Goal: Contribute content: Contribute content

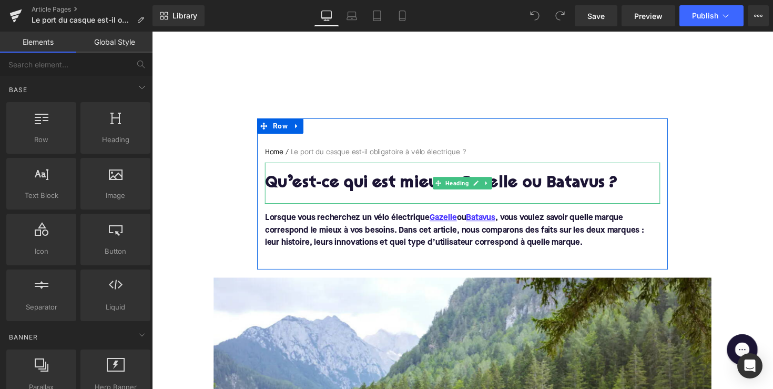
click at [348, 182] on h1 "Qu’est-ce qui est mieux : Gazelle ou Batavus ?" at bounding box center [470, 187] width 405 height 18
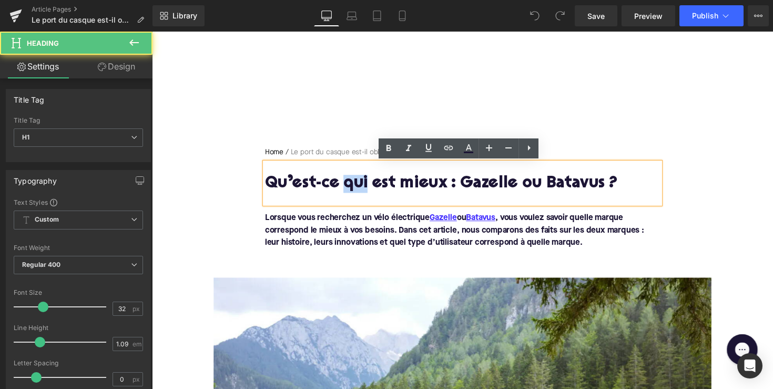
click at [348, 182] on h1 "Qu’est-ce qui est mieux : Gazelle ou Batavus ?" at bounding box center [470, 187] width 405 height 18
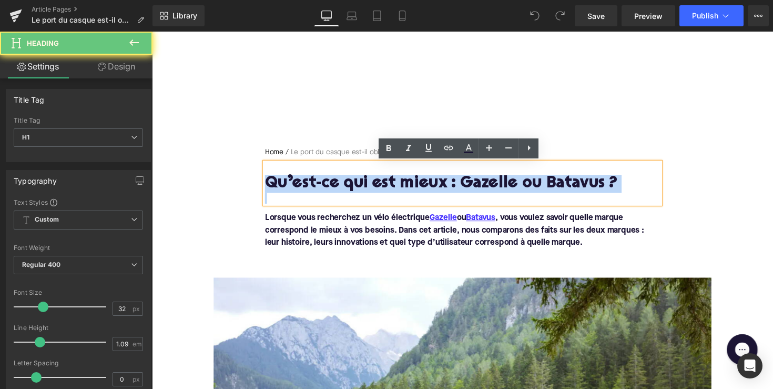
click at [348, 182] on h1 "Qu’est-ce qui est mieux : Gazelle ou Batavus ?" at bounding box center [470, 187] width 405 height 18
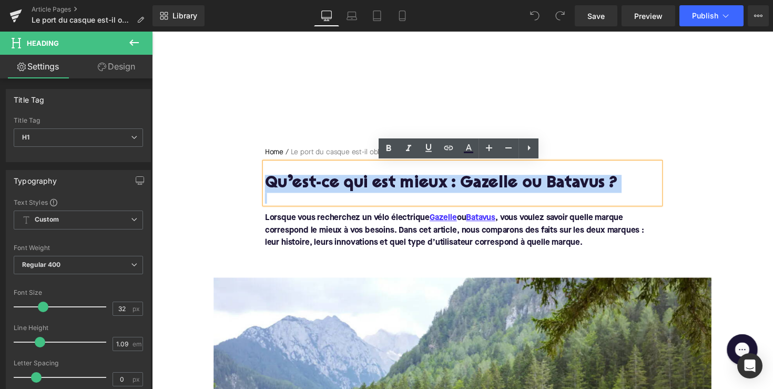
paste div
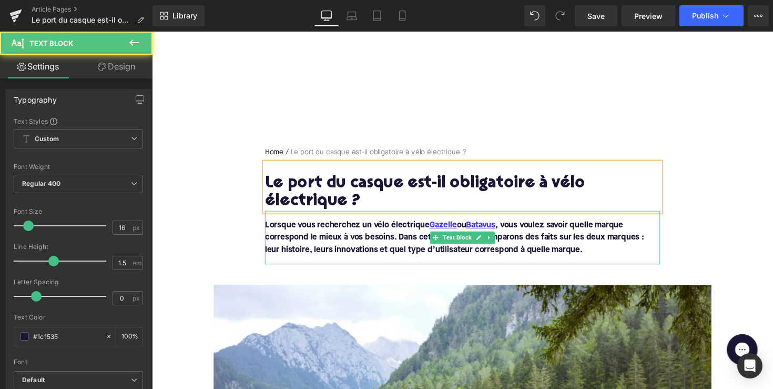
click at [417, 226] on font "Lorsque vous recherchez un vélo électrique Gazelle ou Batavus , vous voulez sav…" at bounding box center [462, 243] width 389 height 34
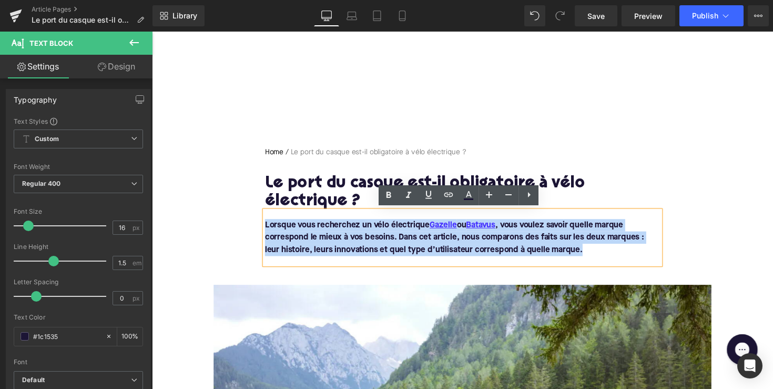
drag, startPoint x: 602, startPoint y: 256, endPoint x: 254, endPoint y: 214, distance: 350.8
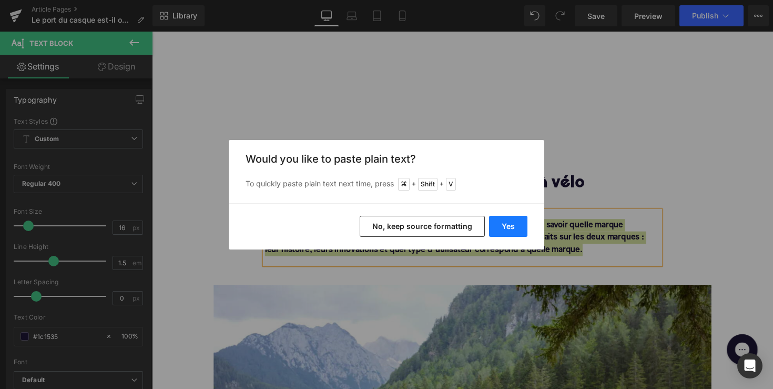
click at [527, 228] on button "Yes" at bounding box center [508, 226] width 38 height 21
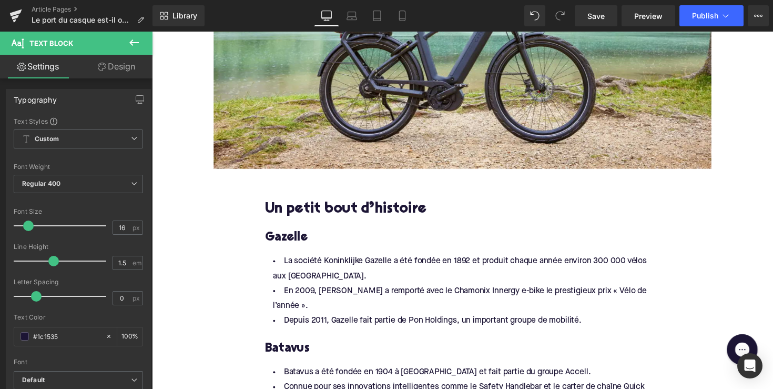
scroll to position [491, 0]
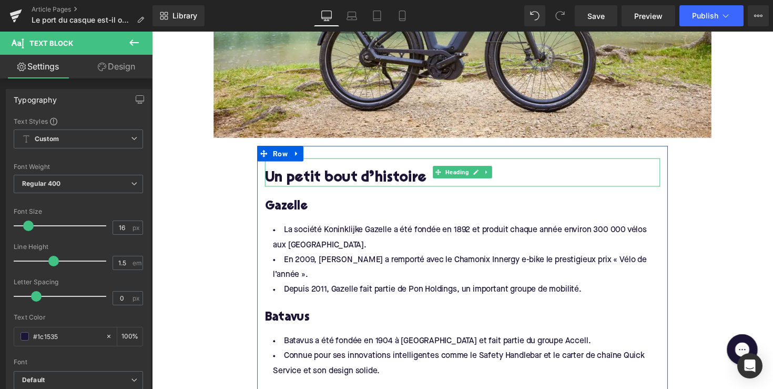
click at [348, 177] on h2 "Un petit bout d’histoire" at bounding box center [470, 182] width 405 height 16
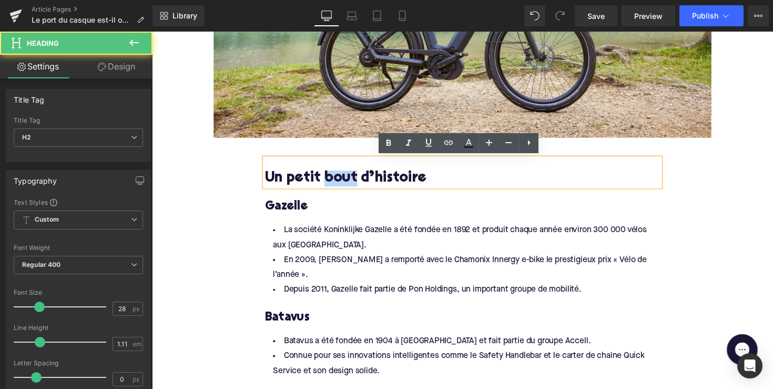
click at [348, 177] on h2 "Un petit bout d’histoire" at bounding box center [470, 182] width 405 height 16
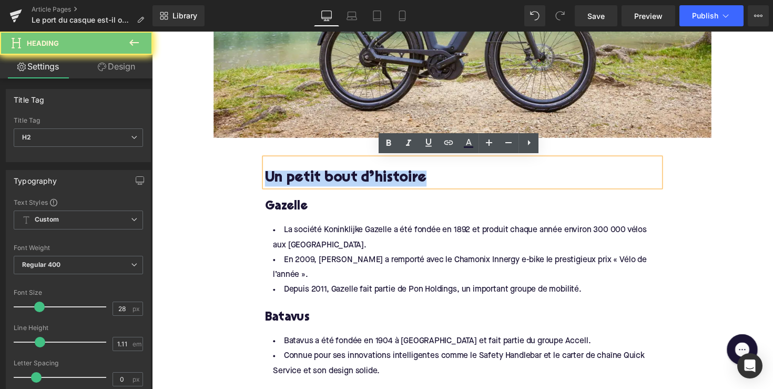
paste div
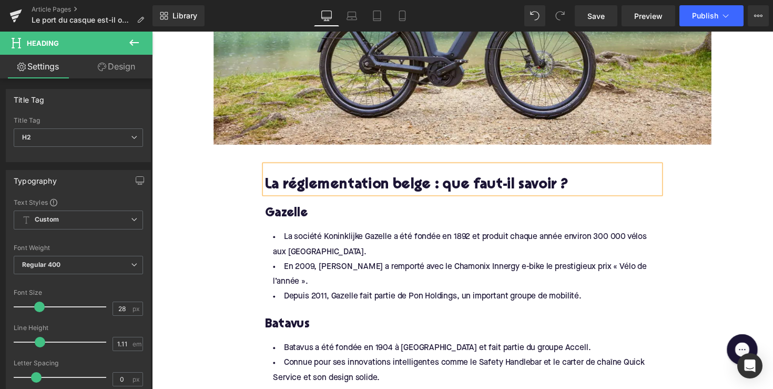
scroll to position [468, 0]
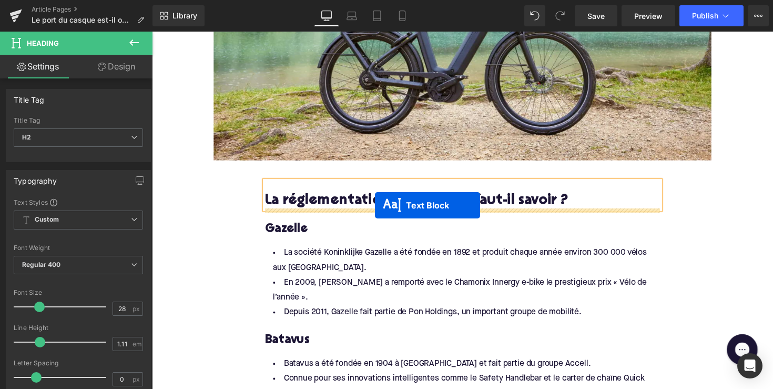
drag, startPoint x: 439, startPoint y: 120, endPoint x: 380, endPoint y: 209, distance: 106.7
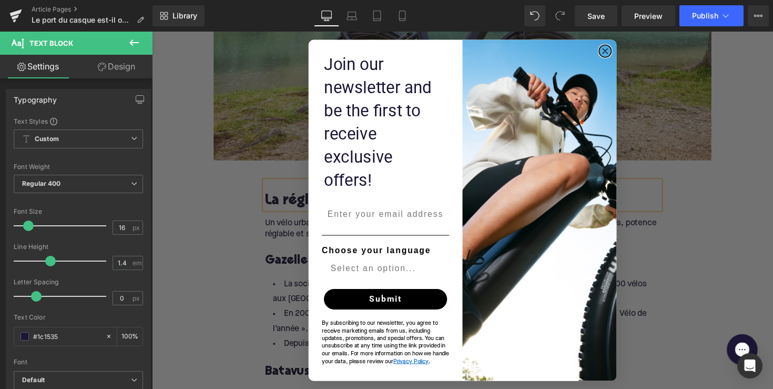
click at [615, 58] on circle "Close dialog" at bounding box center [617, 52] width 12 height 12
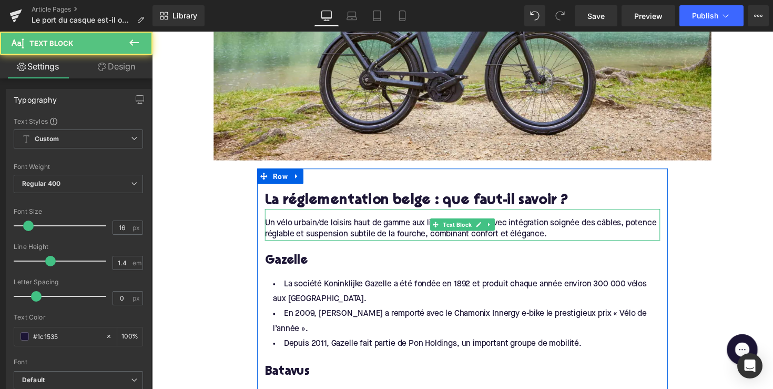
click at [451, 235] on div "Un vélo urbain/de loisirs haut de gamme aux lignes sportives, avec intégration …" at bounding box center [470, 230] width 405 height 32
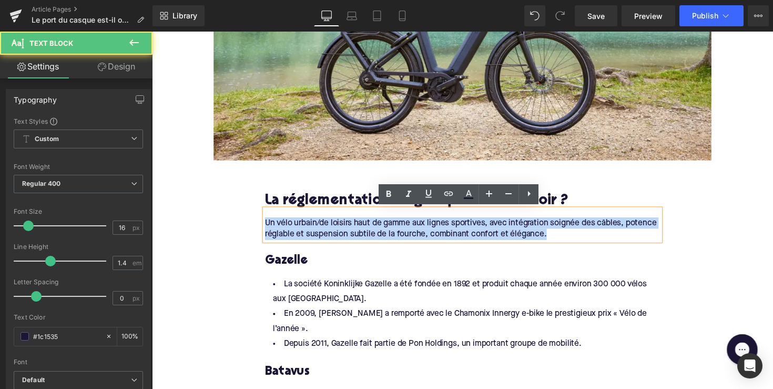
drag, startPoint x: 554, startPoint y: 241, endPoint x: 254, endPoint y: 221, distance: 301.1
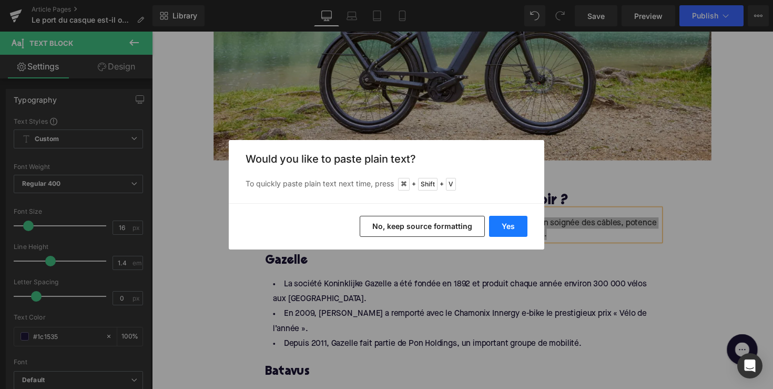
click at [508, 236] on button "Yes" at bounding box center [508, 226] width 38 height 21
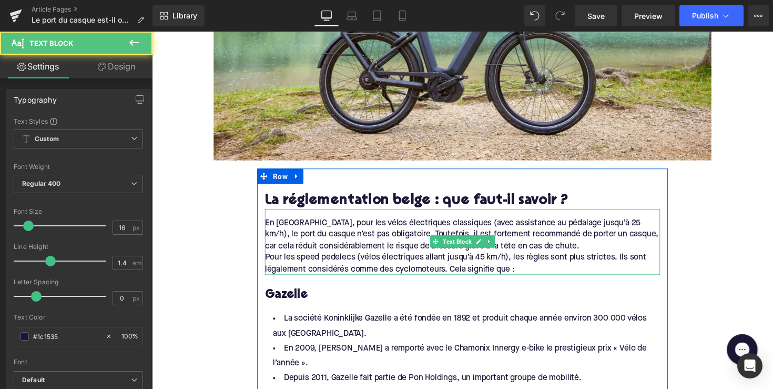
click at [268, 260] on div "Pour les speed pedelecs (vélos électriques allant jusqu’à 45 km/h), les règles …" at bounding box center [470, 269] width 405 height 24
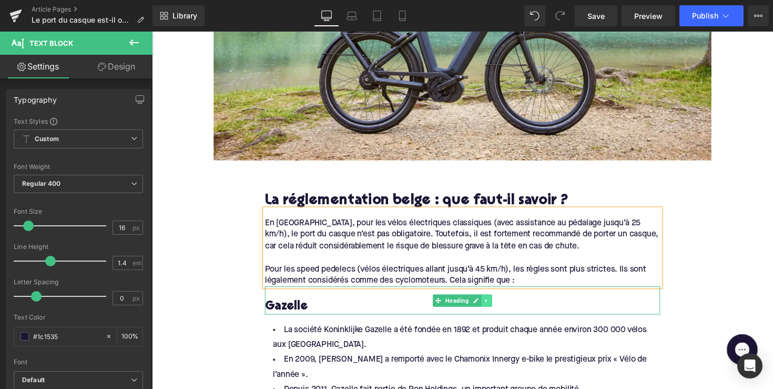
click at [493, 304] on icon at bounding box center [495, 307] width 6 height 6
click at [498, 304] on icon at bounding box center [501, 307] width 6 height 6
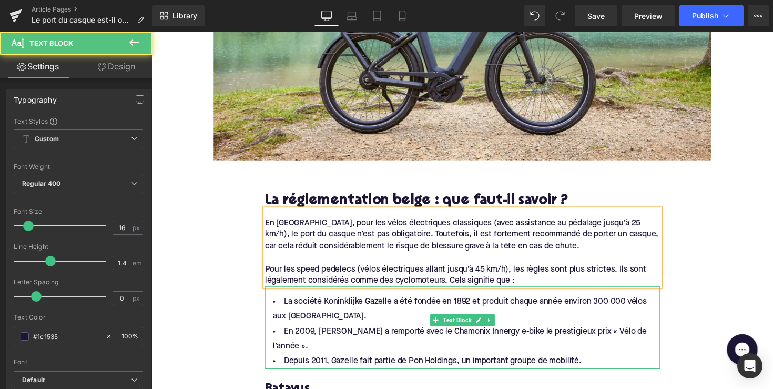
click at [421, 337] on li "En 2009, [PERSON_NAME] a remporté avec le Chamonix Innergy e-bike le prestigieu…" at bounding box center [470, 346] width 405 height 31
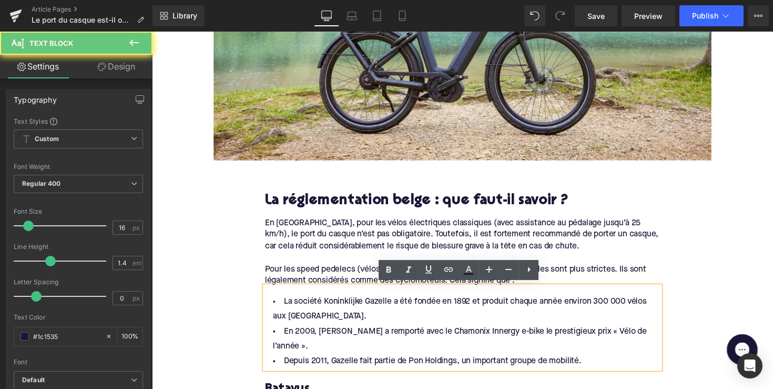
click at [621, 362] on li "Depuis 2011, Gazelle fait partie de Pon Holdings, un important groupe de mobili…" at bounding box center [470, 369] width 405 height 15
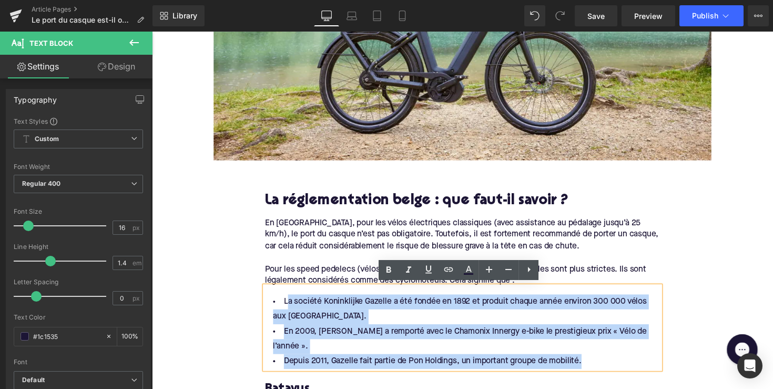
drag, startPoint x: 597, startPoint y: 354, endPoint x: 287, endPoint y: 302, distance: 314.1
click at [287, 302] on ul "La société Koninklijke Gazelle a été fondée en 1892 et produit chaque année env…" at bounding box center [470, 339] width 405 height 76
click at [287, 302] on li "La société Koninklijke Gazelle a été fondée en 1892 et produit chaque année env…" at bounding box center [470, 316] width 405 height 31
drag, startPoint x: 611, startPoint y: 353, endPoint x: 277, endPoint y: 303, distance: 337.8
click at [277, 303] on ul "La société Koninklijke Gazelle a été fondée en 1892 et produit chaque année env…" at bounding box center [470, 339] width 405 height 76
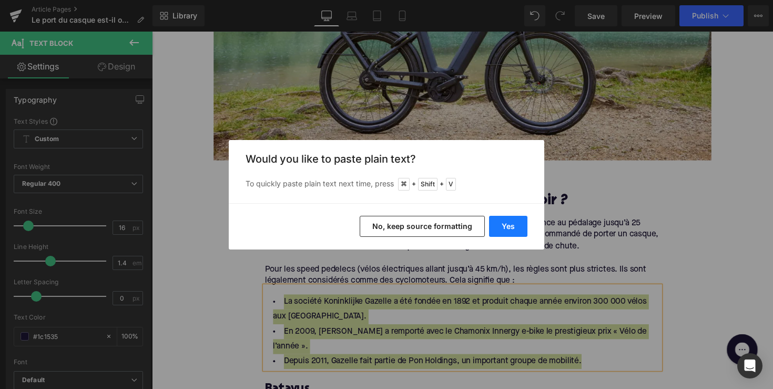
click at [513, 224] on button "Yes" at bounding box center [508, 226] width 38 height 21
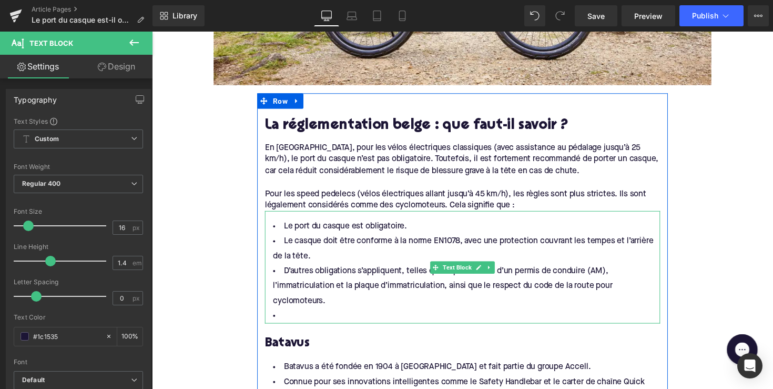
scroll to position [546, 0]
click at [320, 318] on li at bounding box center [470, 322] width 405 height 15
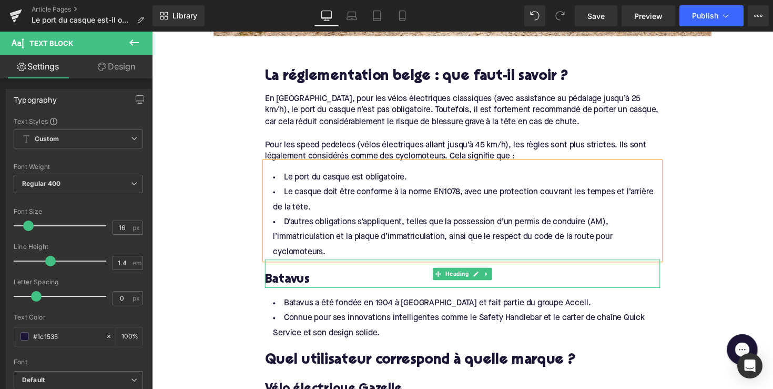
scroll to position [614, 0]
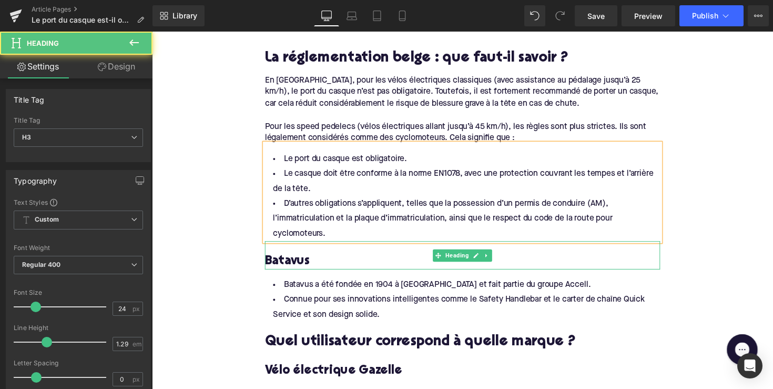
click at [296, 267] on h3 "Batavus" at bounding box center [470, 267] width 405 height 16
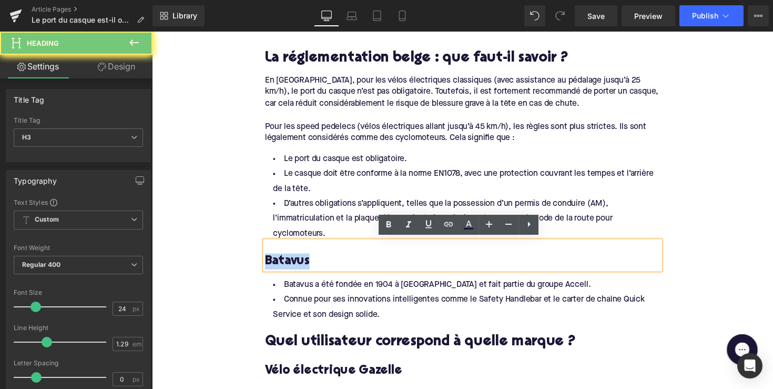
paste div
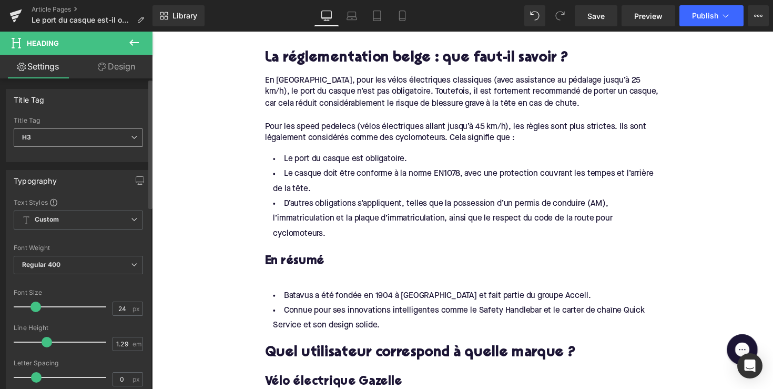
click at [96, 136] on span "H3" at bounding box center [78, 137] width 129 height 18
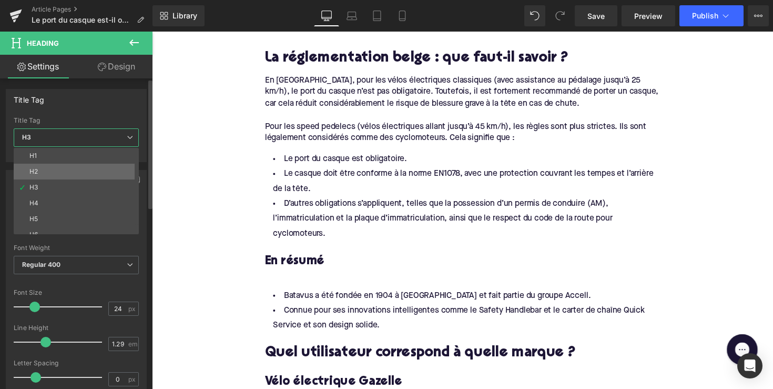
click at [95, 169] on li "H2" at bounding box center [79, 172] width 130 height 16
type input "28"
type input "1.11"
type input "100"
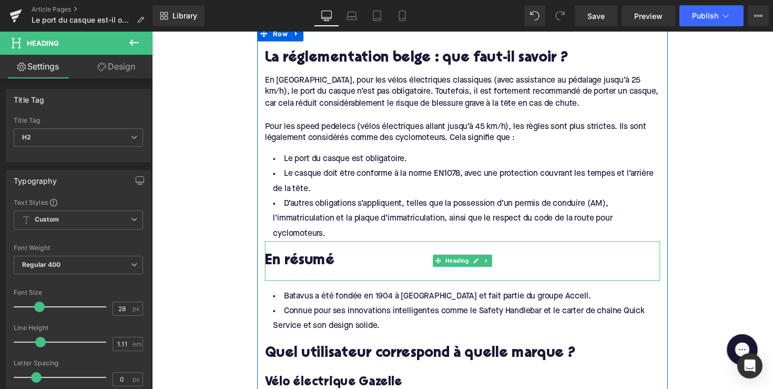
click at [302, 276] on div at bounding box center [470, 281] width 405 height 11
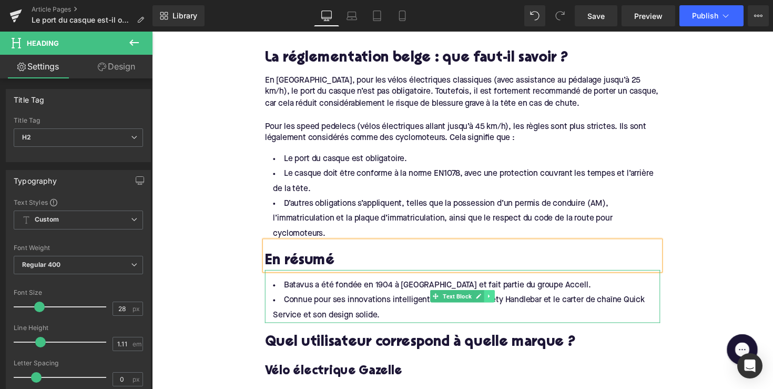
click at [497, 299] on icon at bounding box center [498, 302] width 6 height 6
click at [498, 299] on link at bounding box center [503, 302] width 11 height 13
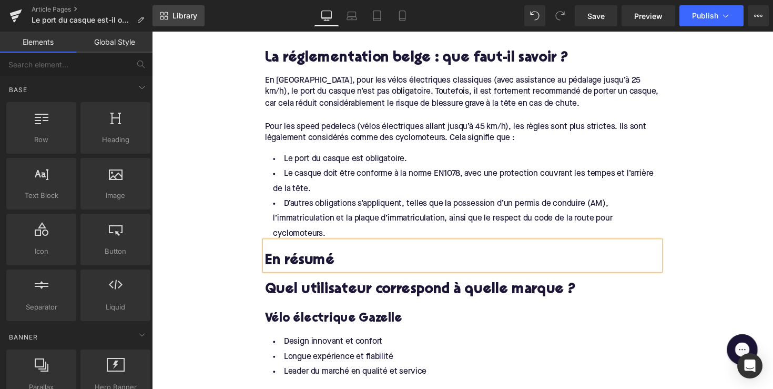
click at [197, 13] on span "Library" at bounding box center [185, 15] width 25 height 9
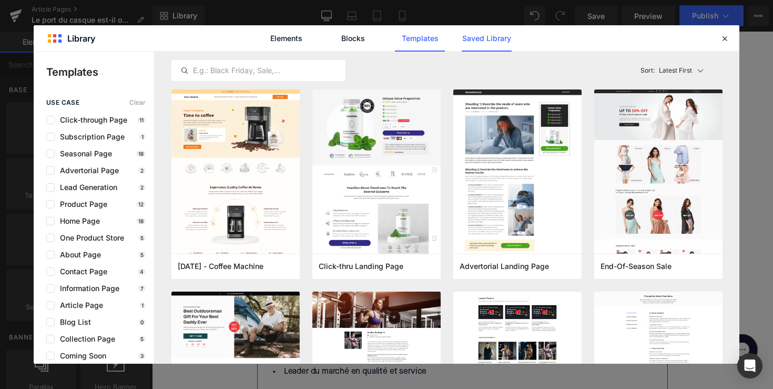
click at [468, 38] on link "Saved Library" at bounding box center [487, 38] width 50 height 26
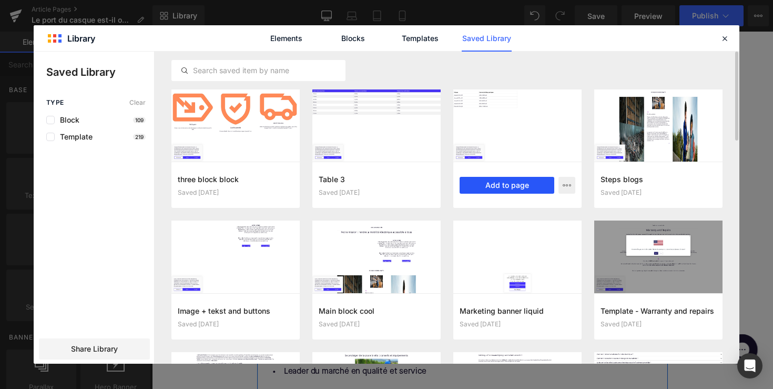
click at [497, 179] on button "Add to page" at bounding box center [507, 185] width 95 height 17
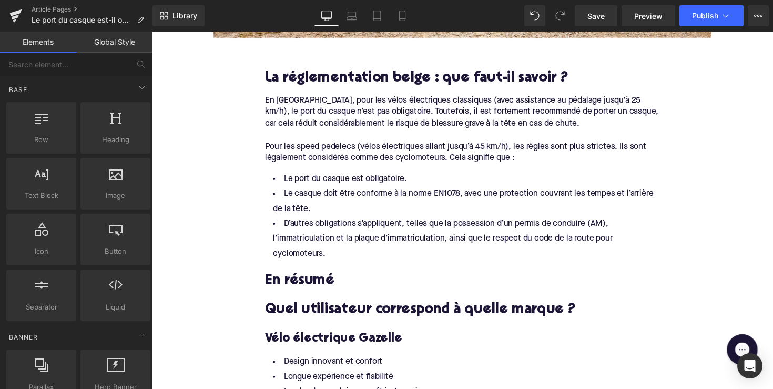
scroll to position [576, 0]
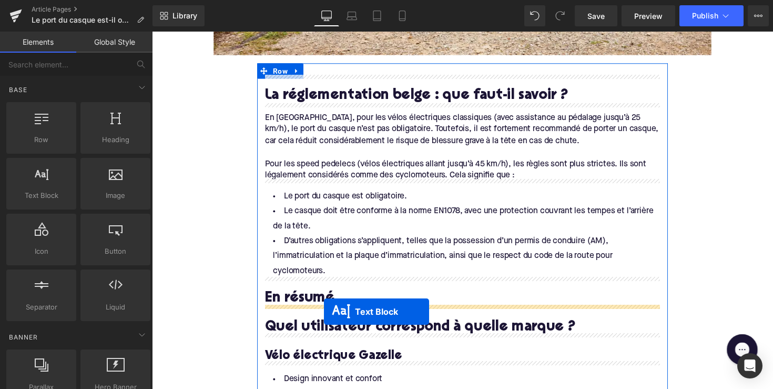
drag, startPoint x: 441, startPoint y: 182, endPoint x: 328, endPoint y: 318, distance: 177.5
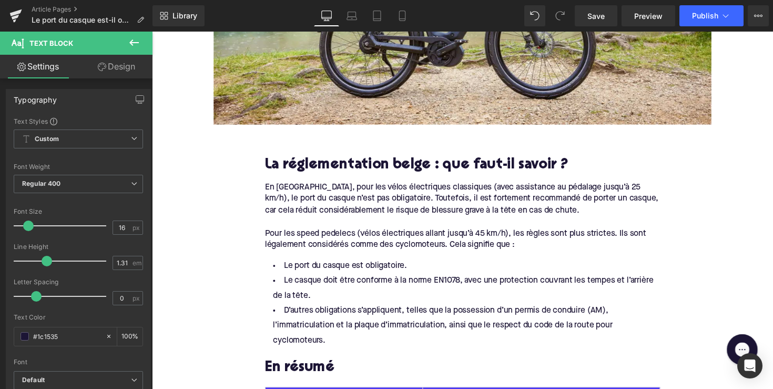
scroll to position [692, 0]
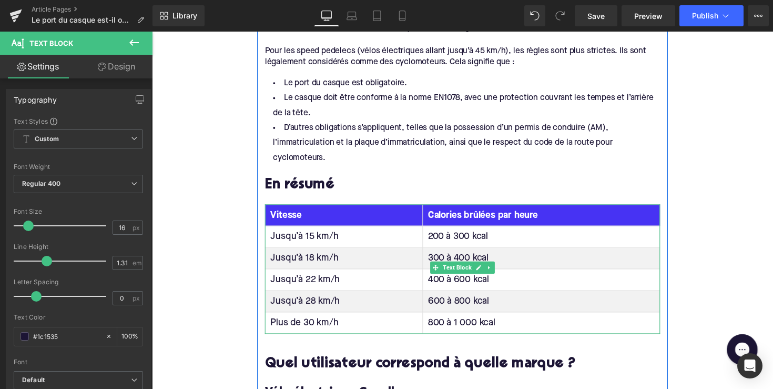
click at [362, 218] on th "Vitesse" at bounding box center [349, 219] width 162 height 22
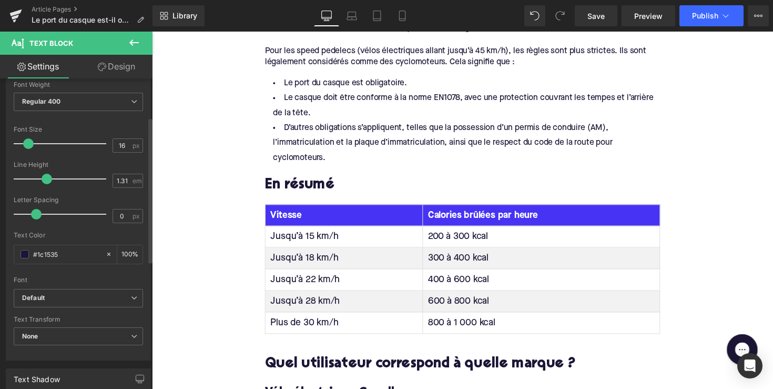
scroll to position [85, 0]
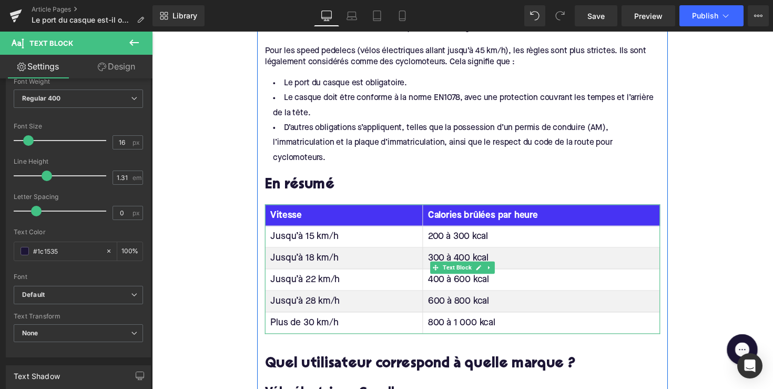
click at [293, 217] on th "Vitesse" at bounding box center [349, 219] width 162 height 22
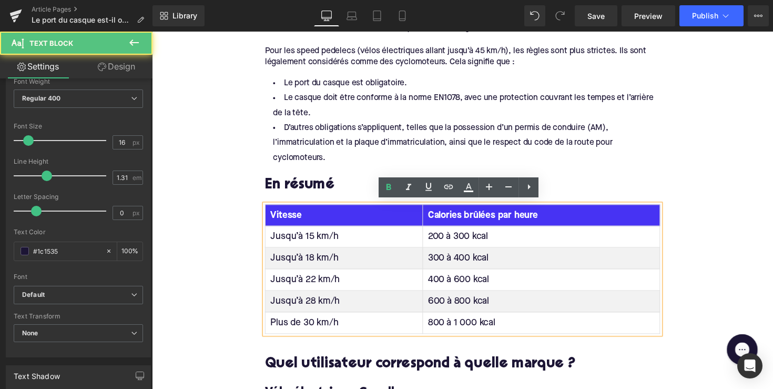
click at [329, 214] on th "Vitesse" at bounding box center [349, 219] width 162 height 22
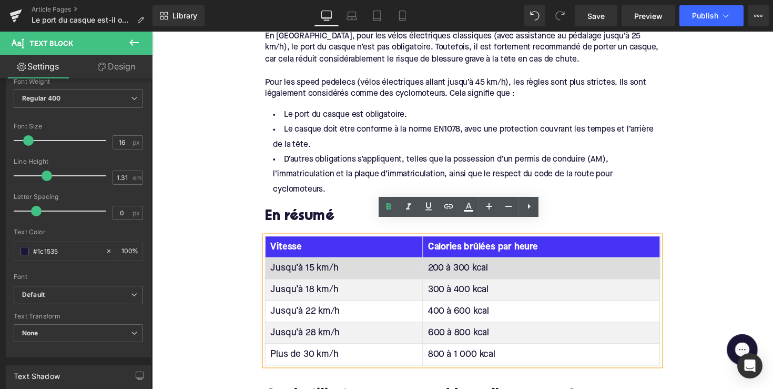
scroll to position [683, 0]
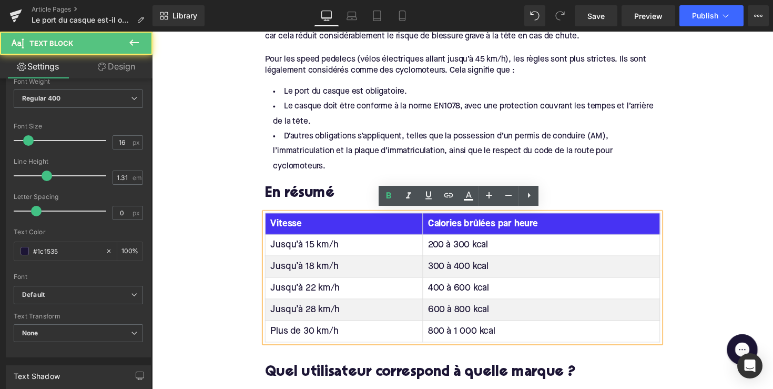
click at [285, 225] on th "Vitesse" at bounding box center [349, 228] width 162 height 22
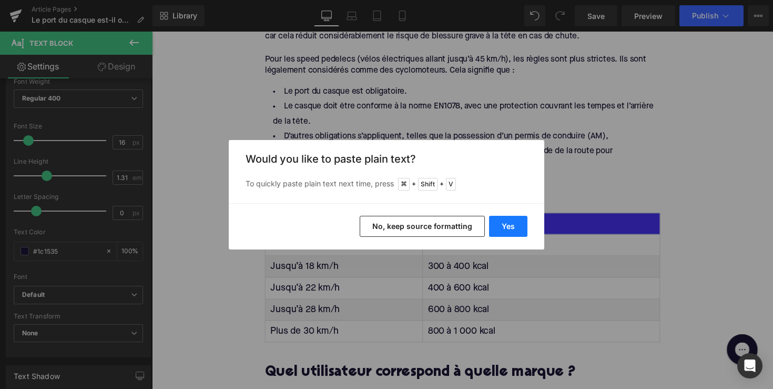
click at [511, 227] on button "Yes" at bounding box center [508, 226] width 38 height 21
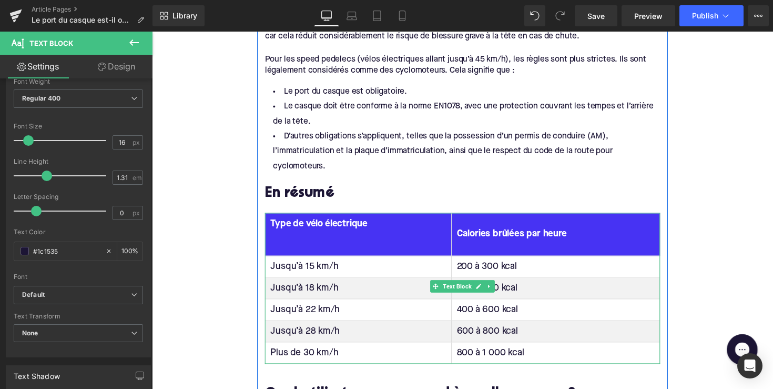
click at [315, 234] on th "Type de vélo électrique" at bounding box center [363, 239] width 191 height 44
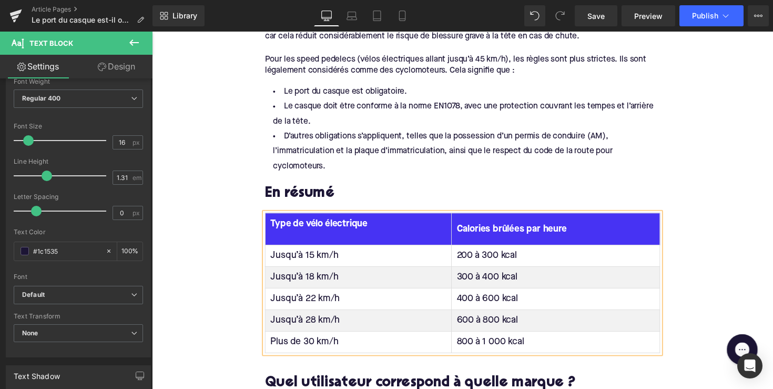
click at [301, 231] on th "Type de vélo électrique" at bounding box center [363, 233] width 191 height 33
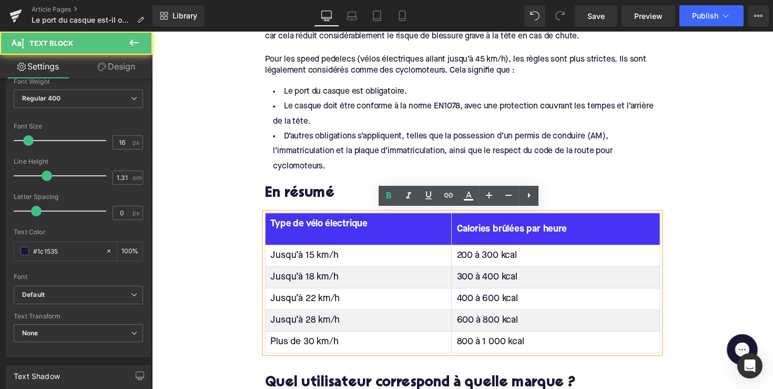
click at [294, 234] on th "Type de vélo électrique" at bounding box center [363, 233] width 191 height 33
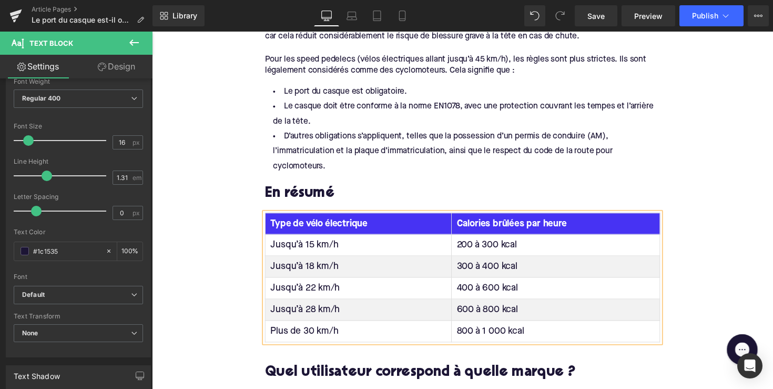
click at [528, 225] on th "Calories brûlées par heure" at bounding box center [566, 228] width 214 height 22
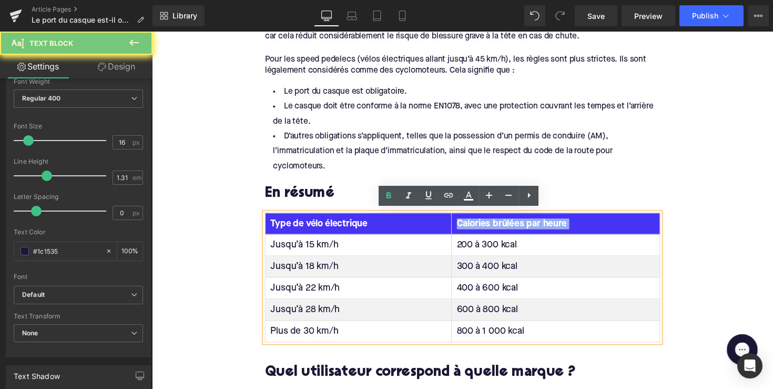
click at [528, 225] on th "Calories brûlées par heure" at bounding box center [566, 228] width 214 height 22
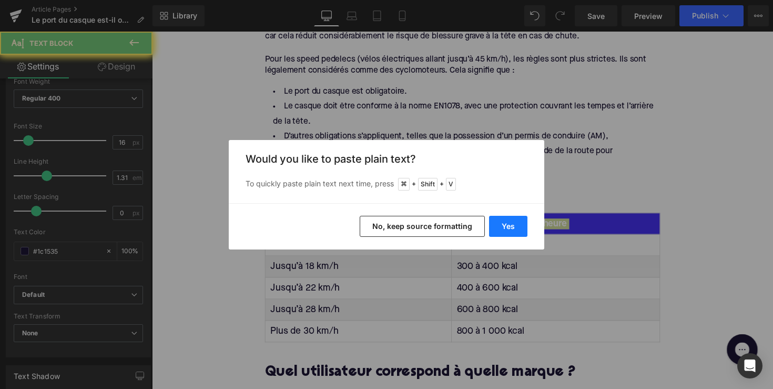
click at [515, 228] on button "Yes" at bounding box center [508, 226] width 38 height 21
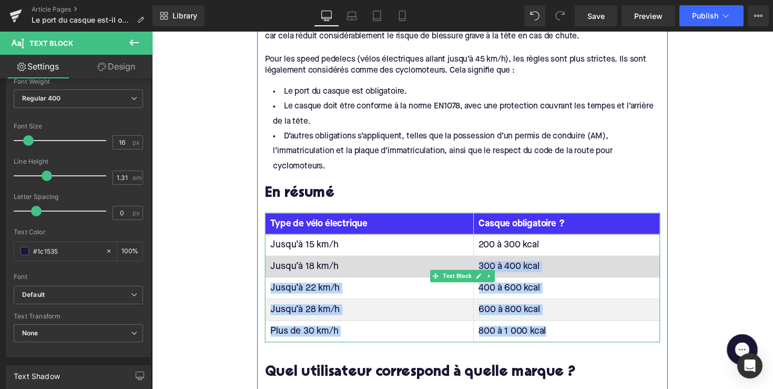
drag, startPoint x: 582, startPoint y: 332, endPoint x: 483, endPoint y: 265, distance: 120.1
click at [483, 265] on tbody "Jusqu’à 15 km/h 200 à 300 kcal Jusqu’à 18 km/h 300 à 400 kcal Jusqu’à 22 km/h 4…" at bounding box center [470, 294] width 405 height 110
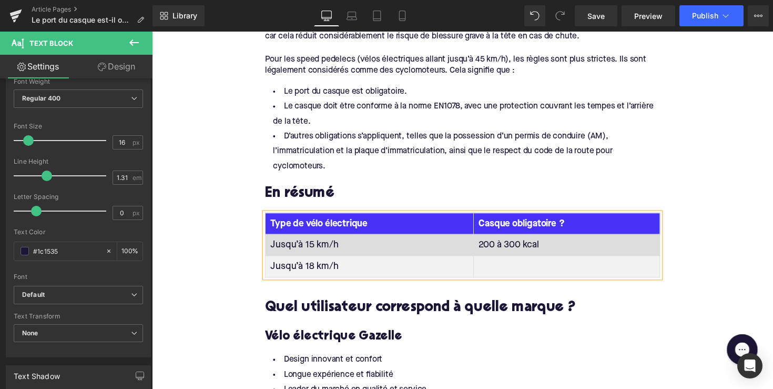
click at [319, 242] on td "Jusqu’à 15 km/h" at bounding box center [375, 250] width 214 height 22
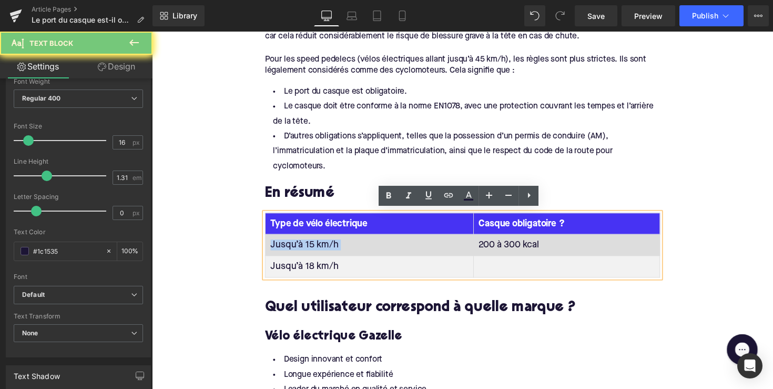
click at [319, 242] on td "Jusqu’à 15 km/h" at bounding box center [375, 250] width 214 height 22
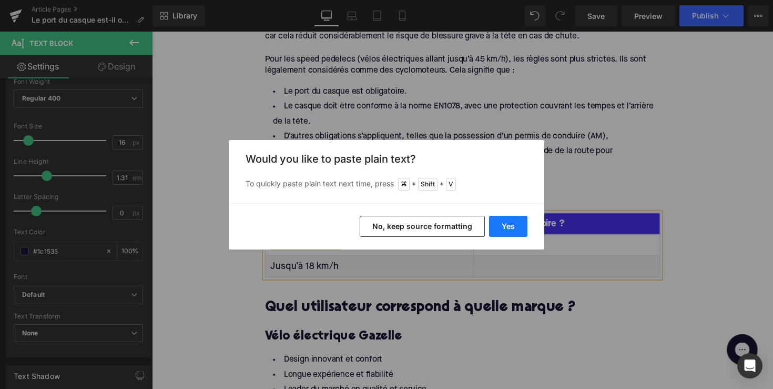
click at [497, 220] on button "Yes" at bounding box center [508, 226] width 38 height 21
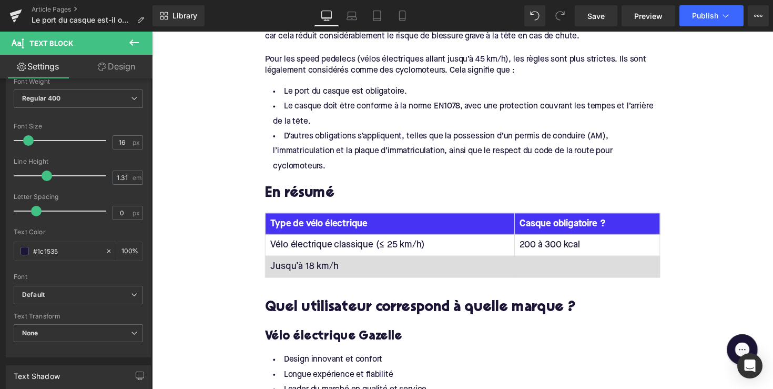
click at [315, 270] on td "Jusqu’à 18 km/h" at bounding box center [396, 272] width 256 height 22
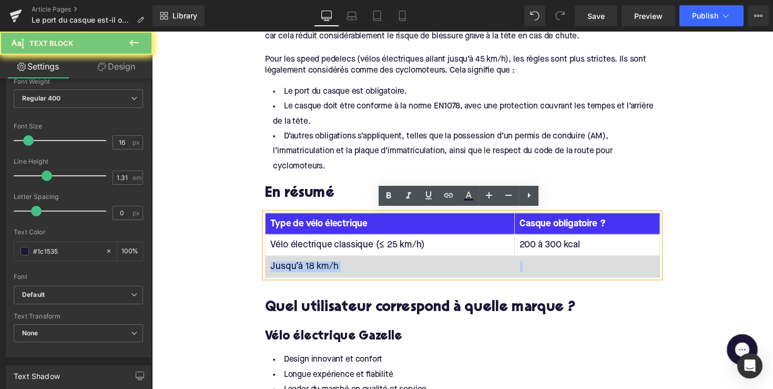
click at [315, 270] on td "Jusqu’à 18 km/h" at bounding box center [396, 272] width 256 height 22
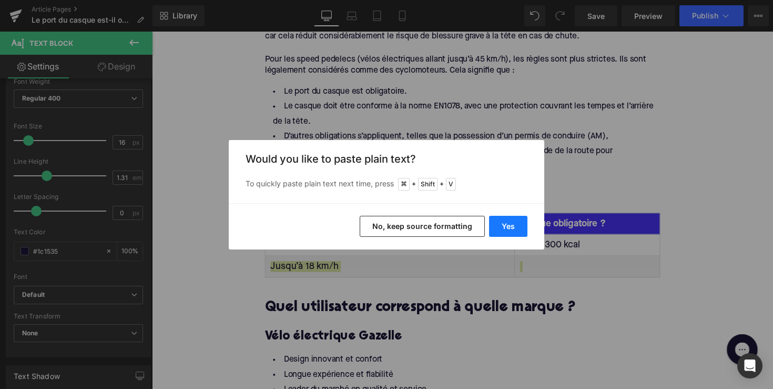
click at [518, 227] on button "Yes" at bounding box center [508, 226] width 38 height 21
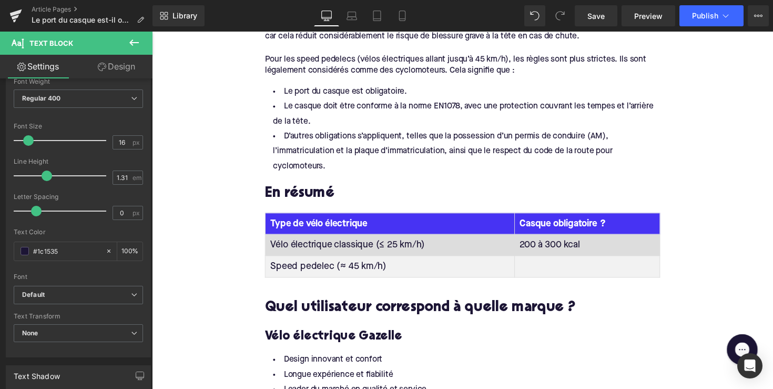
click at [549, 244] on td "200 à 300 kcal" at bounding box center [597, 250] width 149 height 22
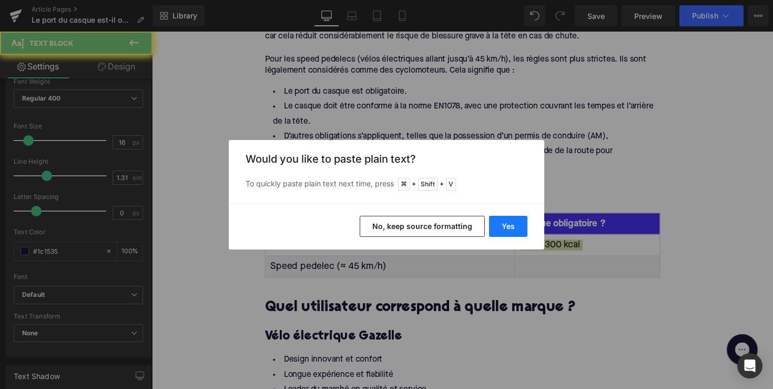
click at [526, 230] on button "Yes" at bounding box center [508, 226] width 38 height 21
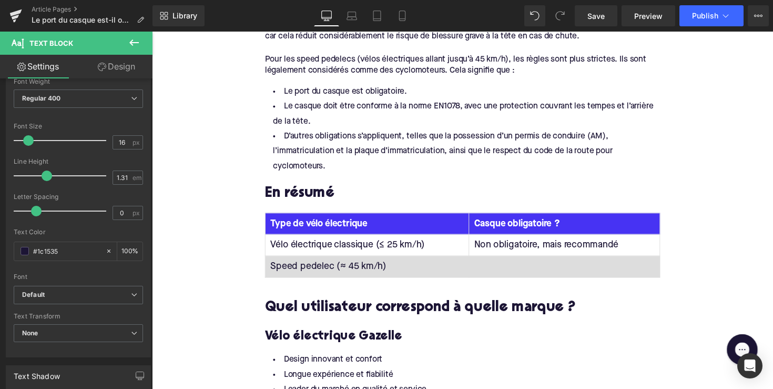
click at [517, 264] on td at bounding box center [575, 272] width 196 height 22
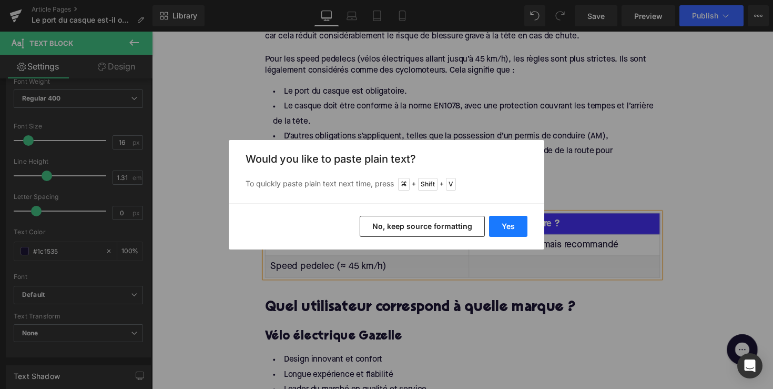
click at [499, 233] on button "Yes" at bounding box center [508, 226] width 38 height 21
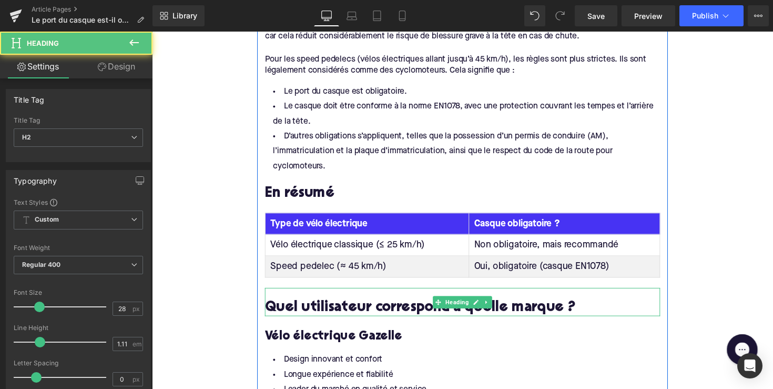
click at [394, 311] on h2 "Quel utilisateur correspond à quelle marque ?" at bounding box center [470, 315] width 405 height 16
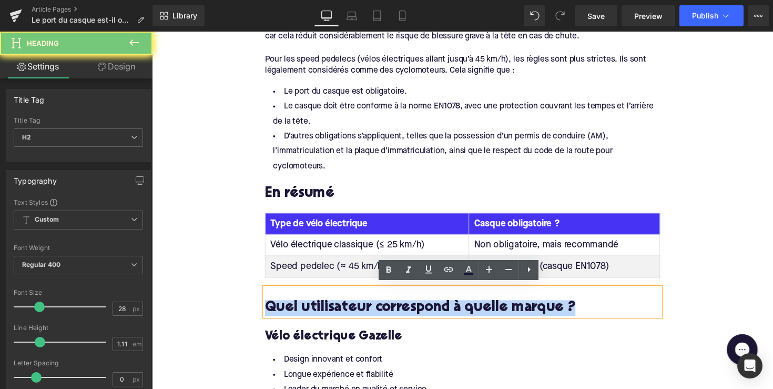
paste div
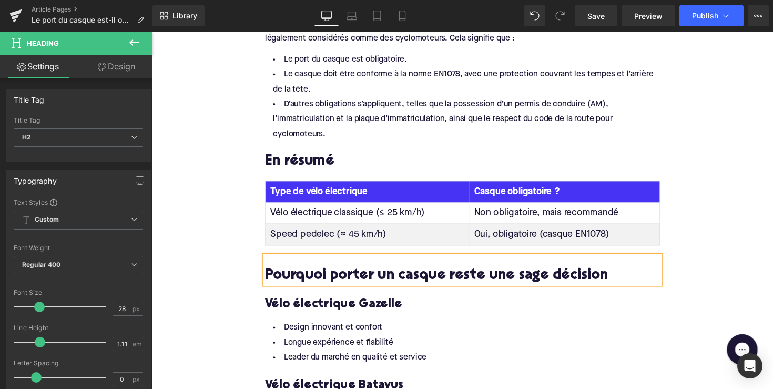
scroll to position [731, 0]
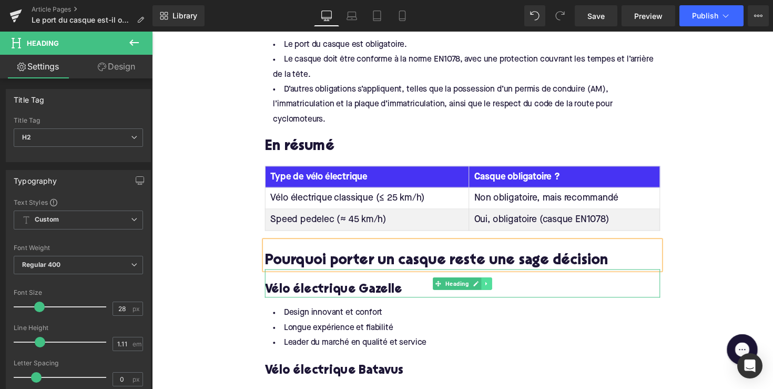
click at [494, 288] on icon at bounding box center [495, 290] width 2 height 4
click at [498, 287] on icon at bounding box center [501, 290] width 6 height 6
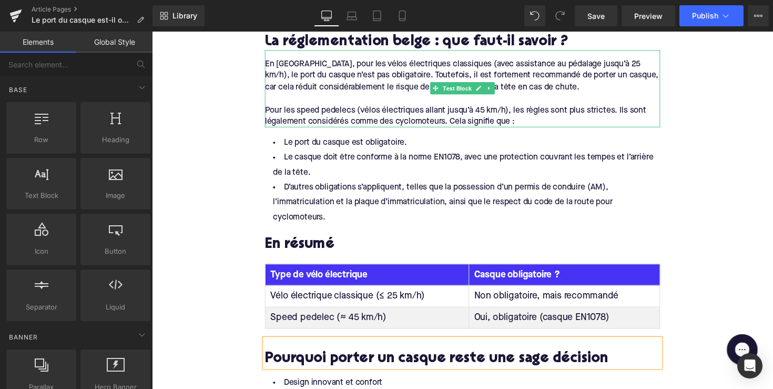
scroll to position [461, 0]
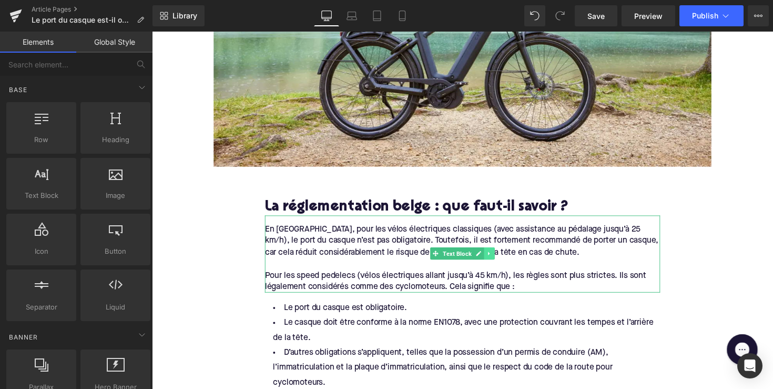
click at [499, 259] on icon at bounding box center [498, 259] width 6 height 6
click at [489, 257] on icon at bounding box center [492, 259] width 6 height 6
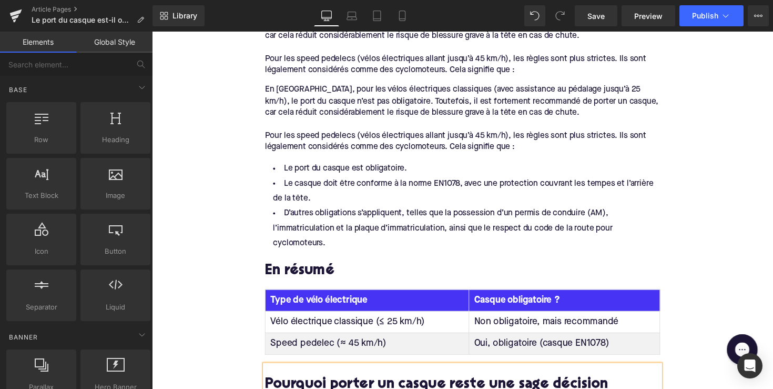
scroll to position [651, 0]
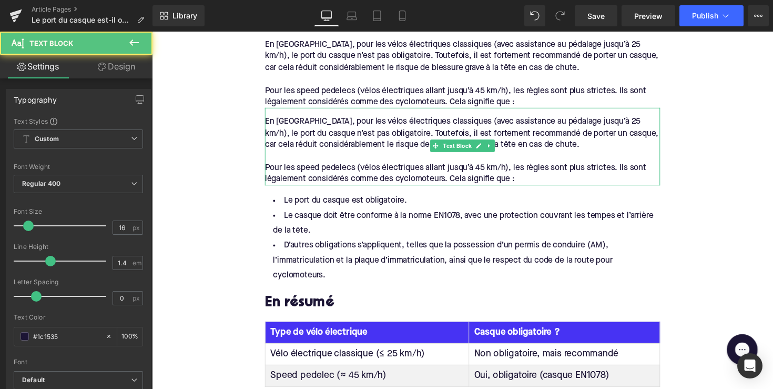
click at [452, 156] on div at bounding box center [470, 160] width 405 height 12
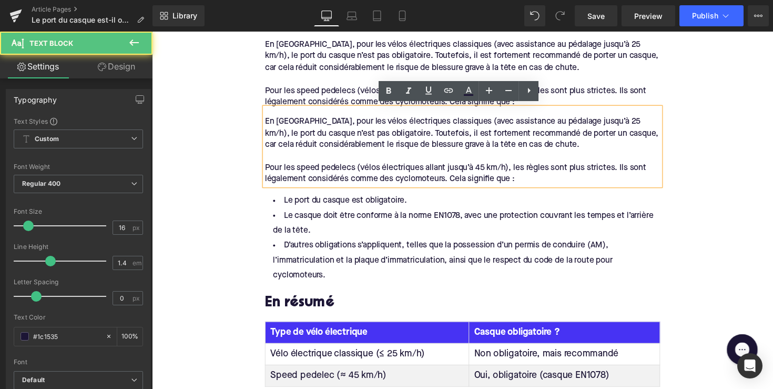
click at [380, 54] on div "En [GEOGRAPHIC_DATA], pour les vélos électriques classiques (avec assistance au…" at bounding box center [470, 70] width 405 height 79
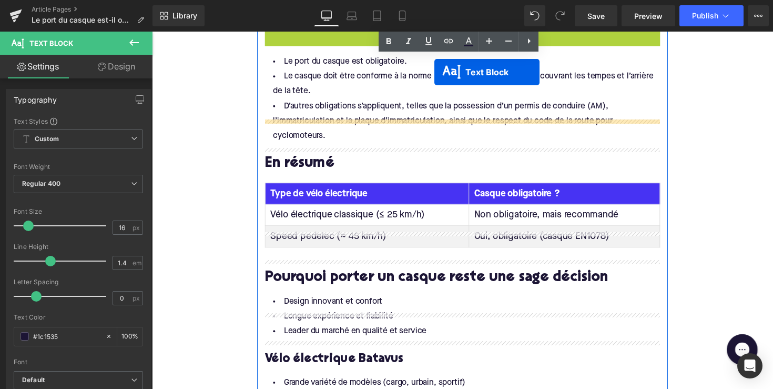
scroll to position [763, 0]
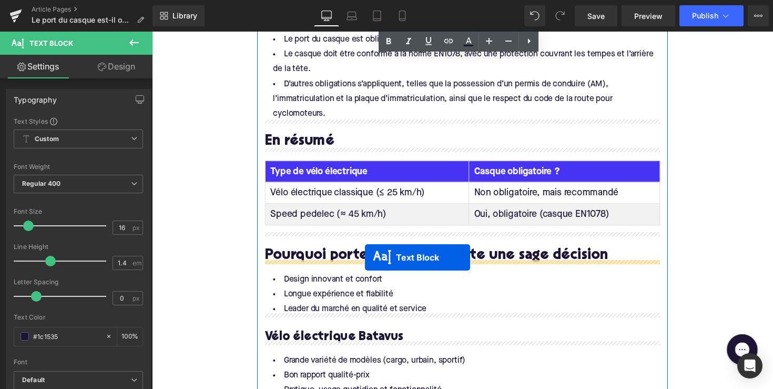
drag, startPoint x: 441, startPoint y: 143, endPoint x: 370, endPoint y: 263, distance: 139.4
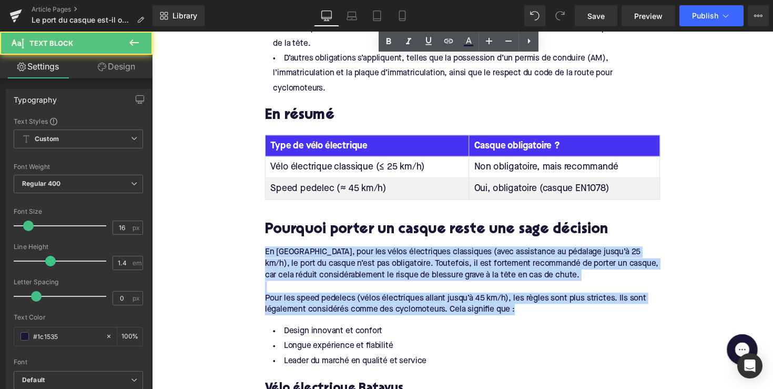
drag, startPoint x: 530, startPoint y: 312, endPoint x: 258, endPoint y: 238, distance: 281.8
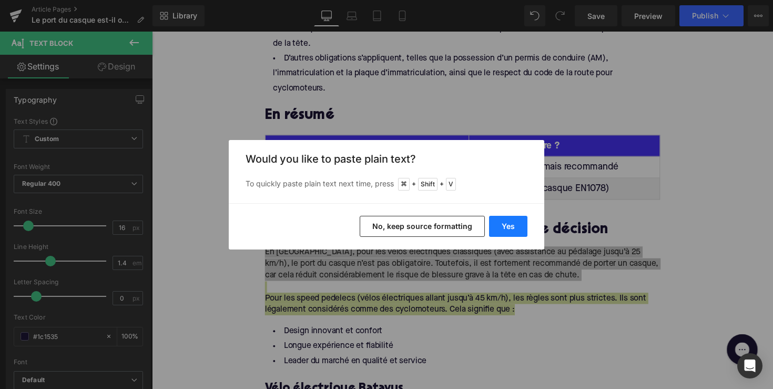
click at [500, 225] on button "Yes" at bounding box center [508, 226] width 38 height 21
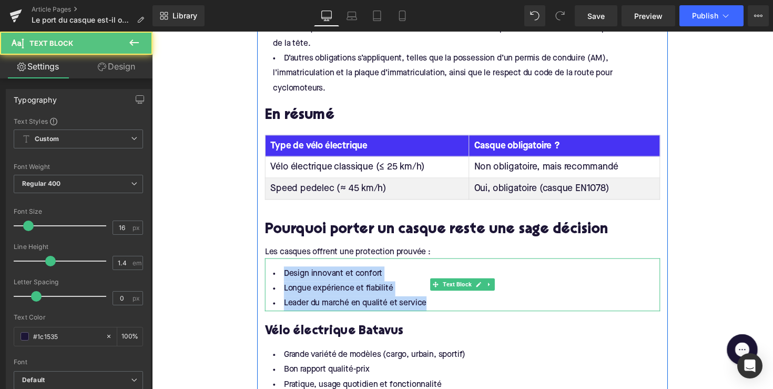
drag, startPoint x: 431, startPoint y: 307, endPoint x: 281, endPoint y: 275, distance: 153.3
click at [281, 275] on ul "Design innovant et confort Longue expérience et fiabilité Leader du marché en q…" at bounding box center [470, 295] width 405 height 46
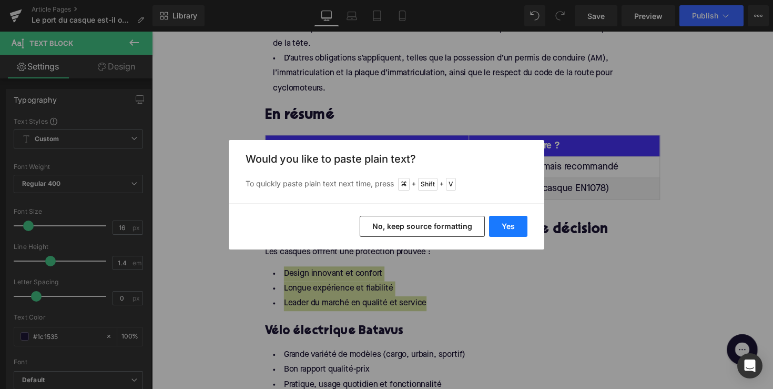
click at [521, 226] on button "Yes" at bounding box center [508, 226] width 38 height 21
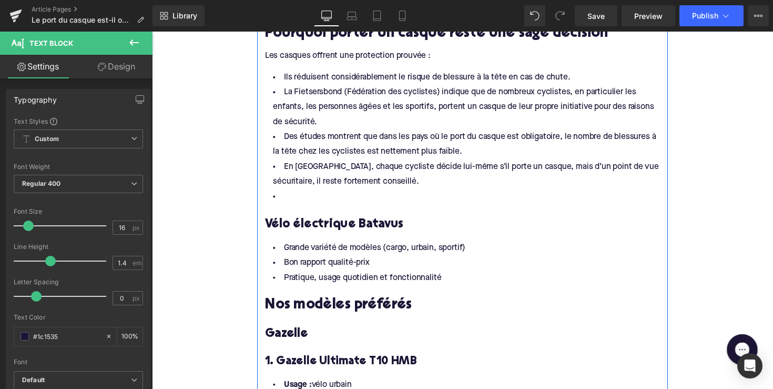
scroll to position [961, 0]
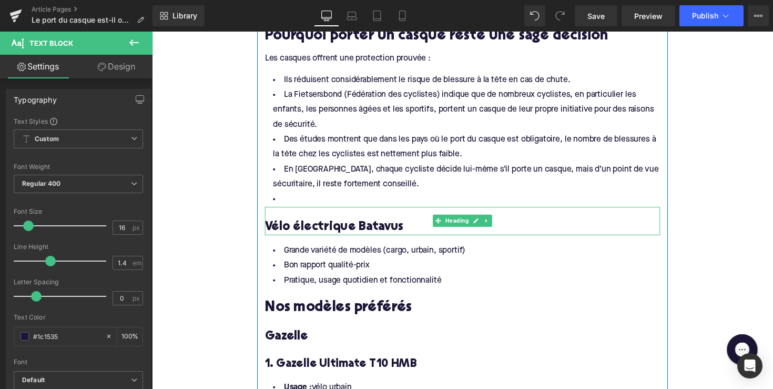
click at [370, 237] on div at bounding box center [470, 238] width 405 height 3
click at [370, 233] on h3 "Vélo électrique Batavus" at bounding box center [470, 232] width 405 height 16
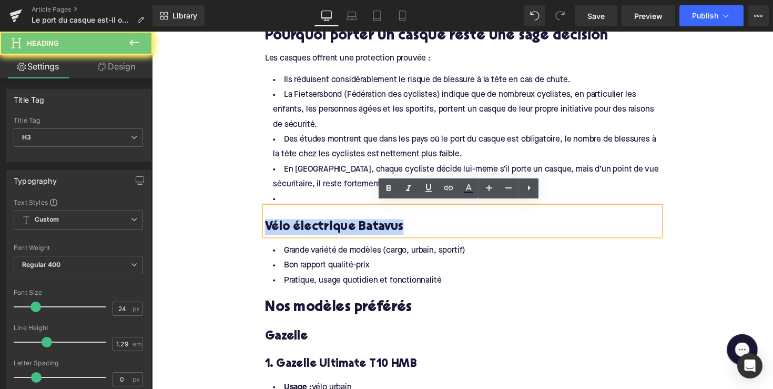
paste div
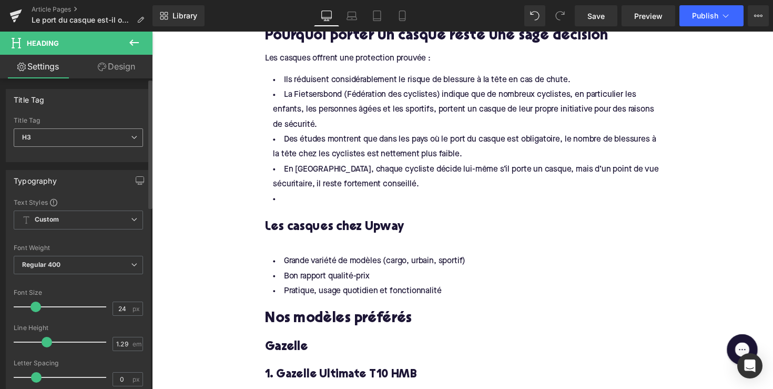
click at [117, 135] on span "H3" at bounding box center [78, 137] width 129 height 18
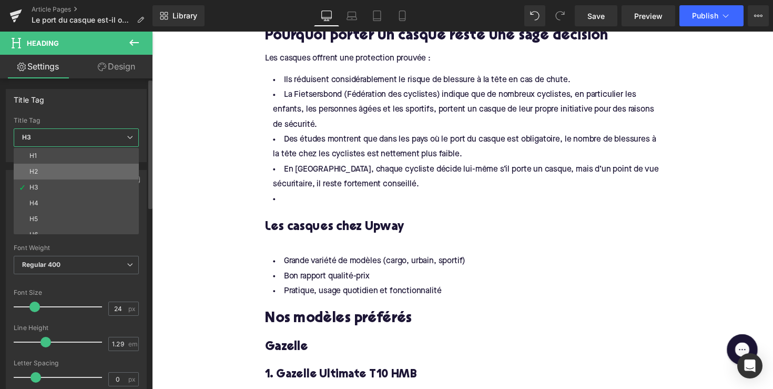
click at [110, 173] on li "H2" at bounding box center [79, 172] width 130 height 16
type input "28"
type input "1.11"
type input "100"
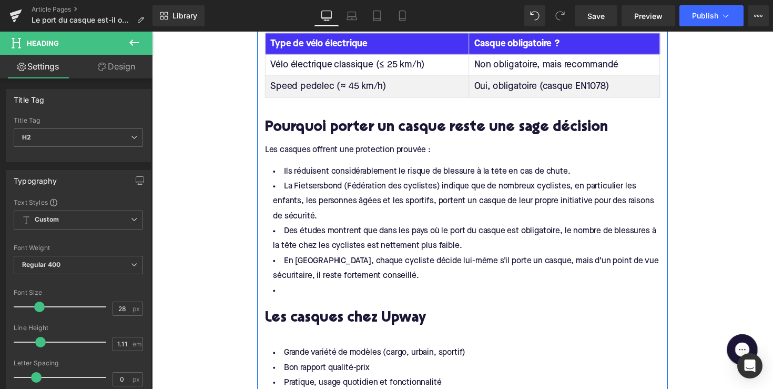
scroll to position [855, 0]
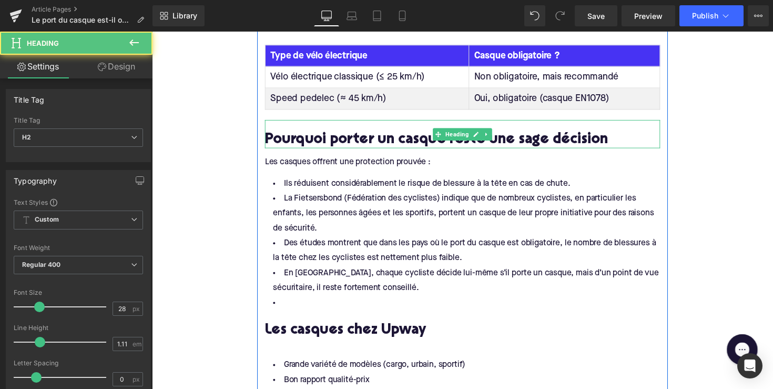
click at [312, 139] on h2 "Pourquoi porter un casque reste une sage décision" at bounding box center [470, 143] width 405 height 16
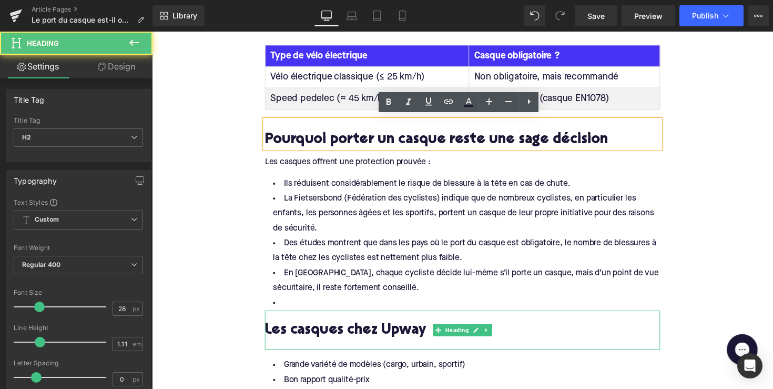
click at [303, 334] on h2 "Les casques chez Upway" at bounding box center [470, 338] width 405 height 16
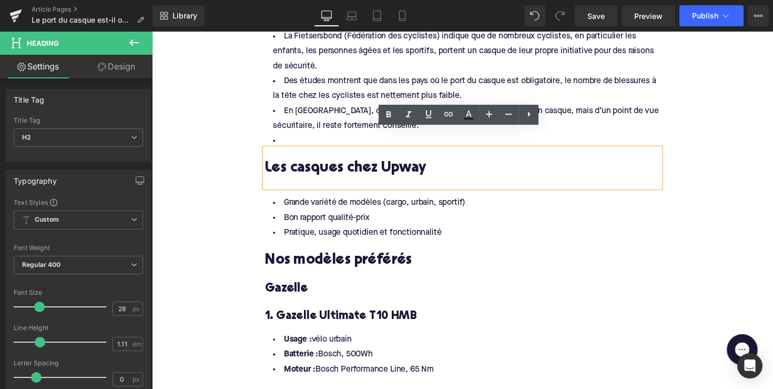
scroll to position [1036, 0]
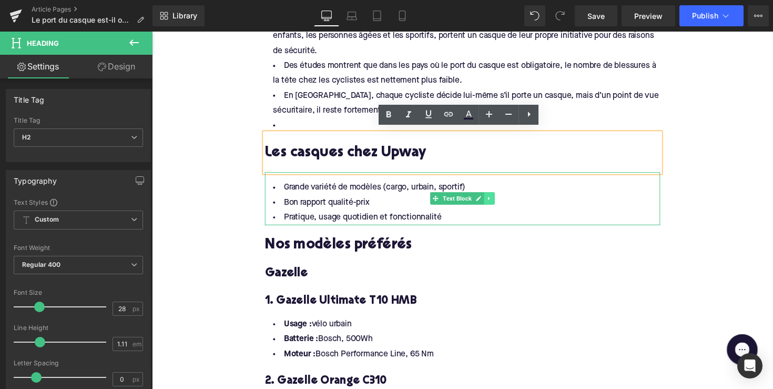
click at [497, 201] on icon at bounding box center [498, 202] width 6 height 6
click at [501, 200] on icon at bounding box center [503, 203] width 6 height 6
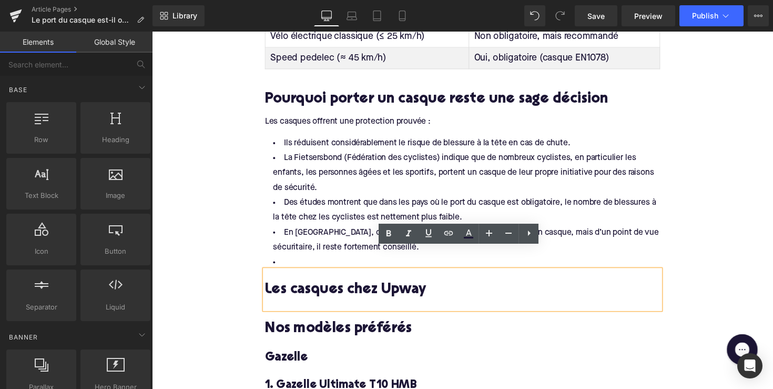
scroll to position [887, 0]
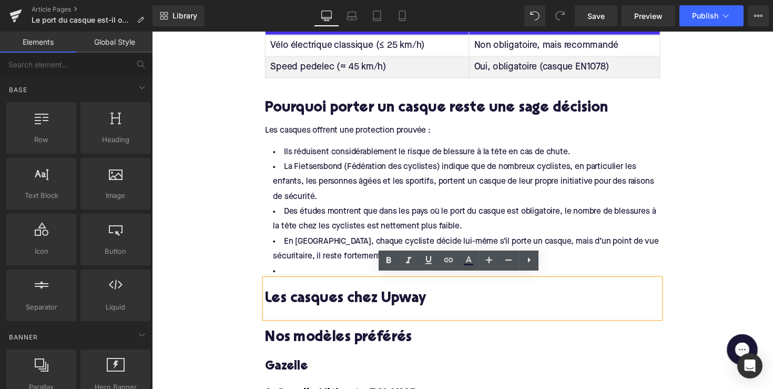
click at [437, 129] on div "Les casques offrent une protection prouvée : Text Block" at bounding box center [470, 129] width 405 height 20
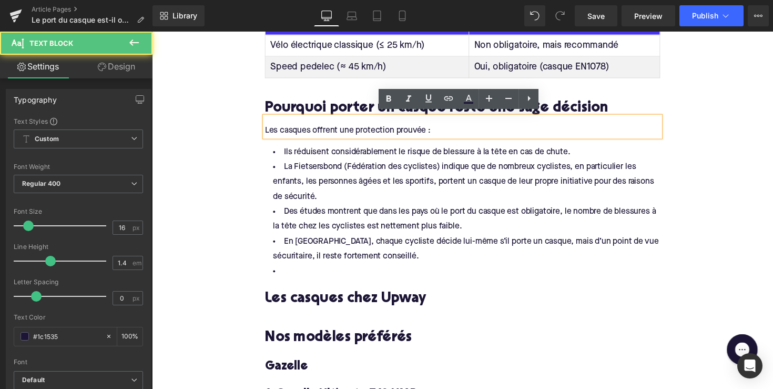
click at [355, 93] on div "Pourquoi porter un casque reste une sage décision" at bounding box center [470, 104] width 405 height 29
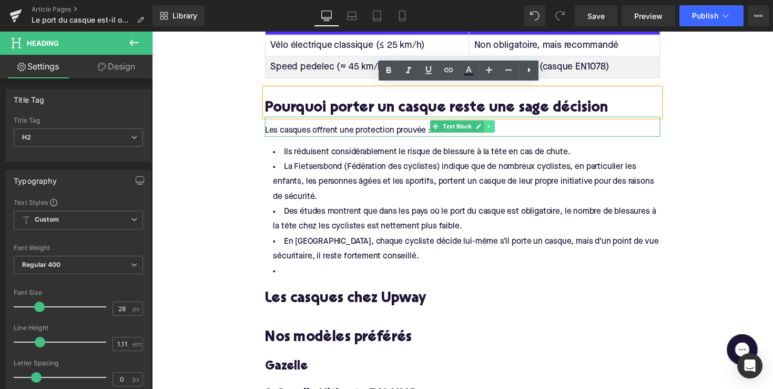
click at [492, 124] on link at bounding box center [497, 129] width 11 height 13
click at [489, 126] on icon at bounding box center [492, 129] width 6 height 6
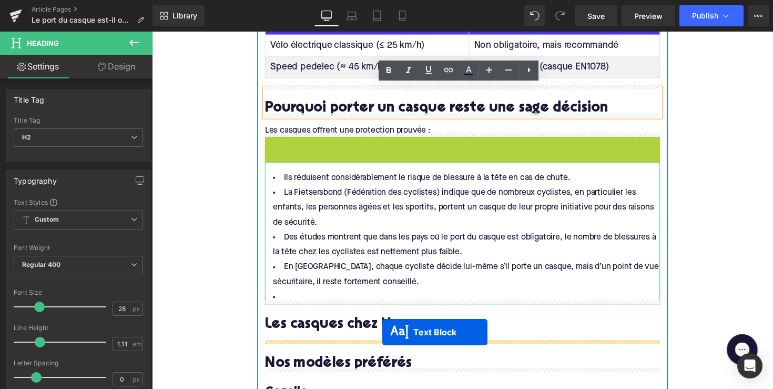
drag, startPoint x: 441, startPoint y: 147, endPoint x: 388, endPoint y: 339, distance: 199.1
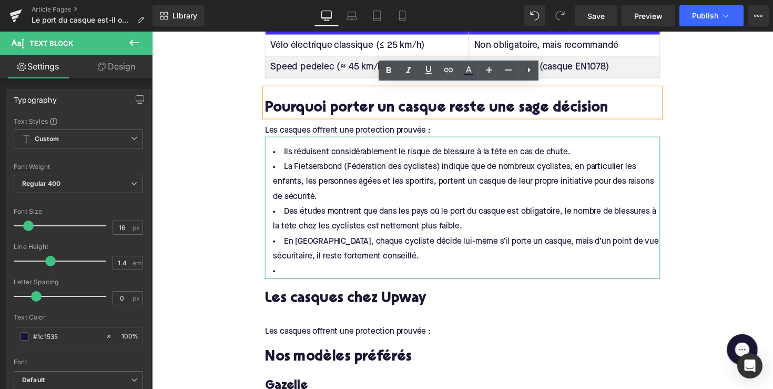
click at [372, 332] on div "Les casques offrent une protection prouvée :" at bounding box center [470, 335] width 405 height 20
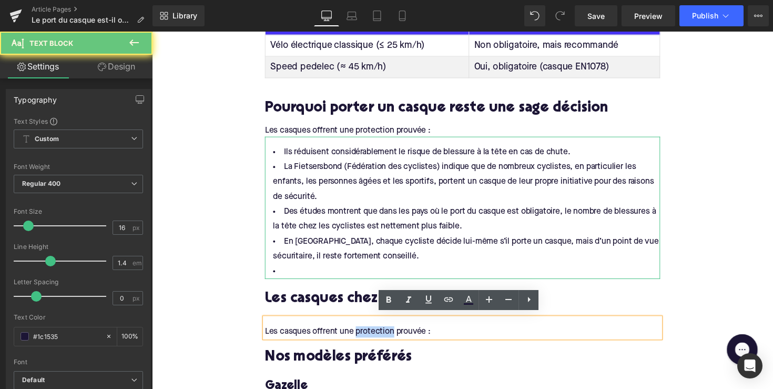
click at [372, 332] on div "Les casques offrent une protection prouvée :" at bounding box center [470, 335] width 405 height 20
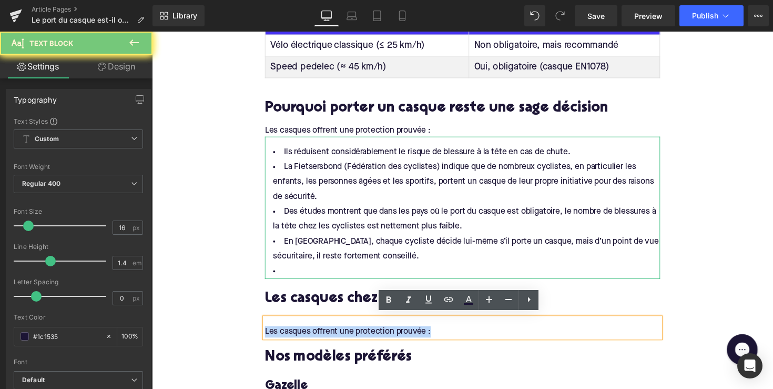
click at [372, 332] on div "Les casques offrent une protection prouvée :" at bounding box center [470, 335] width 405 height 20
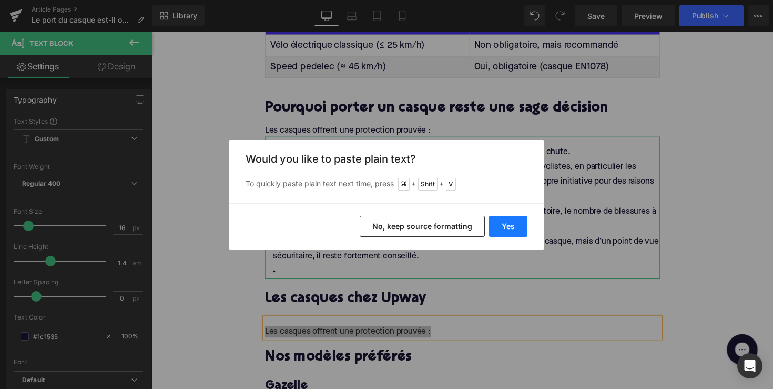
click at [502, 226] on button "Yes" at bounding box center [508, 226] width 38 height 21
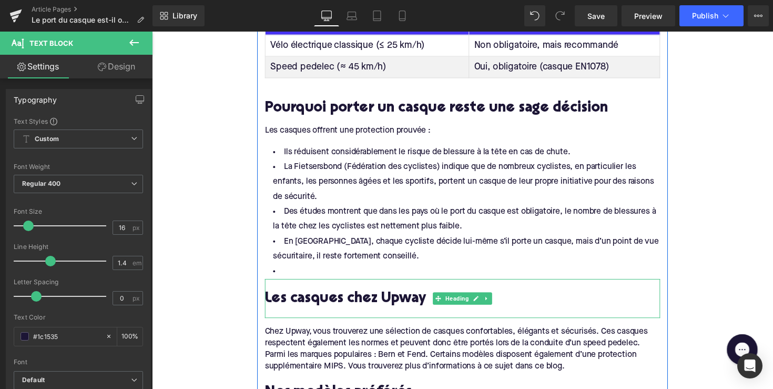
scroll to position [905, 0]
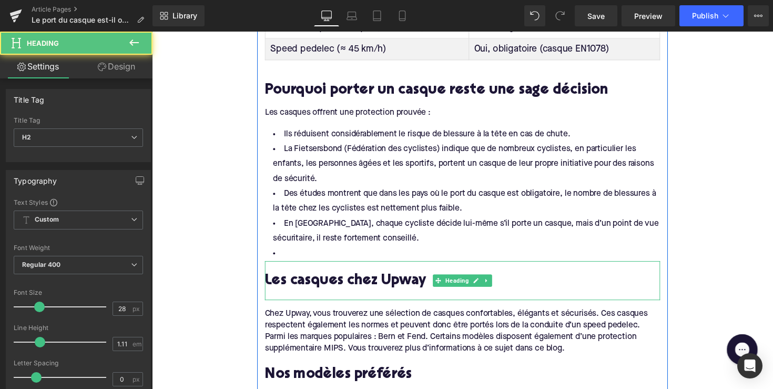
click at [294, 296] on div at bounding box center [470, 301] width 405 height 11
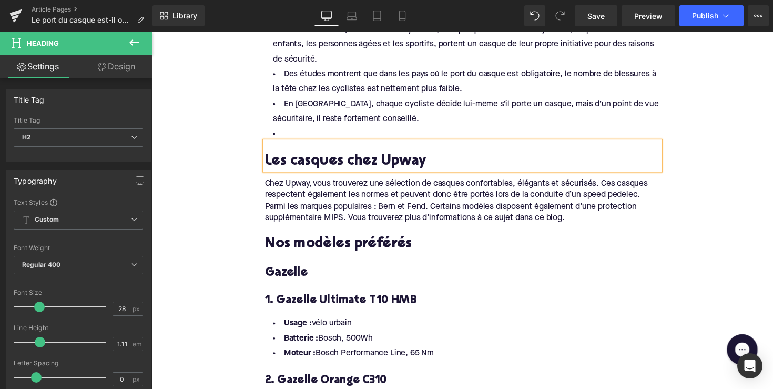
scroll to position [1037, 0]
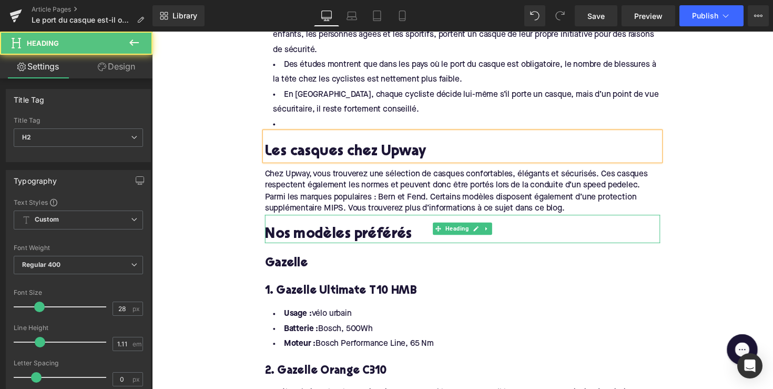
click at [368, 234] on h2 "Nos modèles préférés" at bounding box center [470, 240] width 405 height 16
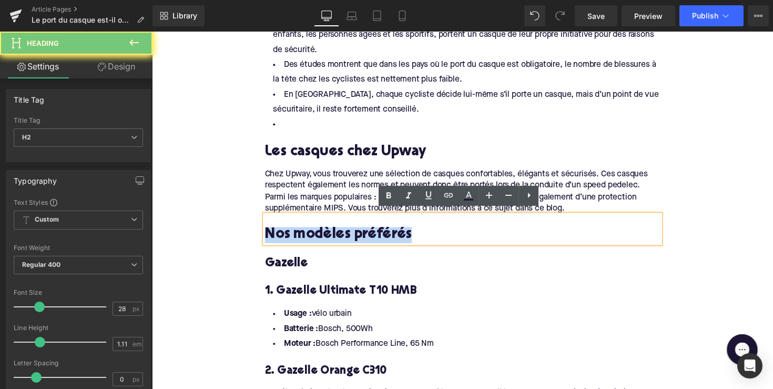
paste div
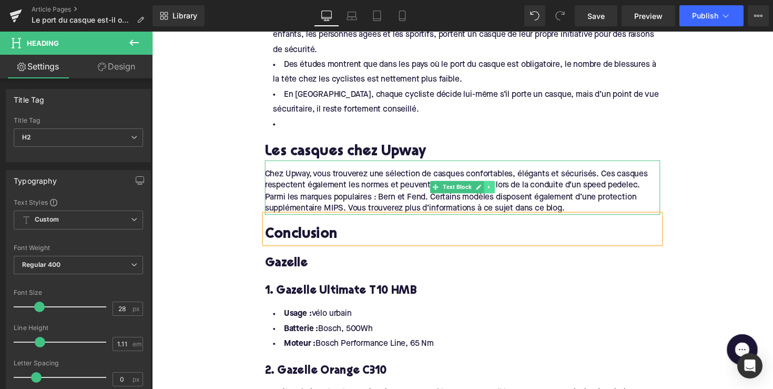
click at [498, 188] on icon at bounding box center [498, 191] width 6 height 6
click at [490, 188] on icon at bounding box center [492, 191] width 6 height 6
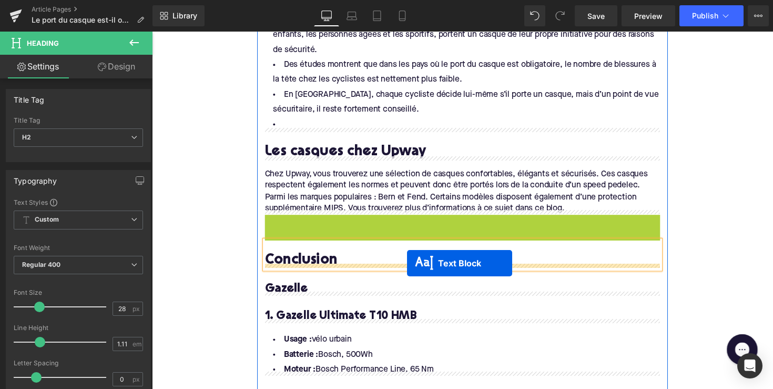
drag, startPoint x: 443, startPoint y: 239, endPoint x: 414, endPoint y: 269, distance: 42.0
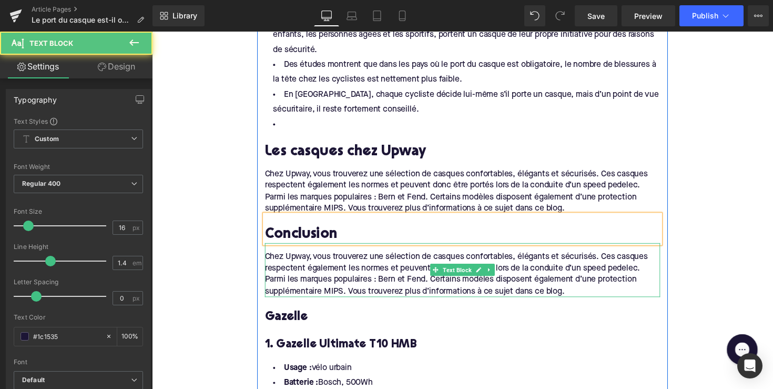
click at [577, 289] on div "Chez Upway, vous trouverez une sélection de casques confortables, élégants et s…" at bounding box center [470, 276] width 405 height 56
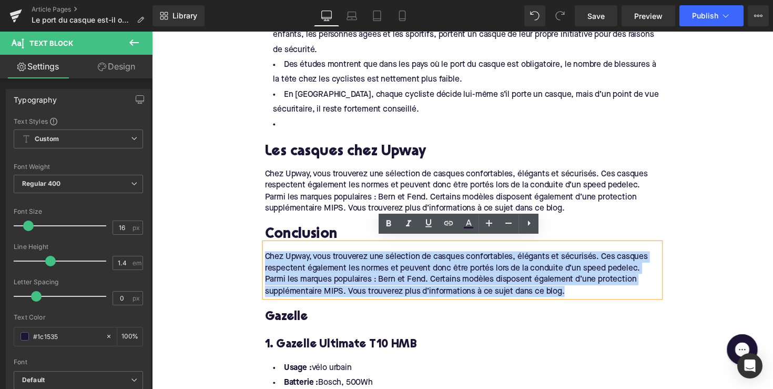
drag, startPoint x: 577, startPoint y: 294, endPoint x: 246, endPoint y: 247, distance: 334.3
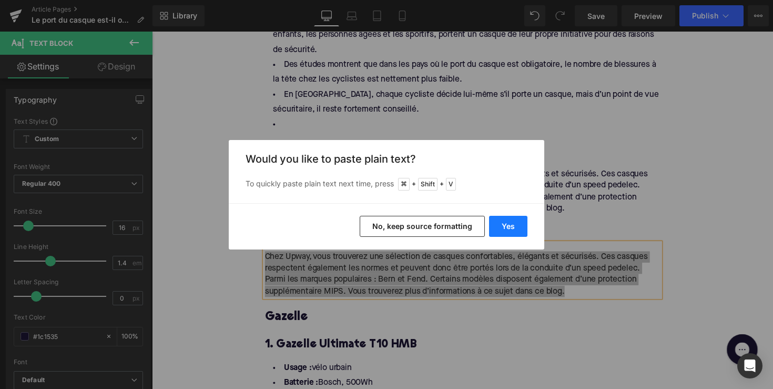
click at [516, 225] on button "Yes" at bounding box center [508, 226] width 38 height 21
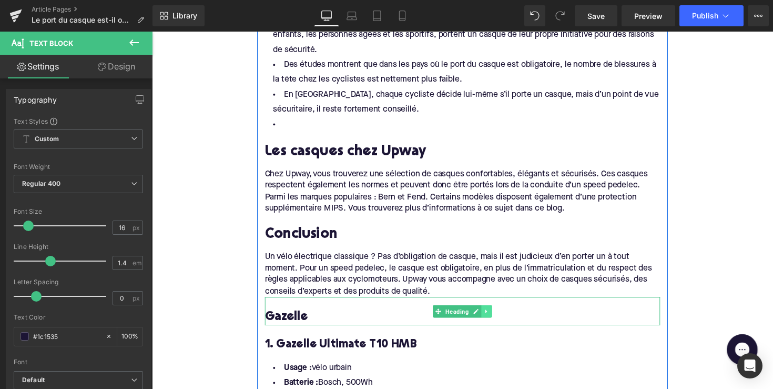
click at [490, 312] on link at bounding box center [495, 318] width 11 height 13
click at [495, 312] on link at bounding box center [500, 318] width 11 height 13
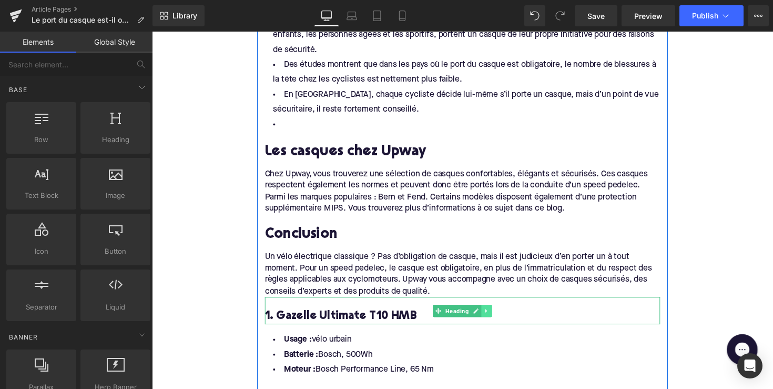
click at [495, 315] on icon at bounding box center [495, 318] width 6 height 6
click at [498, 315] on icon at bounding box center [501, 318] width 6 height 6
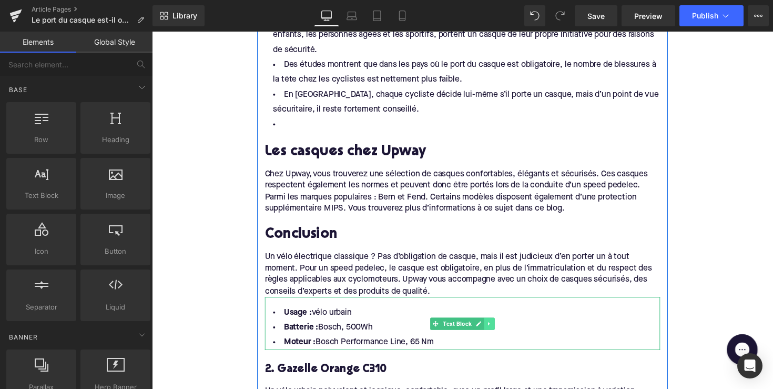
click at [498, 328] on link at bounding box center [497, 331] width 11 height 13
click at [500, 328] on icon at bounding box center [503, 331] width 6 height 6
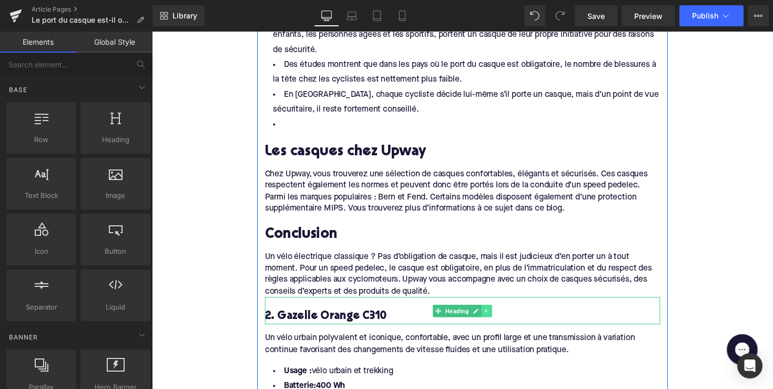
click at [494, 316] on link at bounding box center [495, 317] width 11 height 13
click at [498, 315] on icon at bounding box center [501, 318] width 6 height 6
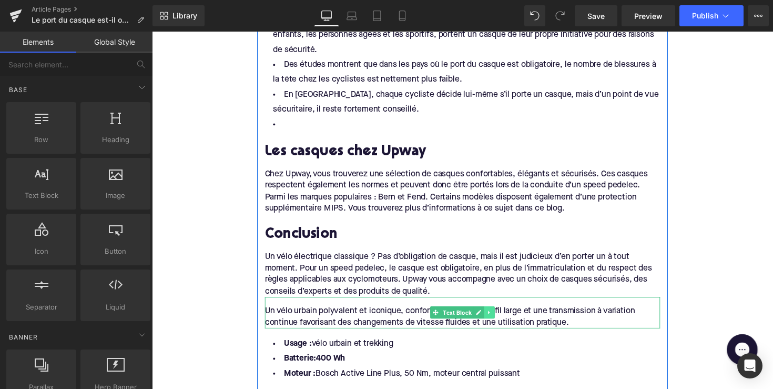
click at [497, 316] on icon at bounding box center [498, 319] width 6 height 6
click at [500, 317] on icon at bounding box center [503, 320] width 6 height 6
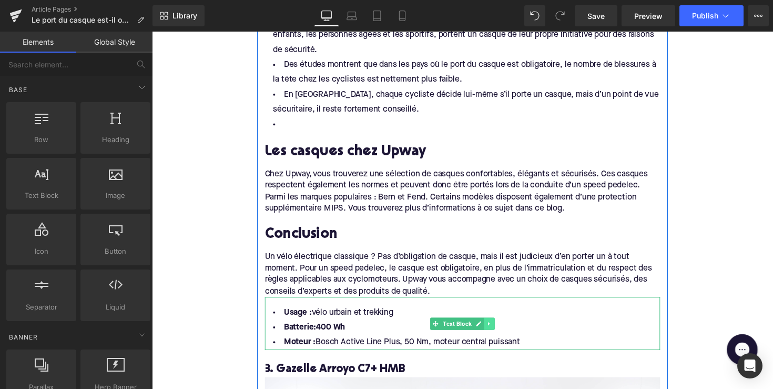
click at [500, 327] on link at bounding box center [497, 331] width 11 height 13
click at [500, 328] on icon at bounding box center [503, 331] width 6 height 6
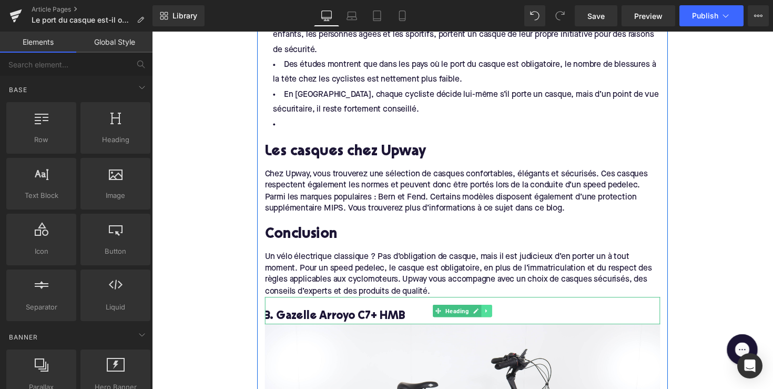
click at [496, 316] on link at bounding box center [495, 317] width 11 height 13
click at [498, 315] on icon at bounding box center [501, 318] width 6 height 6
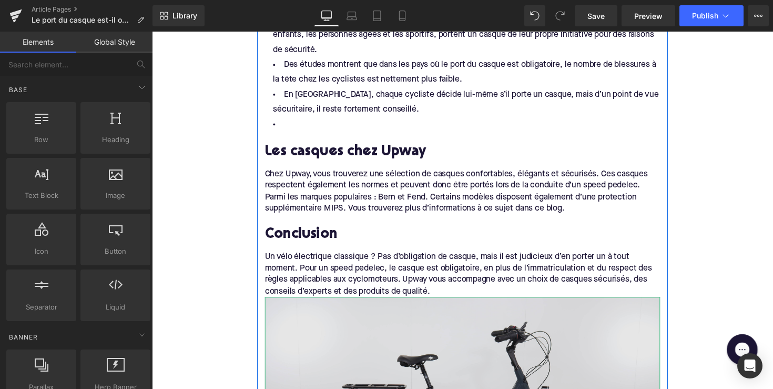
scroll to position [1181, 0]
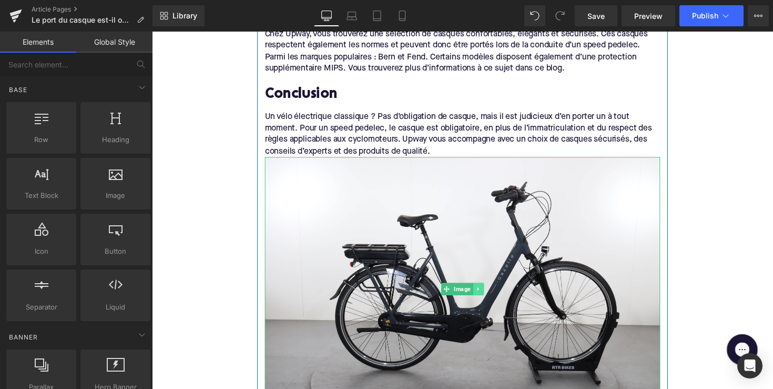
click at [488, 292] on link at bounding box center [486, 295] width 11 height 13
click at [489, 292] on icon at bounding box center [492, 295] width 6 height 6
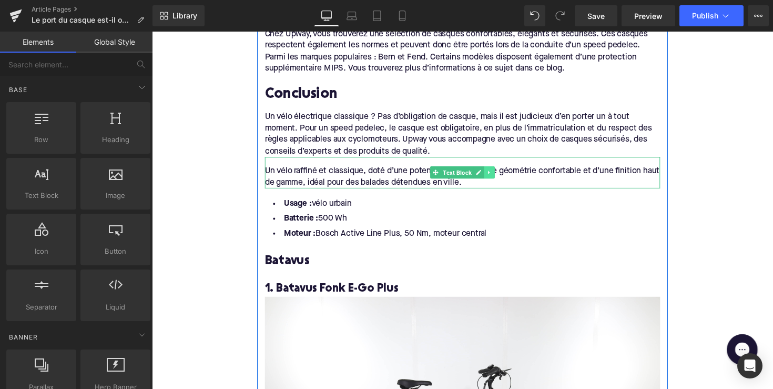
click at [492, 172] on link at bounding box center [497, 175] width 11 height 13
click at [501, 173] on icon at bounding box center [503, 176] width 6 height 6
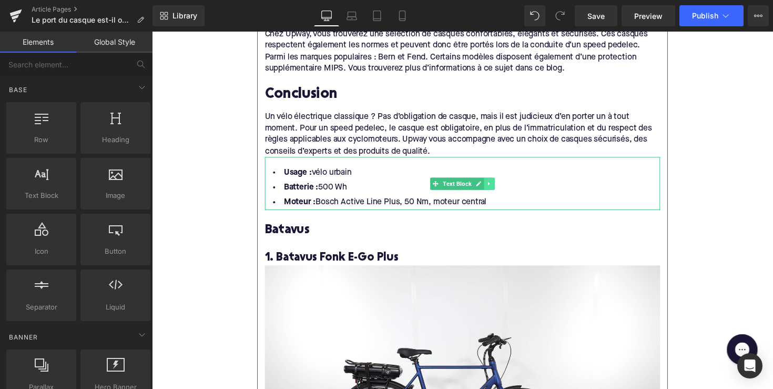
click at [499, 181] on link at bounding box center [497, 187] width 11 height 13
click at [500, 184] on icon at bounding box center [503, 187] width 6 height 6
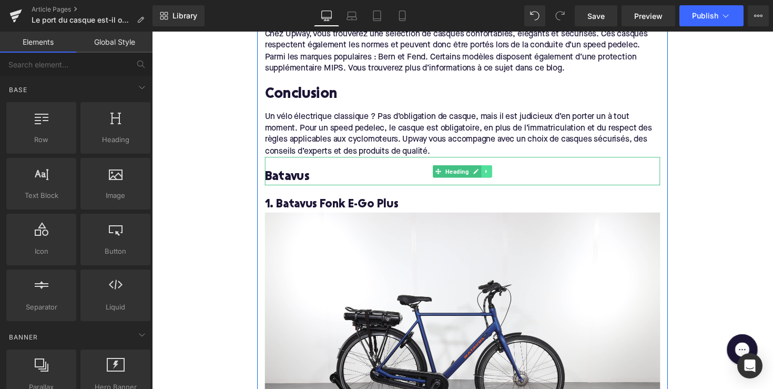
click at [496, 171] on link at bounding box center [495, 174] width 11 height 13
click at [498, 172] on icon at bounding box center [501, 175] width 6 height 6
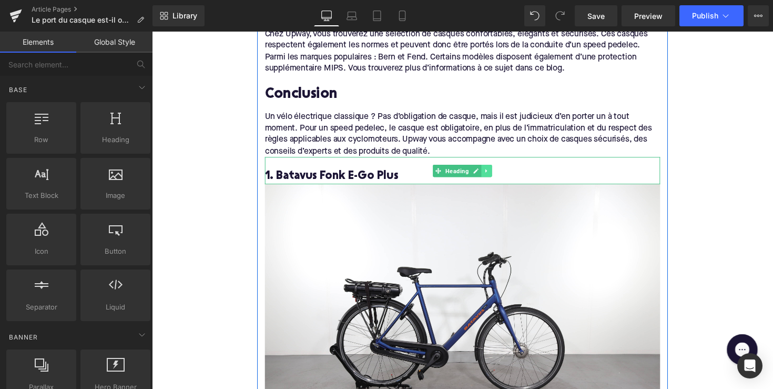
click at [495, 171] on icon at bounding box center [495, 174] width 6 height 6
click at [500, 171] on icon at bounding box center [501, 174] width 6 height 6
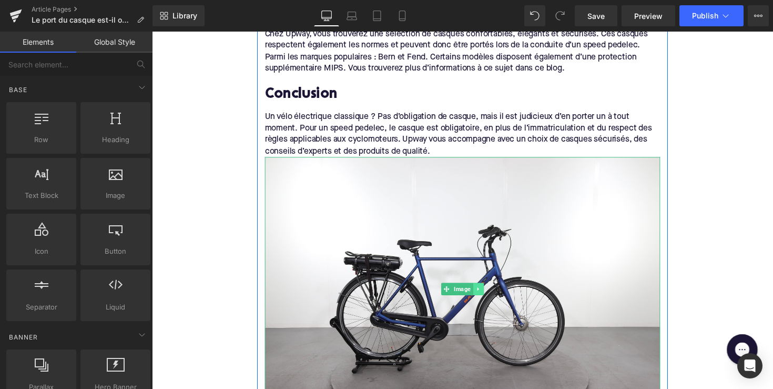
click at [482, 289] on link at bounding box center [486, 295] width 11 height 13
click at [491, 292] on icon at bounding box center [492, 295] width 6 height 6
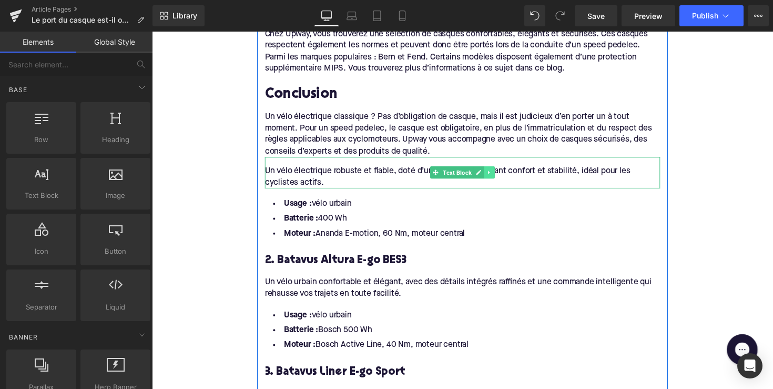
click at [492, 174] on link at bounding box center [497, 175] width 11 height 13
click at [498, 171] on link at bounding box center [503, 175] width 11 height 13
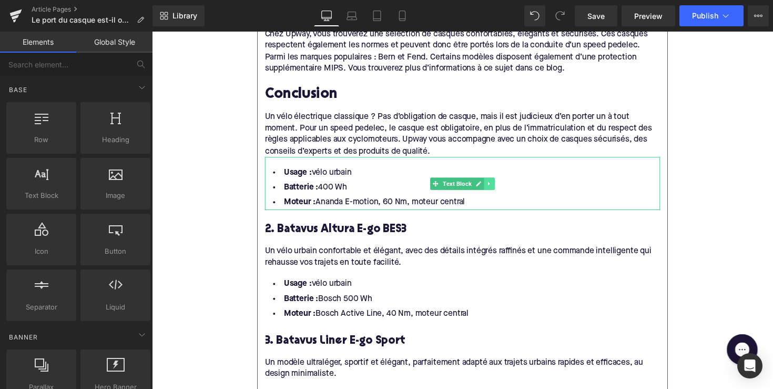
click at [496, 184] on icon at bounding box center [498, 187] width 6 height 6
click at [498, 183] on link at bounding box center [503, 187] width 11 height 13
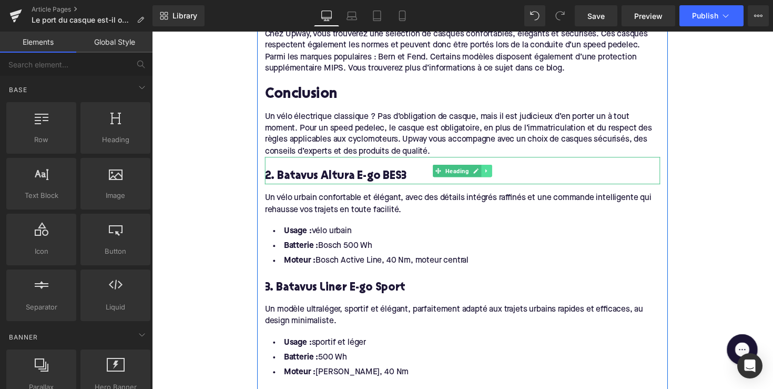
click at [493, 171] on icon at bounding box center [495, 174] width 6 height 6
click at [498, 171] on icon at bounding box center [501, 174] width 6 height 6
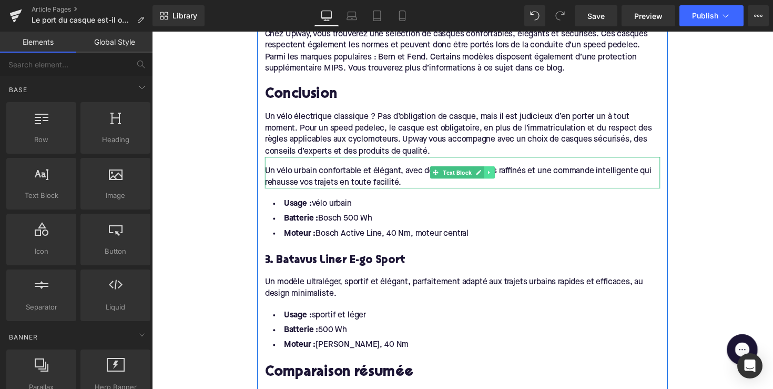
click at [498, 173] on icon at bounding box center [498, 176] width 6 height 6
click at [500, 173] on icon at bounding box center [503, 176] width 6 height 6
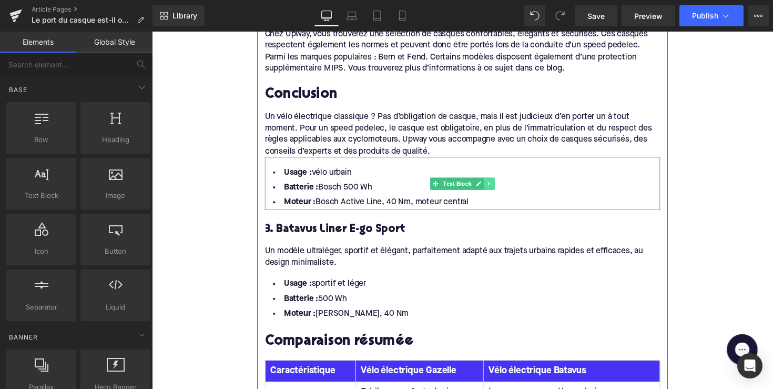
click at [499, 184] on icon at bounding box center [498, 187] width 6 height 6
click at [501, 185] on link at bounding box center [503, 187] width 11 height 13
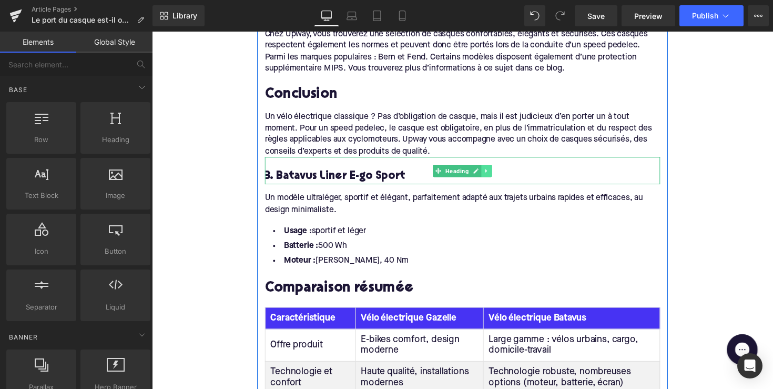
click at [495, 171] on icon at bounding box center [495, 174] width 6 height 6
click at [498, 171] on icon at bounding box center [501, 174] width 6 height 6
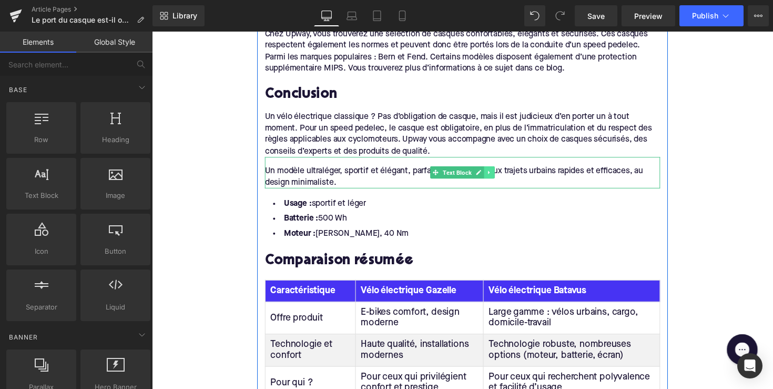
click at [497, 173] on icon at bounding box center [498, 176] width 6 height 6
click at [500, 173] on icon at bounding box center [503, 176] width 6 height 6
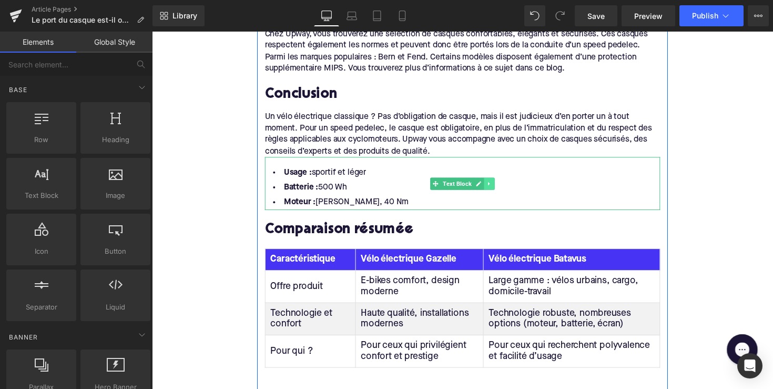
click at [497, 184] on icon at bounding box center [498, 187] width 6 height 6
click at [498, 181] on link at bounding box center [503, 187] width 11 height 13
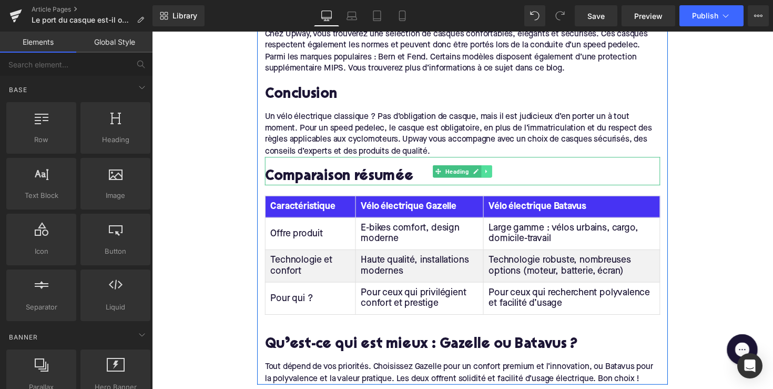
click at [493, 172] on icon at bounding box center [495, 175] width 6 height 6
click at [499, 172] on icon at bounding box center [501, 175] width 6 height 6
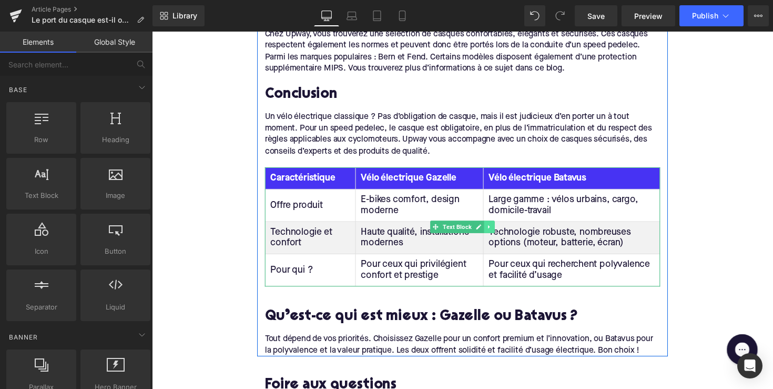
click at [497, 230] on icon at bounding box center [498, 232] width 2 height 4
click at [500, 229] on icon at bounding box center [503, 232] width 6 height 6
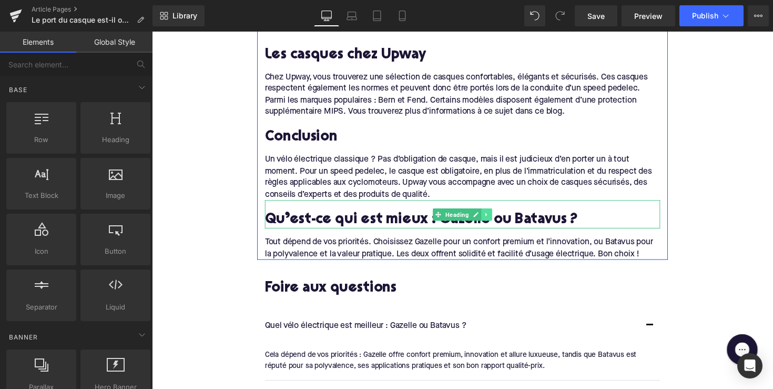
click at [497, 213] on link at bounding box center [495, 219] width 11 height 13
click at [500, 216] on icon at bounding box center [501, 219] width 6 height 6
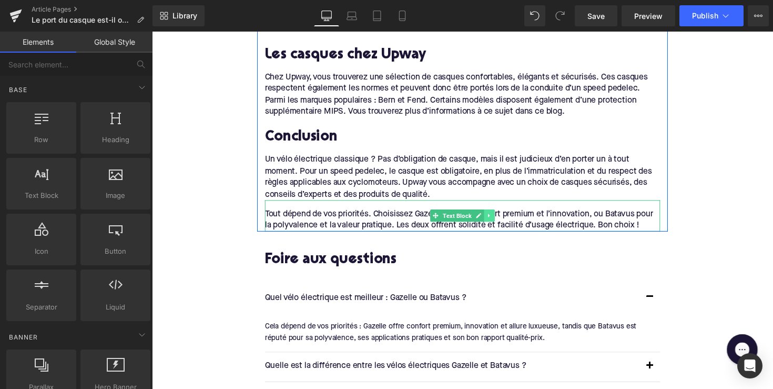
click at [497, 217] on icon at bounding box center [498, 220] width 6 height 6
click at [500, 217] on icon at bounding box center [503, 220] width 6 height 6
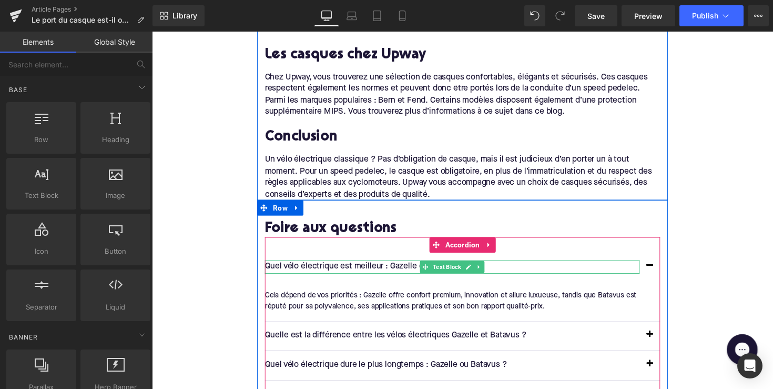
click at [404, 266] on p "Quel vélo électrique est meilleur : Gazelle ou Batavus ?" at bounding box center [460, 273] width 384 height 14
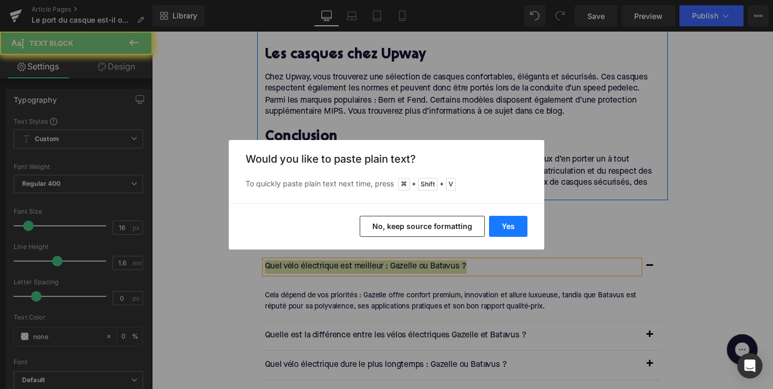
click at [510, 229] on button "Yes" at bounding box center [508, 226] width 38 height 21
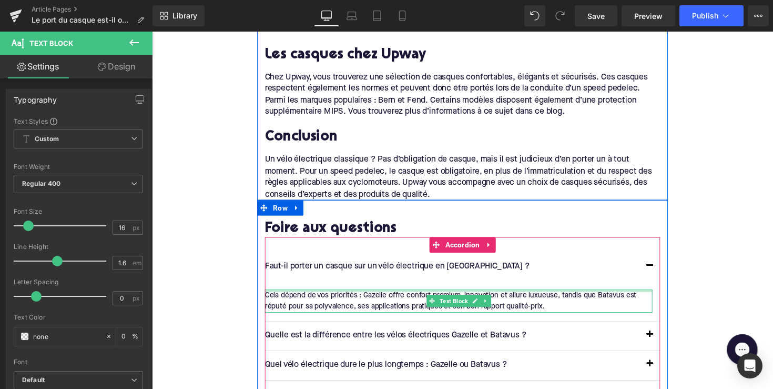
click at [387, 296] on div at bounding box center [466, 297] width 397 height 3
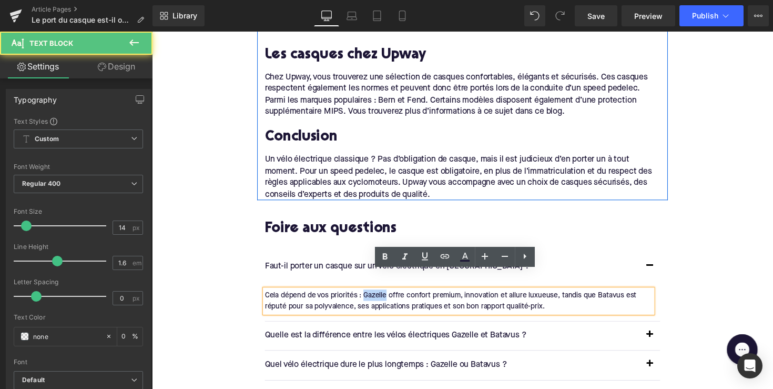
click at [387, 296] on div "Cela dépend de vos priorités : Gazelle offre confort premium, innovation et all…" at bounding box center [466, 308] width 397 height 24
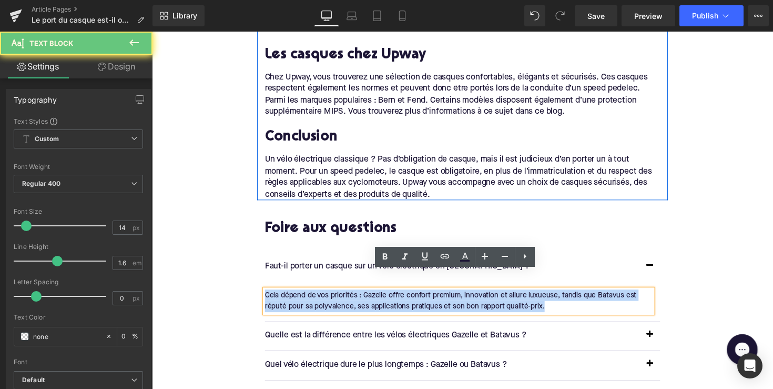
click at [387, 296] on div "Cela dépend de vos priorités : Gazelle offre confort premium, innovation et all…" at bounding box center [466, 308] width 397 height 24
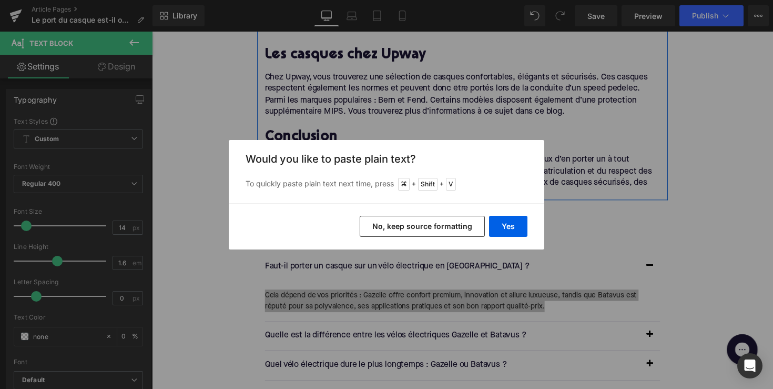
click at [507, 238] on div "Yes No, keep source formatting" at bounding box center [387, 226] width 316 height 46
click at [507, 233] on button "Yes" at bounding box center [508, 226] width 38 height 21
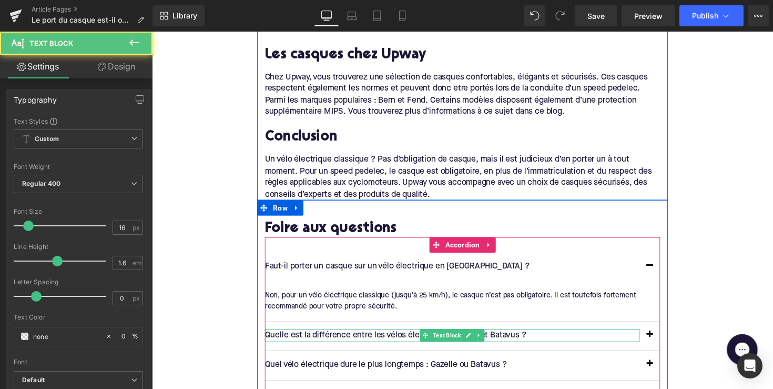
click at [401, 336] on p "Quelle est la différence entre les vélos électriques Gazelle et Batavus ?" at bounding box center [460, 343] width 384 height 14
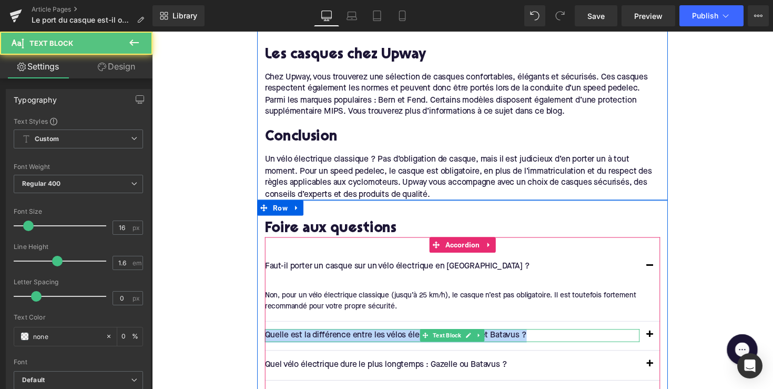
click at [401, 336] on p "Quelle est la différence entre les vélos électriques Gazelle et Batavus ?" at bounding box center [460, 343] width 384 height 14
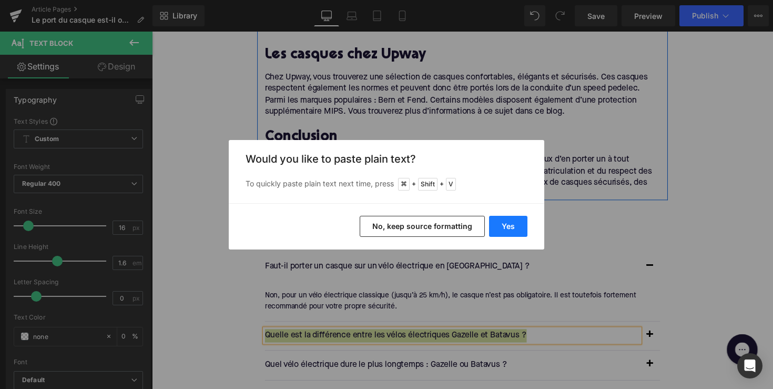
click at [514, 223] on button "Yes" at bounding box center [508, 226] width 38 height 21
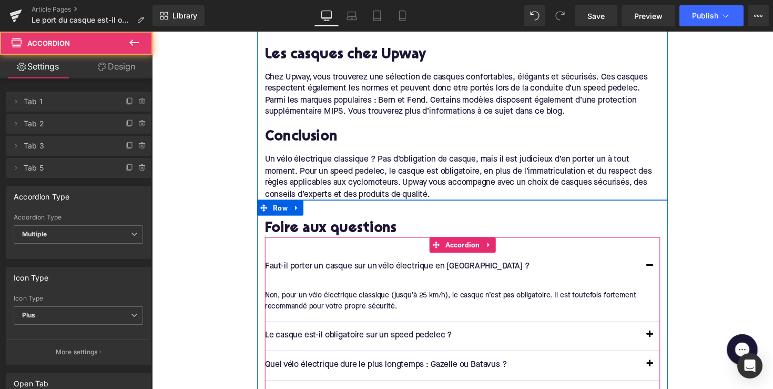
click at [662, 345] on span "button" at bounding box center [662, 345] width 0 height 0
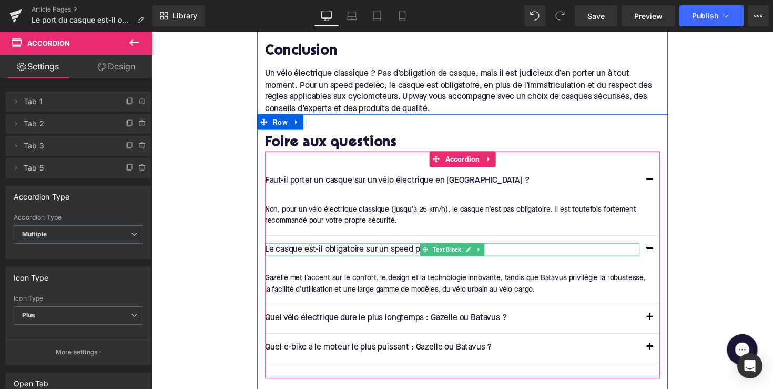
scroll to position [1280, 0]
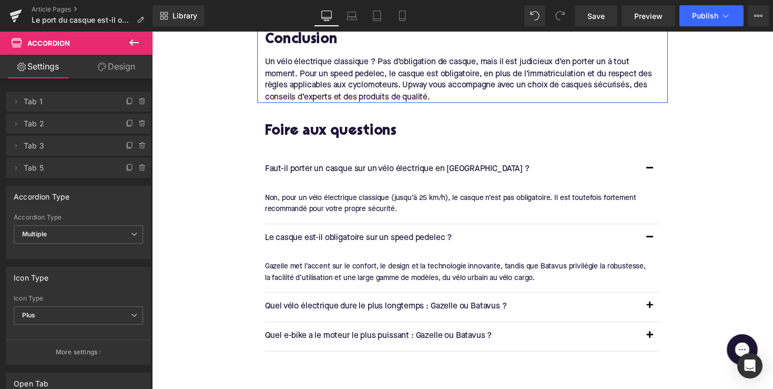
click at [152, 32] on div at bounding box center [152, 32] width 0 height 0
click at [404, 266] on div "Gazelle met l’accent sur le confort, le design et la technologie innovante, tan…" at bounding box center [466, 278] width 397 height 24
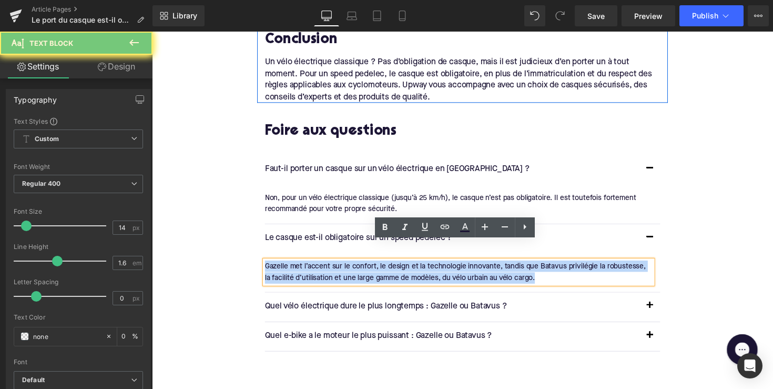
click at [404, 266] on div "Gazelle met l’accent sur le confort, le design et la technologie innovante, tan…" at bounding box center [466, 278] width 397 height 24
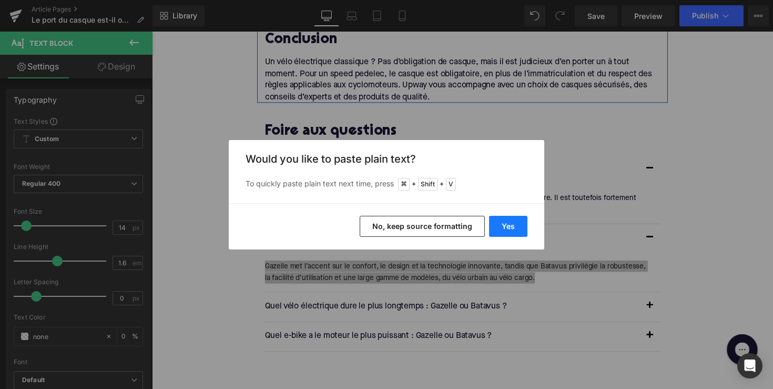
click at [506, 221] on button "Yes" at bounding box center [508, 226] width 38 height 21
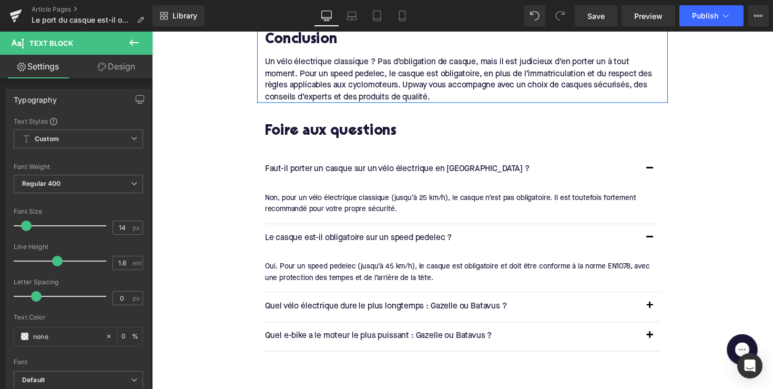
click at [461, 307] on span "Text Block" at bounding box center [454, 313] width 33 height 13
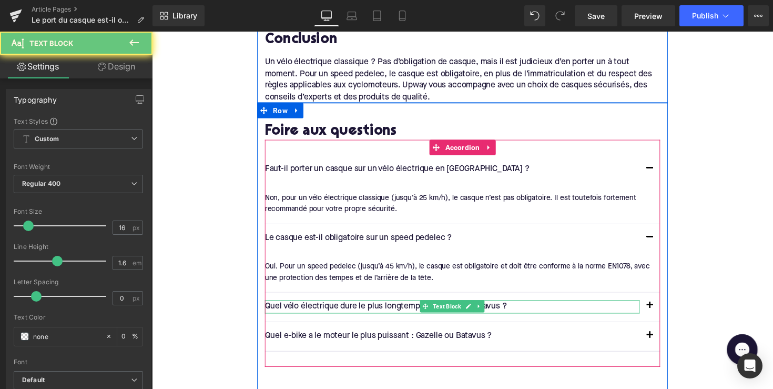
click at [461, 307] on span "Text Block" at bounding box center [454, 313] width 33 height 13
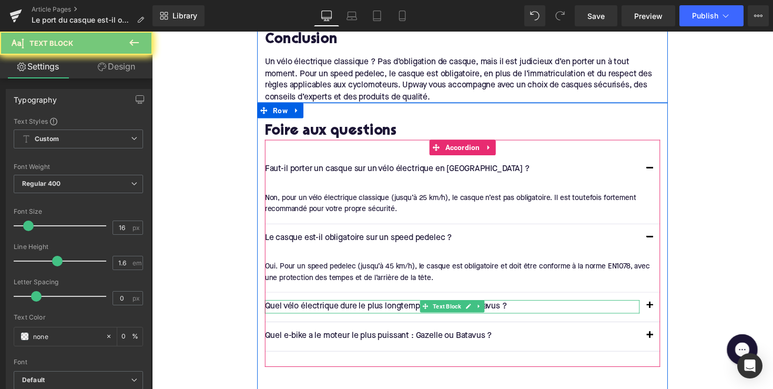
click at [381, 307] on p "Quel vélo électrique dure le plus longtemps : Gazelle ou Batavus ?" at bounding box center [460, 314] width 384 height 14
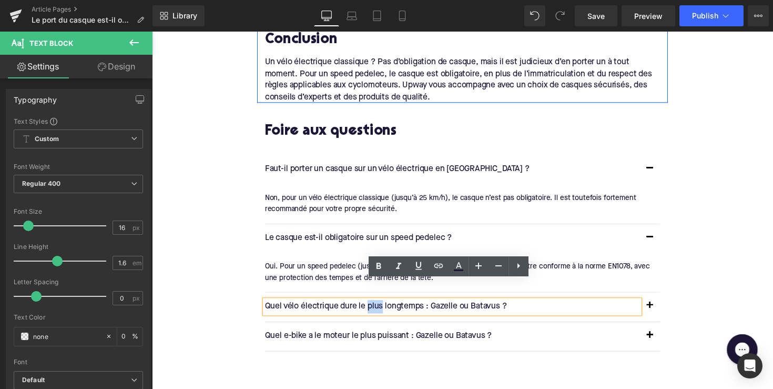
click at [381, 307] on p "Quel vélo électrique dure le plus longtemps : Gazelle ou Batavus ?" at bounding box center [460, 314] width 384 height 14
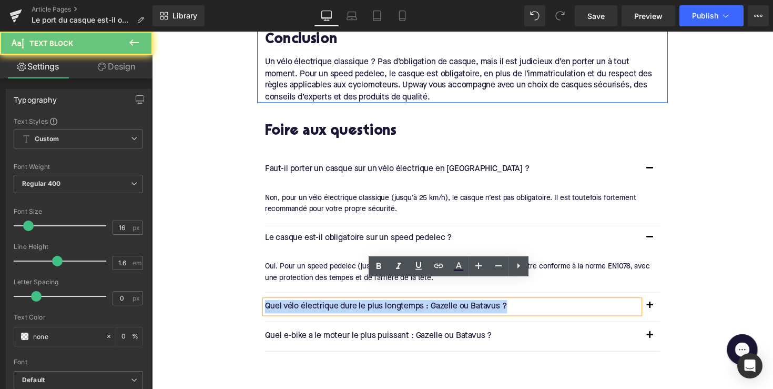
click at [381, 307] on p "Quel vélo électrique dure le plus longtemps : Gazelle ou Batavus ?" at bounding box center [460, 314] width 384 height 14
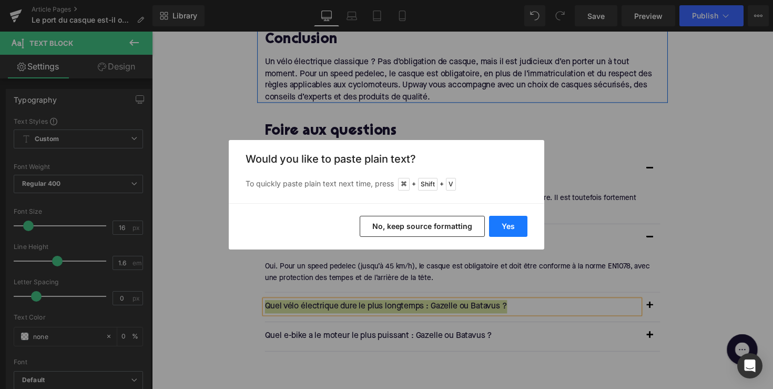
click at [509, 219] on button "Yes" at bounding box center [508, 226] width 38 height 21
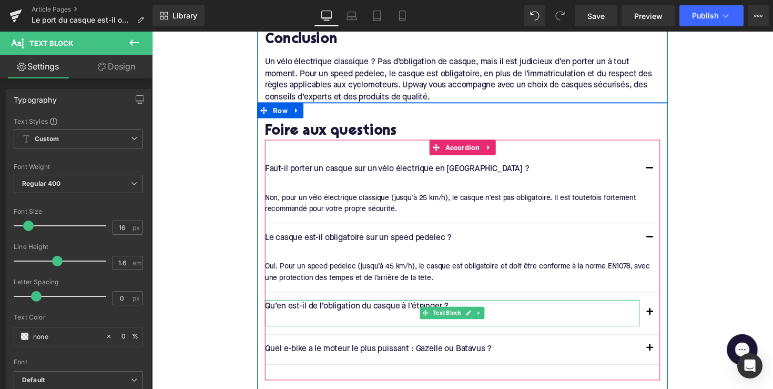
click at [285, 320] on p at bounding box center [460, 327] width 384 height 14
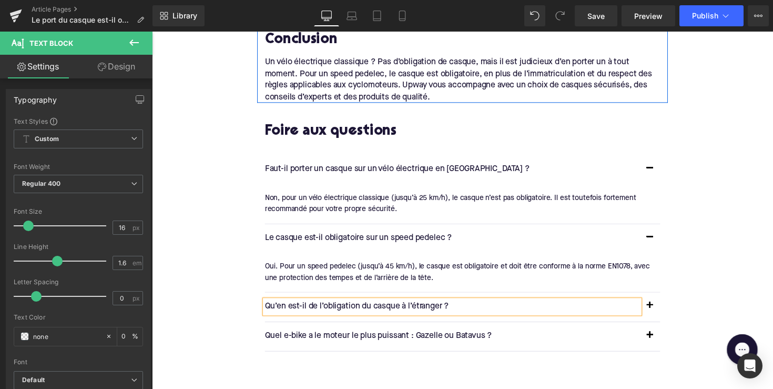
click at [662, 315] on span "button" at bounding box center [662, 315] width 0 height 0
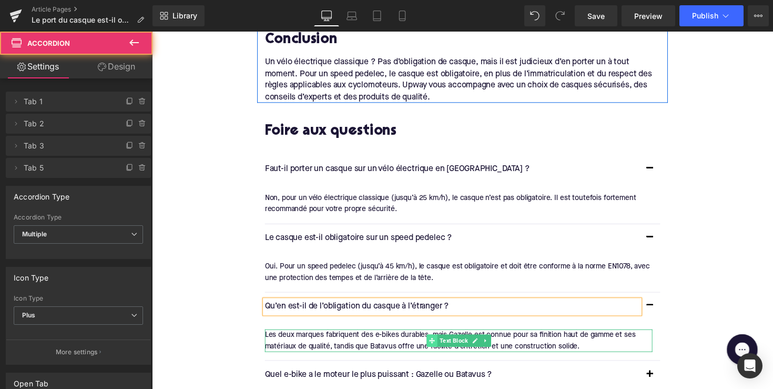
click at [436, 345] on icon at bounding box center [439, 348] width 6 height 6
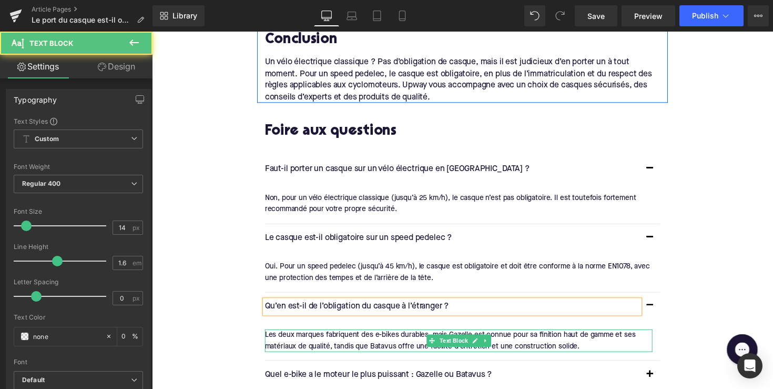
click at [412, 337] on div "Les deux marques fabriquent des e-bikes durables, mais Gazelle est connue pour …" at bounding box center [466, 349] width 397 height 24
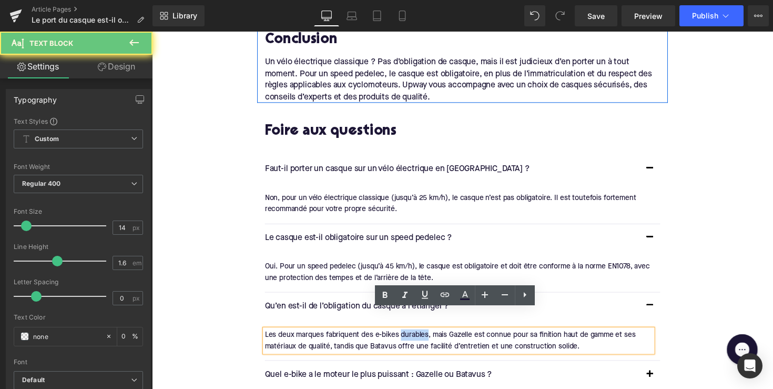
click at [412, 337] on div "Les deux marques fabriquent des e-bikes durables, mais Gazelle est connue pour …" at bounding box center [466, 349] width 397 height 24
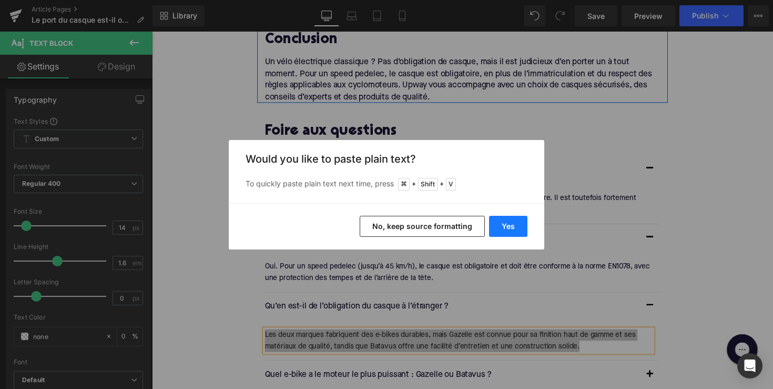
click at [509, 225] on button "Yes" at bounding box center [508, 226] width 38 height 21
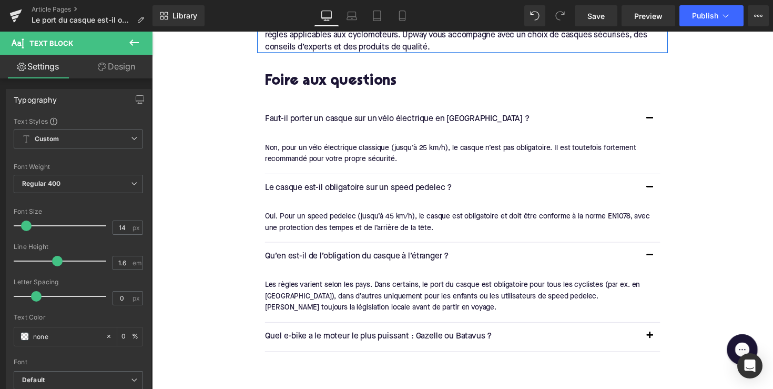
scroll to position [1353, 0]
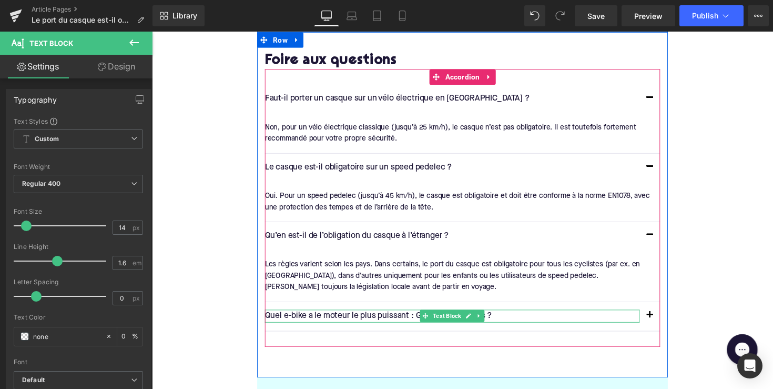
click at [385, 316] on p "Quel e-bike a le moteur le plus puissant : Gazelle ou Batavus ?" at bounding box center [460, 323] width 384 height 14
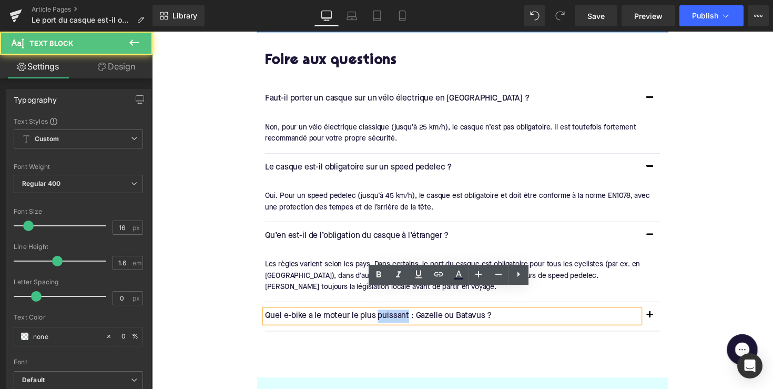
click at [385, 316] on p "Quel e-bike a le moteur le plus puissant : Gazelle ou Batavus ?" at bounding box center [460, 323] width 384 height 14
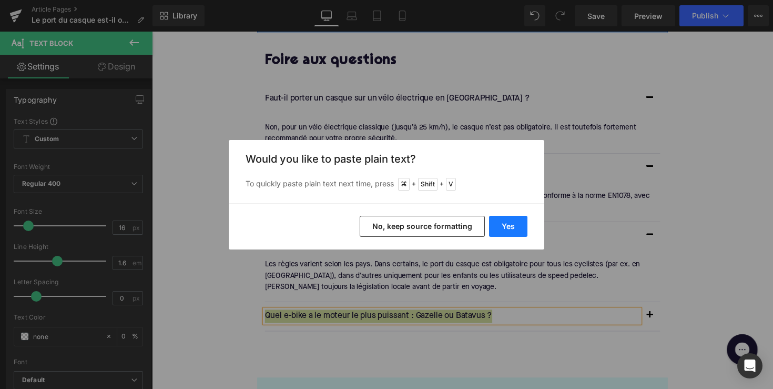
click at [506, 221] on button "Yes" at bounding box center [508, 226] width 38 height 21
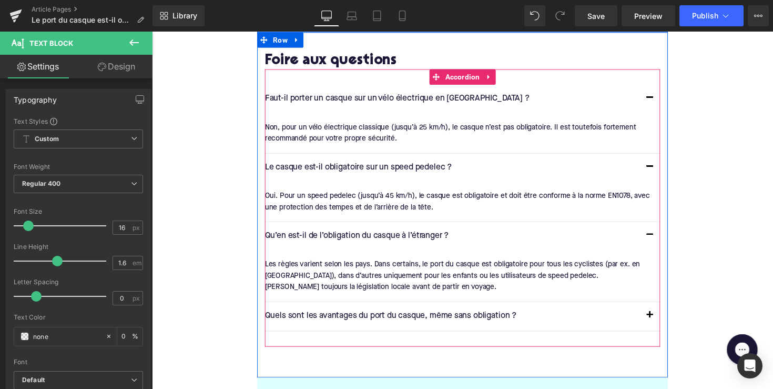
click at [663, 308] on button "button" at bounding box center [662, 322] width 21 height 29
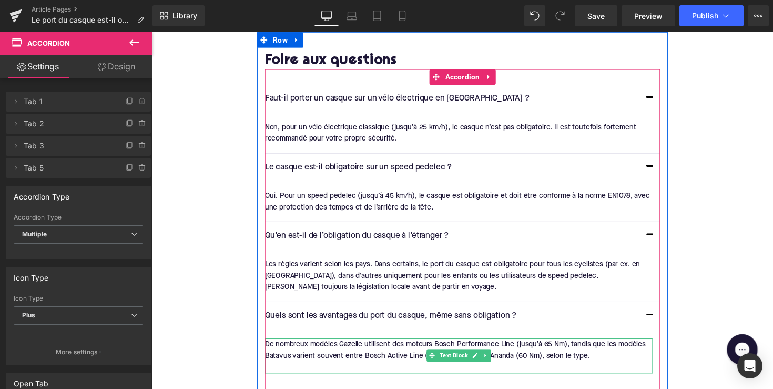
click at [432, 346] on div "De nombreux modèles Gazelle utilisent des moteurs Bosch Performance Line (jusqu…" at bounding box center [466, 363] width 397 height 35
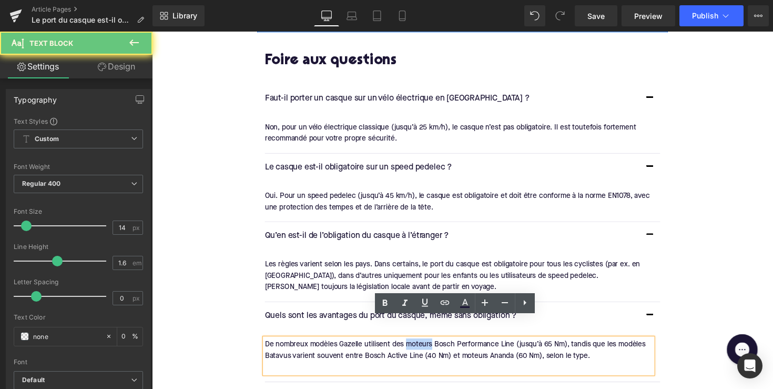
click at [432, 346] on div "De nombreux modèles Gazelle utilisent des moteurs Bosch Performance Line (jusqu…" at bounding box center [466, 363] width 397 height 35
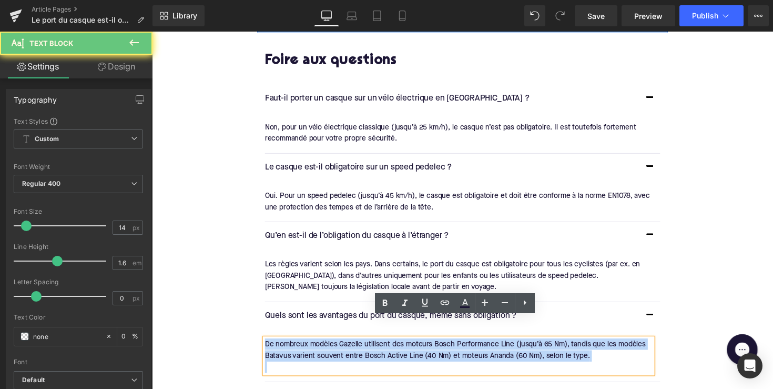
click at [432, 346] on div "De nombreux modèles Gazelle utilisent des moteurs Bosch Performance Line (jusqu…" at bounding box center [466, 363] width 397 height 35
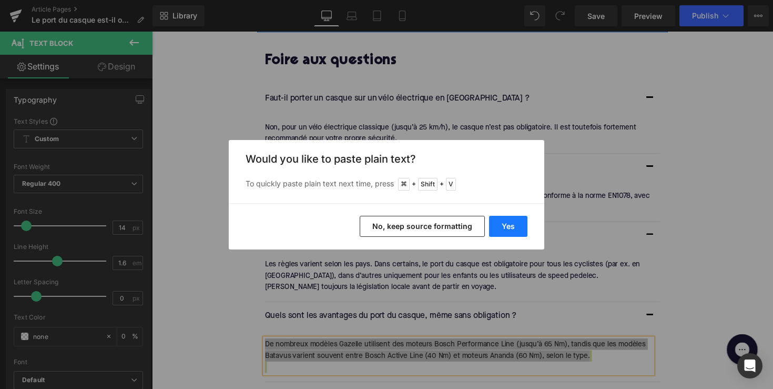
click at [512, 233] on button "Yes" at bounding box center [508, 226] width 38 height 21
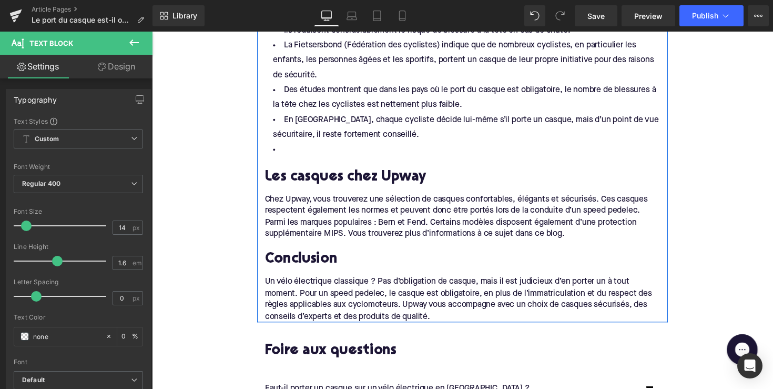
scroll to position [1048, 0]
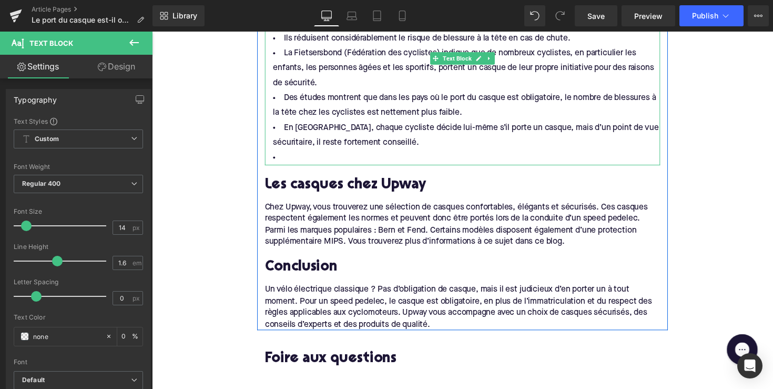
click at [302, 153] on li at bounding box center [470, 160] width 405 height 15
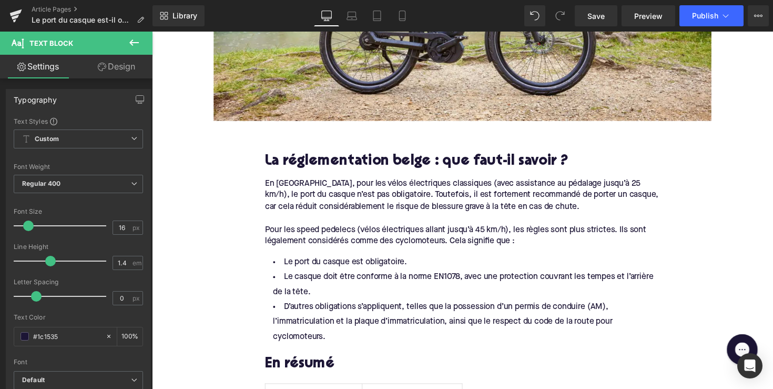
scroll to position [507, 0]
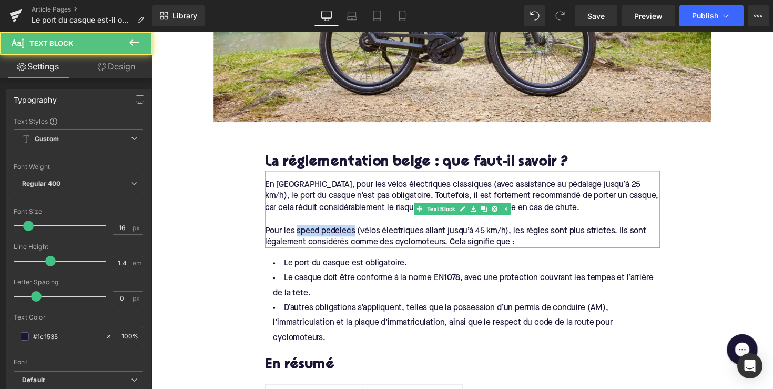
drag, startPoint x: 299, startPoint y: 232, endPoint x: 358, endPoint y: 234, distance: 58.4
click at [358, 234] on div "Pour les speed pedelecs (vélos électriques allant jusqu’à 45 km/h), les règles …" at bounding box center [470, 242] width 405 height 24
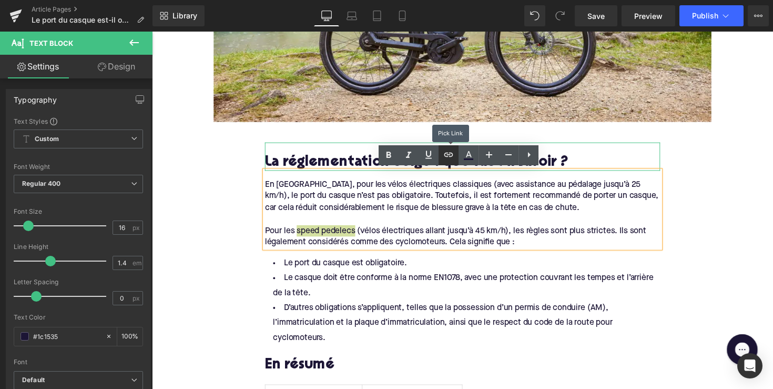
click at [451, 156] on icon at bounding box center [448, 154] width 13 height 13
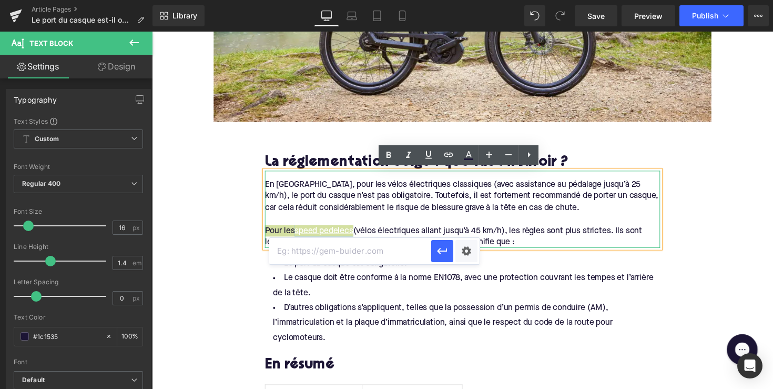
click at [388, 246] on input "text" at bounding box center [350, 251] width 162 height 26
paste input "[URL][DOMAIN_NAME]"
type input "[URL][DOMAIN_NAME]"
click at [440, 253] on icon "button" at bounding box center [442, 251] width 10 height 6
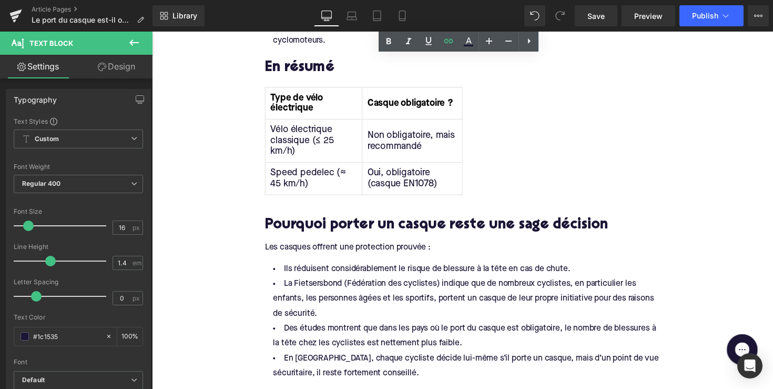
scroll to position [845, 0]
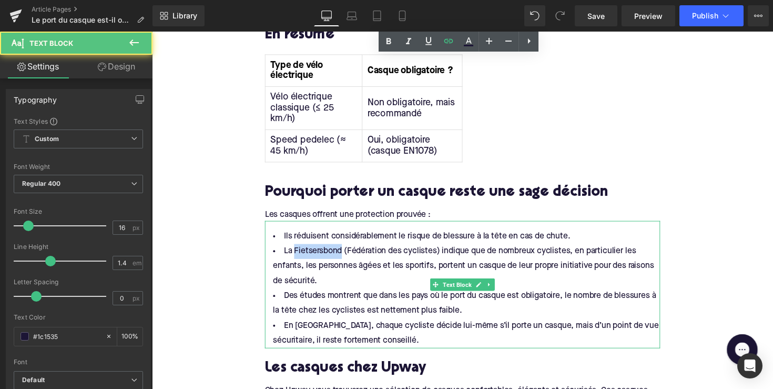
drag, startPoint x: 294, startPoint y: 241, endPoint x: 344, endPoint y: 240, distance: 49.5
click at [344, 249] on li "La Fietsersbond (Fédération des cyclistes) indique que de nombreux cyclistes, e…" at bounding box center [470, 272] width 405 height 46
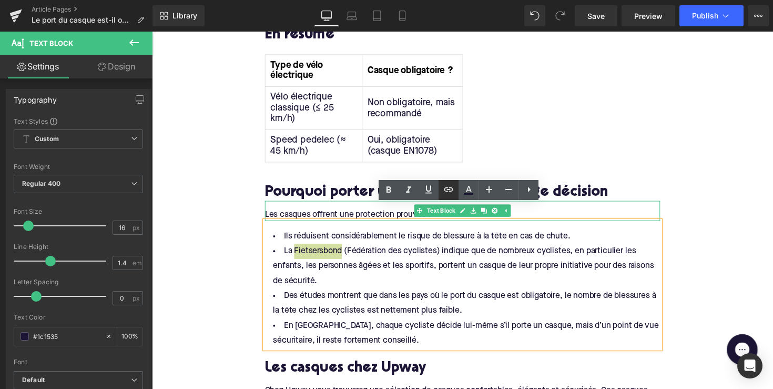
click at [447, 194] on icon at bounding box center [448, 189] width 13 height 13
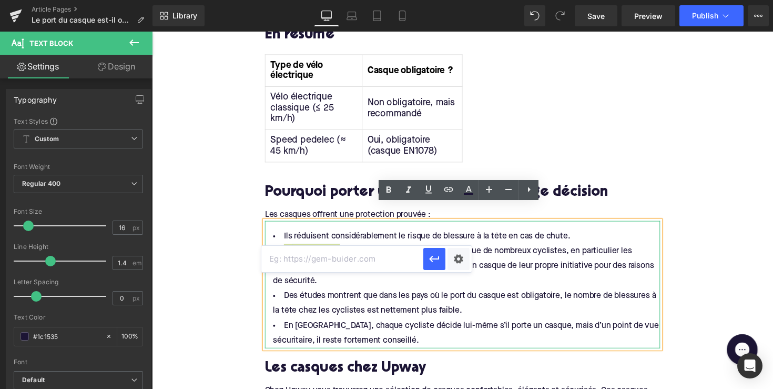
click at [366, 251] on input "text" at bounding box center [342, 259] width 162 height 26
paste input "[URL][DOMAIN_NAME]"
click at [427, 258] on button "button" at bounding box center [435, 259] width 22 height 22
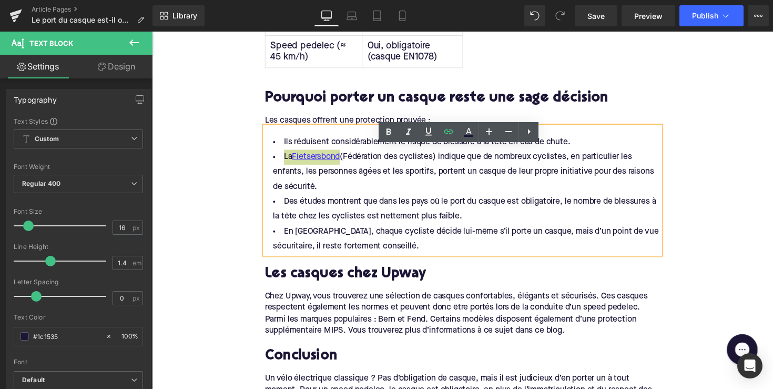
scroll to position [988, 0]
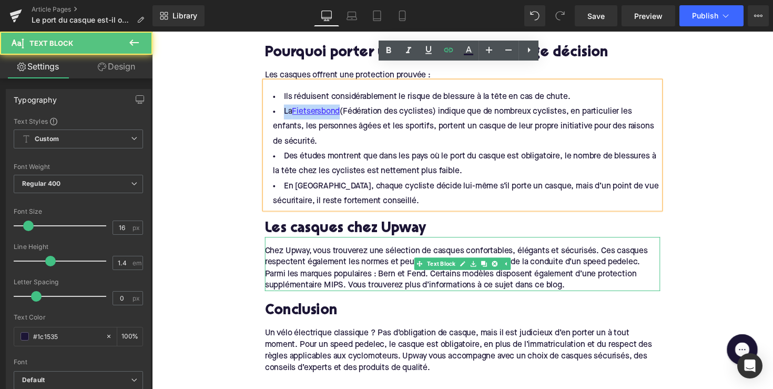
click at [483, 242] on div "Chez Upway, vous trouverez une sélection de casques confortables, élégants et s…" at bounding box center [470, 270] width 405 height 56
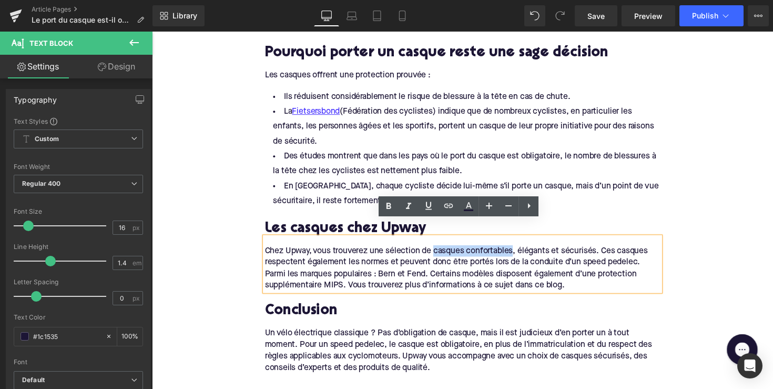
drag, startPoint x: 440, startPoint y: 238, endPoint x: 521, endPoint y: 239, distance: 81.0
click at [521, 242] on div "Chez Upway, vous trouverez une sélection de casques confortables, élégants et s…" at bounding box center [470, 270] width 405 height 56
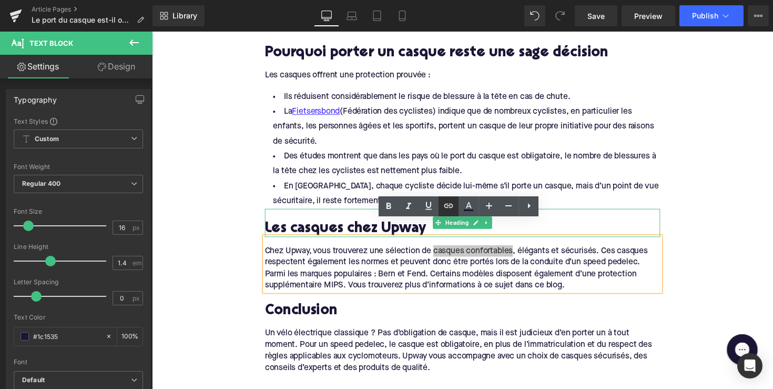
click at [450, 206] on icon at bounding box center [449, 206] width 9 height 4
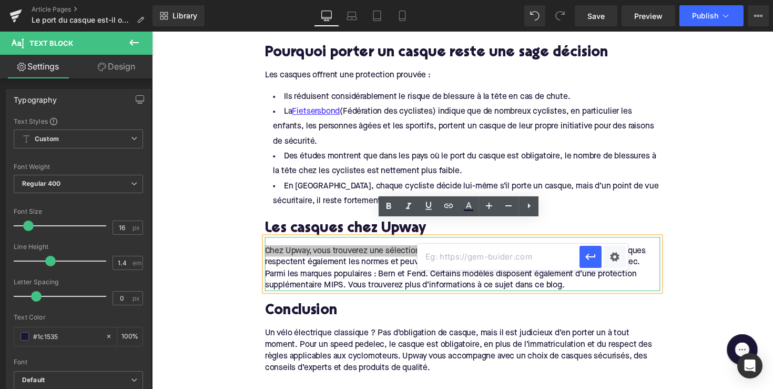
click at [452, 259] on input "text" at bounding box center [499, 257] width 162 height 26
paste input "[URL][DOMAIN_NAME]"
type input "[URL][DOMAIN_NAME]"
click at [588, 257] on icon "button" at bounding box center [591, 257] width 10 height 6
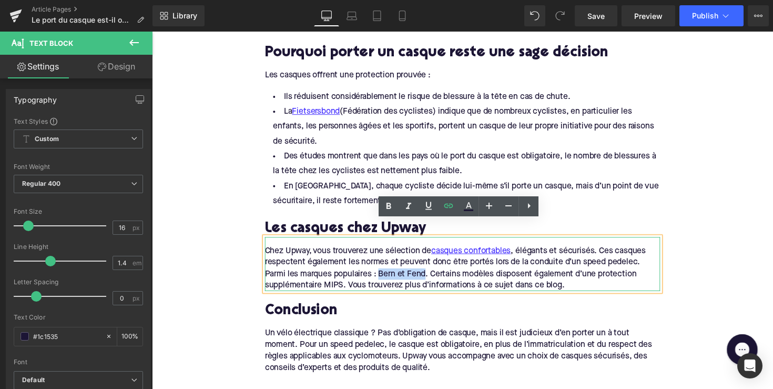
drag, startPoint x: 385, startPoint y: 261, endPoint x: 432, endPoint y: 261, distance: 47.3
click at [432, 261] on div "Chez Upway, vous trouverez une sélection de casques confortables , élégants et …" at bounding box center [470, 270] width 405 height 56
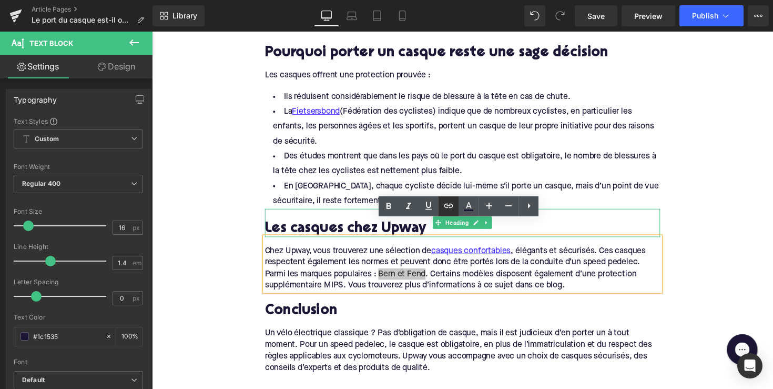
click at [446, 208] on icon at bounding box center [449, 206] width 9 height 4
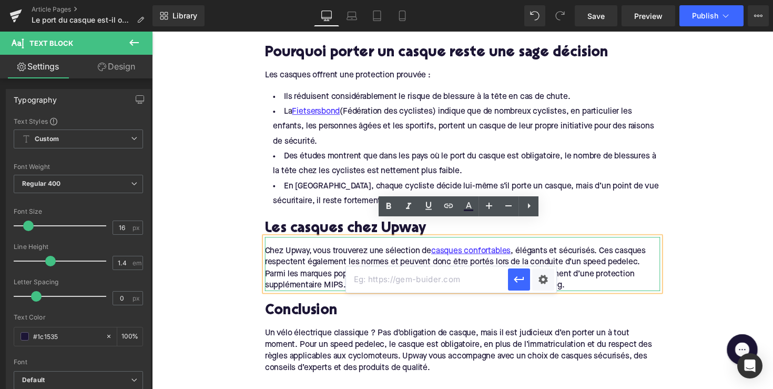
click at [411, 280] on input "text" at bounding box center [427, 279] width 162 height 26
paste input "[URL][DOMAIN_NAME]"
click at [528, 275] on button "button" at bounding box center [519, 279] width 22 height 22
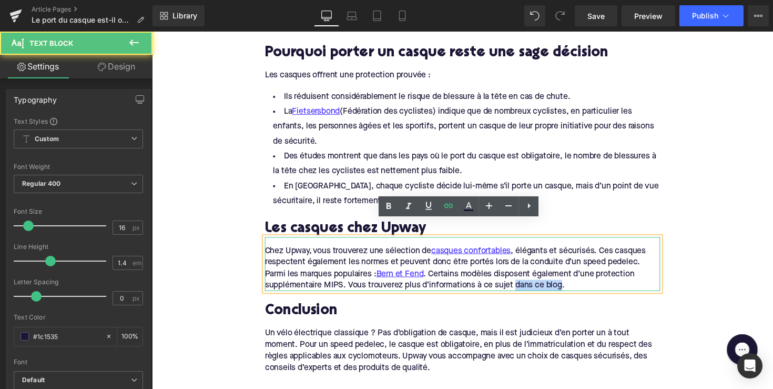
drag, startPoint x: 525, startPoint y: 275, endPoint x: 571, endPoint y: 273, distance: 46.3
click at [571, 273] on div "Chez Upway, vous trouverez une sélection de casques confortables , élégants et …" at bounding box center [470, 270] width 405 height 56
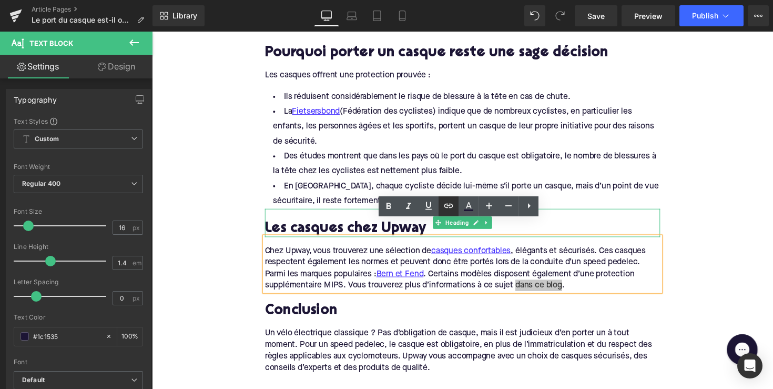
click at [452, 208] on icon at bounding box center [448, 205] width 13 height 13
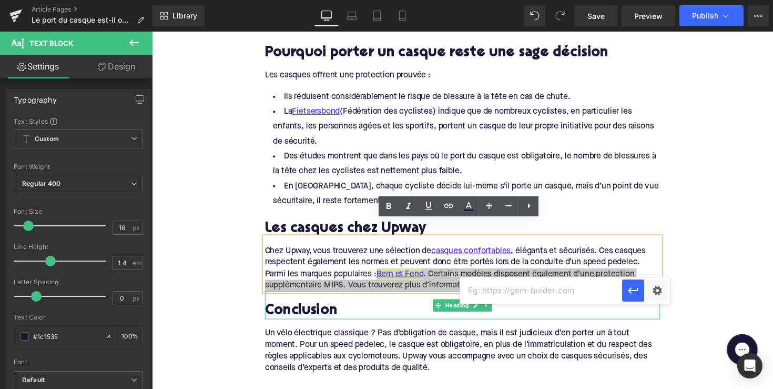
drag, startPoint x: 316, startPoint y: 266, endPoint x: 490, endPoint y: 294, distance: 175.8
click at [490, 294] on input "text" at bounding box center [541, 290] width 162 height 26
paste input "[URL][DOMAIN_NAME]"
type input "[URL][DOMAIN_NAME]"
click at [629, 290] on icon "button" at bounding box center [633, 290] width 13 height 13
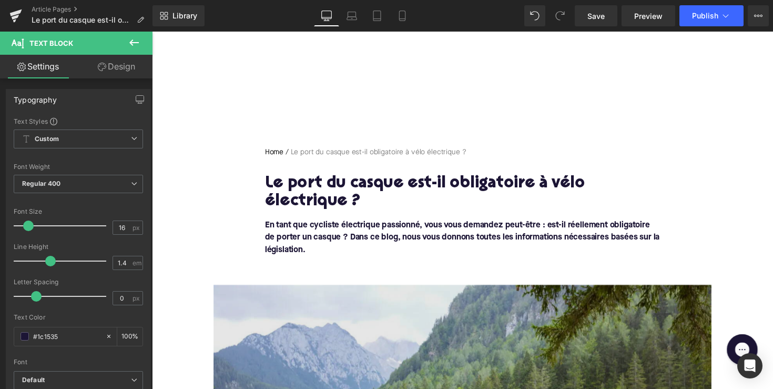
scroll to position [0, 0]
drag, startPoint x: 407, startPoint y: 351, endPoint x: 262, endPoint y: 323, distance: 147.9
click at [407, 351] on div "Rendering Content" at bounding box center [387, 347] width 65 height 12
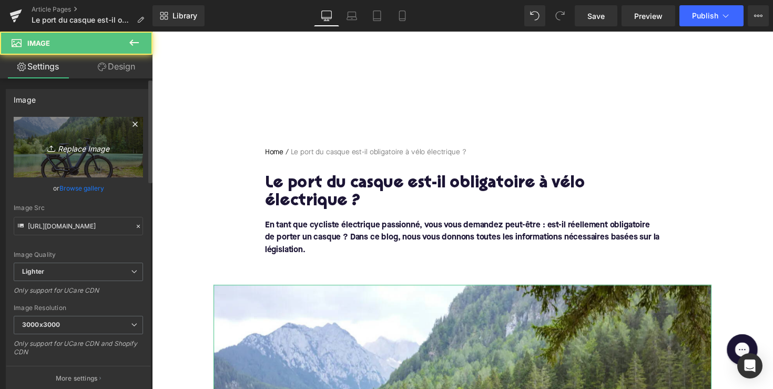
click at [114, 146] on icon "Replace Image" at bounding box center [78, 146] width 84 height 13
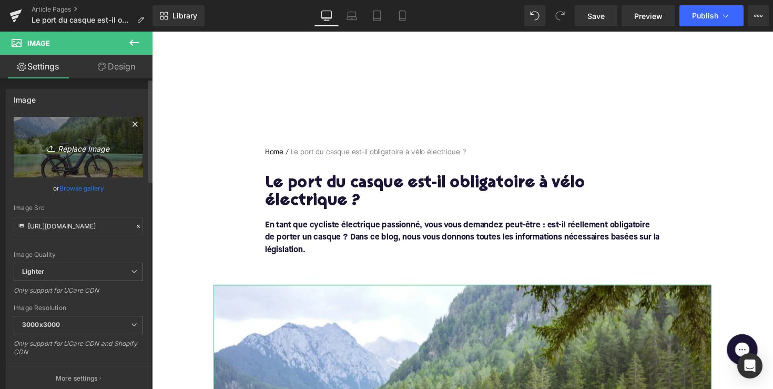
type input "C:\fakepath\CDR02099-Enhanced-NR.jpg.webp"
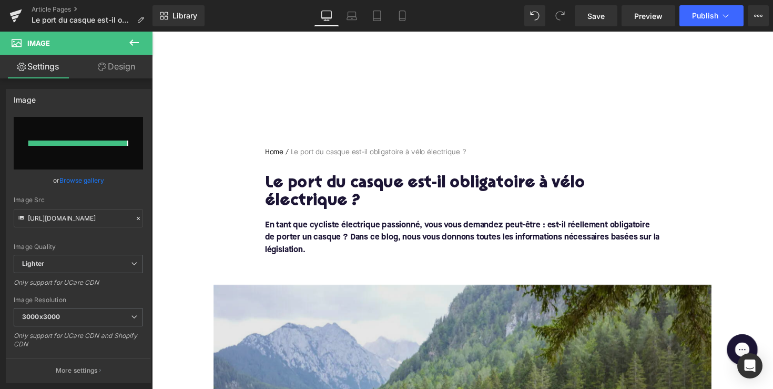
type input "[URL][DOMAIN_NAME]"
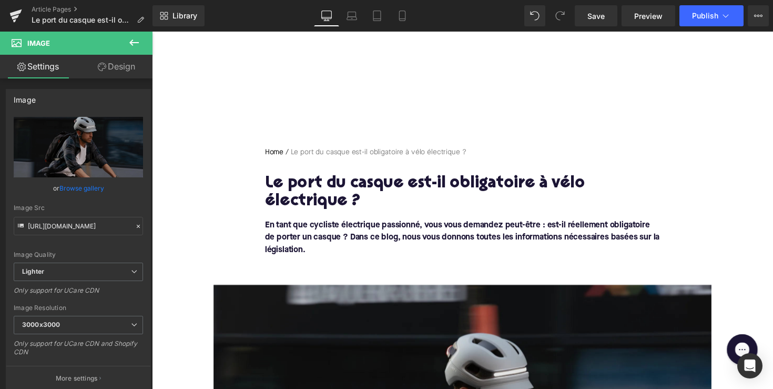
scroll to position [428, 0]
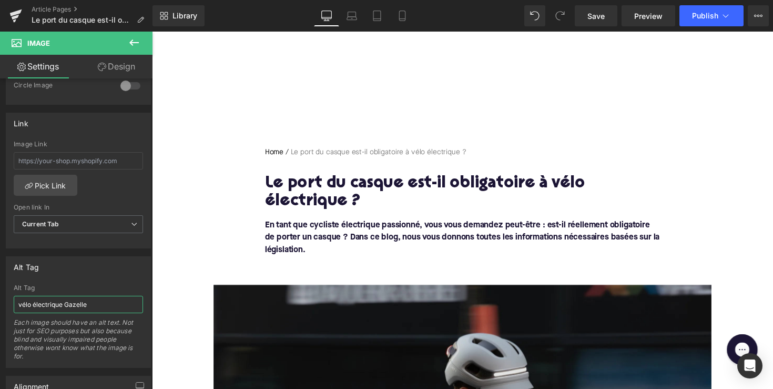
click at [77, 301] on input "vélo électrique Gazelle" at bounding box center [78, 304] width 129 height 17
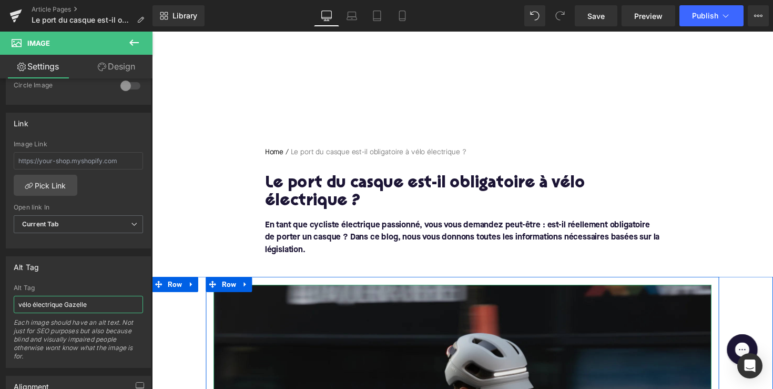
paste input "Homme sur un vélo électrique avec un casqu"
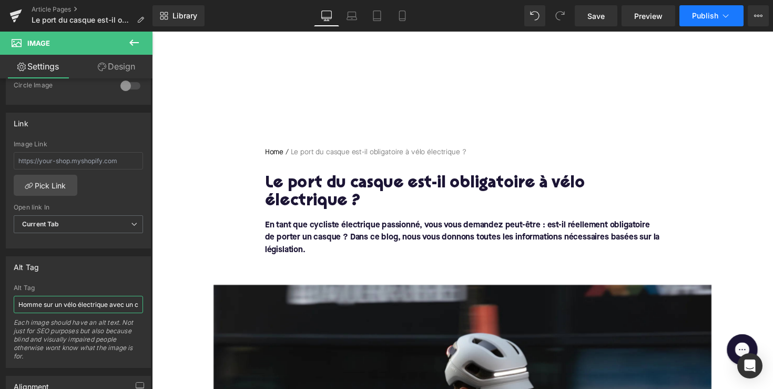
type input "Homme sur un vélo électrique avec un casque"
click at [704, 13] on span "Publish" at bounding box center [705, 16] width 26 height 8
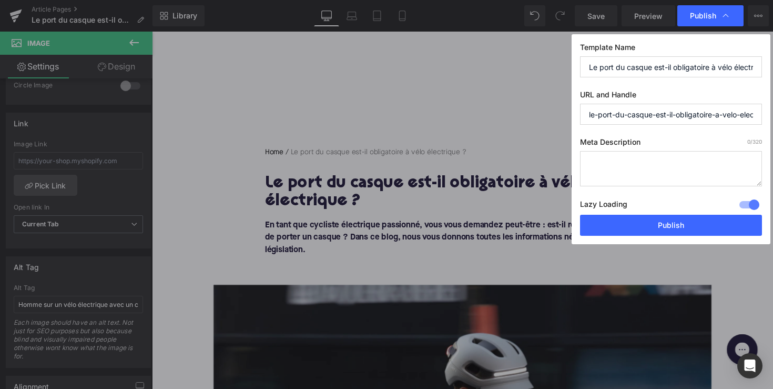
click at [634, 169] on textarea at bounding box center [671, 168] width 182 height 35
paste textarea "Casque obligatoire en vélo électrique ? Découvrez la loi aux [GEOGRAPHIC_DATA] …"
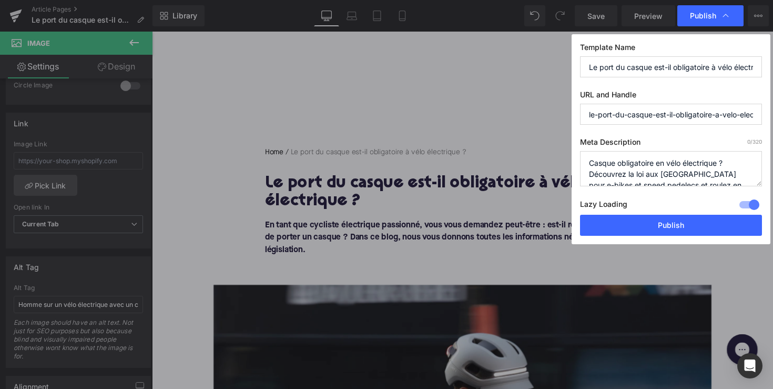
scroll to position [4, 0]
drag, startPoint x: 648, startPoint y: 171, endPoint x: 696, endPoint y: 173, distance: 48.4
click at [696, 173] on textarea "Casque obligatoire en vélo électrique ? Découvrez la loi aux [GEOGRAPHIC_DATA] …" at bounding box center [671, 168] width 182 height 35
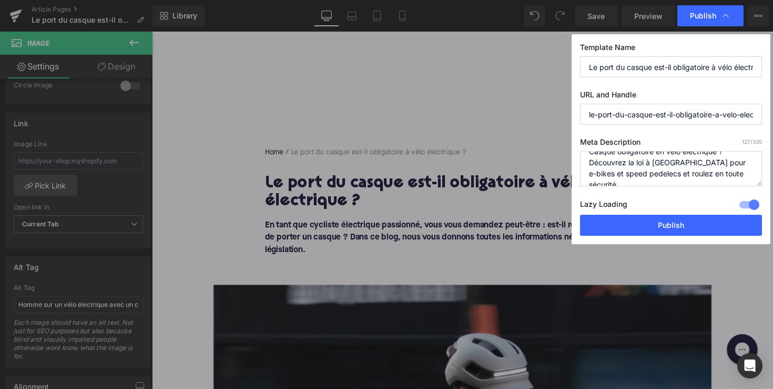
scroll to position [11, 0]
type textarea "Casque obligatoire en vélo électrique ? Découvrez la loi à [GEOGRAPHIC_DATA] po…"
click at [673, 227] on button "Publish" at bounding box center [671, 225] width 182 height 21
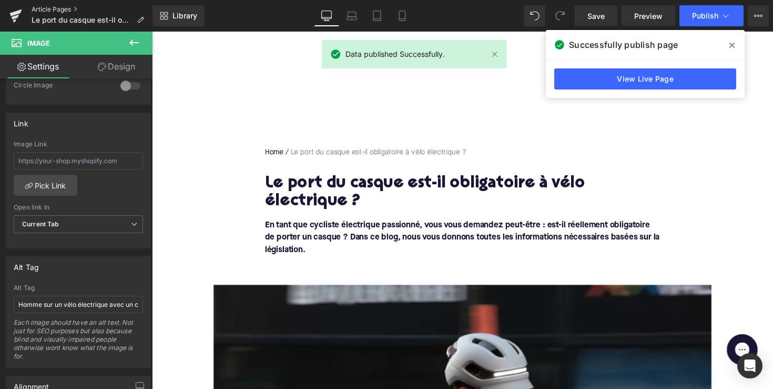
click at [51, 11] on link "Article Pages" at bounding box center [92, 9] width 121 height 8
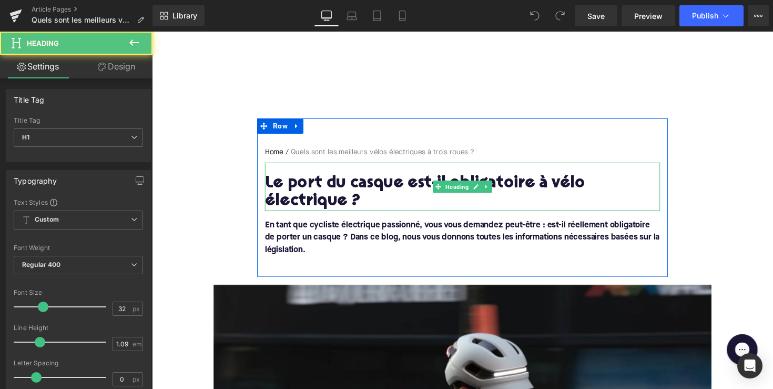
click at [379, 190] on h1 "Le port du casque est-il obligatoire à vélo électrique ?" at bounding box center [470, 196] width 405 height 37
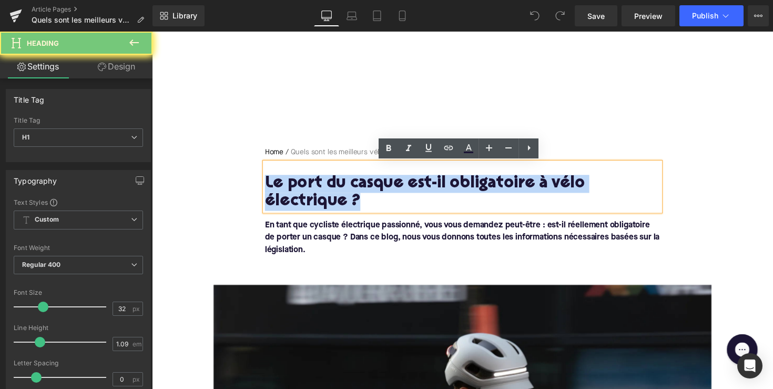
click at [379, 190] on h1 "Le port du casque est-il obligatoire à vélo électrique ?" at bounding box center [470, 196] width 405 height 37
paste div
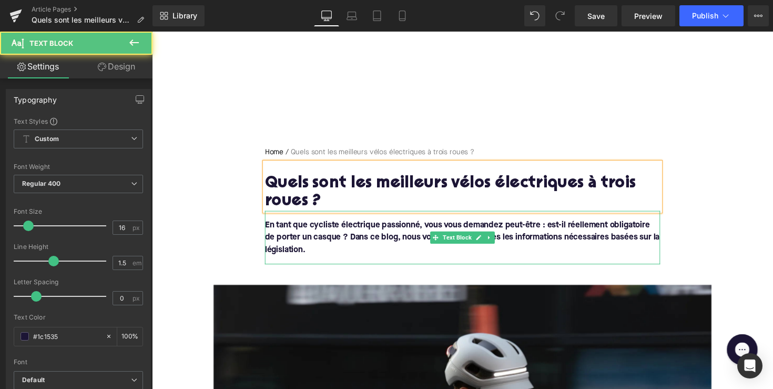
click at [306, 251] on font "En tant que cycliste électrique passionné, vous vous demandez peut-être : est-i…" at bounding box center [470, 243] width 405 height 34
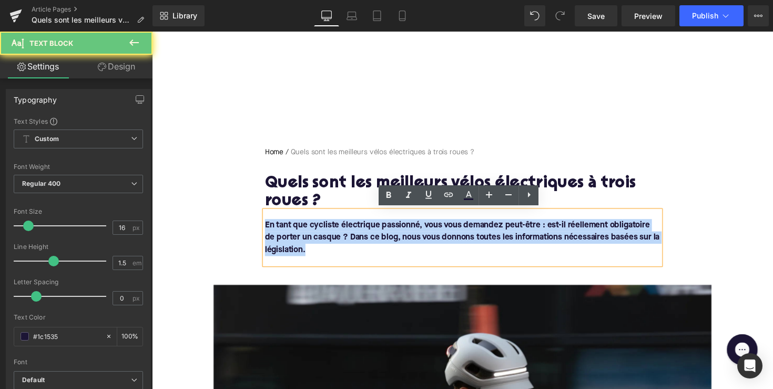
drag, startPoint x: 317, startPoint y: 254, endPoint x: 249, endPoint y: 216, distance: 77.7
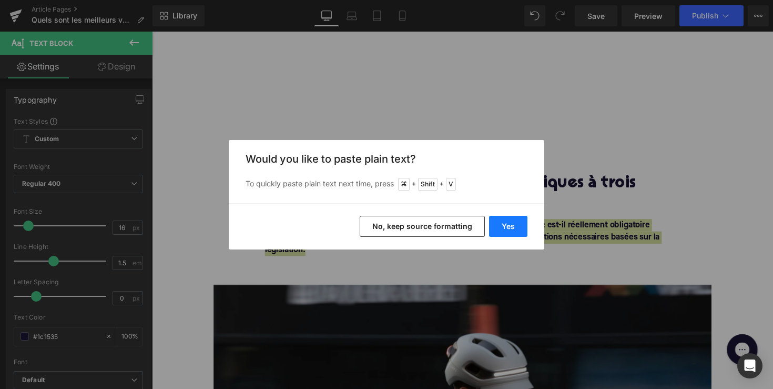
click at [516, 224] on button "Yes" at bounding box center [508, 226] width 38 height 21
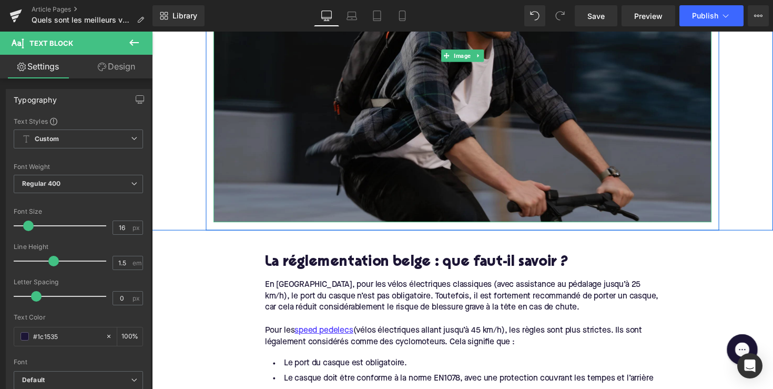
scroll to position [478, 0]
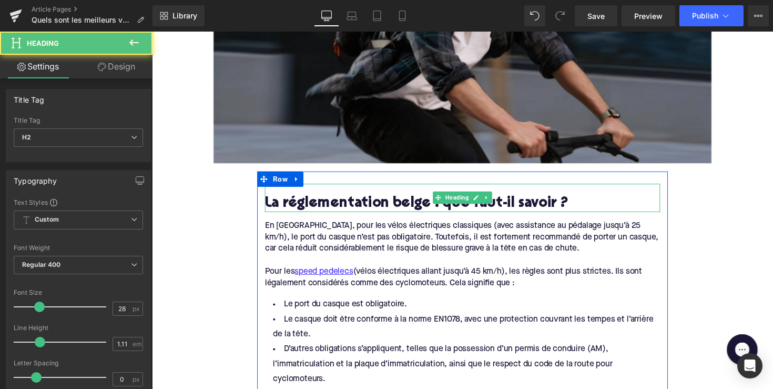
click at [395, 204] on h2 "La réglementation belge : que faut-il savoir ?" at bounding box center [470, 208] width 405 height 16
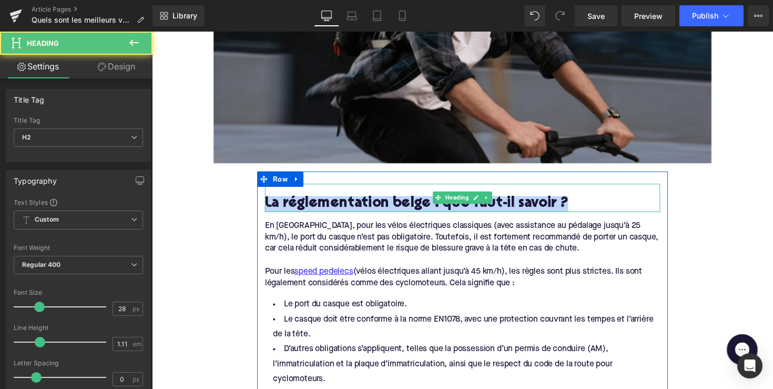
click at [395, 204] on h2 "La réglementation belge : que faut-il savoir ?" at bounding box center [470, 208] width 405 height 16
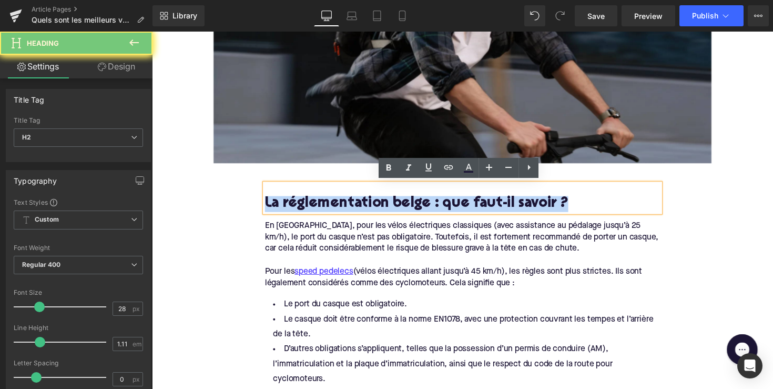
paste div
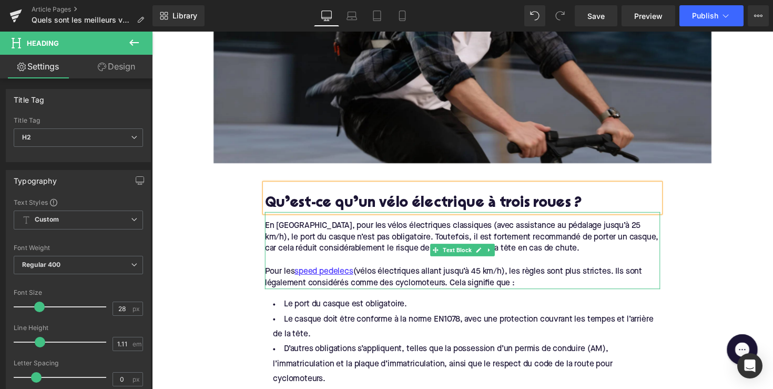
click at [462, 281] on div "Pour les speed pedelecs (vélos électriques allant jusqu’à 45 km/h), les règles …" at bounding box center [470, 283] width 405 height 24
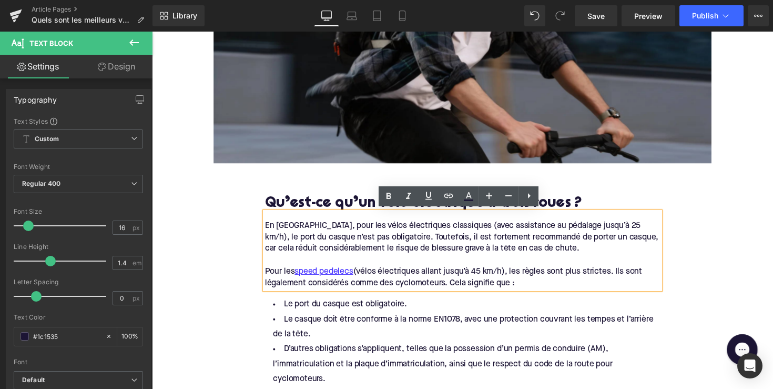
drag, startPoint x: 530, startPoint y: 289, endPoint x: 243, endPoint y: 225, distance: 295.0
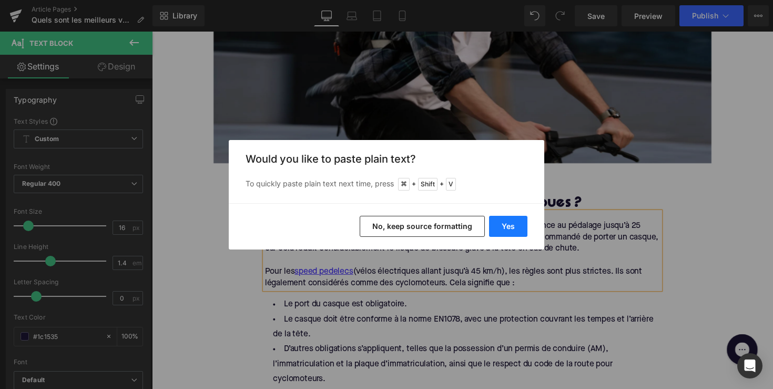
click at [501, 221] on button "Yes" at bounding box center [508, 226] width 38 height 21
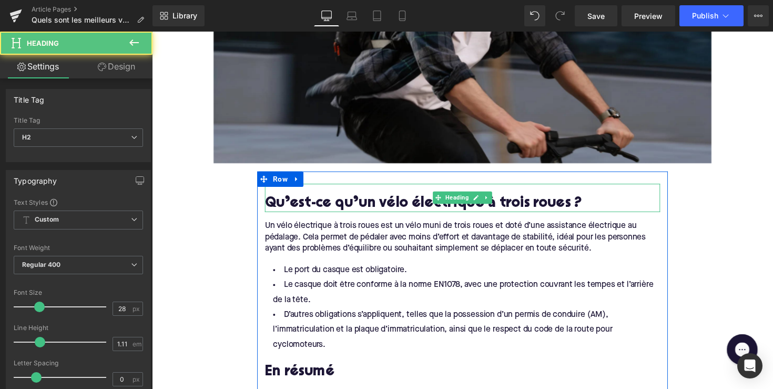
click at [499, 201] on h2 "Qu’est-ce qu’un vélo électrique à trois roues ?" at bounding box center [470, 208] width 405 height 16
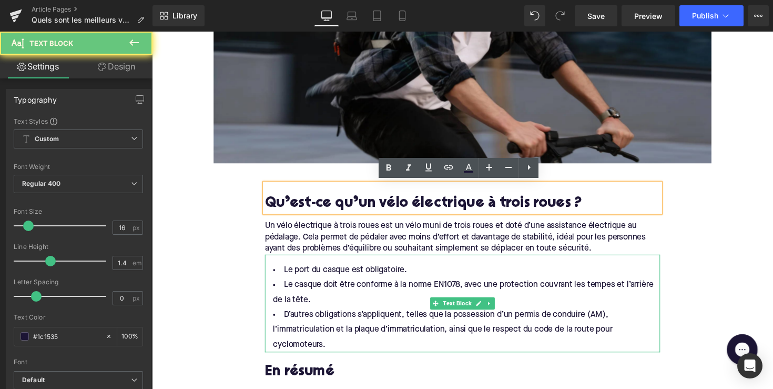
click at [359, 273] on li "Le port du casque est obligatoire." at bounding box center [470, 275] width 405 height 15
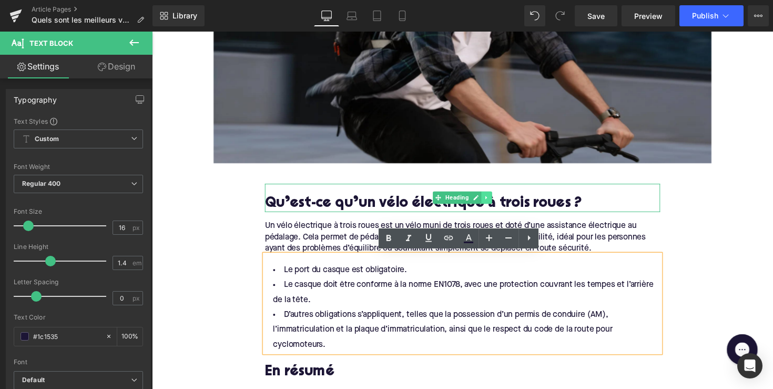
click at [494, 200] on icon at bounding box center [495, 202] width 2 height 4
click at [488, 200] on icon at bounding box center [490, 202] width 6 height 6
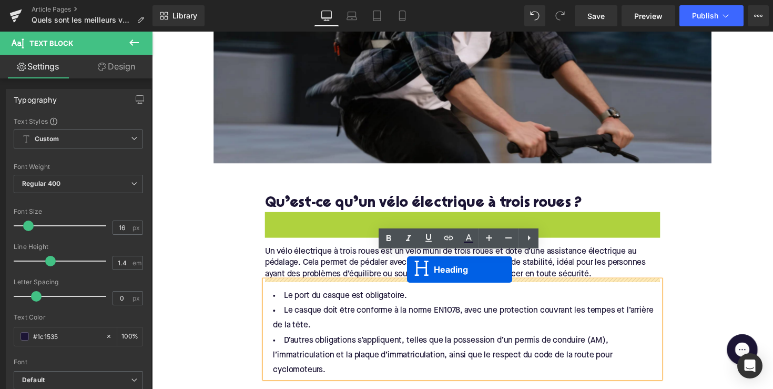
drag, startPoint x: 446, startPoint y: 228, endPoint x: 414, endPoint y: 275, distance: 57.1
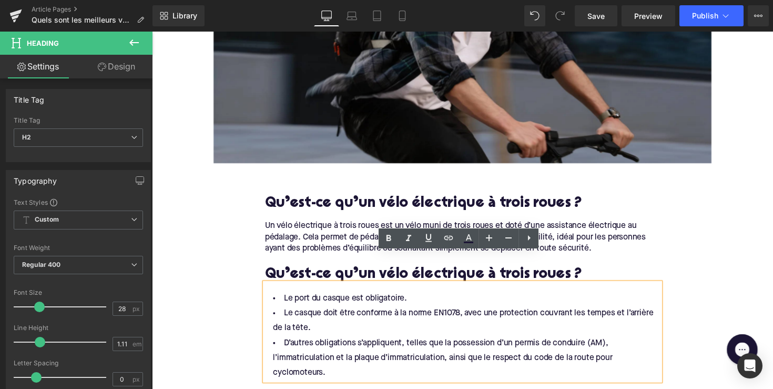
click at [394, 279] on h2 "Qu’est-ce qu’un vélo électrique à trois roues ?" at bounding box center [470, 281] width 405 height 16
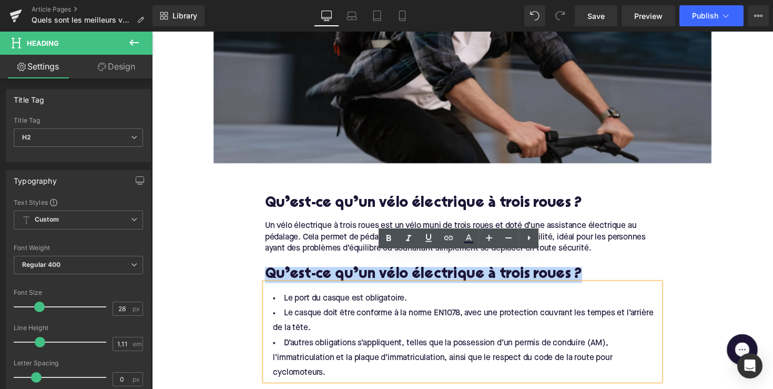
click at [394, 279] on h2 "Qu’est-ce qu’un vélo électrique à trois roues ?" at bounding box center [470, 281] width 405 height 16
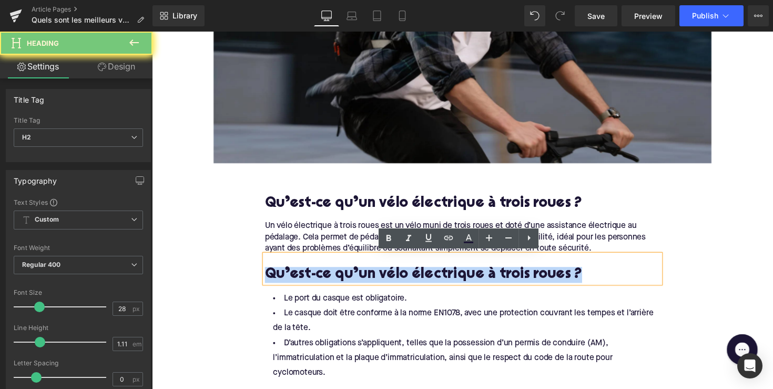
paste div
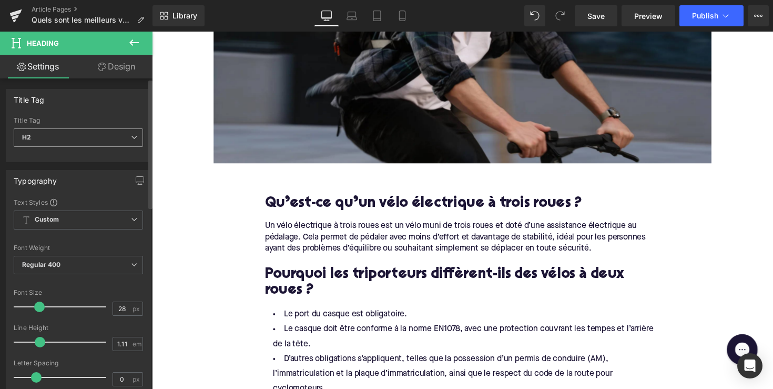
click at [100, 136] on span "H2" at bounding box center [78, 137] width 129 height 18
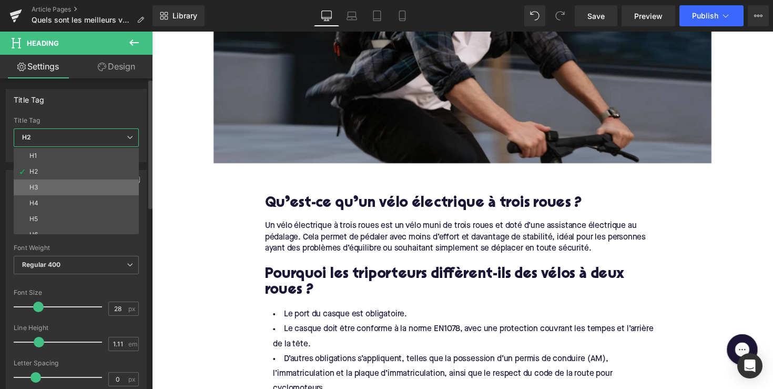
click at [94, 181] on li "H3" at bounding box center [79, 187] width 130 height 16
type input "24"
type input "1.29"
type input "100"
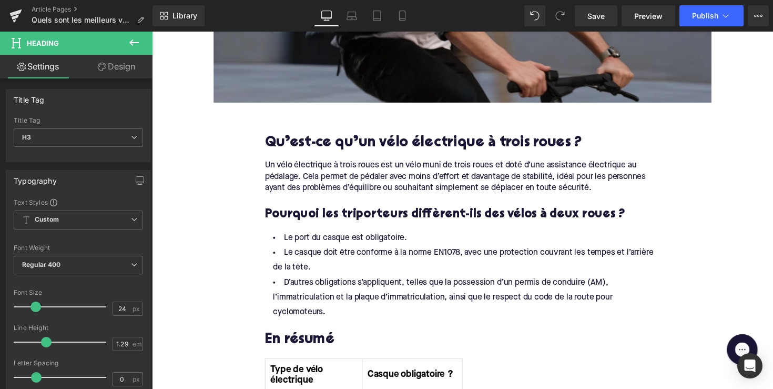
scroll to position [608, 0]
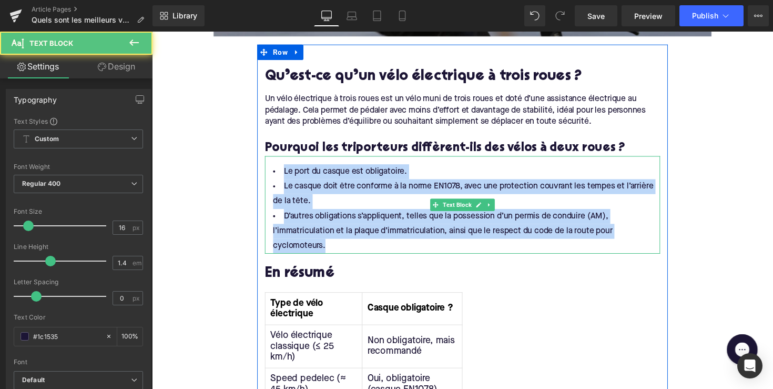
drag, startPoint x: 334, startPoint y: 249, endPoint x: 267, endPoint y: 153, distance: 116.8
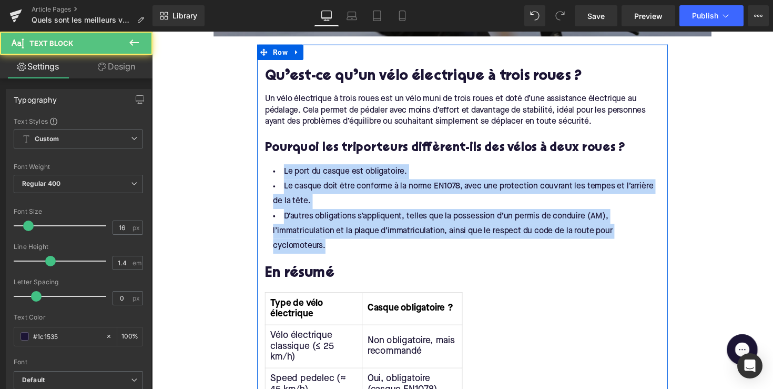
paste div
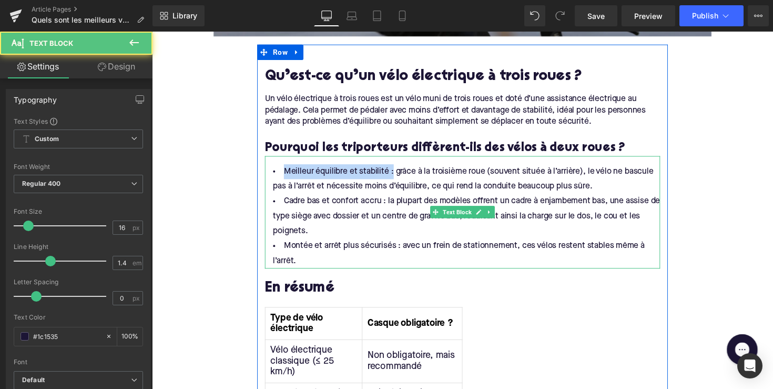
drag, startPoint x: 392, startPoint y: 175, endPoint x: 275, endPoint y: 175, distance: 117.3
click at [275, 175] on li "Meilleur équilibre et stabilité : grâce à la troisième roue (souvent située à l…" at bounding box center [470, 182] width 405 height 31
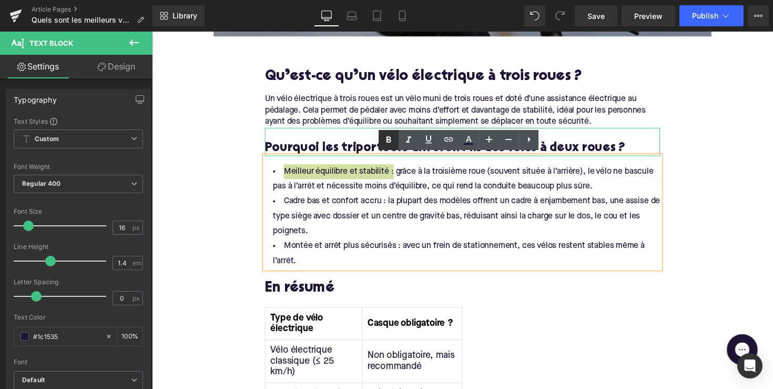
click at [387, 144] on icon at bounding box center [388, 140] width 13 height 13
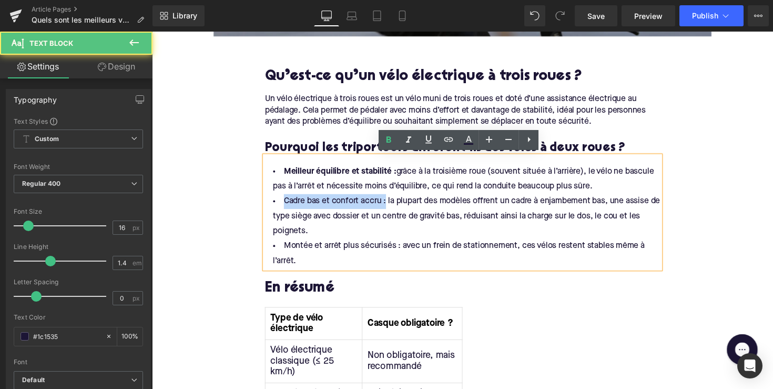
drag, startPoint x: 389, startPoint y: 207, endPoint x: 265, endPoint y: 204, distance: 123.7
click at [268, 204] on div "Meilleur équilibre et stabilité : grâce à la troisième roue (souvent située à l…" at bounding box center [470, 216] width 405 height 115
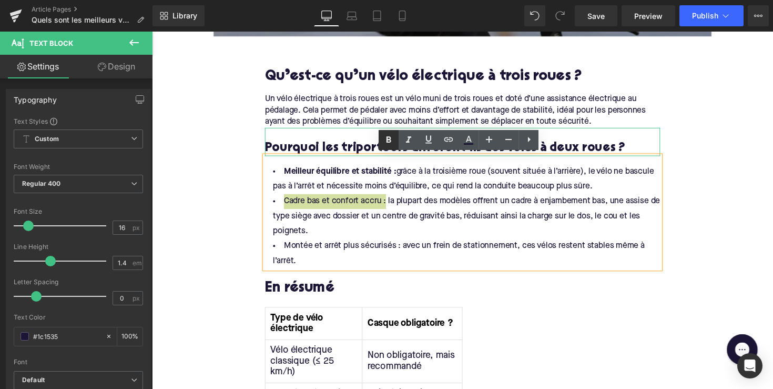
click at [389, 137] on icon at bounding box center [389, 139] width 5 height 6
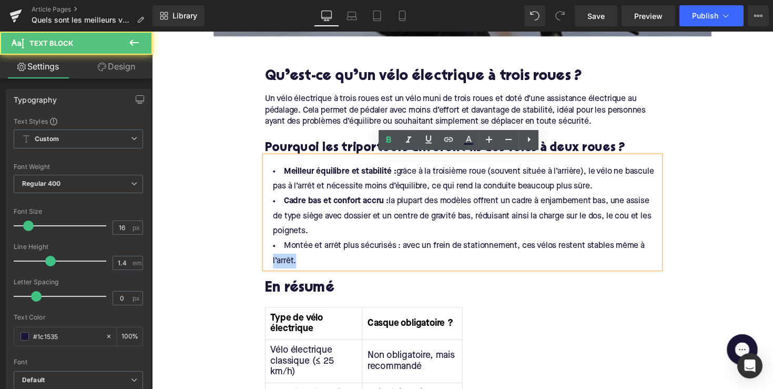
drag, startPoint x: 403, startPoint y: 255, endPoint x: 219, endPoint y: 256, distance: 183.6
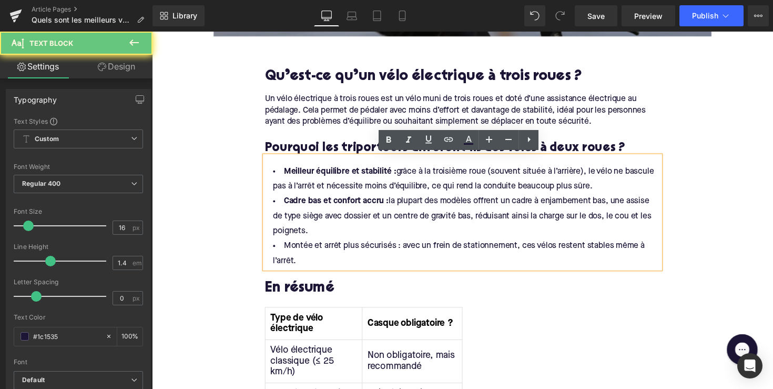
click at [331, 253] on li "Montée et arrêt plus sécurisés : avec un frein de stationnement, ces vélos rest…" at bounding box center [470, 259] width 405 height 31
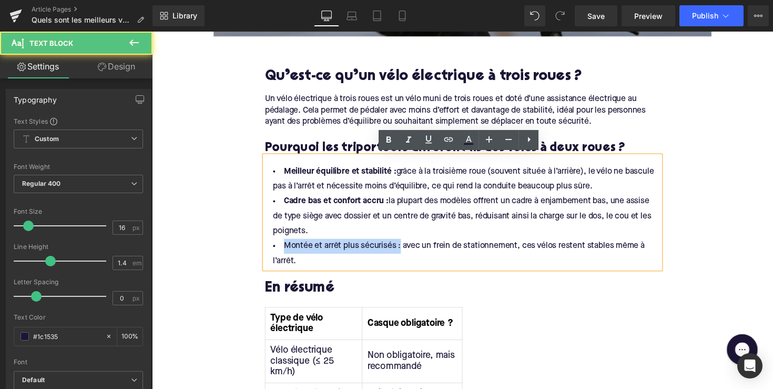
drag, startPoint x: 402, startPoint y: 249, endPoint x: 272, endPoint y: 246, distance: 130.0
click at [272, 246] on li "Montée et arrêt plus sécurisés : avec un frein de stationnement, ces vélos rest…" at bounding box center [470, 259] width 405 height 31
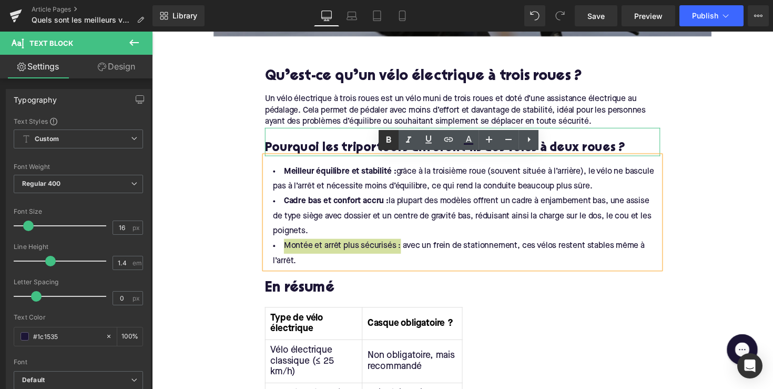
click at [387, 138] on icon at bounding box center [389, 139] width 5 height 6
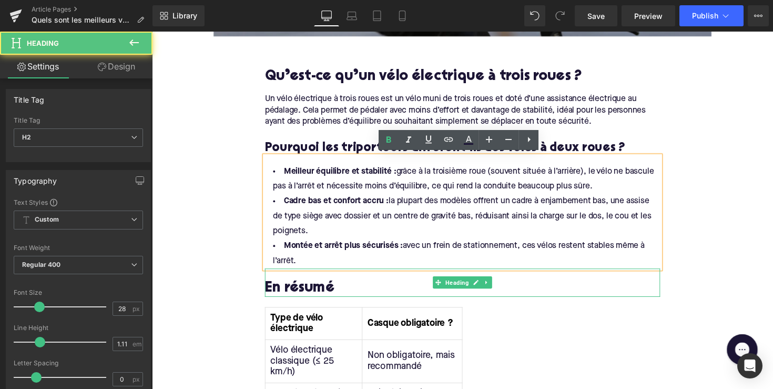
click at [310, 293] on h2 "En résumé" at bounding box center [470, 295] width 405 height 16
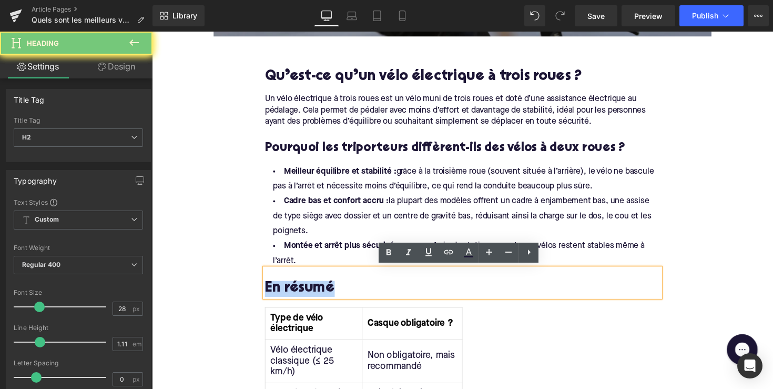
paste div
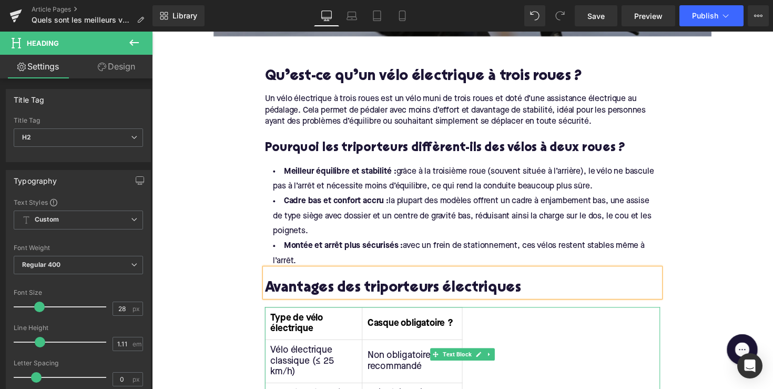
scroll to position [689, 0]
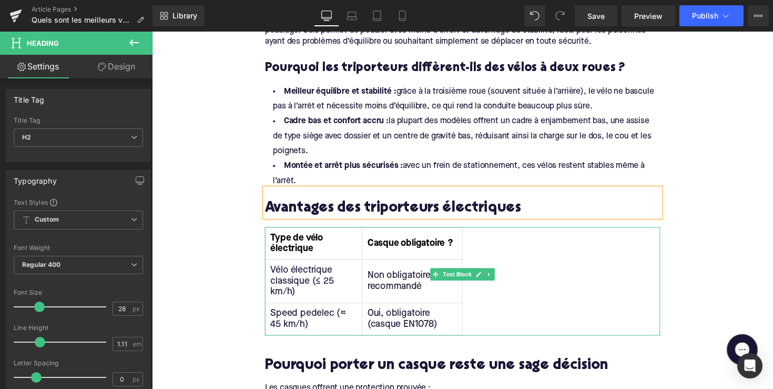
click at [477, 293] on div "Tableau Vitesse et Calories Type de vélo électrique Casque obligatoire ? Vélo é…" at bounding box center [470, 287] width 405 height 111
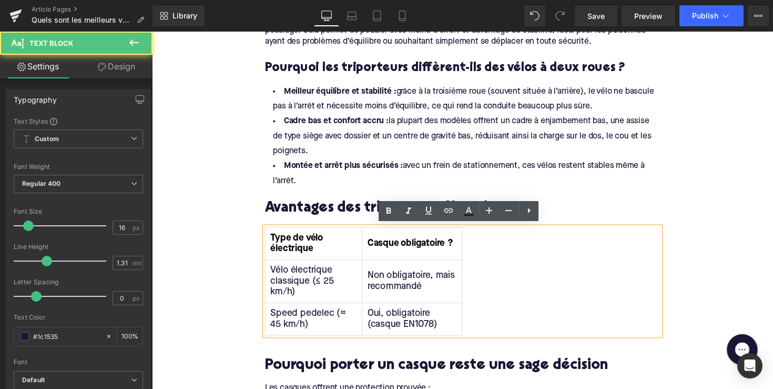
click at [550, 170] on li "Montée et arrêt plus sécurisés : avec un frein de stationnement, ces vélos rest…" at bounding box center [470, 177] width 405 height 31
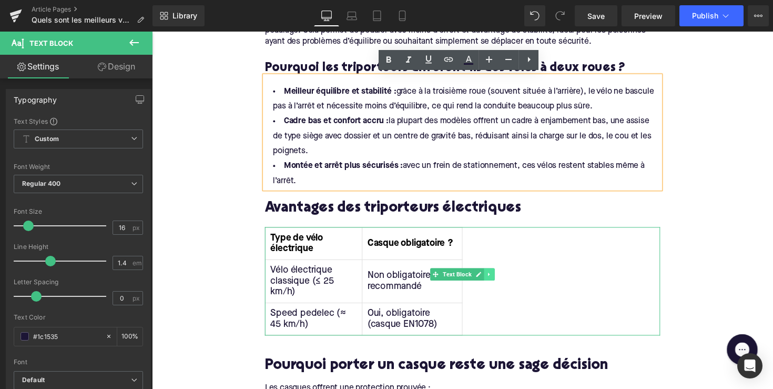
click at [498, 280] on icon at bounding box center [498, 280] width 6 height 6
click at [503, 281] on icon at bounding box center [503, 280] width 6 height 6
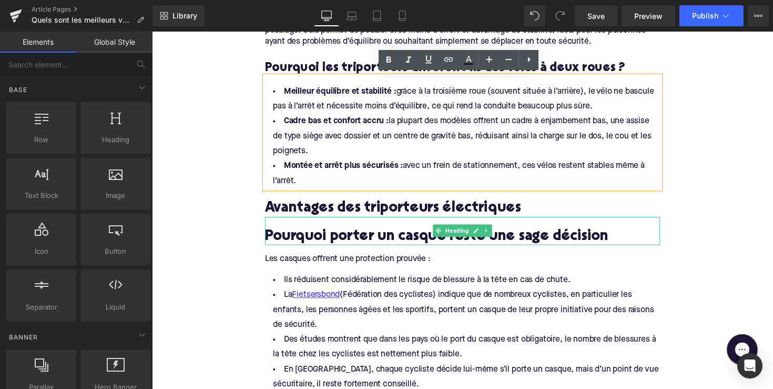
click at [402, 235] on h2 "Pourquoi porter un casque reste une sage décision" at bounding box center [470, 242] width 405 height 16
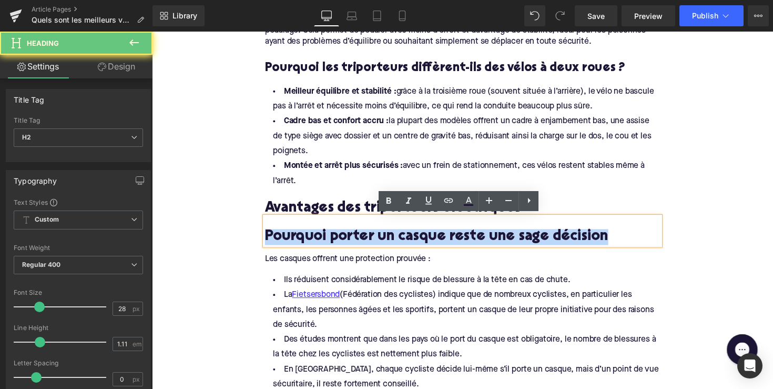
click at [402, 235] on h2 "Pourquoi porter un casque reste une sage décision" at bounding box center [470, 242] width 405 height 16
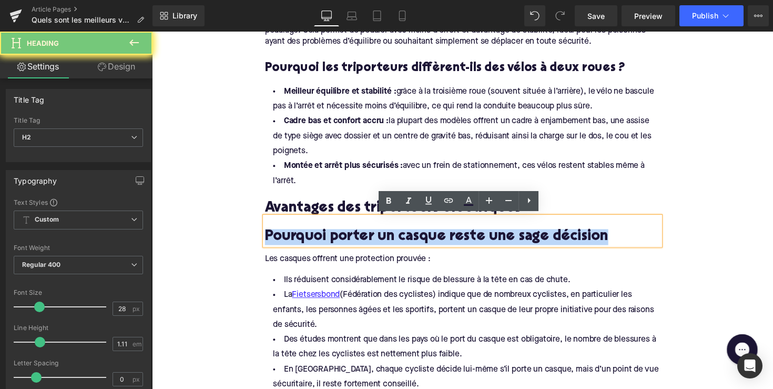
paste div
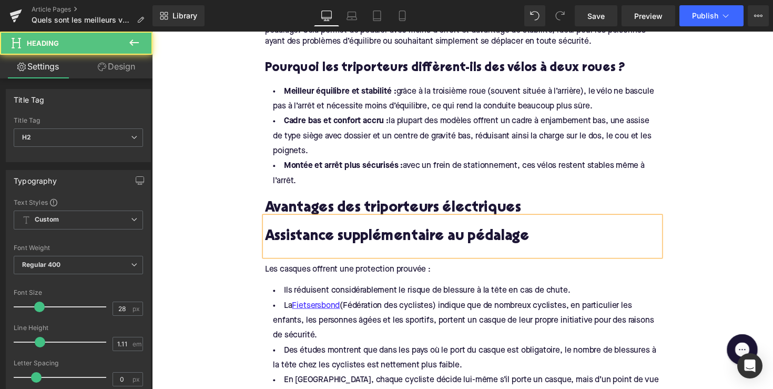
click at [268, 241] on div "Assistance supplémentaire au pédalage" at bounding box center [470, 241] width 405 height 40
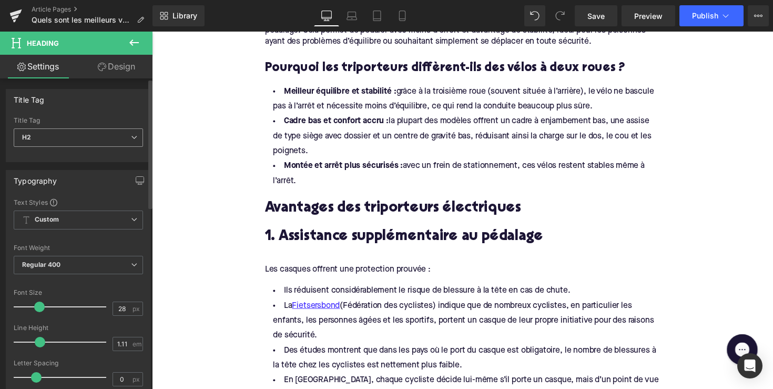
click at [75, 140] on span "H2" at bounding box center [78, 137] width 129 height 18
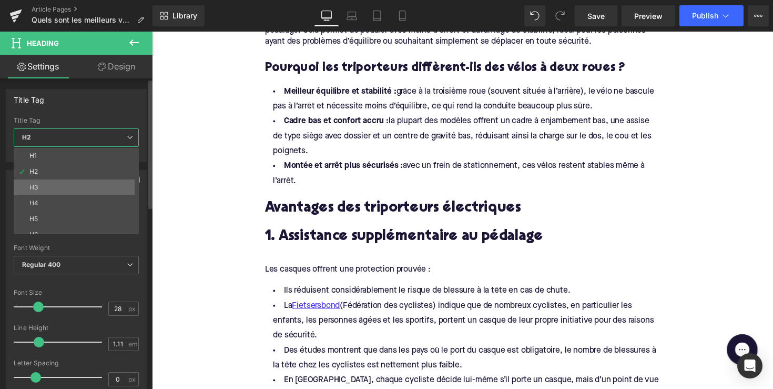
click at [69, 184] on li "H3" at bounding box center [79, 187] width 130 height 16
type input "24"
type input "1.29"
type input "100"
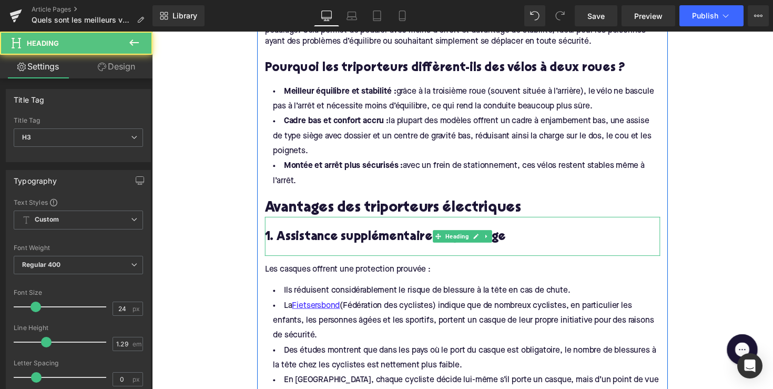
click at [307, 253] on div at bounding box center [470, 255] width 405 height 11
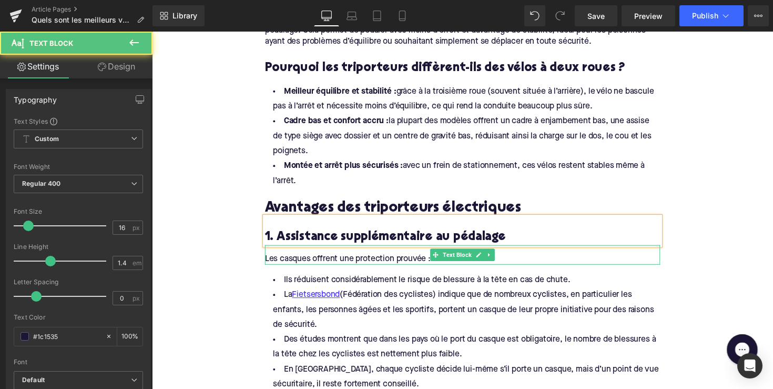
click at [384, 264] on div "Les casques offrent une protection prouvée :" at bounding box center [470, 260] width 405 height 20
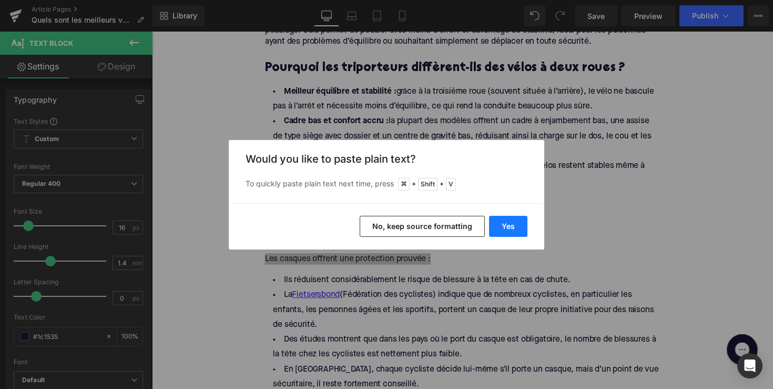
click at [512, 220] on button "Yes" at bounding box center [508, 226] width 38 height 21
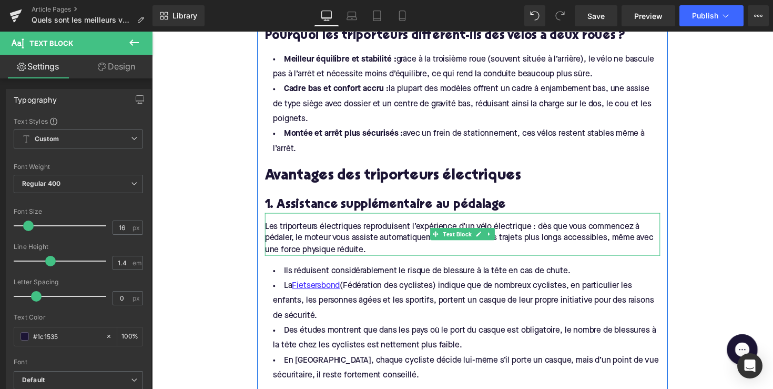
scroll to position [774, 0]
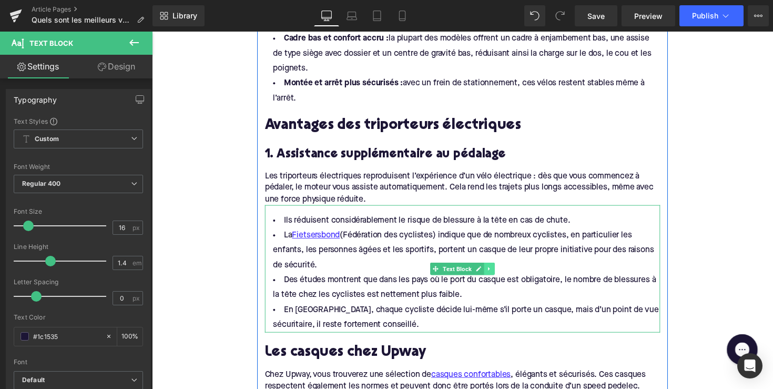
click at [499, 269] on link at bounding box center [497, 274] width 11 height 13
click at [498, 272] on link at bounding box center [503, 274] width 11 height 13
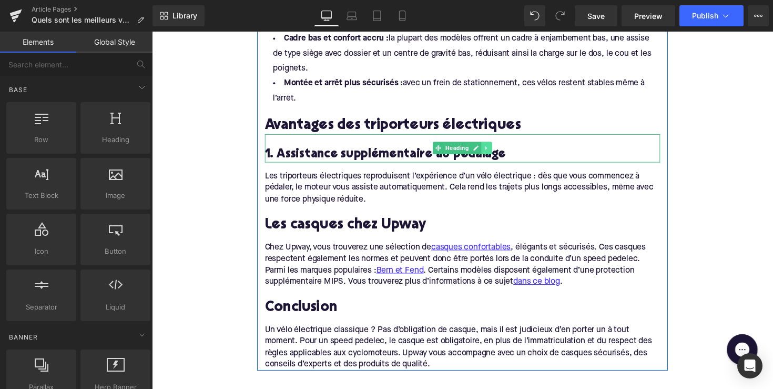
click at [493, 151] on icon at bounding box center [495, 151] width 6 height 6
click at [484, 151] on link at bounding box center [489, 151] width 11 height 13
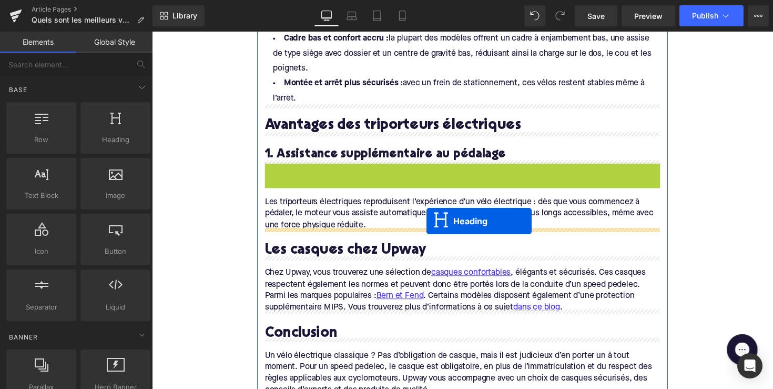
drag, startPoint x: 445, startPoint y: 180, endPoint x: 433, endPoint y: 226, distance: 47.6
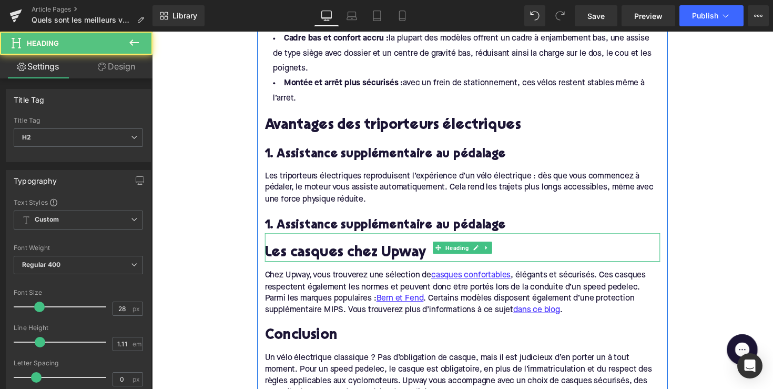
click at [307, 255] on h2 "Les casques chez Upway" at bounding box center [470, 259] width 405 height 16
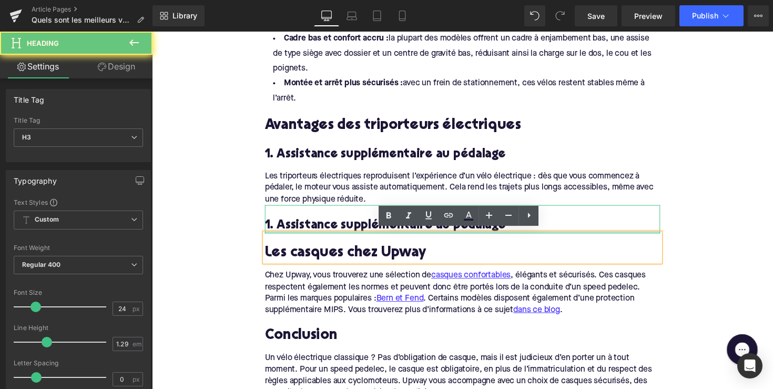
click at [314, 223] on h3 "1. Assistance supplémentaire au pédalage" at bounding box center [470, 230] width 405 height 16
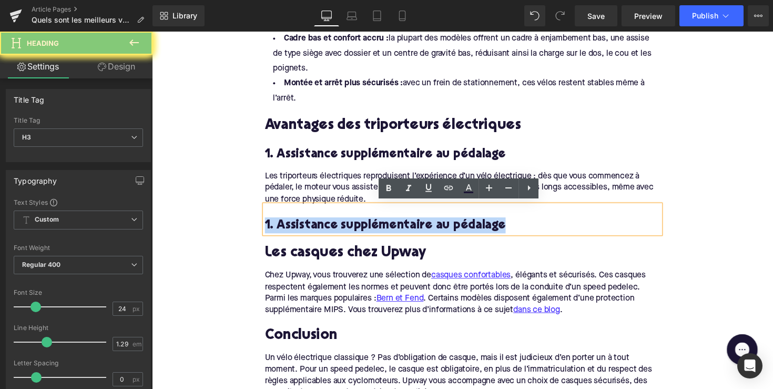
click at [314, 223] on h3 "1. Assistance supplémentaire au pédalage" at bounding box center [470, 230] width 405 height 16
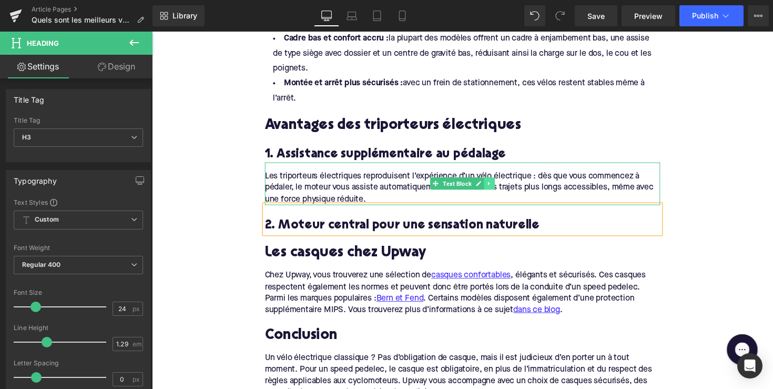
click at [501, 185] on link at bounding box center [497, 187] width 11 height 13
click at [493, 186] on icon at bounding box center [492, 187] width 6 height 6
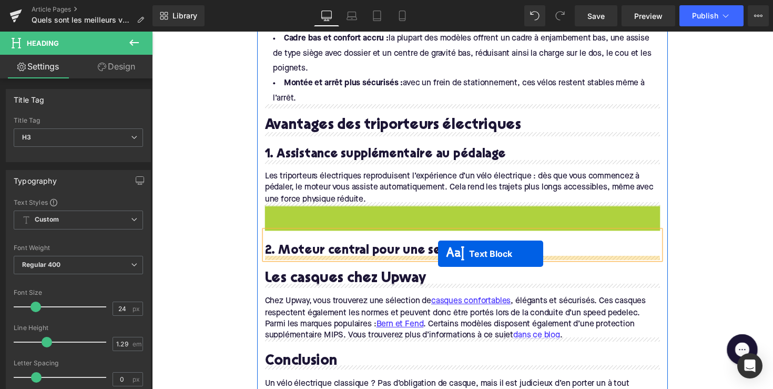
drag, startPoint x: 442, startPoint y: 231, endPoint x: 445, endPoint y: 259, distance: 28.1
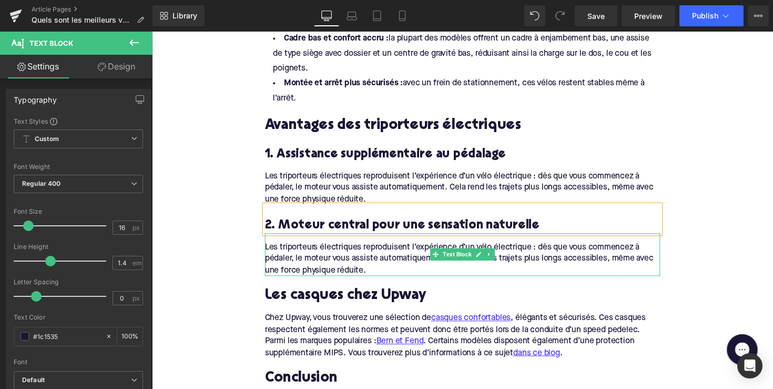
click at [334, 268] on div "Les triporteurs électriques reproduisent l’expérience d’un vélo électrique : dè…" at bounding box center [470, 260] width 405 height 44
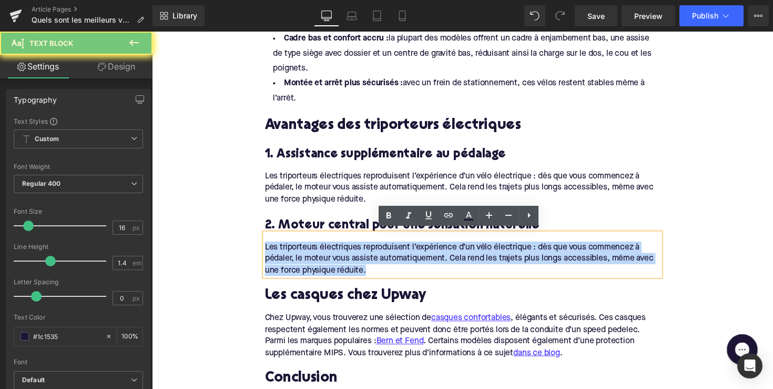
drag, startPoint x: 378, startPoint y: 269, endPoint x: 236, endPoint y: 241, distance: 144.9
click at [236, 241] on div "Home / Quels sont les meilleurs vélos électriques à trois roues ? Breadcrumbs Q…" at bounding box center [470, 180] width 637 height 1666
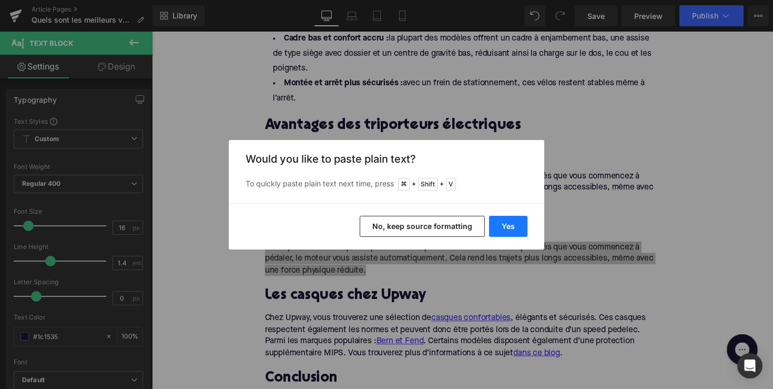
click at [500, 224] on button "Yes" at bounding box center [508, 226] width 38 height 21
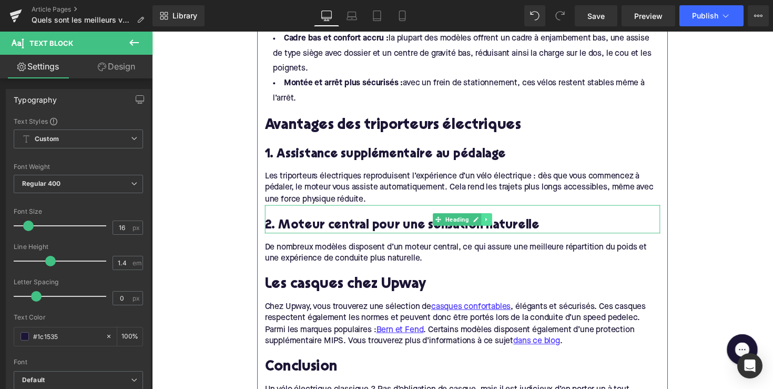
click at [492, 221] on icon at bounding box center [495, 224] width 6 height 6
click at [487, 221] on icon at bounding box center [490, 224] width 6 height 6
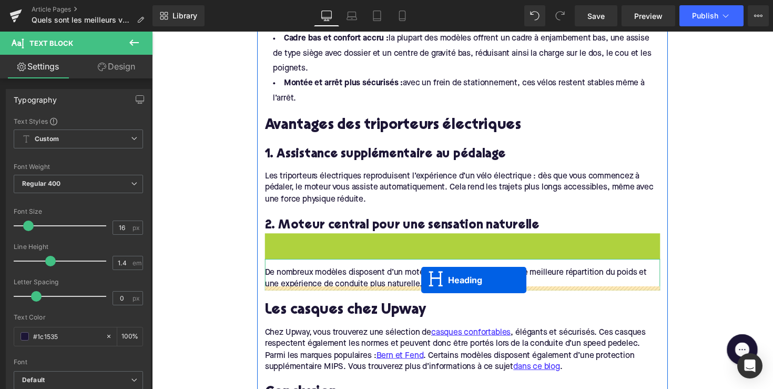
drag, startPoint x: 440, startPoint y: 252, endPoint x: 428, endPoint y: 287, distance: 36.9
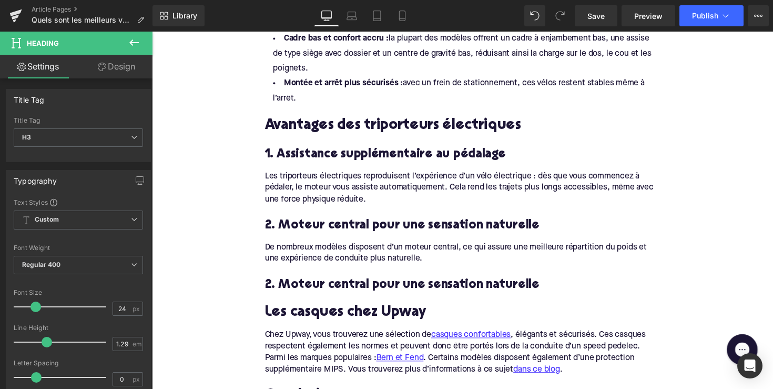
click at [349, 286] on h3 "2. Moteur central pour une sensation naturelle" at bounding box center [470, 291] width 405 height 16
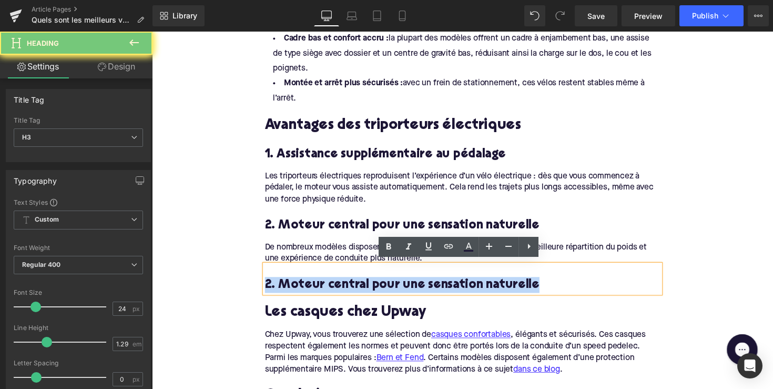
click at [349, 286] on h3 "2. Moteur central pour une sensation naturelle" at bounding box center [470, 291] width 405 height 16
paste div
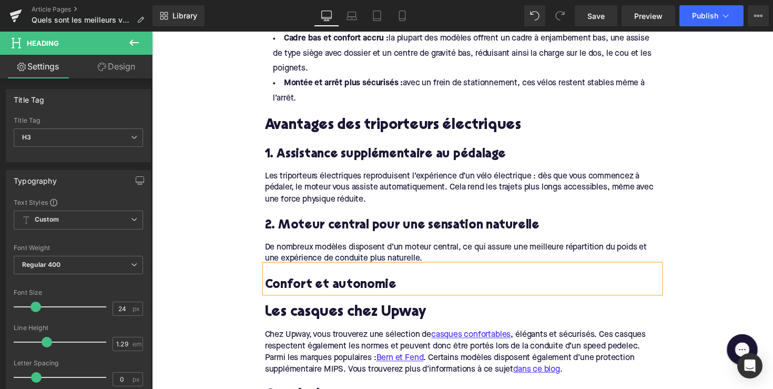
click at [268, 289] on h3 "Confort et autonomie" at bounding box center [470, 291] width 405 height 16
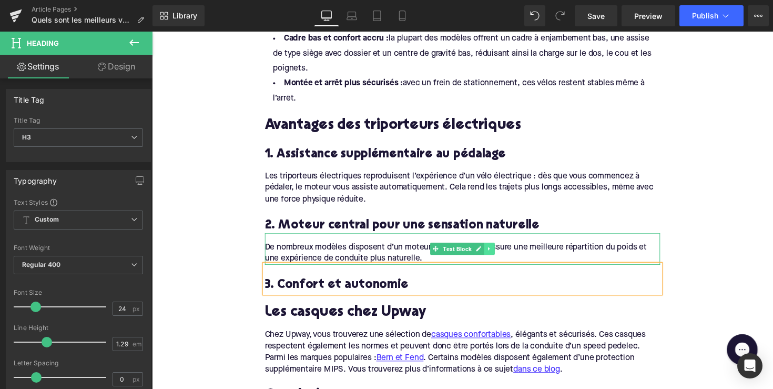
click at [500, 249] on link at bounding box center [497, 254] width 11 height 13
click at [489, 253] on icon at bounding box center [492, 254] width 6 height 6
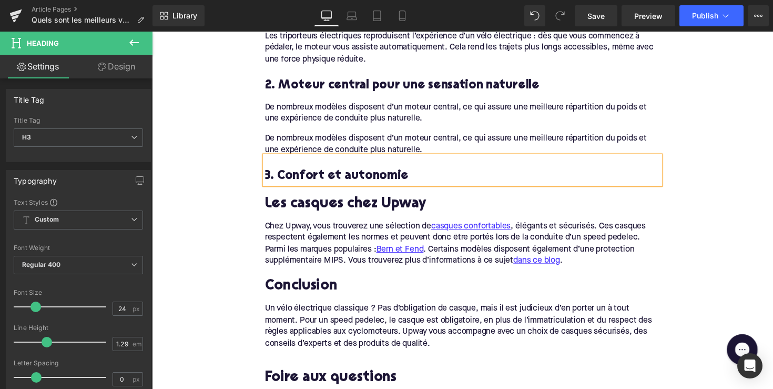
scroll to position [915, 0]
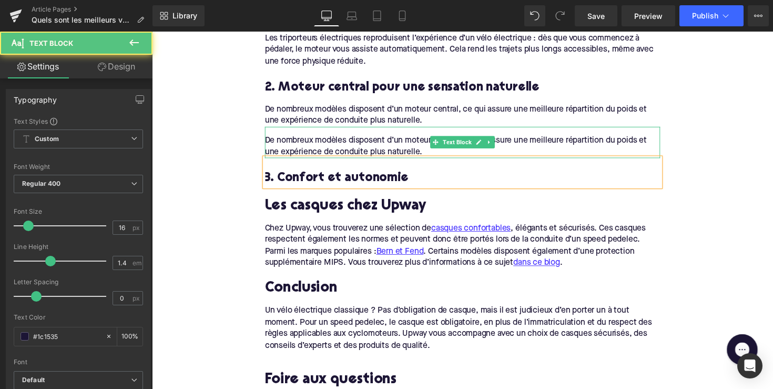
drag, startPoint x: 467, startPoint y: 143, endPoint x: 465, endPoint y: 150, distance: 8.2
click at [467, 143] on div "De nombreux modèles disposent d’un moteur central, ce qui assure une meilleure …" at bounding box center [470, 145] width 405 height 32
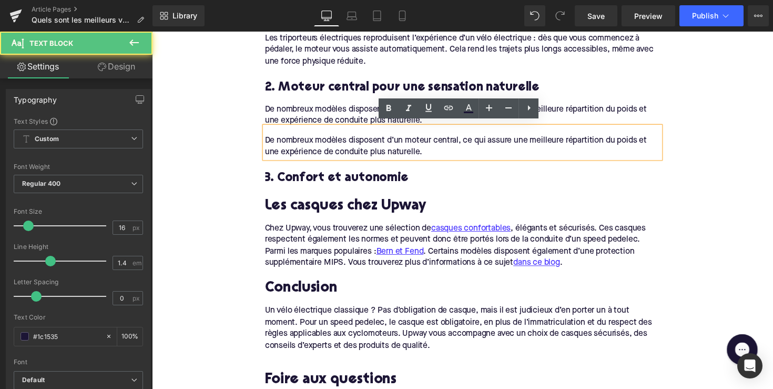
click at [415, 80] on h3 "2. Moteur central pour une sensation naturelle" at bounding box center [470, 88] width 405 height 16
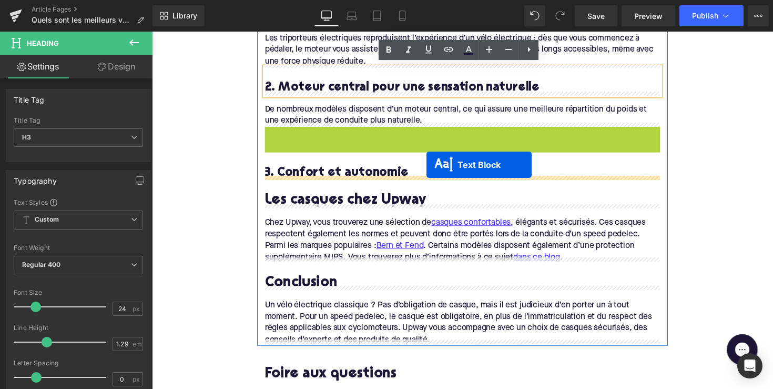
drag, startPoint x: 440, startPoint y: 142, endPoint x: 433, endPoint y: 168, distance: 27.2
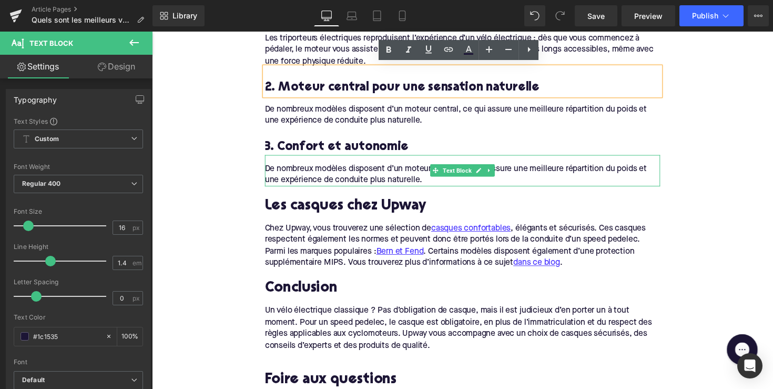
click at [341, 165] on div "De nombreux modèles disposent d’un moteur central, ce qui assure une meilleure …" at bounding box center [470, 174] width 405 height 32
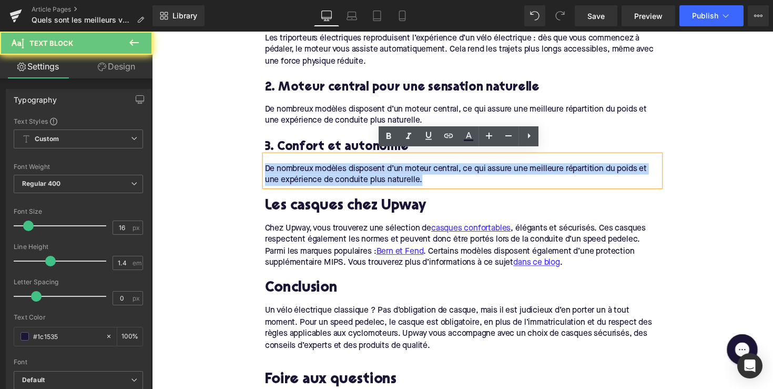
click at [341, 165] on div "De nombreux modèles disposent d’un moteur central, ce qui assure une meilleure …" at bounding box center [470, 174] width 405 height 32
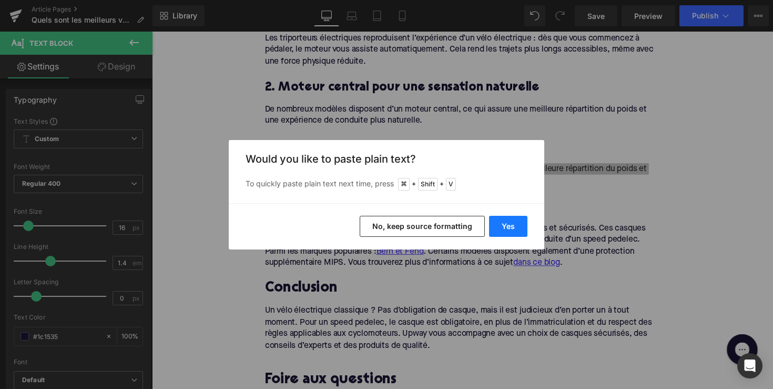
click at [499, 221] on button "Yes" at bounding box center [508, 226] width 38 height 21
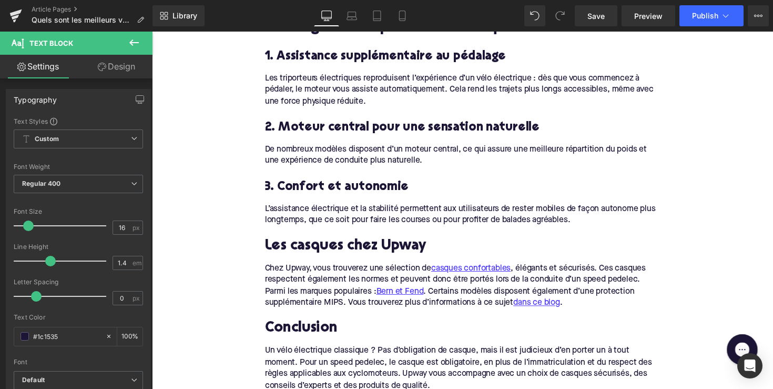
scroll to position [864, 0]
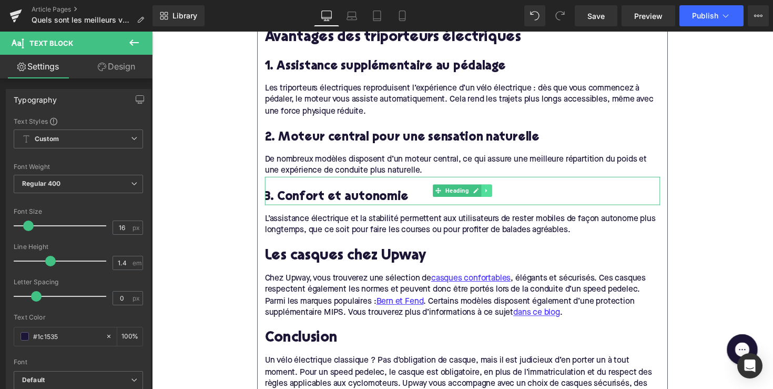
click at [493, 191] on icon at bounding box center [495, 194] width 6 height 6
click at [487, 192] on icon at bounding box center [490, 195] width 6 height 6
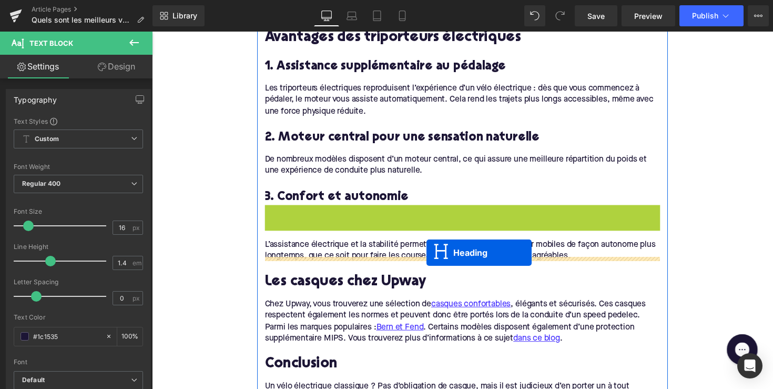
drag, startPoint x: 439, startPoint y: 221, endPoint x: 433, endPoint y: 258, distance: 36.8
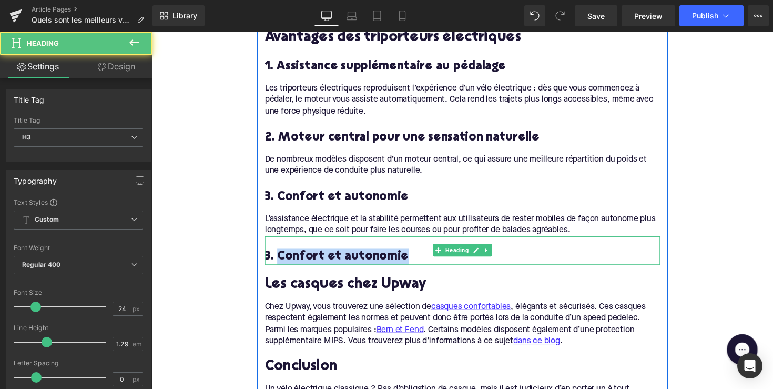
drag, startPoint x: 279, startPoint y: 260, endPoint x: 436, endPoint y: 257, distance: 156.3
click at [436, 257] on h3 "3. Confort et autonomie" at bounding box center [470, 262] width 405 height 16
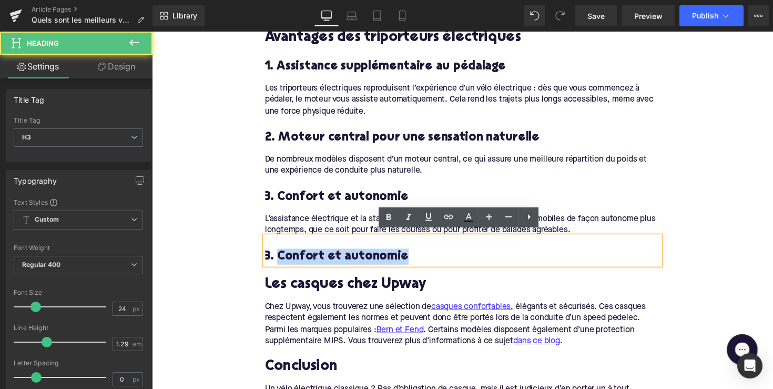
paste div
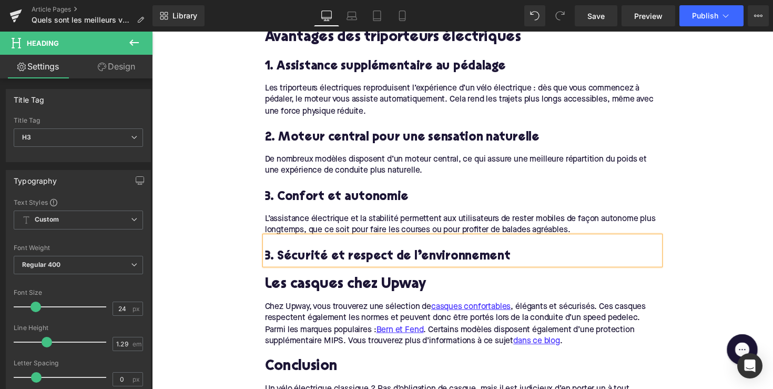
click at [271, 257] on h3 "3. Sécurité et respect de l’environnement" at bounding box center [470, 262] width 405 height 16
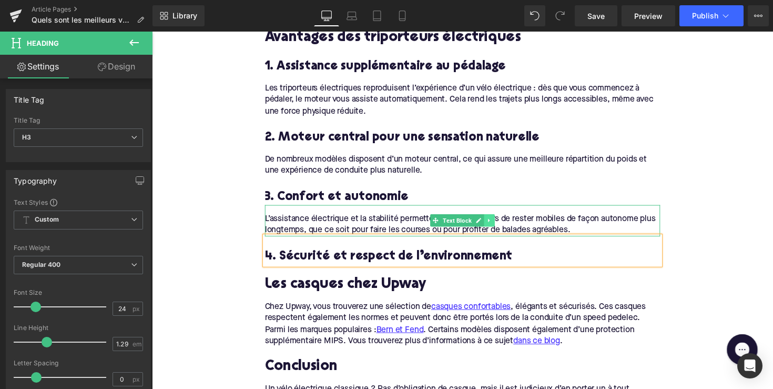
click at [497, 222] on icon at bounding box center [498, 225] width 6 height 6
click at [493, 222] on icon at bounding box center [492, 225] width 6 height 6
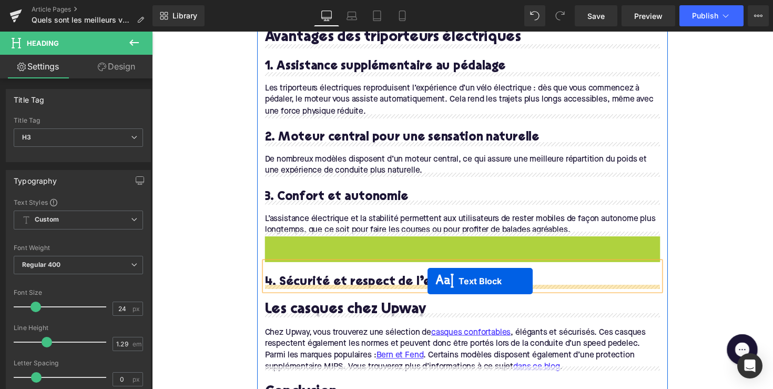
drag, startPoint x: 441, startPoint y: 254, endPoint x: 435, endPoint y: 287, distance: 34.3
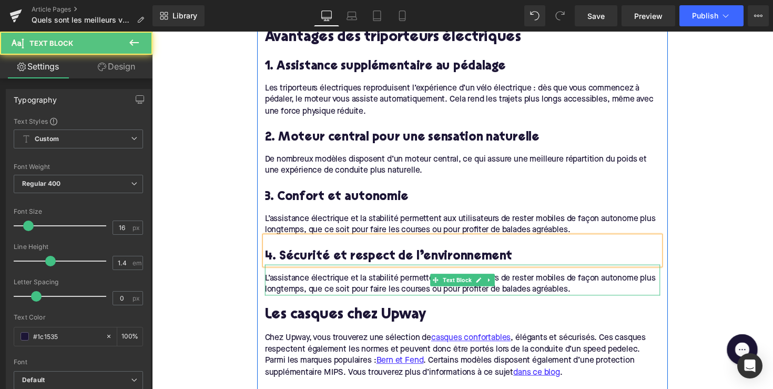
click at [390, 281] on div "L’assistance électrique et la stabilité permettent aux utilisateurs de rester m…" at bounding box center [470, 286] width 405 height 32
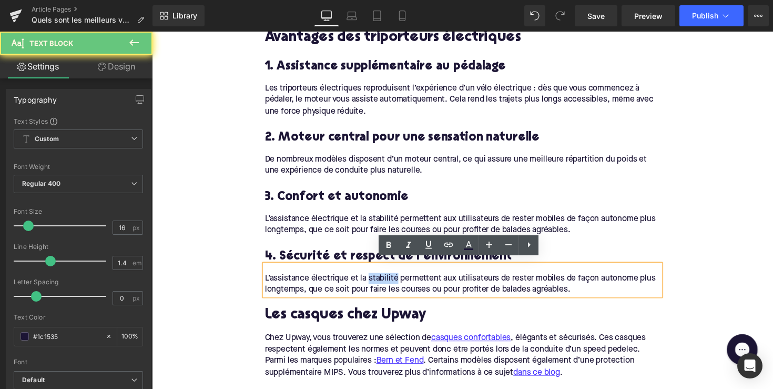
click at [390, 281] on div "L’assistance électrique et la stabilité permettent aux utilisateurs de rester m…" at bounding box center [470, 286] width 405 height 32
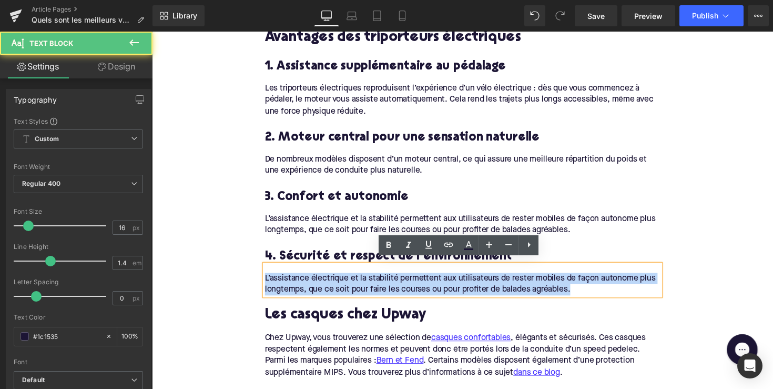
click at [390, 281] on div "L’assistance électrique et la stabilité permettent aux utilisateurs de rester m…" at bounding box center [470, 286] width 405 height 32
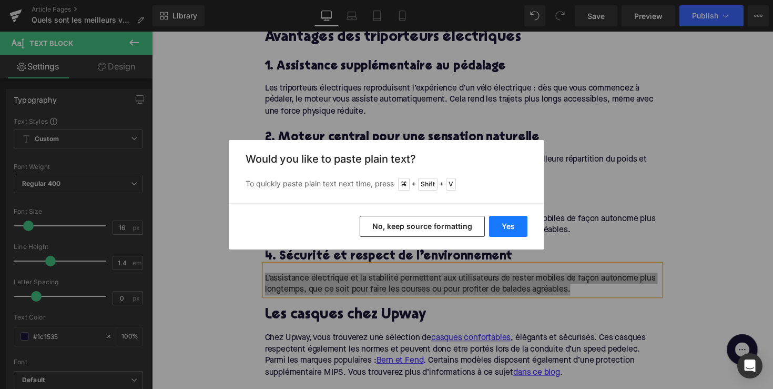
click at [520, 225] on button "Yes" at bounding box center [508, 226] width 38 height 21
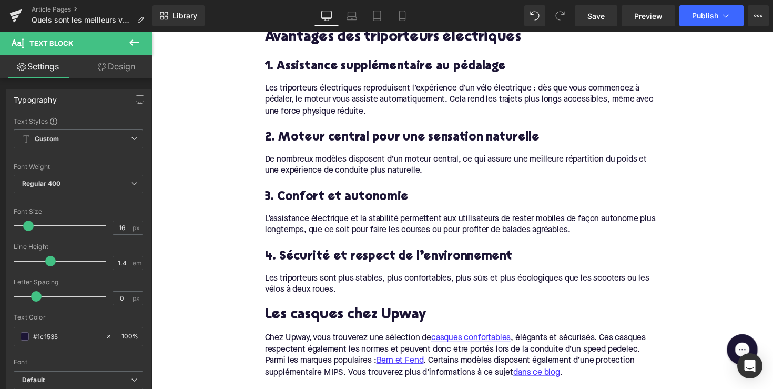
click at [396, 322] on h2 "Les casques chez Upway" at bounding box center [470, 323] width 405 height 16
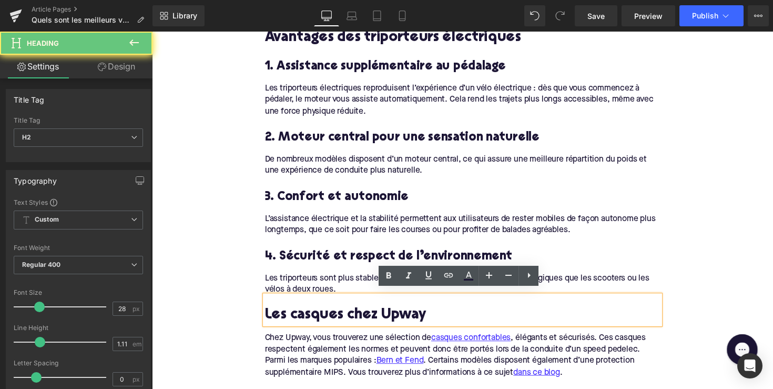
click at [396, 322] on h2 "Les casques chez Upway" at bounding box center [470, 323] width 405 height 16
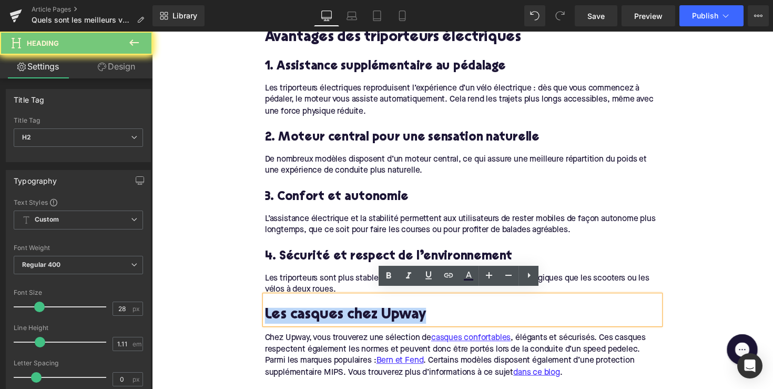
paste div
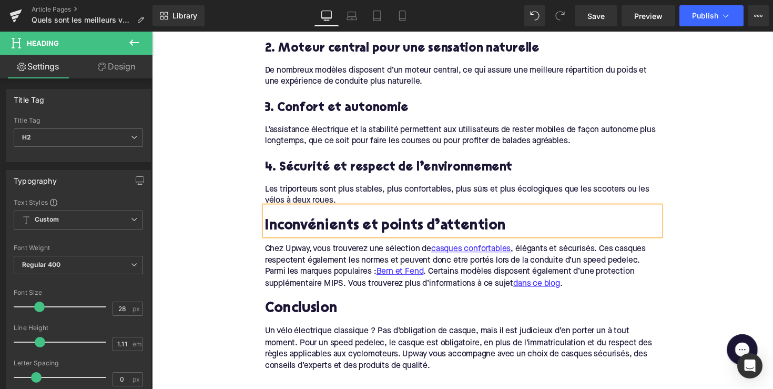
scroll to position [975, 0]
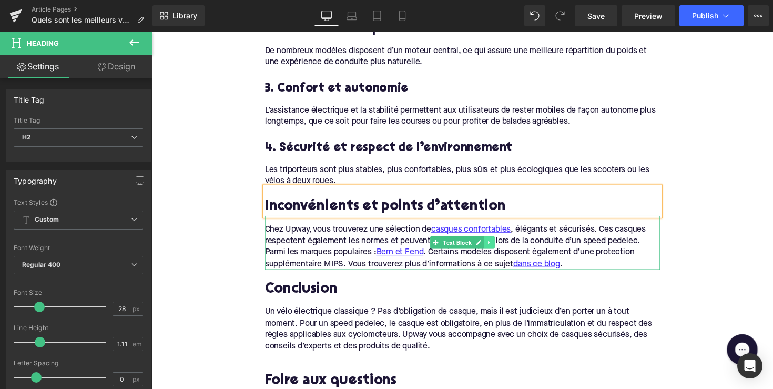
click at [500, 244] on link at bounding box center [497, 247] width 11 height 13
click at [498, 246] on link at bounding box center [503, 247] width 11 height 13
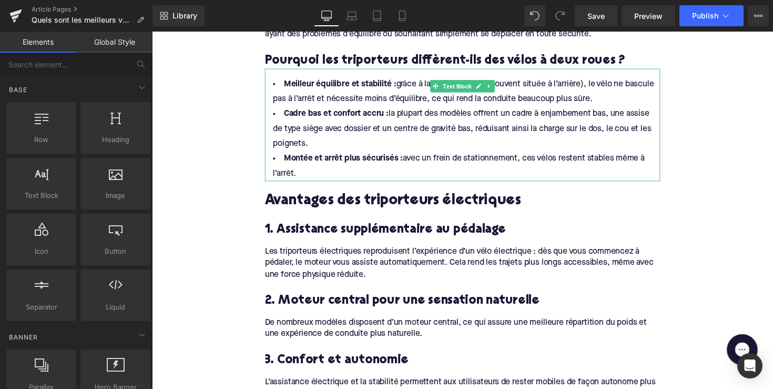
scroll to position [650, 0]
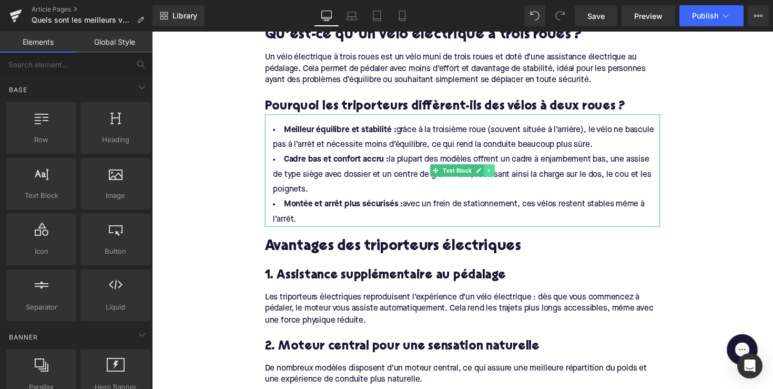
click at [496, 167] on link at bounding box center [497, 173] width 11 height 13
click at [493, 173] on icon at bounding box center [492, 174] width 6 height 6
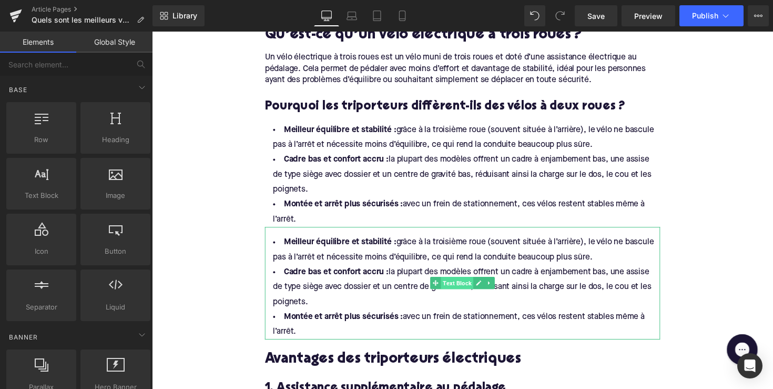
scroll to position [648, 0]
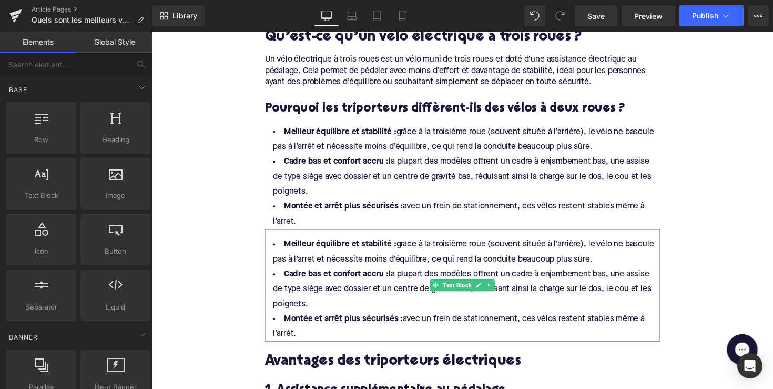
click at [448, 283] on li "Cadre bas et confort accru : la plupart des modèles offrent un cadre à enjambem…" at bounding box center [470, 296] width 405 height 46
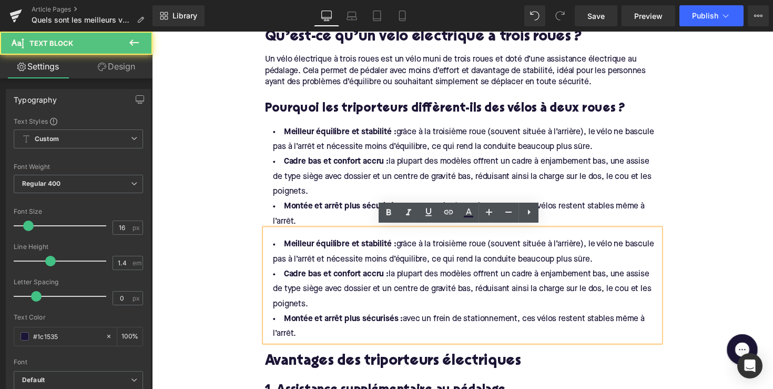
click at [383, 163] on strong "Cadre bas et confort accru :" at bounding box center [340, 164] width 107 height 8
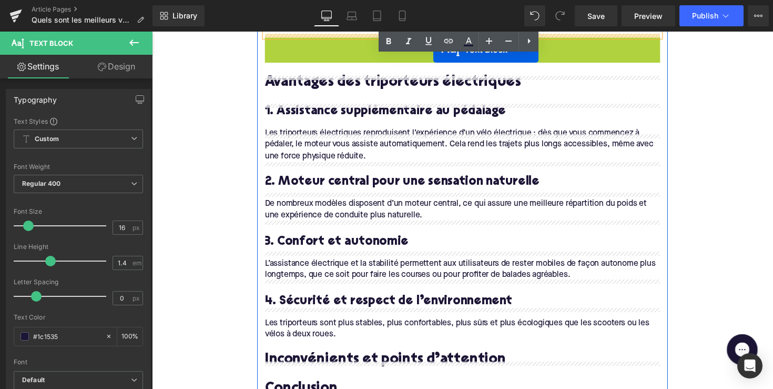
scroll to position [930, 0]
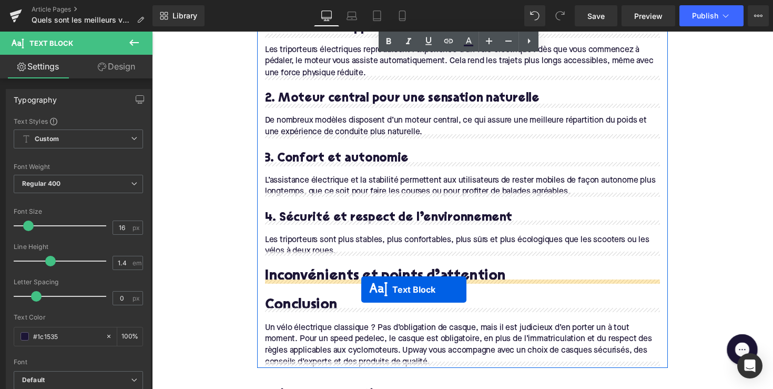
drag, startPoint x: 440, startPoint y: 292, endPoint x: 367, endPoint y: 296, distance: 73.7
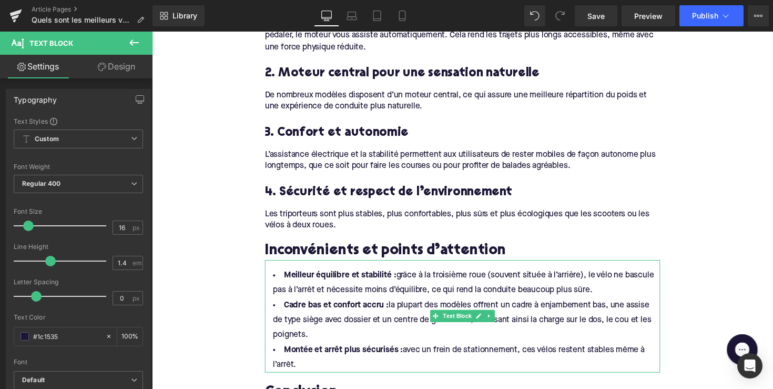
click at [368, 352] on div "Rendering Content" at bounding box center [387, 347] width 65 height 12
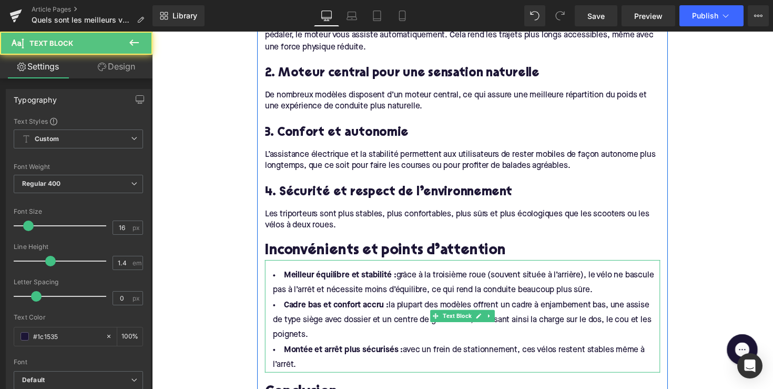
click at [334, 362] on li "Montée et arrêt plus sécurisés : avec un frein de stationnement, ces vélos rest…" at bounding box center [470, 365] width 405 height 31
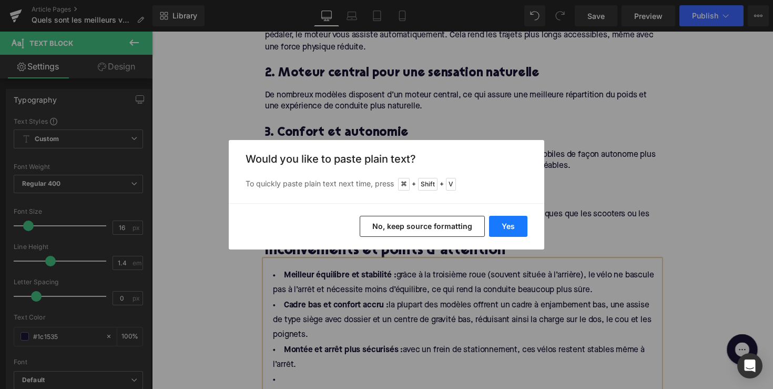
click at [517, 226] on button "Yes" at bounding box center [508, 226] width 38 height 21
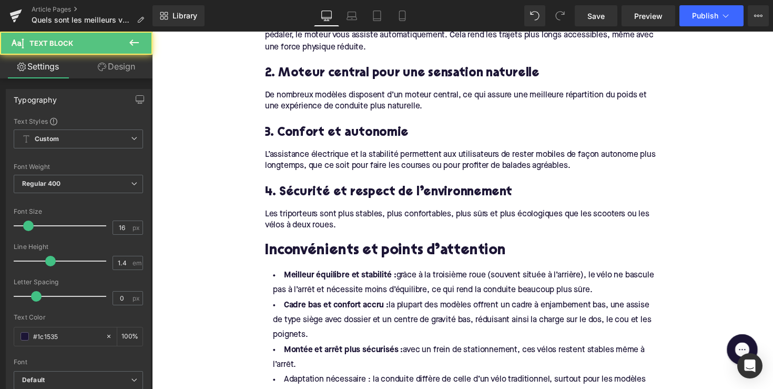
drag, startPoint x: 302, startPoint y: 370, endPoint x: 243, endPoint y: 245, distance: 138.9
click at [243, 245] on div "Home / Quels sont les meilleurs vélos électriques à trois roues ? Breadcrumbs Q…" at bounding box center [470, 162] width 637 height 1942
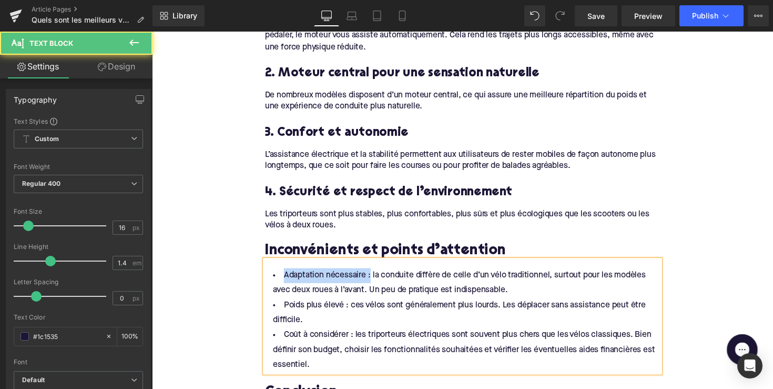
drag, startPoint x: 371, startPoint y: 277, endPoint x: 271, endPoint y: 277, distance: 100.5
click at [271, 277] on li "Adaptation nécessaire : la conduite diffère de celle d’un vélo traditionnel, su…" at bounding box center [470, 289] width 405 height 31
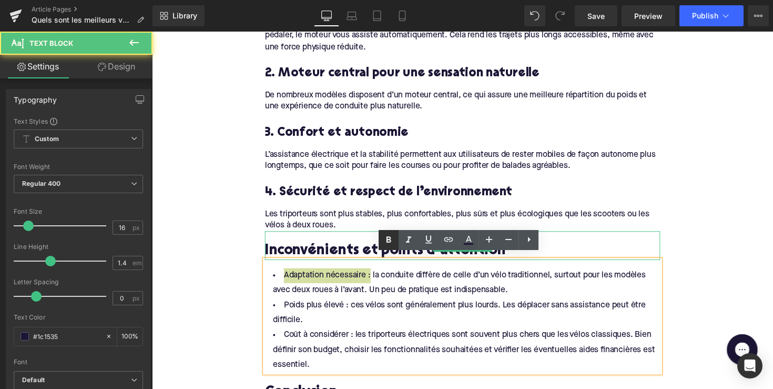
click at [389, 242] on icon at bounding box center [389, 239] width 5 height 6
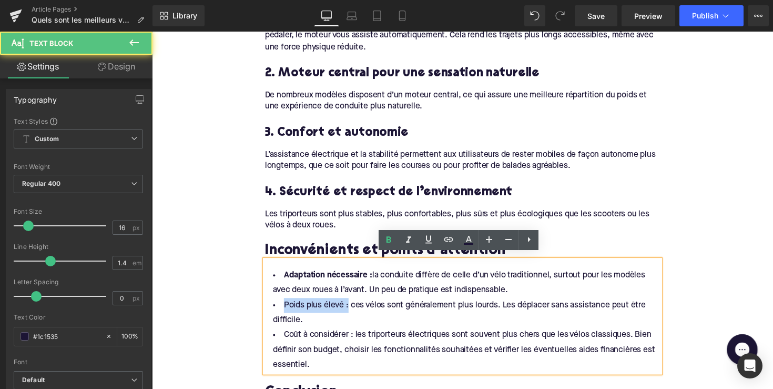
drag, startPoint x: 348, startPoint y: 308, endPoint x: 263, endPoint y: 309, distance: 85.8
click at [263, 309] on div "Qu’est-ce qu’un vélo électrique à trois roues ? Heading Un vélo électrique à tr…" at bounding box center [470, 100] width 421 height 730
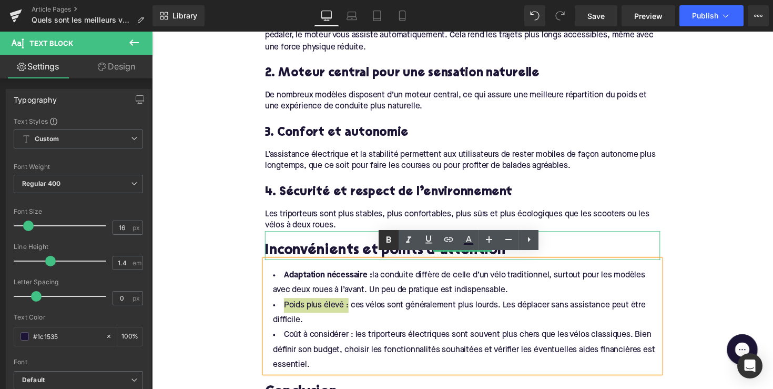
click at [389, 242] on icon at bounding box center [389, 239] width 5 height 6
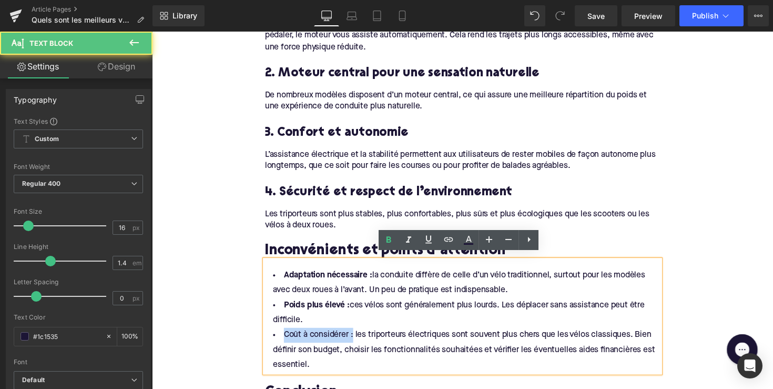
drag, startPoint x: 354, startPoint y: 337, endPoint x: 250, endPoint y: 336, distance: 103.6
click at [250, 336] on div "Home / Quels sont les meilleurs vélos électriques à trois roues ? Breadcrumbs Q…" at bounding box center [470, 109] width 637 height 1836
click at [385, 244] on icon at bounding box center [388, 240] width 13 height 13
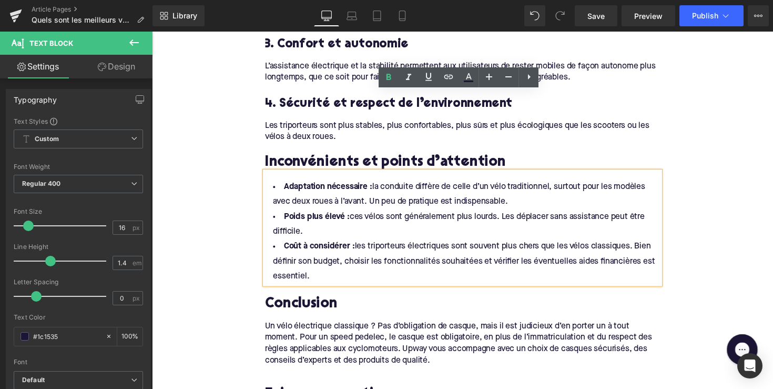
scroll to position [1142, 0]
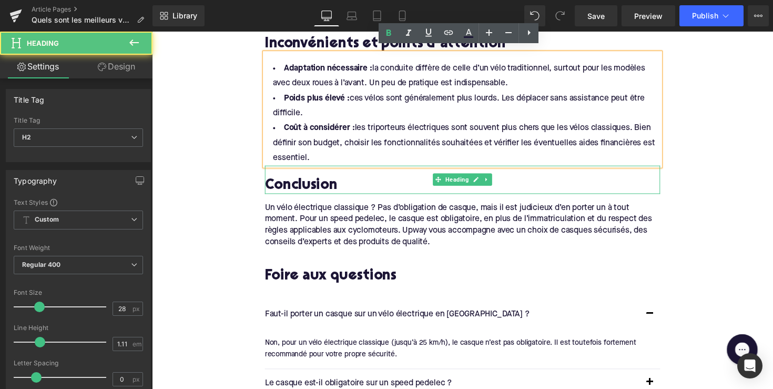
click at [328, 185] on h2 "Conclusion" at bounding box center [470, 190] width 405 height 16
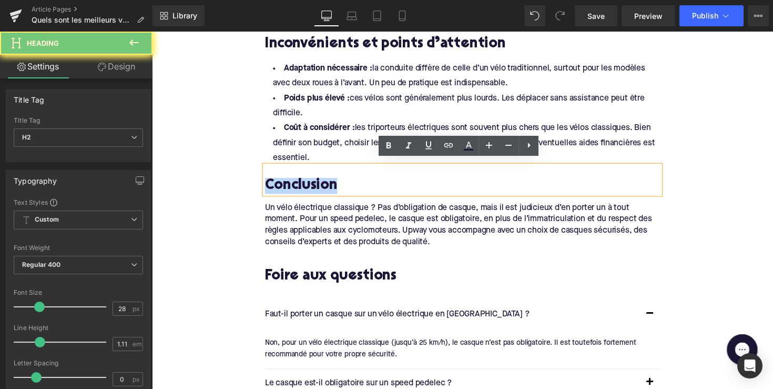
paste div
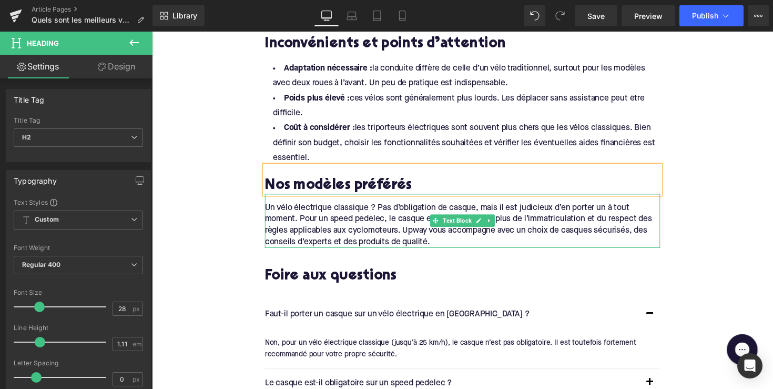
click at [443, 231] on div "Un vélo électrique classique ? Pas d’obligation de casque, mais il est judicieu…" at bounding box center [470, 226] width 405 height 56
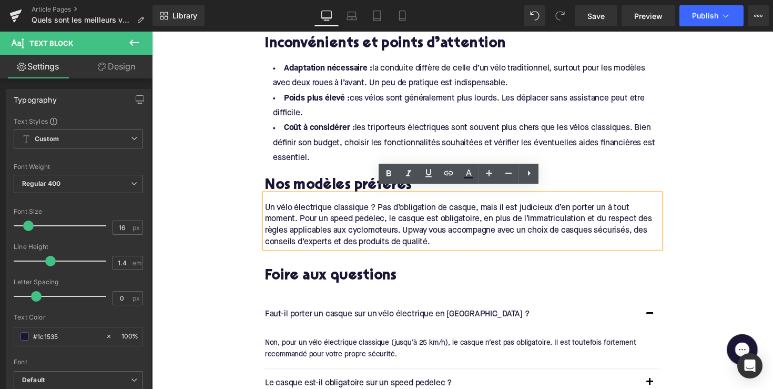
click at [394, 102] on li "Poids plus élevé : ces vélos sont généralement plus lourds. Les déplacer sans a…" at bounding box center [470, 108] width 405 height 31
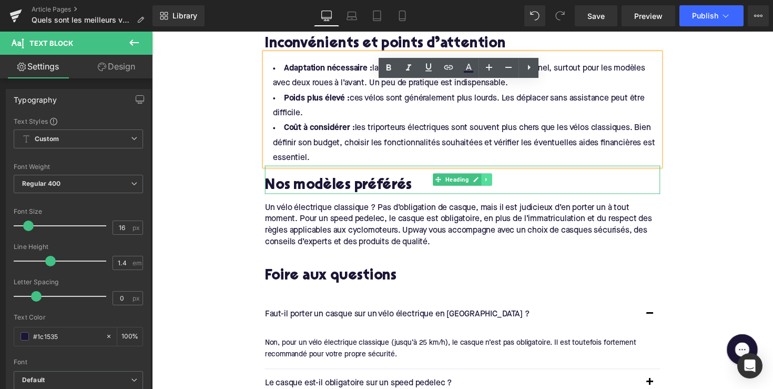
click at [490, 180] on link at bounding box center [495, 183] width 11 height 13
click at [487, 180] on icon at bounding box center [490, 183] width 6 height 6
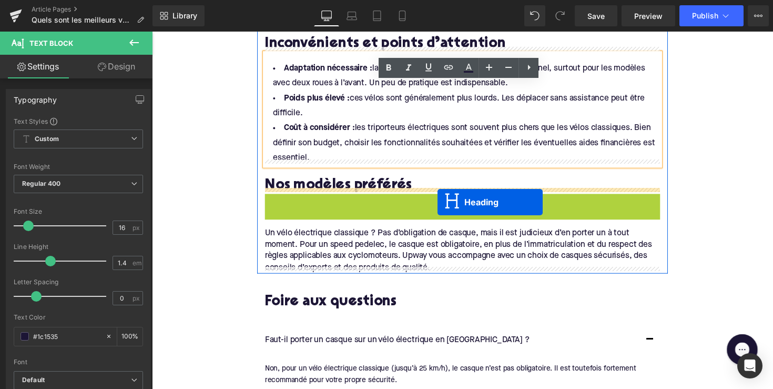
drag, startPoint x: 441, startPoint y: 209, endPoint x: 446, endPoint y: 203, distance: 7.6
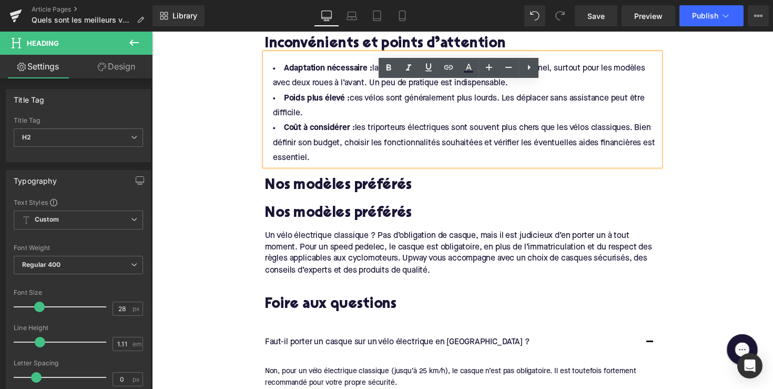
click at [346, 216] on h2 "Nos modèles préférés" at bounding box center [470, 218] width 405 height 16
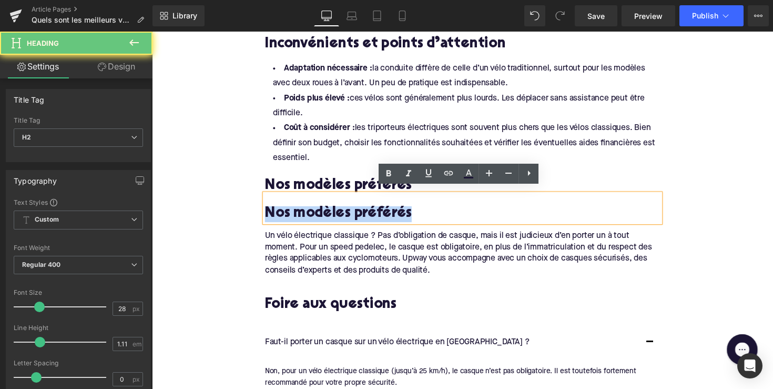
click at [346, 216] on h2 "Nos modèles préférés" at bounding box center [470, 218] width 405 height 16
paste div
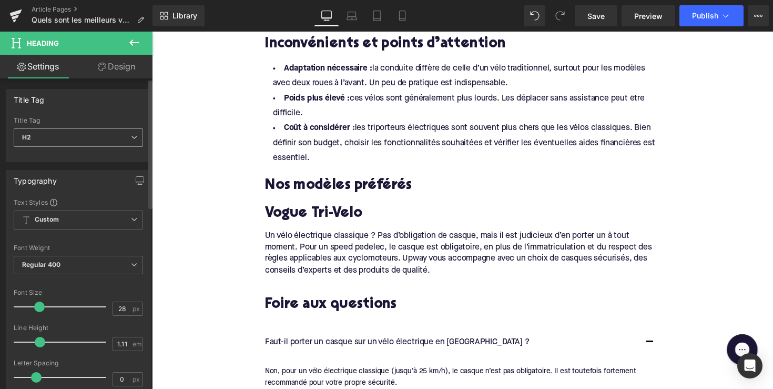
click at [80, 147] on div "H2 H1 H2 H3 H4 H5 H6" at bounding box center [78, 140] width 129 height 24
click at [84, 140] on span "H2" at bounding box center [78, 137] width 129 height 18
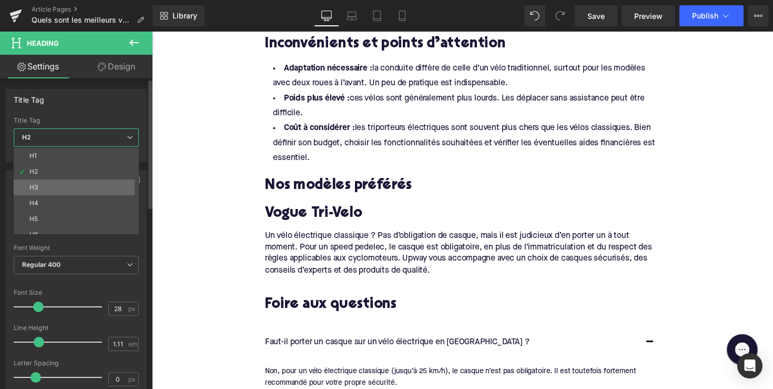
click at [79, 185] on li "H3" at bounding box center [79, 187] width 130 height 16
type input "24"
type input "1.29"
type input "100"
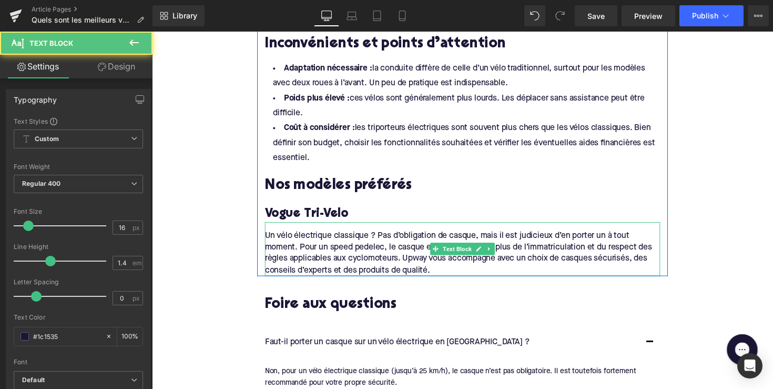
click at [379, 259] on div "Un vélo électrique classique ? Pas d’obligation de casque, mais il est judicieu…" at bounding box center [470, 255] width 405 height 56
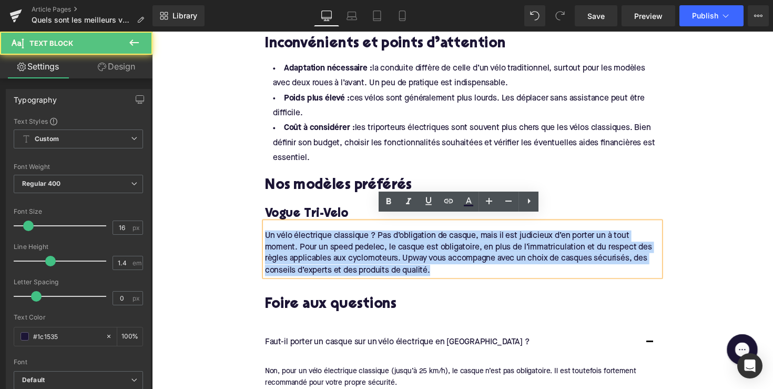
drag, startPoint x: 443, startPoint y: 266, endPoint x: 264, endPoint y: 229, distance: 182.7
click at [268, 229] on div "Un vélo électrique classique ? Pas d’obligation de casque, mais il est judicieu…" at bounding box center [470, 255] width 405 height 56
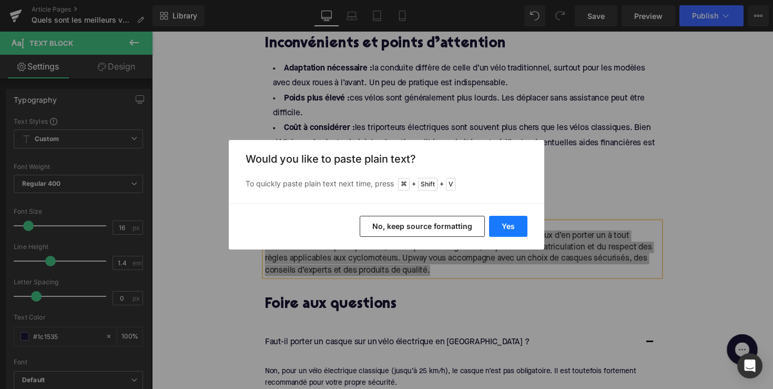
click at [505, 223] on button "Yes" at bounding box center [508, 226] width 38 height 21
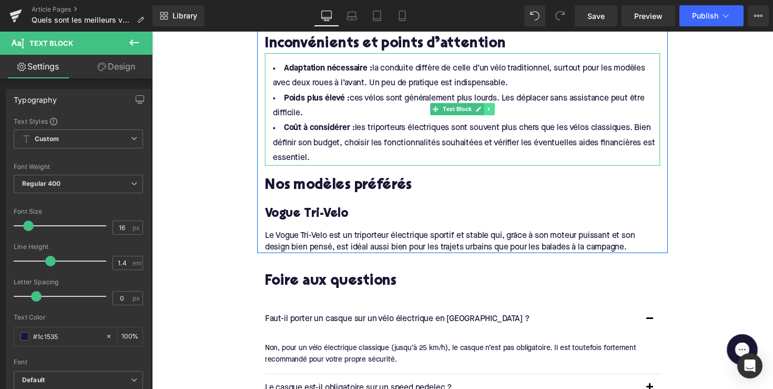
click at [495, 108] on icon at bounding box center [498, 111] width 6 height 6
click at [487, 107] on link at bounding box center [492, 111] width 11 height 13
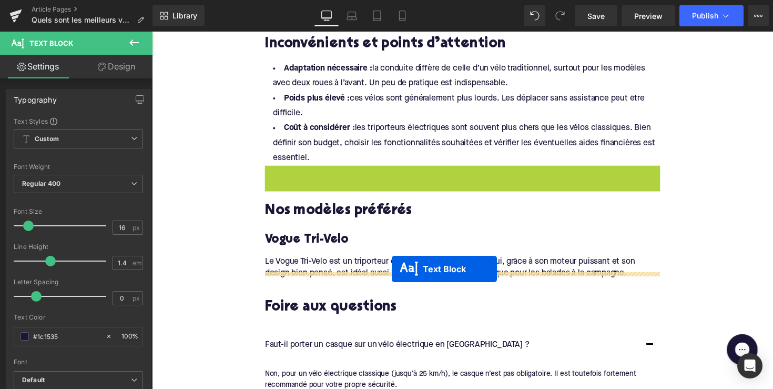
drag, startPoint x: 439, startPoint y: 221, endPoint x: 398, endPoint y: 275, distance: 67.1
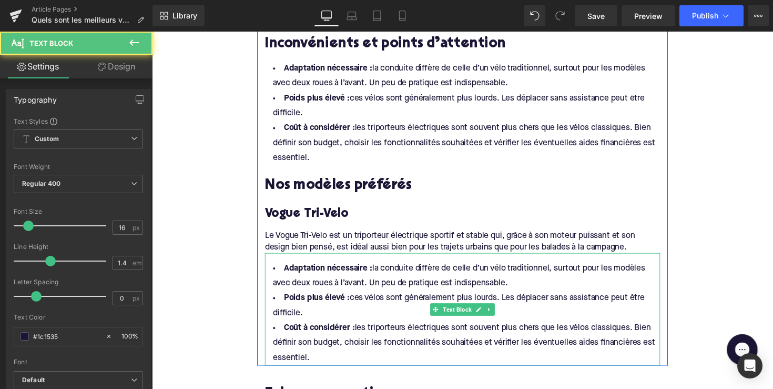
click at [331, 356] on li "Coût à considérer : les triporteurs électriques sont souvent plus chers que les…" at bounding box center [470, 351] width 405 height 46
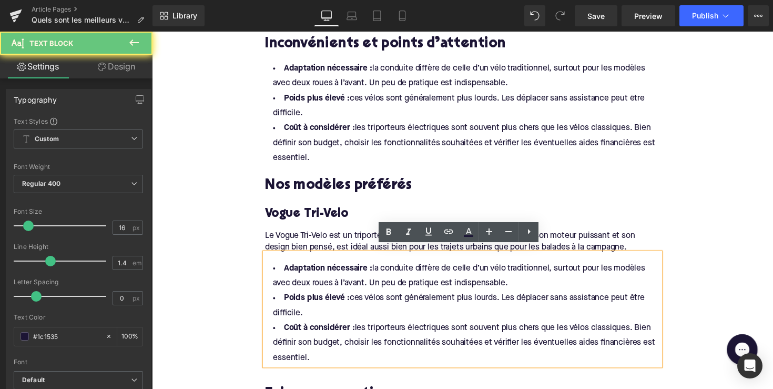
drag, startPoint x: 320, startPoint y: 357, endPoint x: 270, endPoint y: 243, distance: 124.6
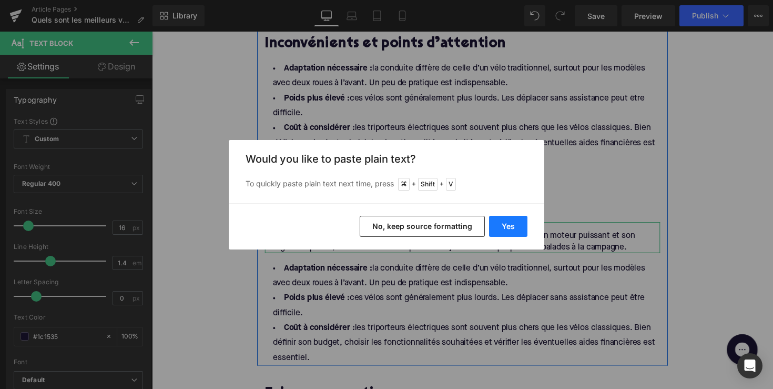
click at [519, 226] on button "Yes" at bounding box center [508, 226] width 38 height 21
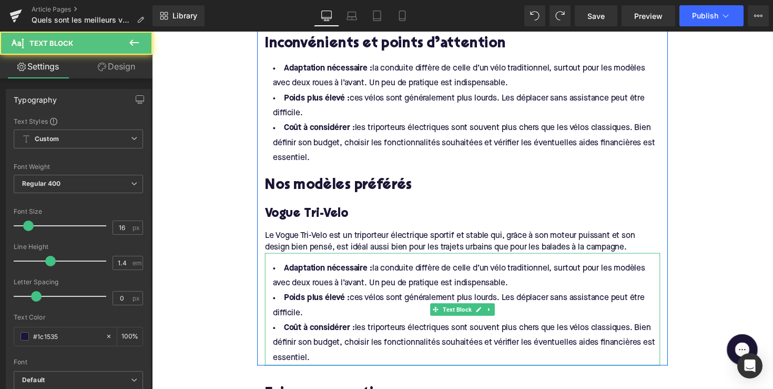
click at [352, 363] on li "Coût à considérer : les triporteurs électriques sont souvent plus chers que les…" at bounding box center [470, 351] width 405 height 46
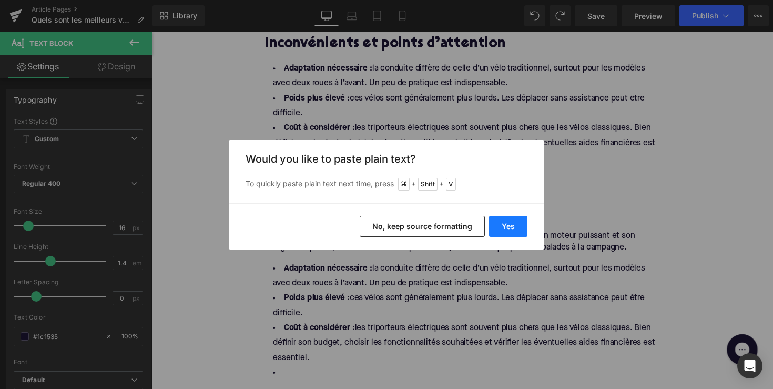
click at [495, 228] on button "Yes" at bounding box center [508, 226] width 38 height 21
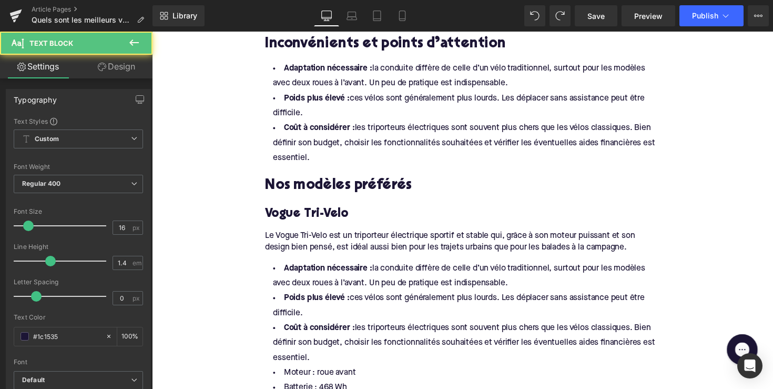
drag, startPoint x: 326, startPoint y: 360, endPoint x: 249, endPoint y: 258, distance: 127.6
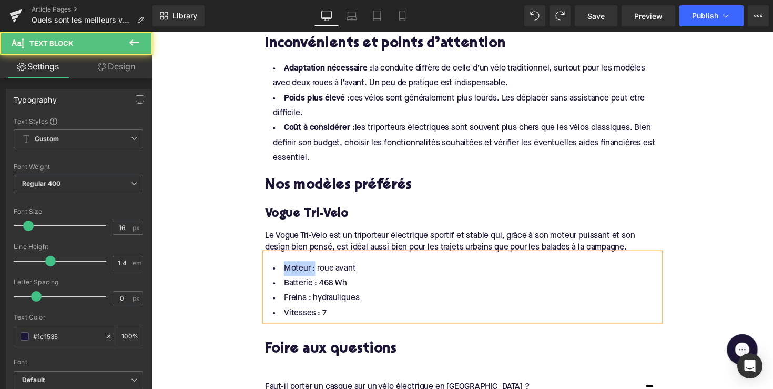
drag, startPoint x: 315, startPoint y: 270, endPoint x: 263, endPoint y: 269, distance: 51.6
click at [268, 269] on div "Moteur : roue avant Batterie : 468 Wh Freins : hydrauliques Vitesses : 7" at bounding box center [470, 292] width 405 height 69
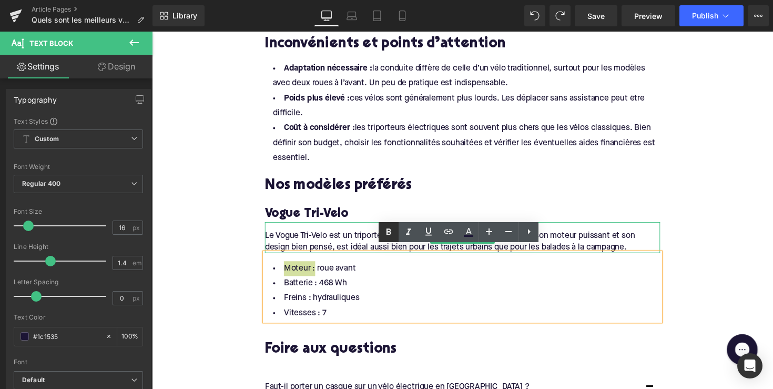
click at [389, 236] on icon at bounding box center [388, 232] width 13 height 13
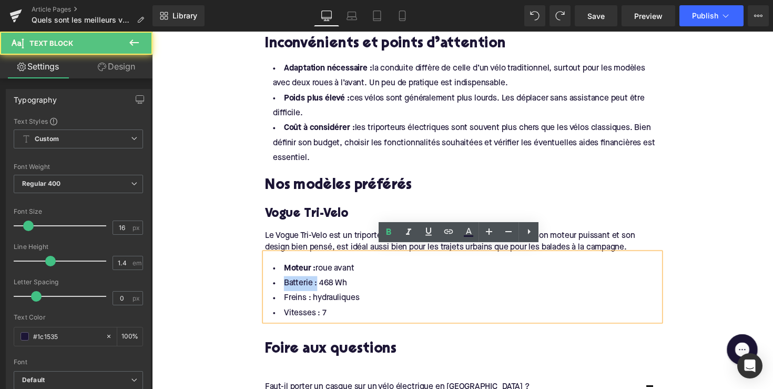
drag, startPoint x: 316, startPoint y: 282, endPoint x: 268, endPoint y: 282, distance: 47.9
click at [268, 282] on li "Batterie : 468 Wh" at bounding box center [470, 289] width 405 height 15
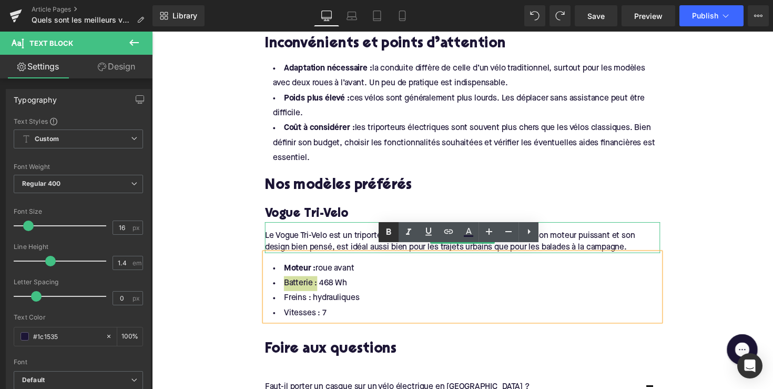
click at [384, 231] on icon at bounding box center [388, 232] width 13 height 13
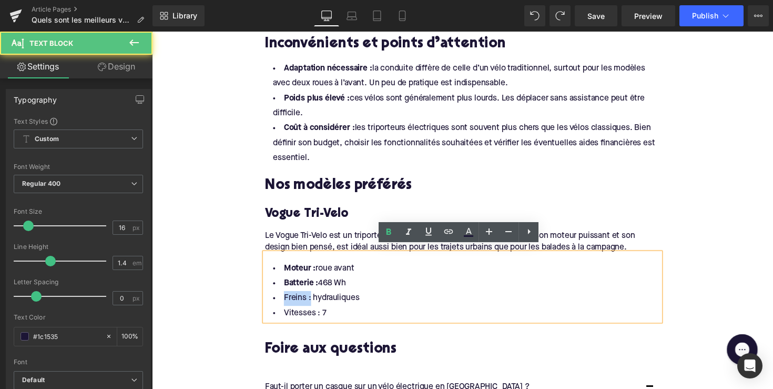
drag, startPoint x: 308, startPoint y: 301, endPoint x: 260, endPoint y: 301, distance: 47.3
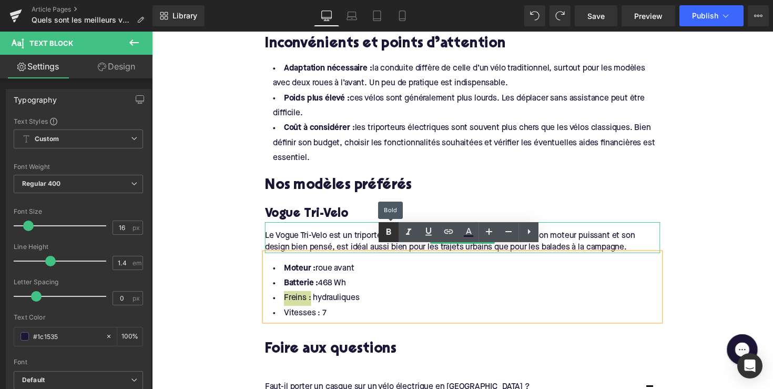
click at [381, 233] on link at bounding box center [389, 232] width 20 height 20
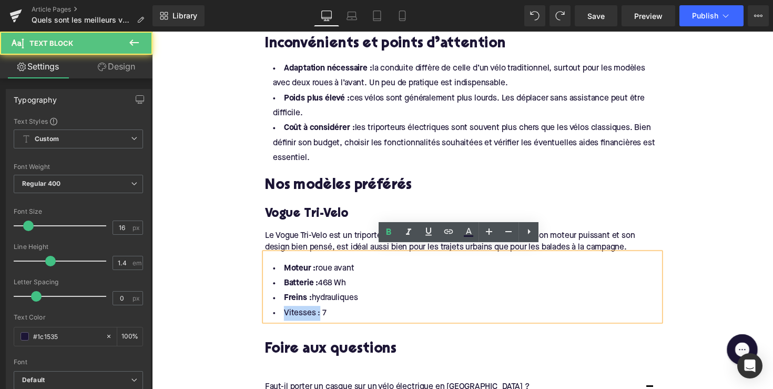
drag, startPoint x: 319, startPoint y: 316, endPoint x: 284, endPoint y: 315, distance: 35.3
click at [284, 315] on li "Vitesses : 7" at bounding box center [470, 319] width 405 height 15
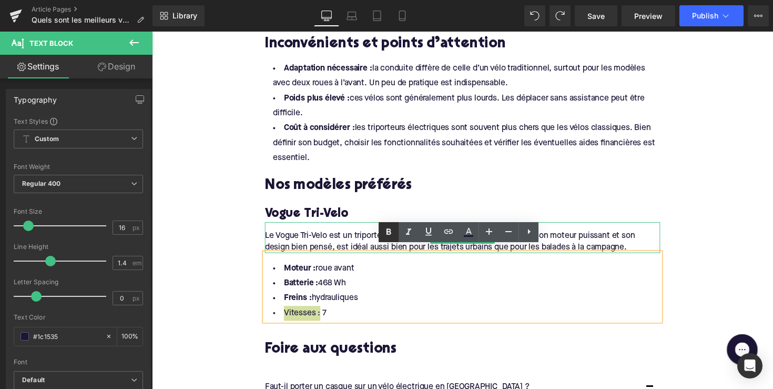
click at [393, 233] on icon at bounding box center [388, 232] width 13 height 13
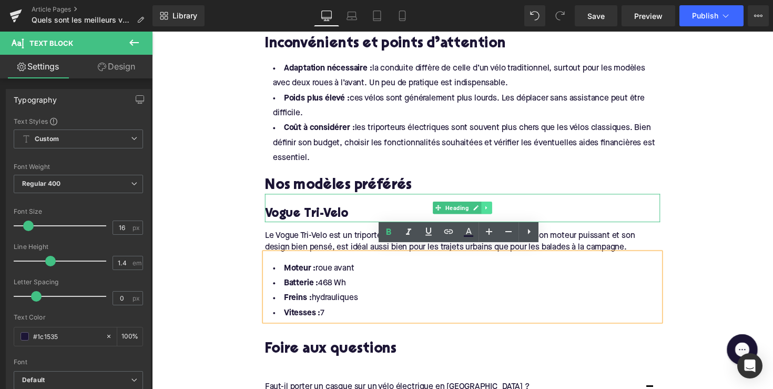
click at [497, 206] on link at bounding box center [495, 212] width 11 height 13
click at [487, 209] on icon at bounding box center [490, 212] width 6 height 6
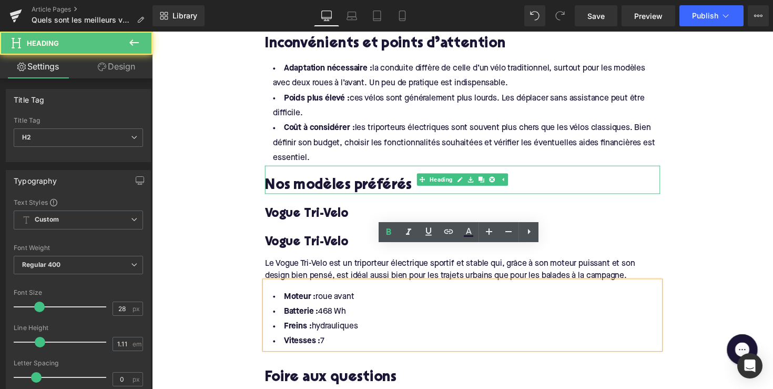
click at [401, 182] on h2 "Nos modèles préférés" at bounding box center [470, 190] width 405 height 16
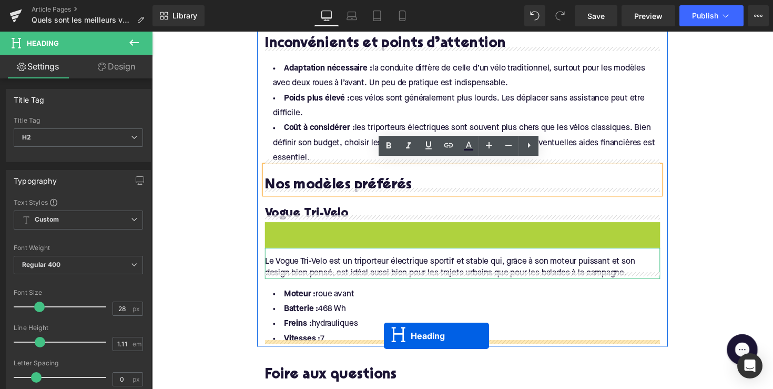
drag, startPoint x: 439, startPoint y: 234, endPoint x: 390, endPoint y: 343, distance: 120.1
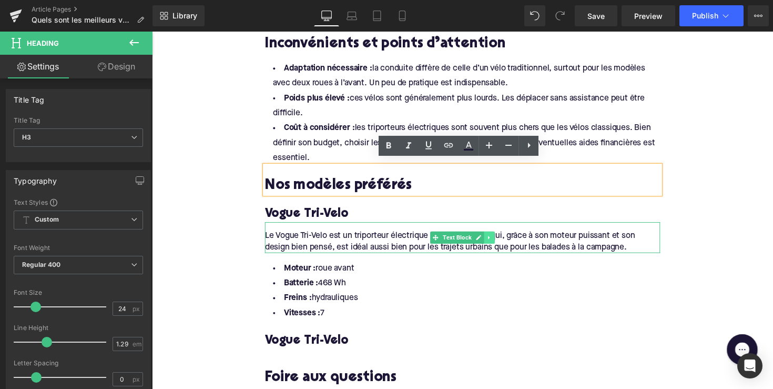
click at [497, 239] on icon at bounding box center [498, 242] width 6 height 6
click at [493, 239] on icon at bounding box center [492, 242] width 6 height 6
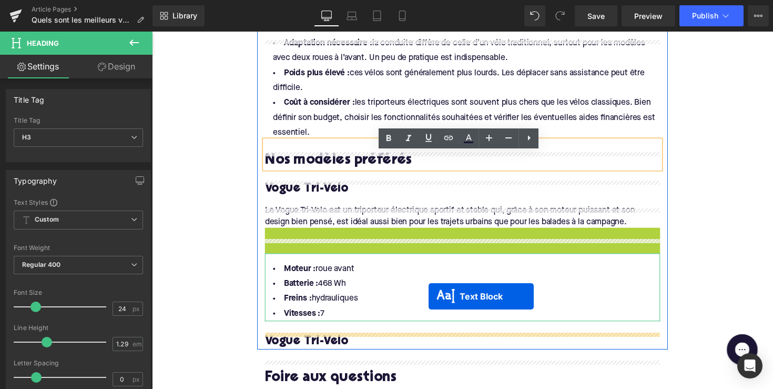
scroll to position [1186, 0]
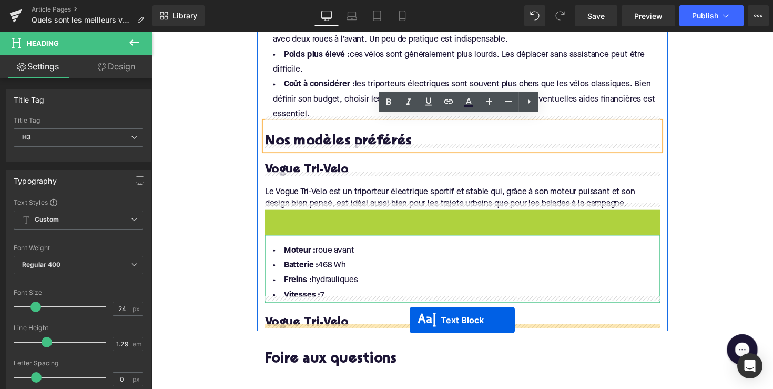
drag, startPoint x: 440, startPoint y: 267, endPoint x: 416, endPoint y: 327, distance: 64.5
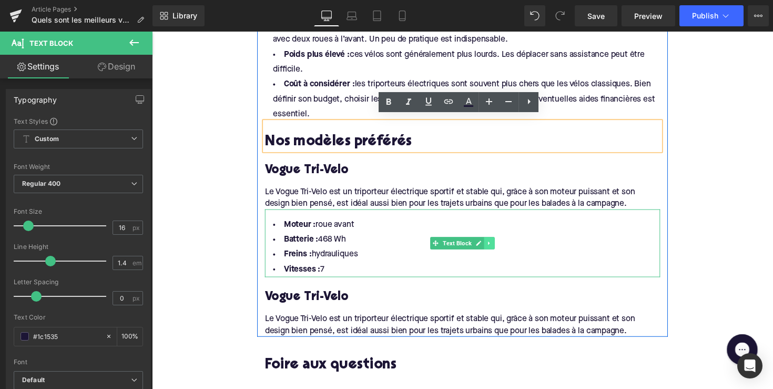
click at [500, 244] on link at bounding box center [497, 248] width 11 height 13
click at [494, 245] on link at bounding box center [492, 248] width 11 height 13
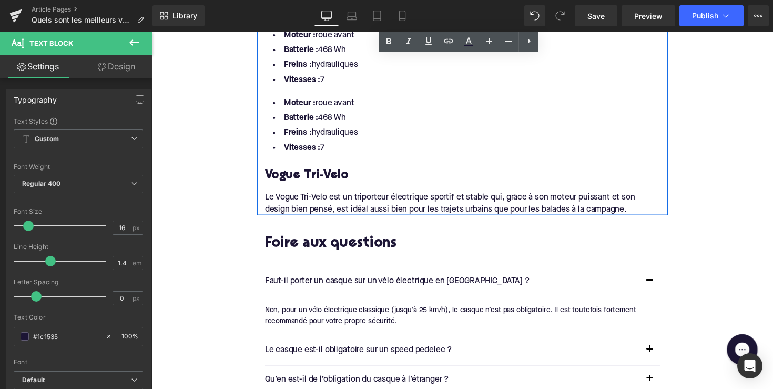
scroll to position [1368, 0]
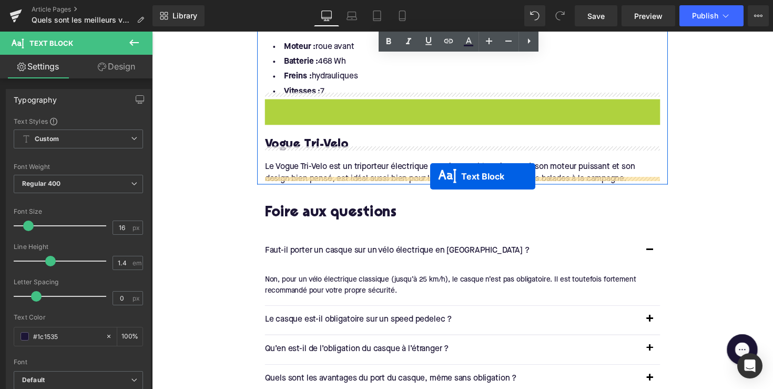
drag, startPoint x: 440, startPoint y: 129, endPoint x: 437, endPoint y: 180, distance: 50.6
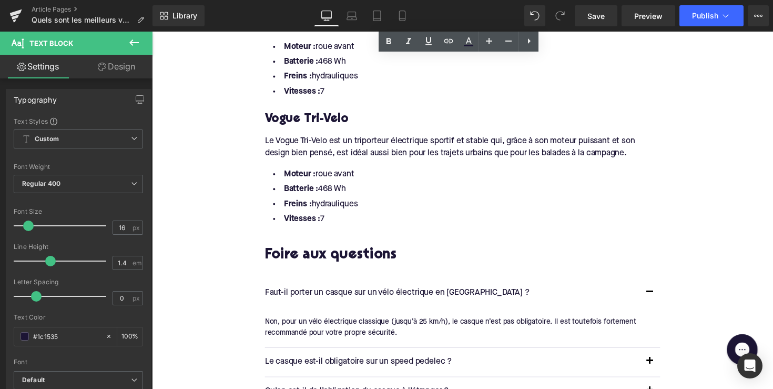
click at [289, 114] on h3 "Vogue Tri-Velo" at bounding box center [470, 122] width 405 height 16
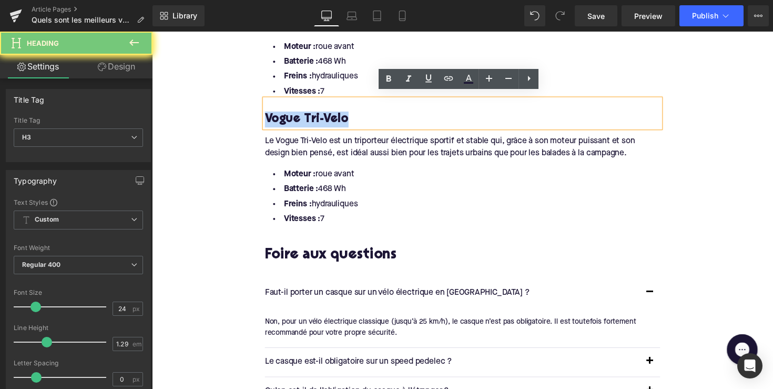
paste div
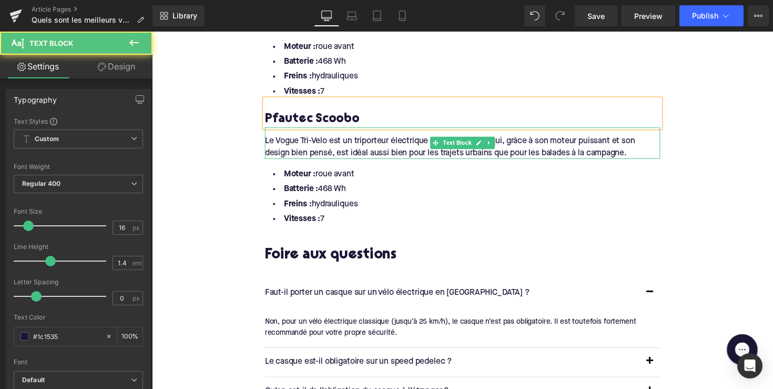
click at [363, 148] on div "Le Vogue Tri-Velo est un triporteur électrique sportif et stable qui, grâce à s…" at bounding box center [470, 146] width 405 height 32
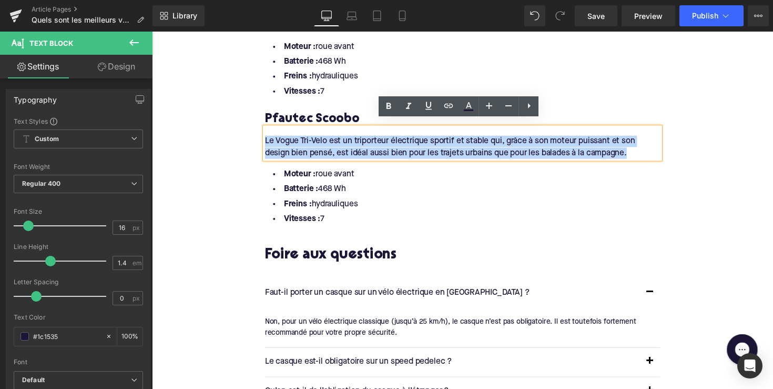
drag, startPoint x: 642, startPoint y: 149, endPoint x: 205, endPoint y: 129, distance: 437.6
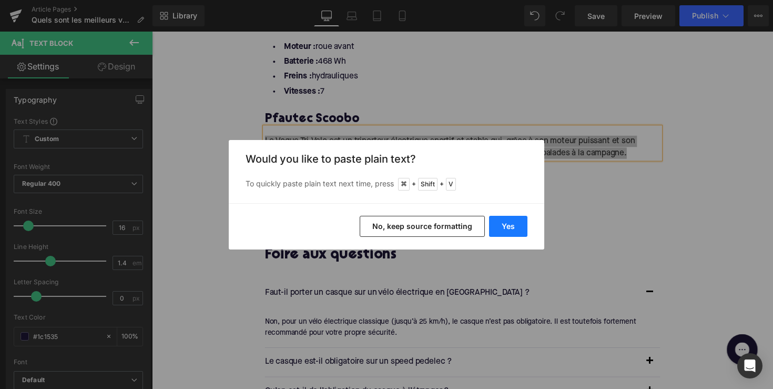
click at [500, 219] on button "Yes" at bounding box center [508, 226] width 38 height 21
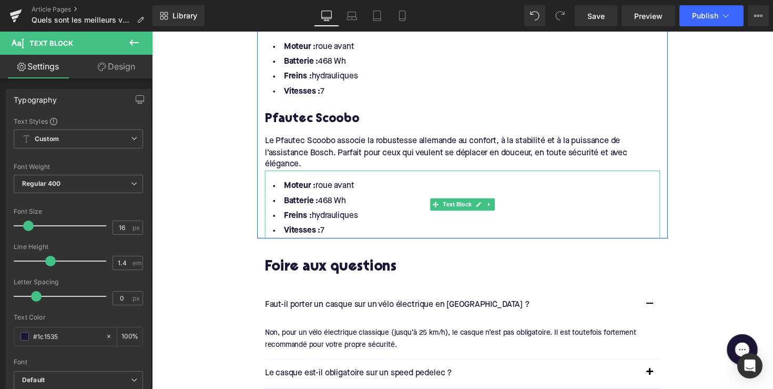
click at [337, 228] on li "Vitesses : 7" at bounding box center [470, 235] width 405 height 15
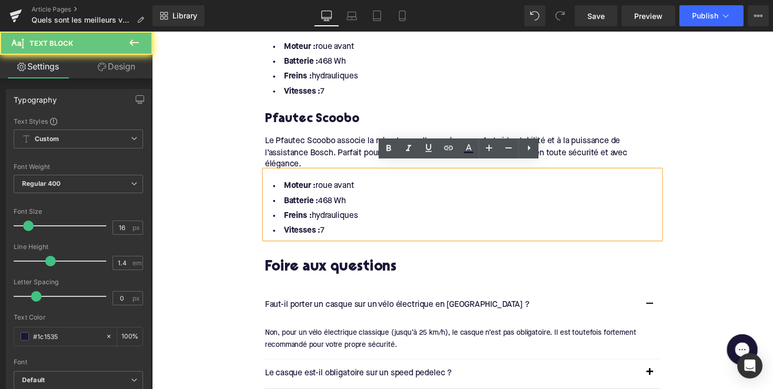
click at [333, 228] on li "Vitesses : 7" at bounding box center [470, 235] width 405 height 15
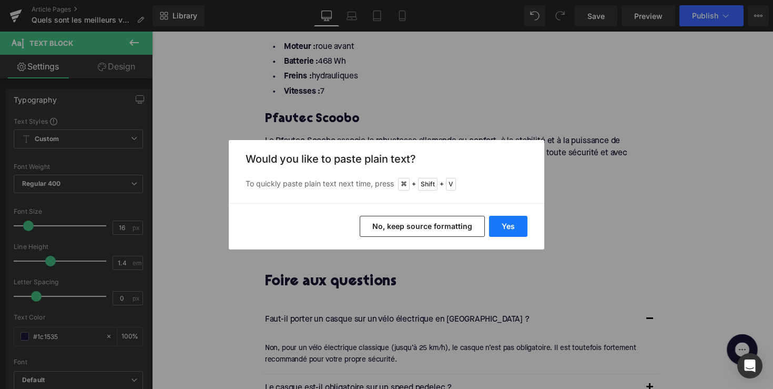
click at [503, 228] on button "Yes" at bounding box center [508, 226] width 38 height 21
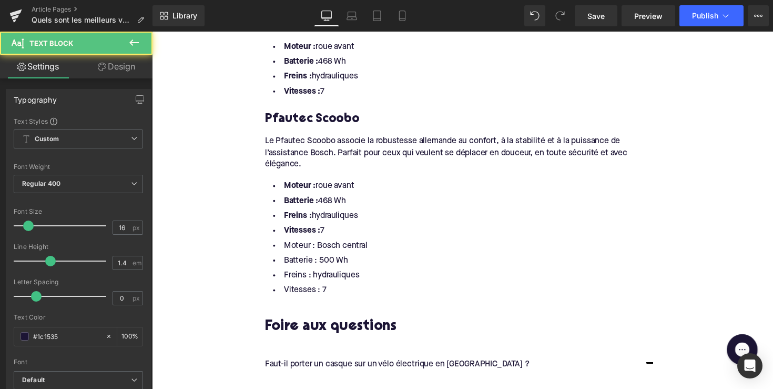
drag, startPoint x: 342, startPoint y: 226, endPoint x: 241, endPoint y: 177, distance: 111.5
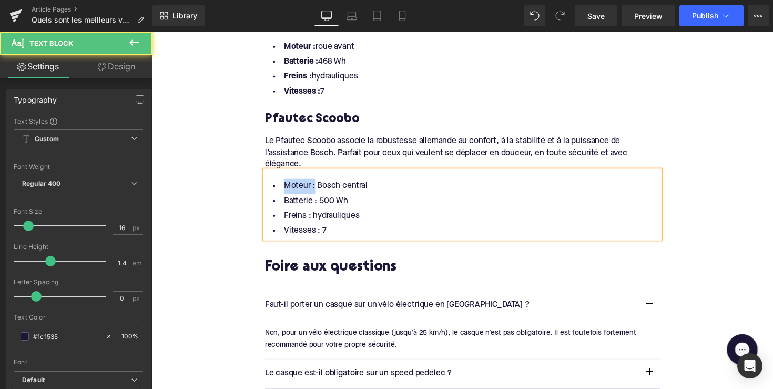
drag, startPoint x: 315, startPoint y: 186, endPoint x: 274, endPoint y: 185, distance: 41.0
click at [274, 185] on li "Moteur : Bosch central" at bounding box center [470, 190] width 405 height 15
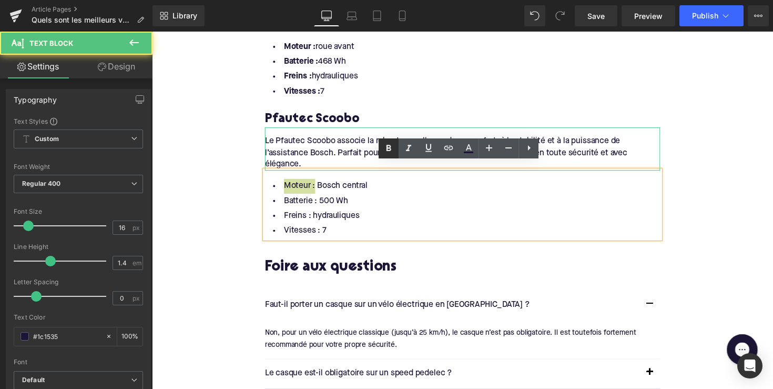
click at [381, 153] on link at bounding box center [389, 148] width 20 height 20
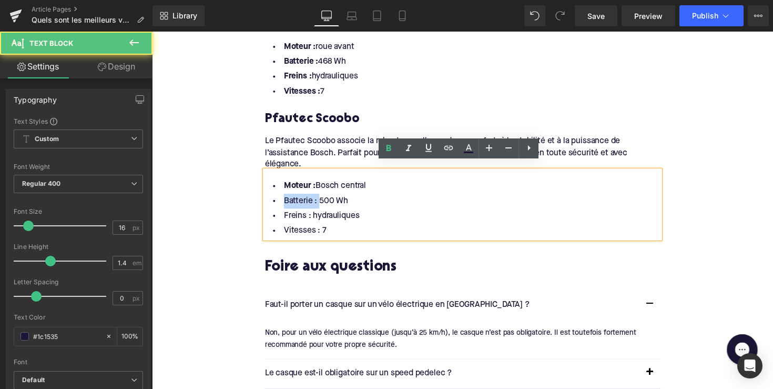
drag, startPoint x: 318, startPoint y: 198, endPoint x: 261, endPoint y: 198, distance: 56.3
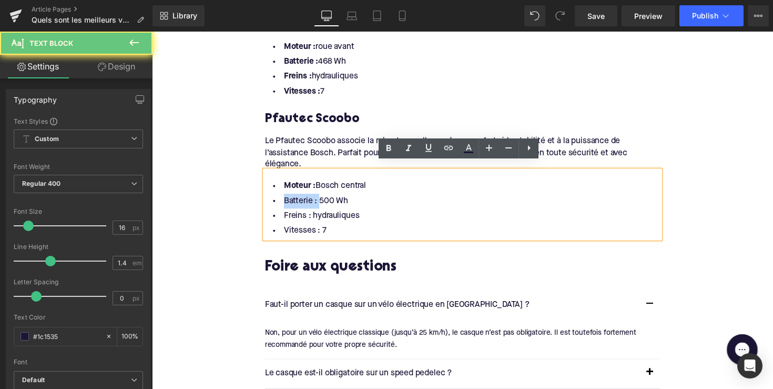
click at [314, 198] on li "Batterie : 500 Wh" at bounding box center [470, 205] width 405 height 15
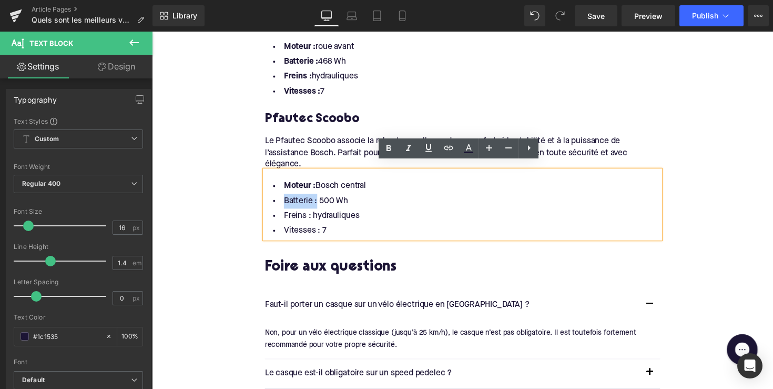
drag, startPoint x: 316, startPoint y: 199, endPoint x: 276, endPoint y: 199, distance: 39.5
click at [276, 199] on li "Batterie : 500 Wh" at bounding box center [470, 205] width 405 height 15
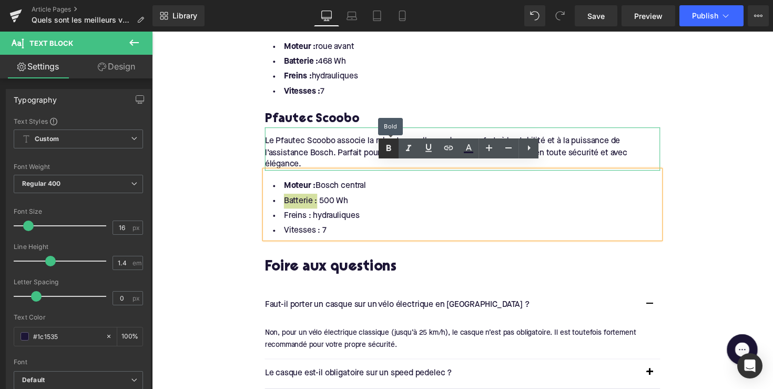
click at [382, 145] on link at bounding box center [389, 148] width 20 height 20
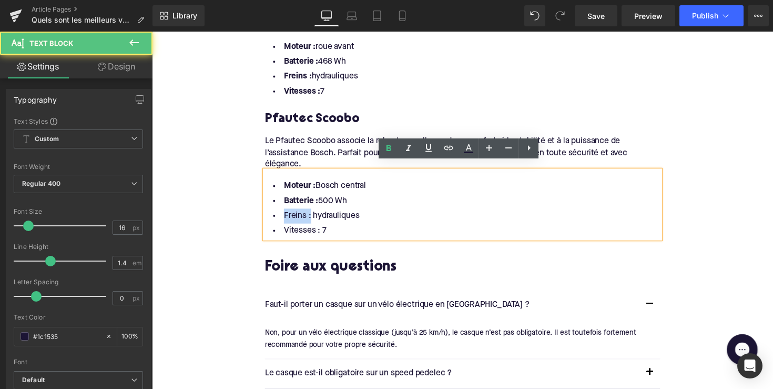
drag, startPoint x: 310, startPoint y: 214, endPoint x: 263, endPoint y: 214, distance: 47.3
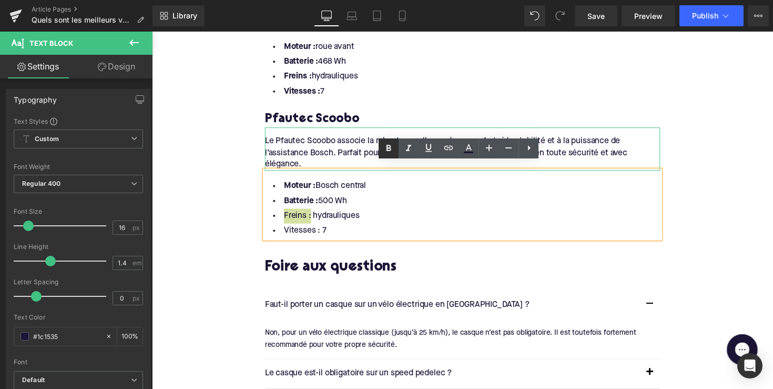
click at [382, 145] on link at bounding box center [389, 148] width 20 height 20
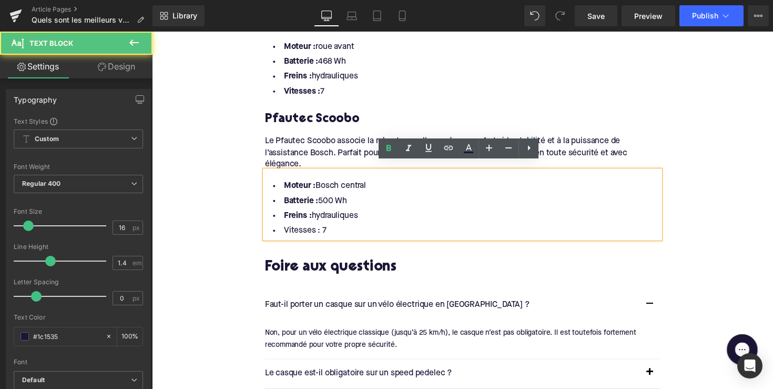
click at [320, 229] on li "Vitesses : 7" at bounding box center [470, 235] width 405 height 15
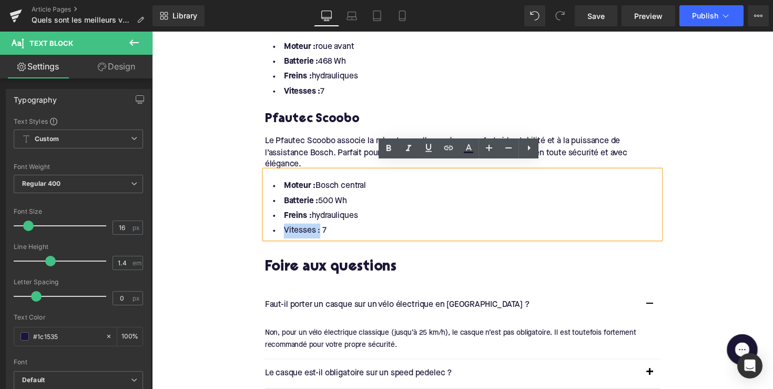
drag, startPoint x: 318, startPoint y: 230, endPoint x: 267, endPoint y: 230, distance: 51.6
click at [268, 230] on li "Vitesses : 7" at bounding box center [470, 235] width 405 height 15
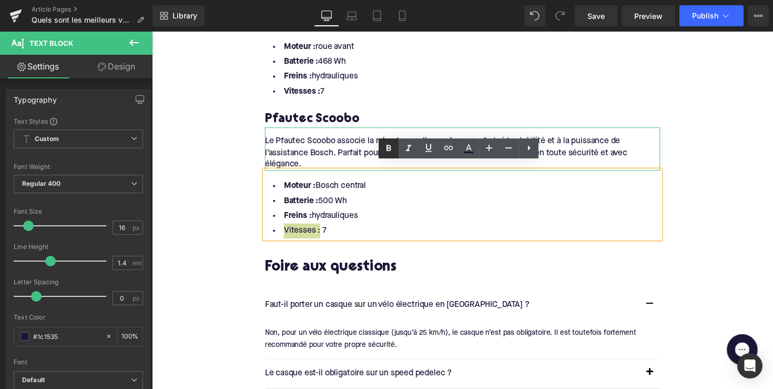
click at [392, 151] on icon at bounding box center [388, 148] width 13 height 13
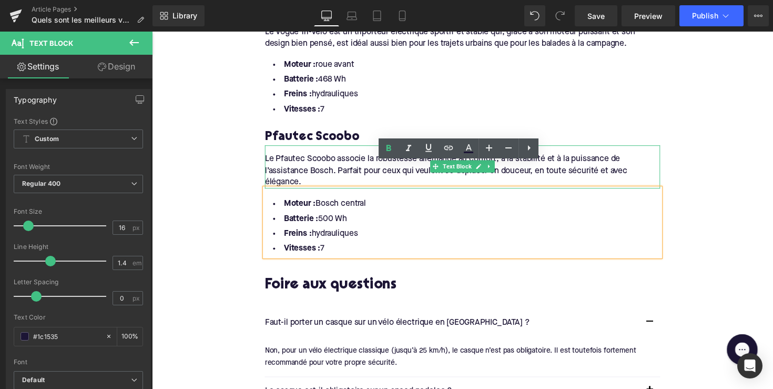
scroll to position [1349, 0]
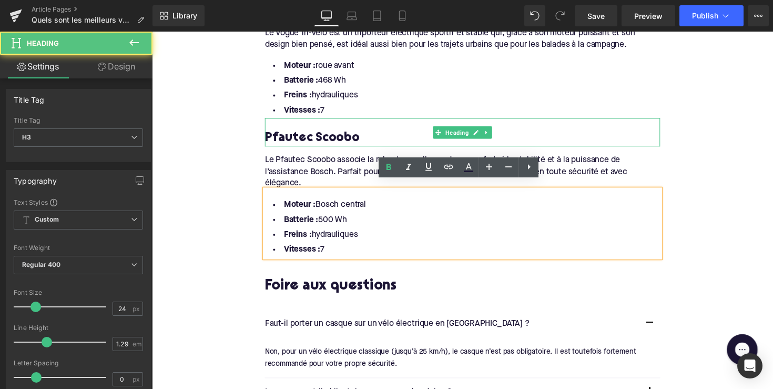
click at [500, 133] on h3 "Pfautec Scoobo" at bounding box center [470, 141] width 405 height 16
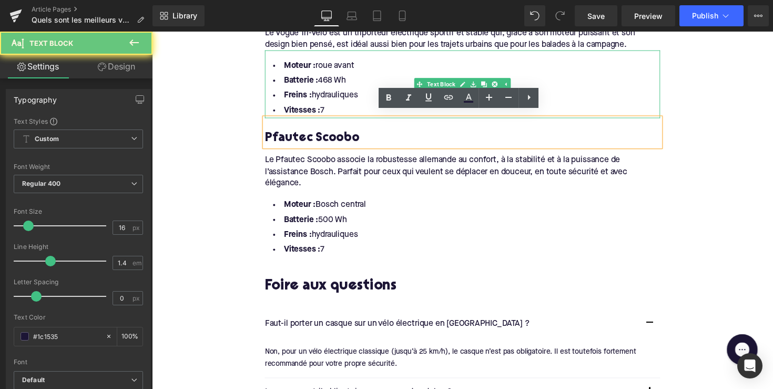
drag, startPoint x: 498, startPoint y: 131, endPoint x: 384, endPoint y: 91, distance: 121.5
click at [354, 80] on li "Batterie : 468 Wh" at bounding box center [470, 82] width 405 height 15
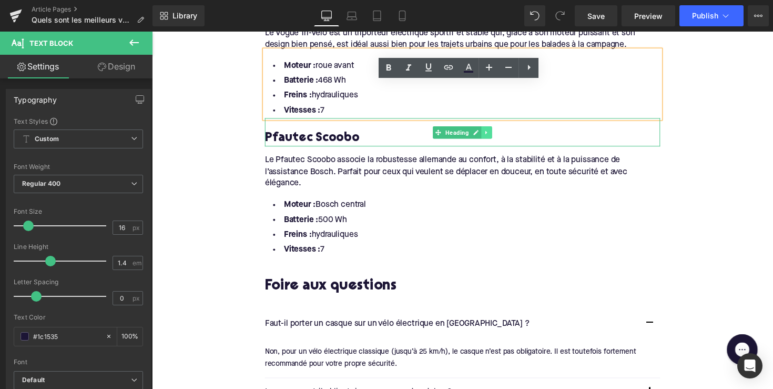
click at [491, 129] on link at bounding box center [495, 135] width 11 height 13
click at [488, 132] on icon at bounding box center [490, 135] width 6 height 6
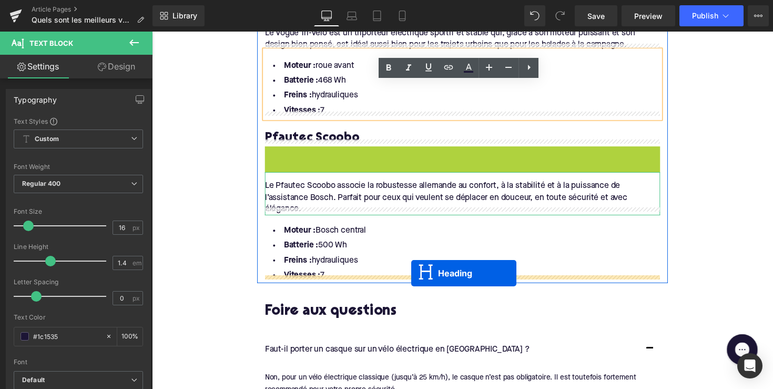
drag, startPoint x: 445, startPoint y: 157, endPoint x: 418, endPoint y: 279, distance: 124.6
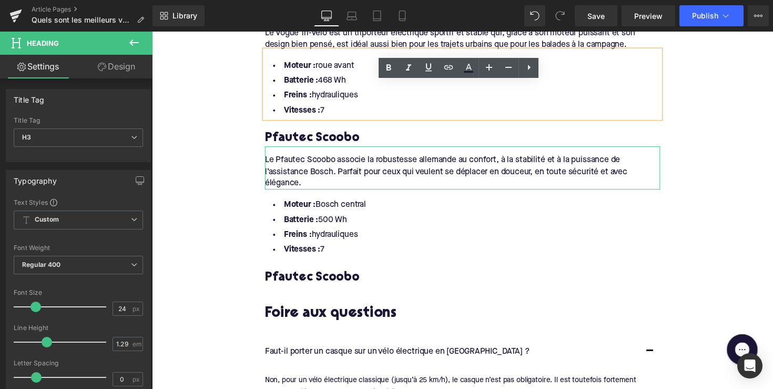
click at [327, 276] on h3 "Pfautec Scoobo" at bounding box center [470, 284] width 405 height 16
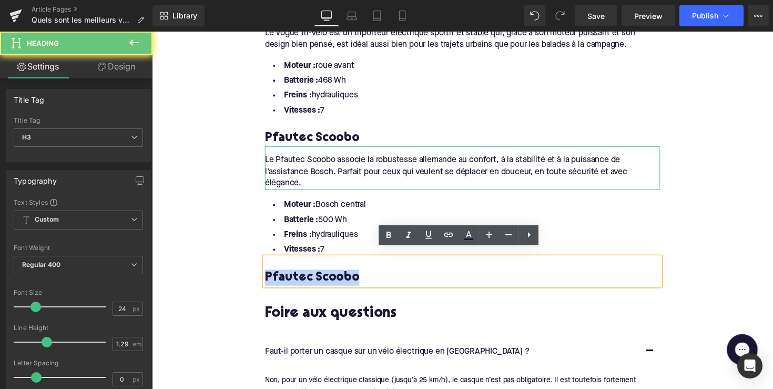
click at [327, 276] on h3 "Pfautec Scoobo" at bounding box center [470, 284] width 405 height 16
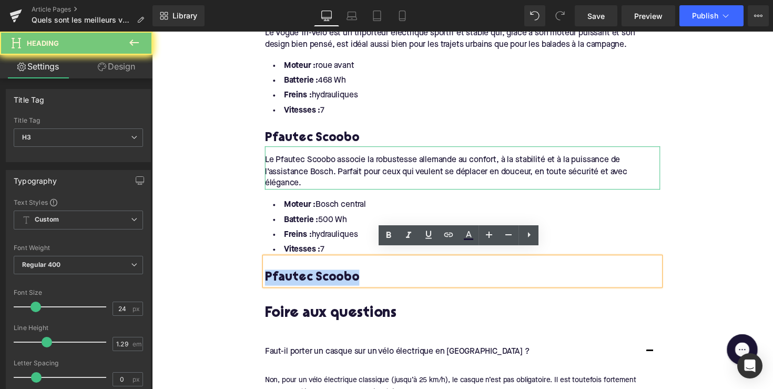
paste div
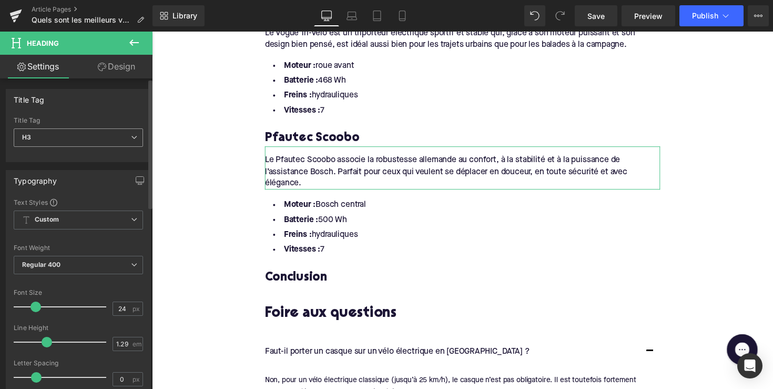
click at [96, 136] on span "H3" at bounding box center [78, 137] width 129 height 18
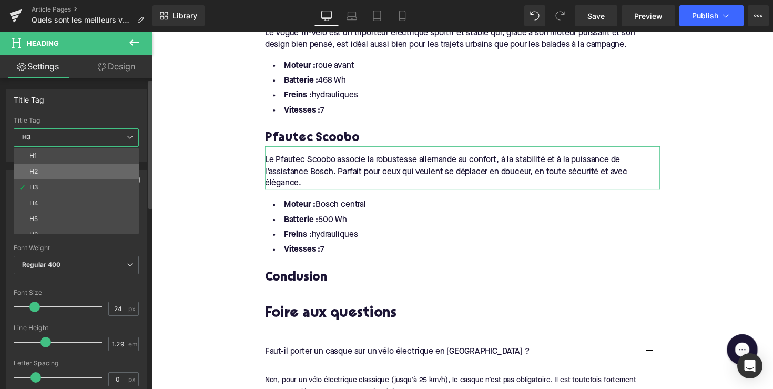
click at [94, 165] on li "H2" at bounding box center [79, 172] width 130 height 16
type input "28"
type input "1.11"
type input "100"
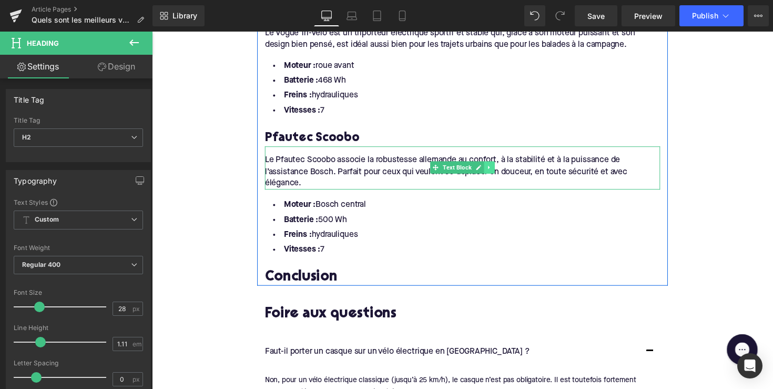
click at [498, 168] on icon at bounding box center [498, 171] width 6 height 6
click at [491, 168] on icon at bounding box center [492, 171] width 6 height 6
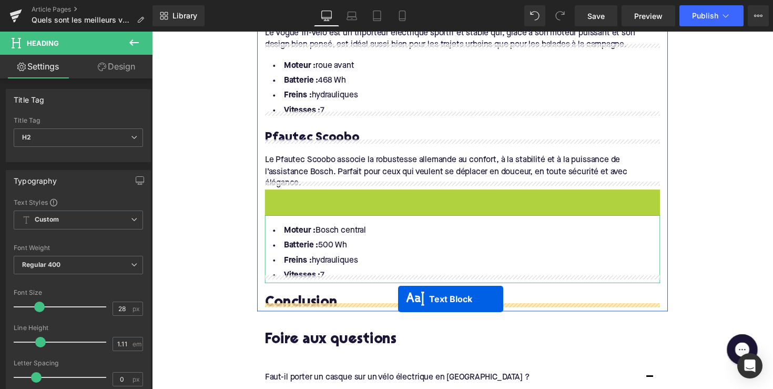
drag, startPoint x: 436, startPoint y: 210, endPoint x: 404, endPoint y: 305, distance: 99.8
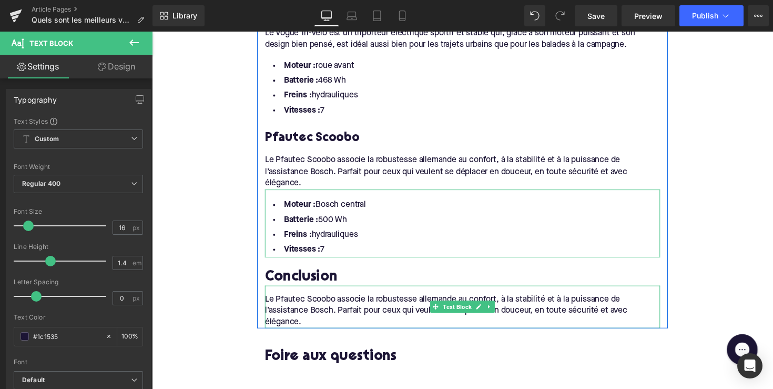
click at [309, 311] on div "Le Pfautec Scoobo associe la robustesse allemande au confort, à la stabilité et…" at bounding box center [470, 314] width 405 height 44
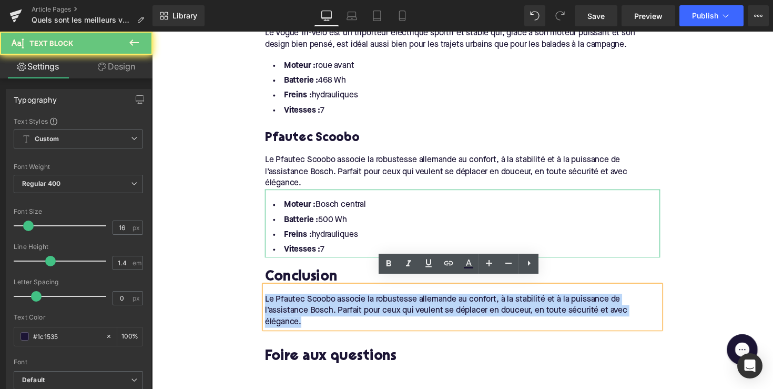
drag, startPoint x: 307, startPoint y: 323, endPoint x: 244, endPoint y: 289, distance: 71.5
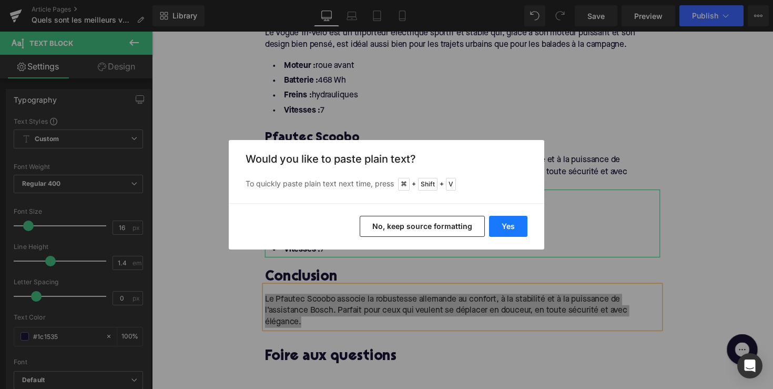
click at [512, 230] on button "Yes" at bounding box center [508, 226] width 38 height 21
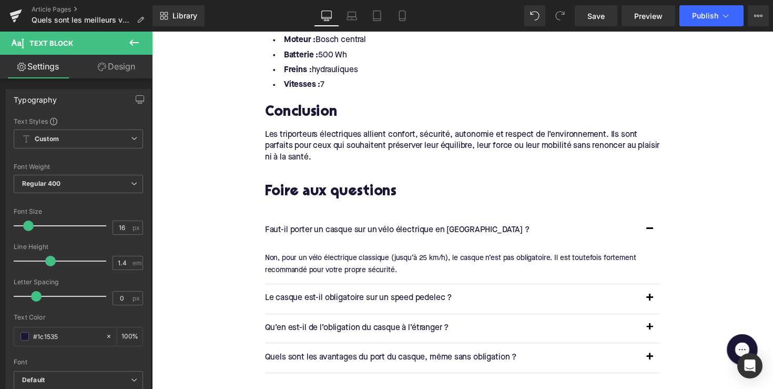
scroll to position [1527, 0]
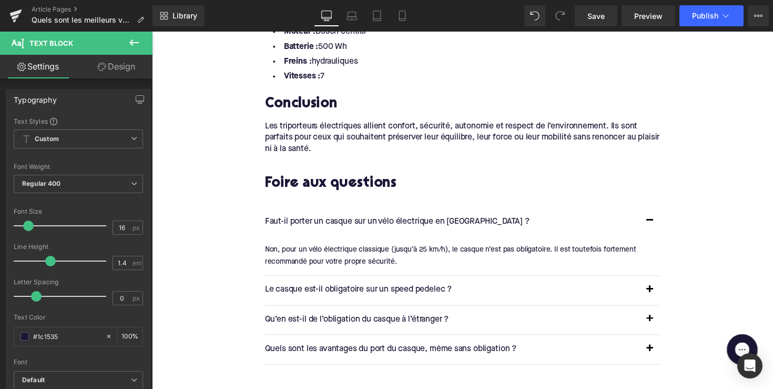
click at [387, 219] on p "Faut-il porter un casque sur un vélo électrique en [GEOGRAPHIC_DATA] ?" at bounding box center [460, 226] width 384 height 14
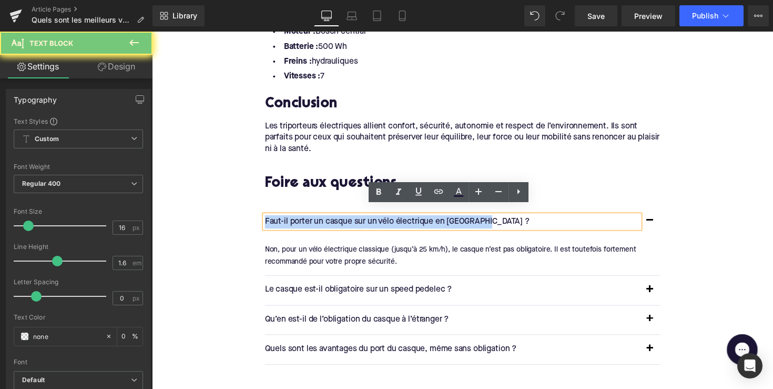
click at [387, 219] on p "Faut-il porter un casque sur un vélo électrique en [GEOGRAPHIC_DATA] ?" at bounding box center [460, 226] width 384 height 14
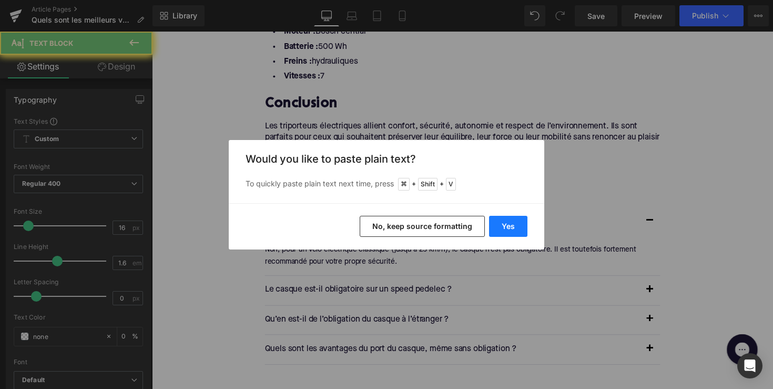
click at [511, 224] on button "Yes" at bounding box center [508, 226] width 38 height 21
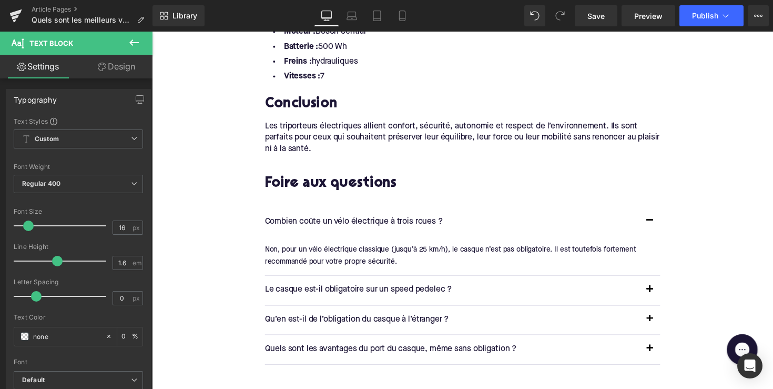
click at [371, 249] on div "Non, pour un vélo électrique classique (jusqu’à 25 km/h), le casque n’est pas o…" at bounding box center [466, 261] width 397 height 24
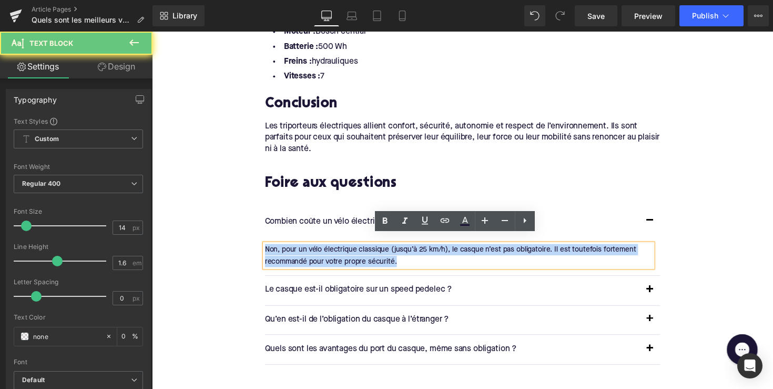
click at [371, 249] on div "Non, pour un vélo électrique classique (jusqu’à 25 km/h), le casque n’est pas o…" at bounding box center [466, 261] width 397 height 24
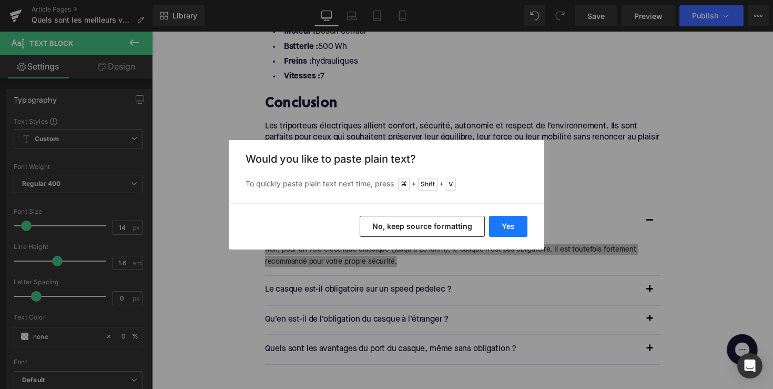
click at [498, 225] on button "Yes" at bounding box center [508, 226] width 38 height 21
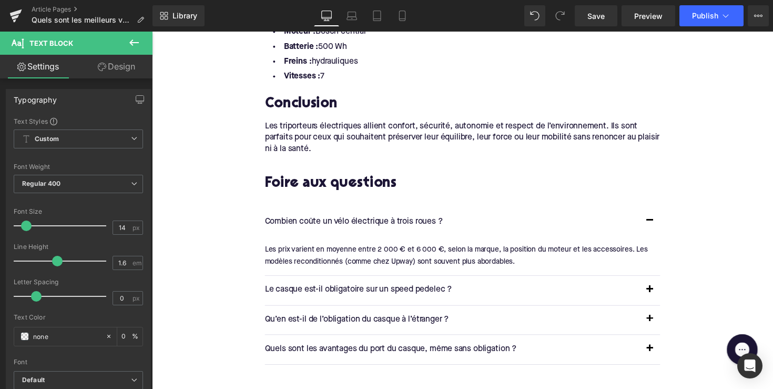
click at [367, 289] on p "Le casque est-il obligatoire sur un speed pedelec ?" at bounding box center [460, 296] width 384 height 14
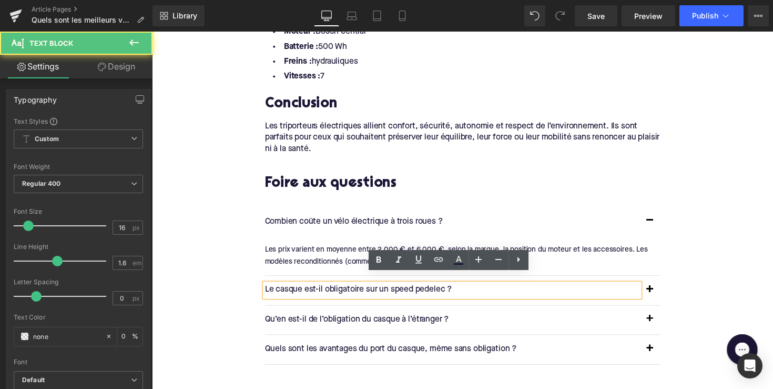
click at [367, 289] on p "Le casque est-il obligatoire sur un speed pedelec ?" at bounding box center [460, 296] width 384 height 14
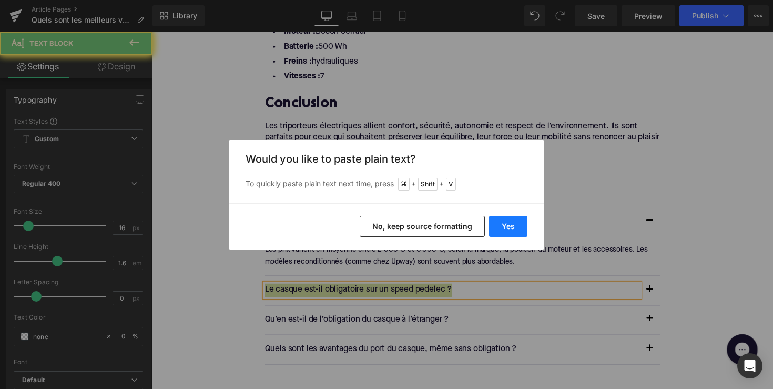
click at [501, 220] on button "Yes" at bounding box center [508, 226] width 38 height 21
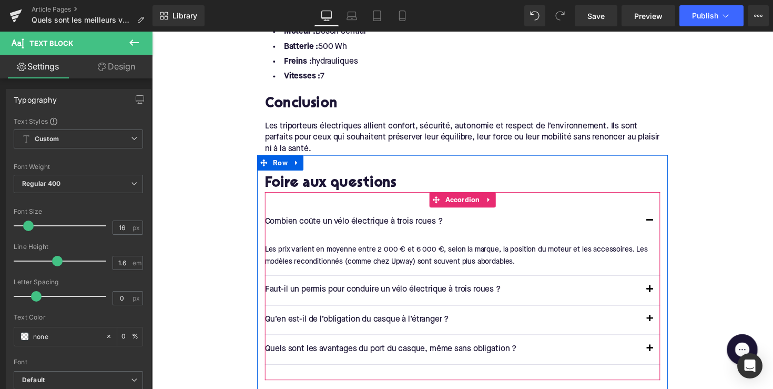
click at [662, 298] on span "button" at bounding box center [662, 298] width 0 height 0
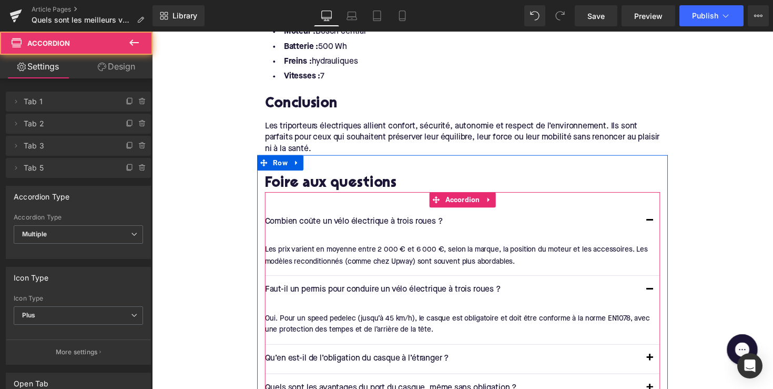
click at [397, 320] on div "Oui. Pour un speed pedelec (jusqu’à 45 km/h), le casque est obligatoire et doit…" at bounding box center [466, 331] width 397 height 24
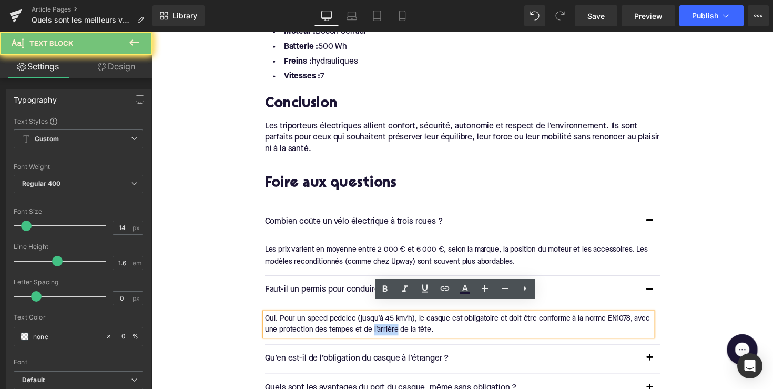
click at [397, 320] on div "Oui. Pour un speed pedelec (jusqu’à 45 km/h), le casque est obligatoire et doit…" at bounding box center [466, 331] width 397 height 24
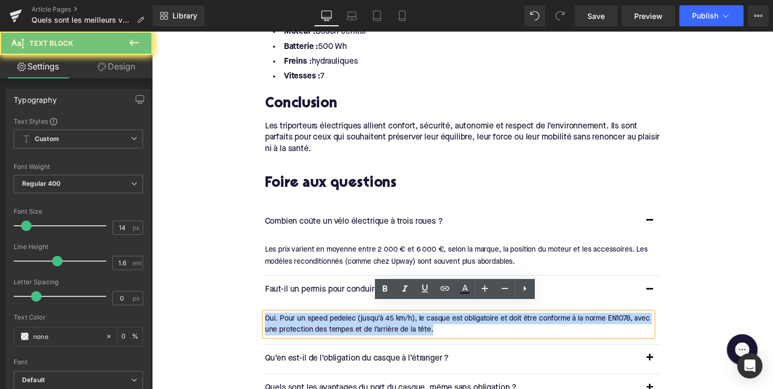
click at [397, 320] on div "Oui. Pour un speed pedelec (jusqu’à 45 km/h), le casque est obligatoire et doit…" at bounding box center [466, 331] width 397 height 24
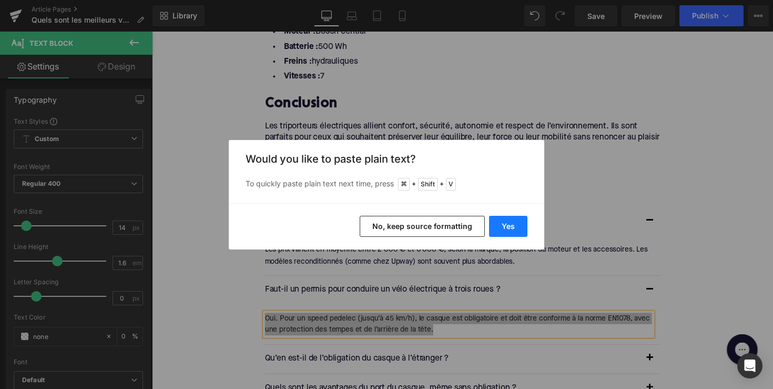
click at [502, 225] on button "Yes" at bounding box center [508, 226] width 38 height 21
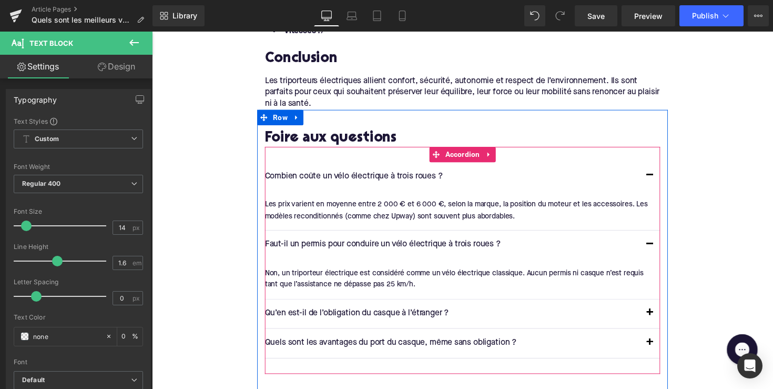
scroll to position [1594, 0]
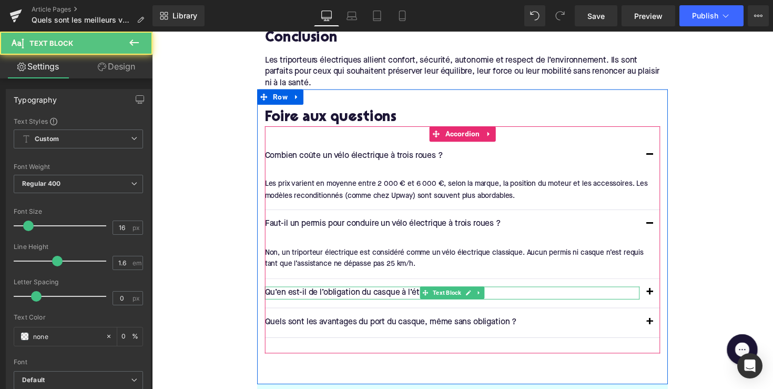
click at [398, 293] on p "Qu’en est-il de l’obligation du casque à l’étranger ?" at bounding box center [460, 300] width 384 height 14
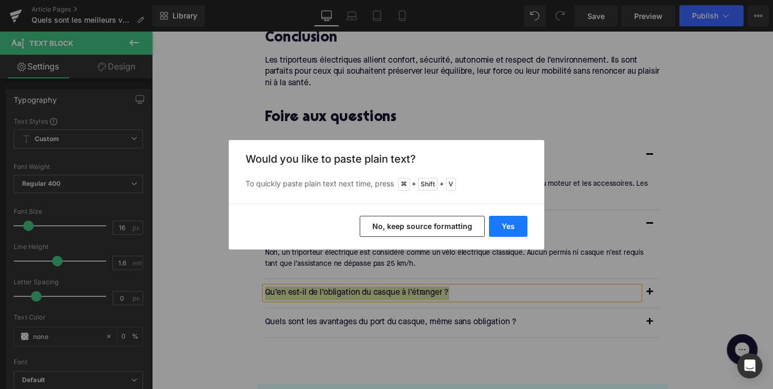
click at [512, 224] on button "Yes" at bounding box center [508, 226] width 38 height 21
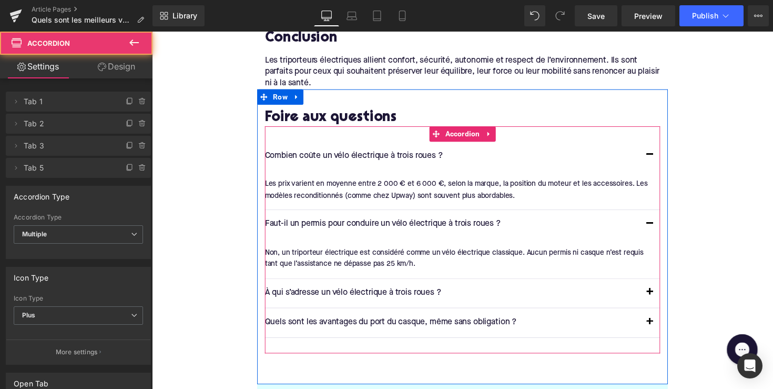
click at [662, 301] on span "button" at bounding box center [662, 301] width 0 height 0
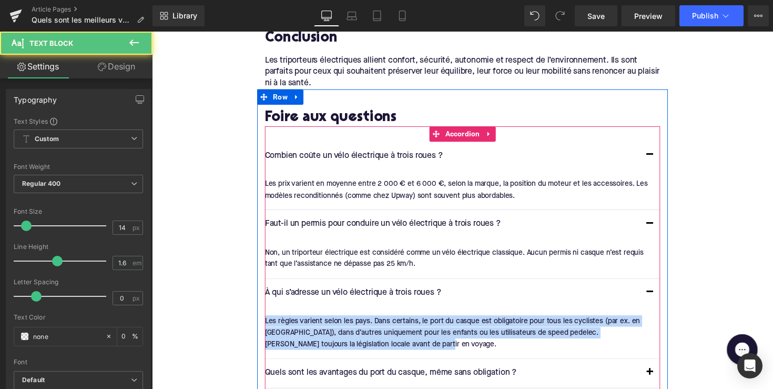
drag, startPoint x: 379, startPoint y: 341, endPoint x: 269, endPoint y: 305, distance: 115.5
click at [269, 314] on article "Les règles varient selon les pays. Dans certains, le port du casque est obligat…" at bounding box center [470, 340] width 405 height 52
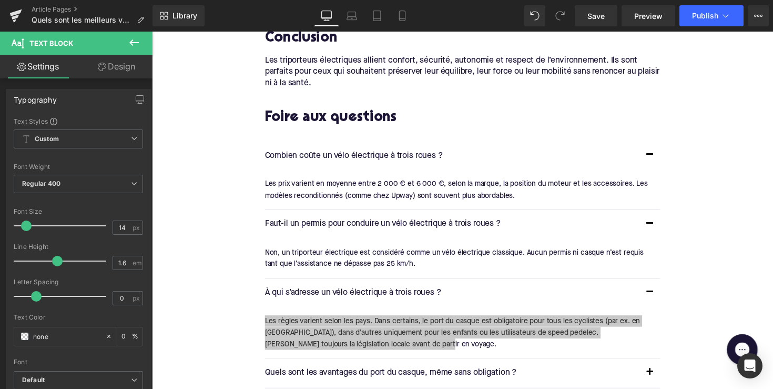
drag, startPoint x: 440, startPoint y: 377, endPoint x: 364, endPoint y: 342, distance: 83.1
click at [364, 342] on div "Les règles varient selon les pays. Dans certains, le port du casque est obligat…" at bounding box center [466, 339] width 397 height 35
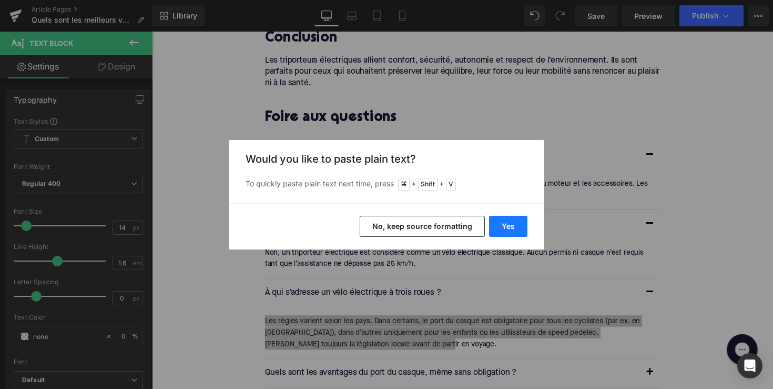
click at [504, 218] on button "Yes" at bounding box center [508, 226] width 38 height 21
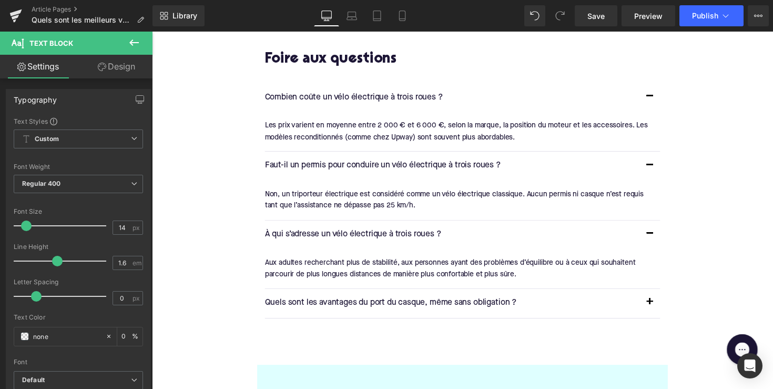
scroll to position [1704, 0]
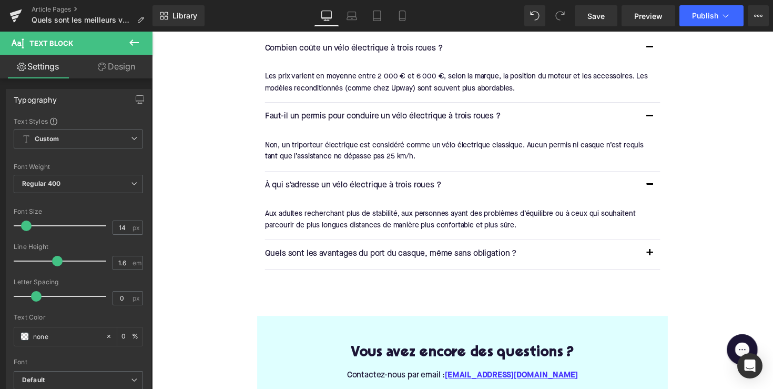
click at [416, 253] on p "Quels sont les avantages du port du casque, même sans obligation ?" at bounding box center [460, 260] width 384 height 14
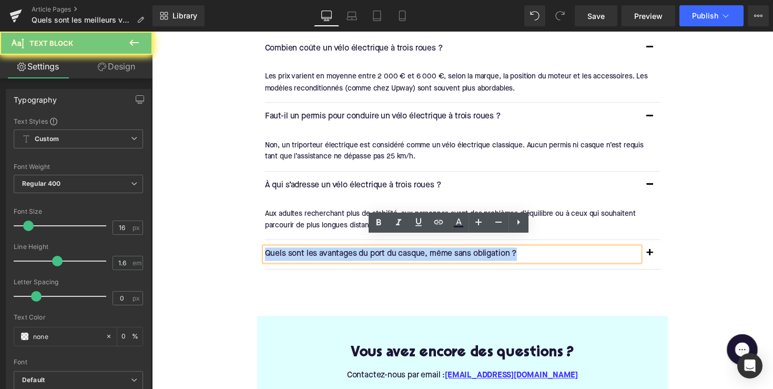
click at [416, 253] on p "Quels sont les avantages du port du casque, même sans obligation ?" at bounding box center [460, 260] width 384 height 14
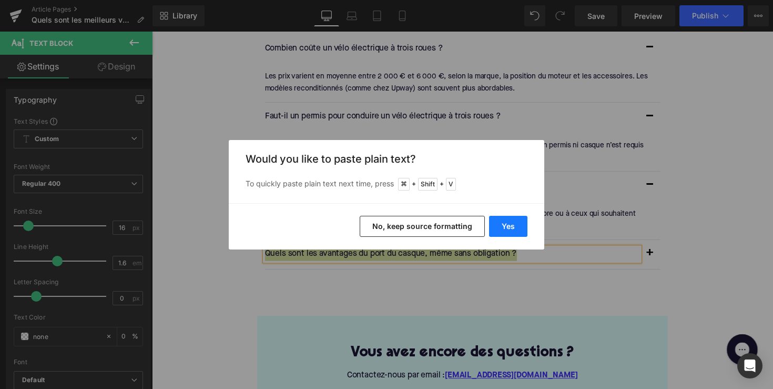
click at [515, 223] on button "Yes" at bounding box center [508, 226] width 38 height 21
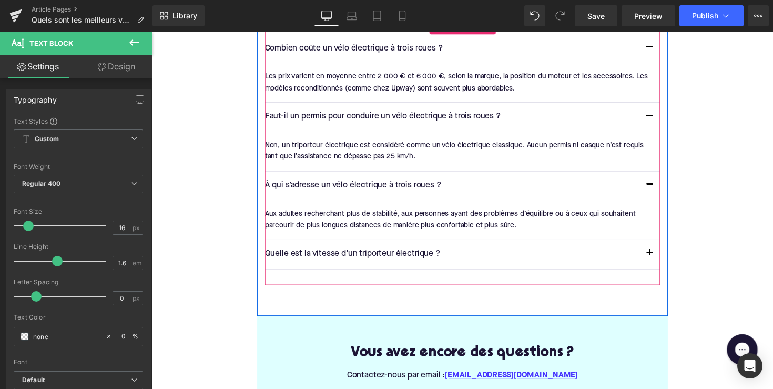
click at [662, 261] on span "button" at bounding box center [662, 261] width 0 height 0
click at [660, 247] on button "button" at bounding box center [662, 259] width 21 height 29
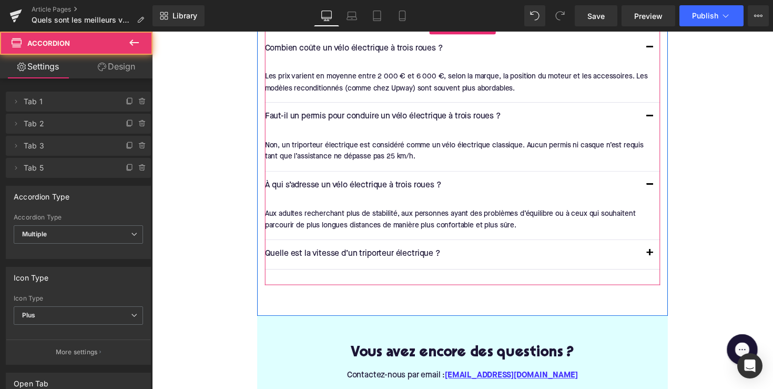
click at [664, 246] on button "button" at bounding box center [662, 259] width 21 height 29
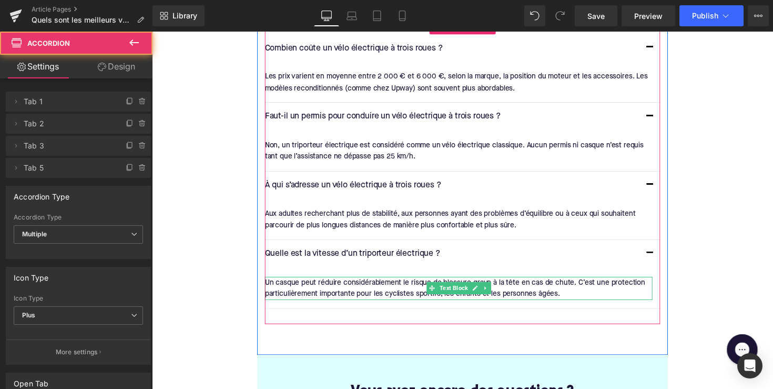
click at [485, 304] on div at bounding box center [466, 305] width 397 height 3
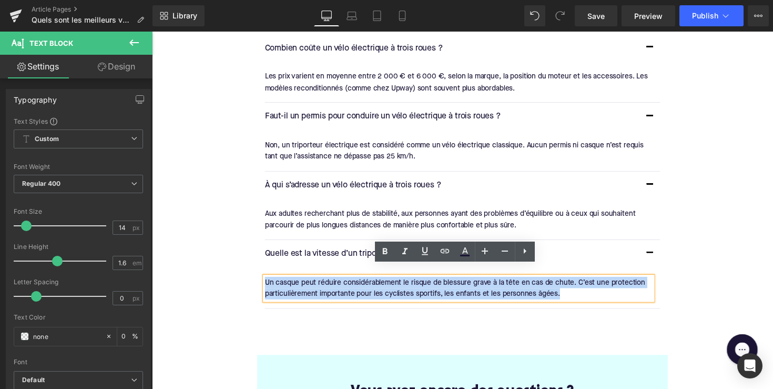
drag, startPoint x: 566, startPoint y: 288, endPoint x: 241, endPoint y: 277, distance: 325.3
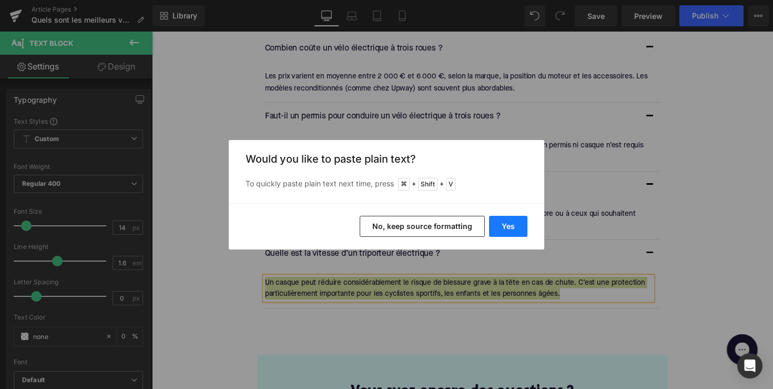
click at [508, 229] on button "Yes" at bounding box center [508, 226] width 38 height 21
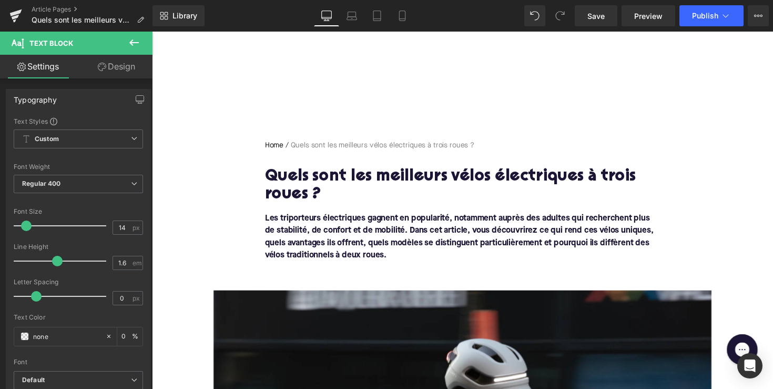
scroll to position [270, 0]
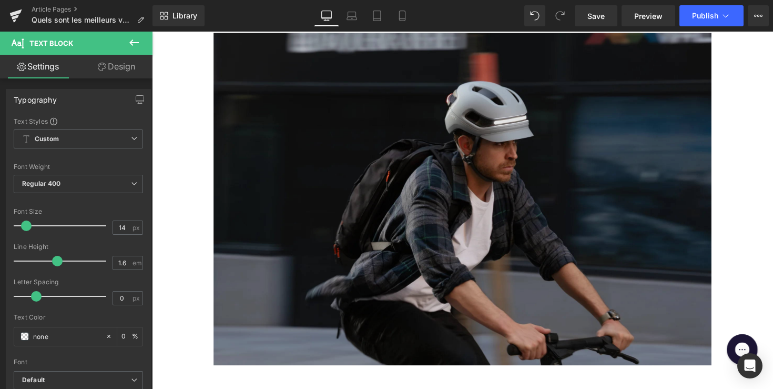
click at [409, 193] on img at bounding box center [470, 203] width 510 height 340
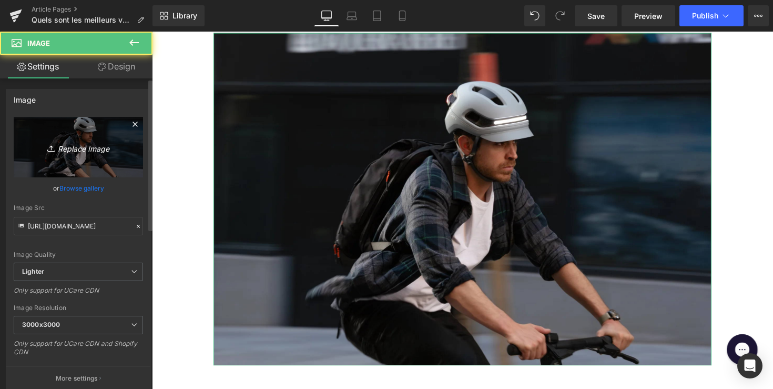
click at [93, 165] on link "Replace Image" at bounding box center [78, 147] width 129 height 61
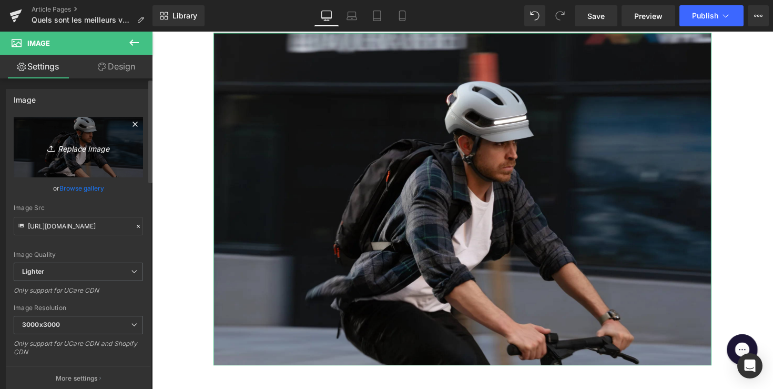
type input "C:\fakepath\1707989557-mobility-with-an-van-raam-electric-tricycle.jpg"
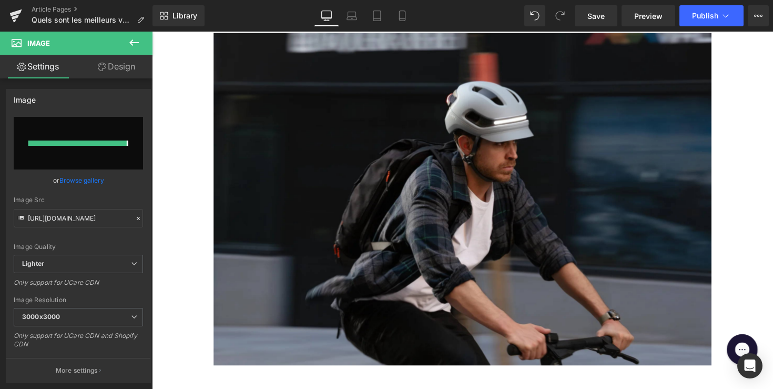
type input "https://ucarecdn.com/0e8f7d74-b8b3-4d4f-a8ee-551a1ac60c2e/-/format/auto/-/previ…"
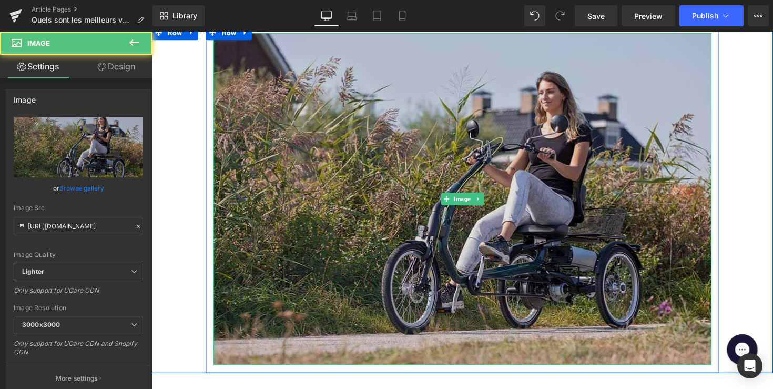
click at [437, 274] on img at bounding box center [470, 203] width 510 height 340
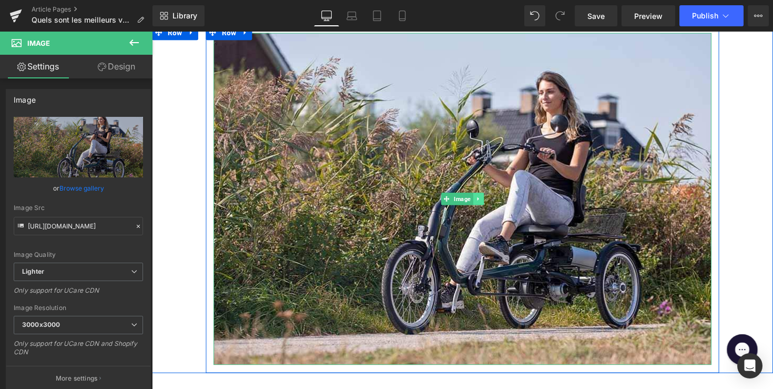
click at [488, 199] on link at bounding box center [486, 203] width 11 height 13
click at [481, 204] on icon at bounding box center [481, 203] width 6 height 6
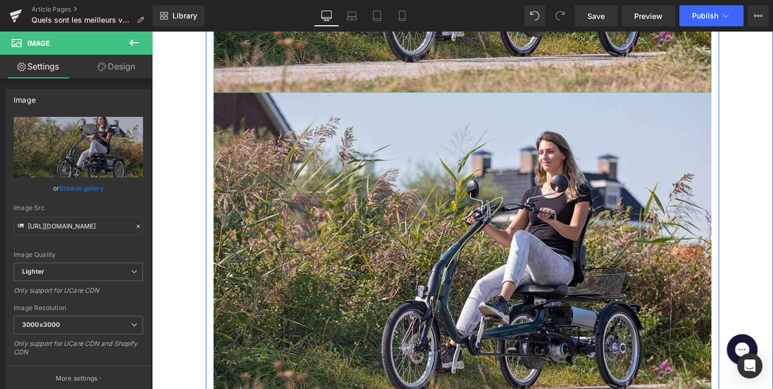
scroll to position [569, 0]
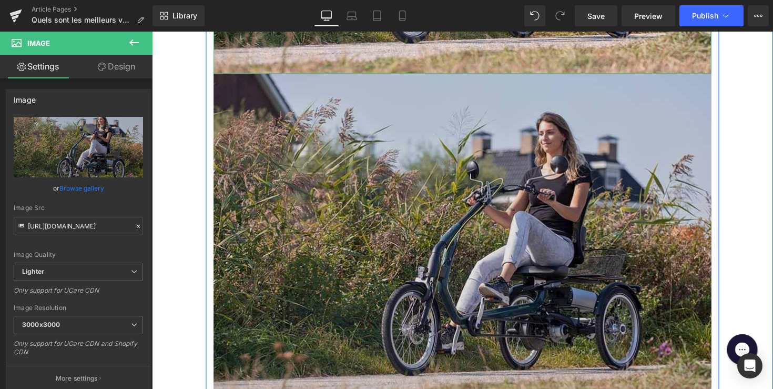
click at [481, 204] on img at bounding box center [470, 245] width 510 height 340
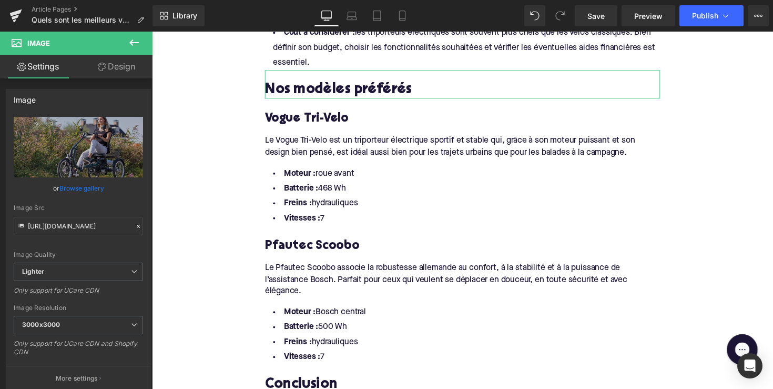
scroll to position [1258, 0]
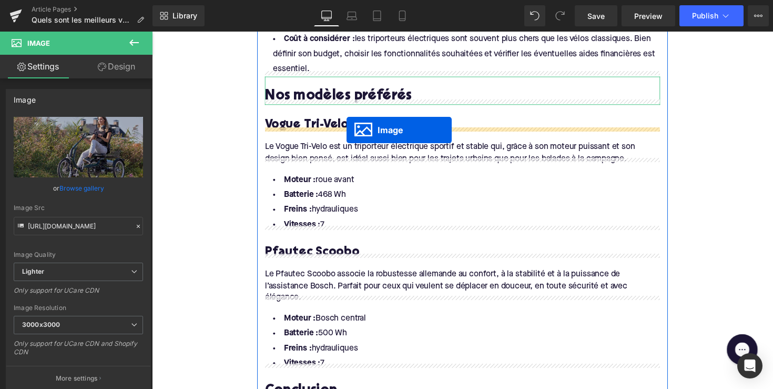
drag, startPoint x: 451, startPoint y: 247, endPoint x: 351, endPoint y: 133, distance: 151.7
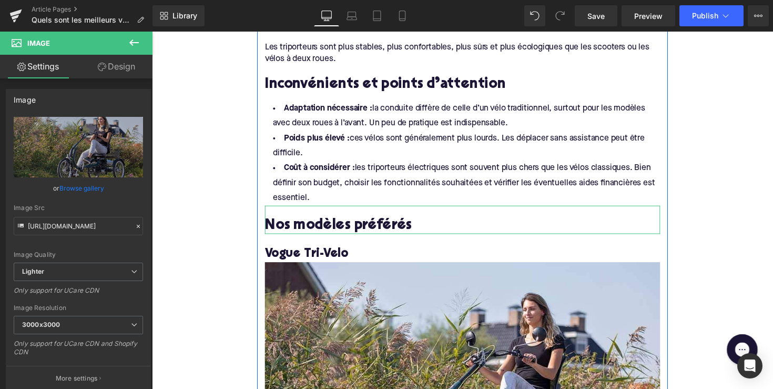
scroll to position [1113, 0]
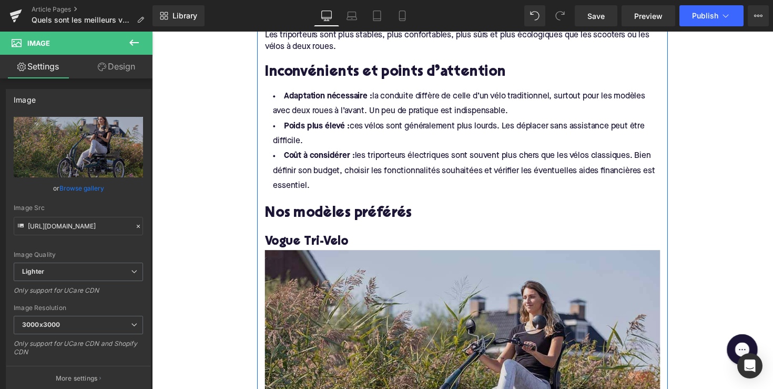
click at [377, 270] on img at bounding box center [470, 390] width 405 height 270
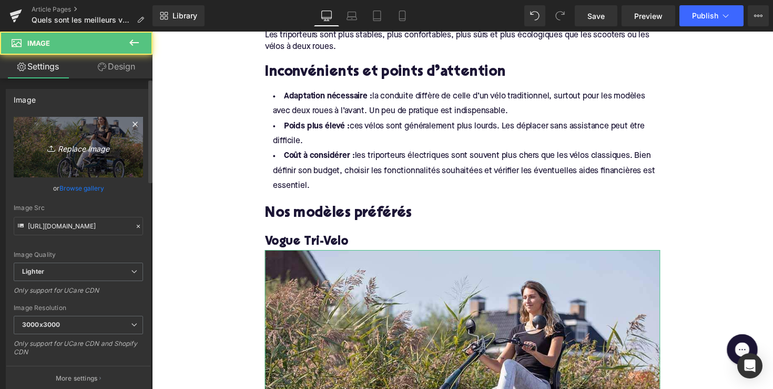
click at [80, 165] on link "Replace Image" at bounding box center [78, 147] width 129 height 61
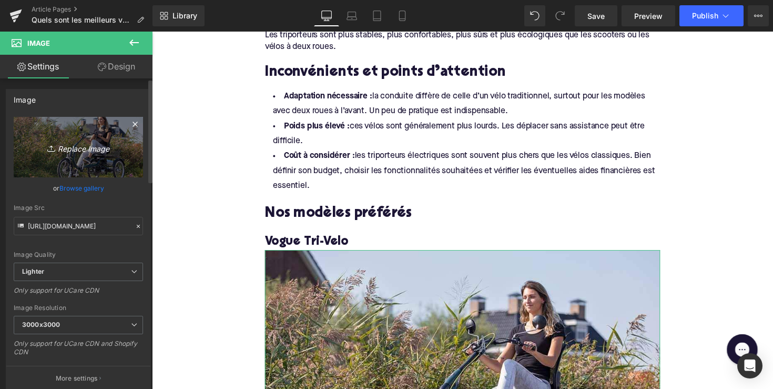
type input "C:\fakepath\DLM22-1.jpg"
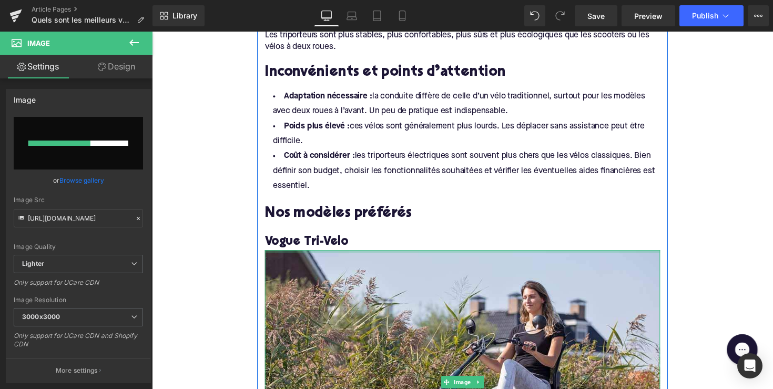
scroll to position [1112, 0]
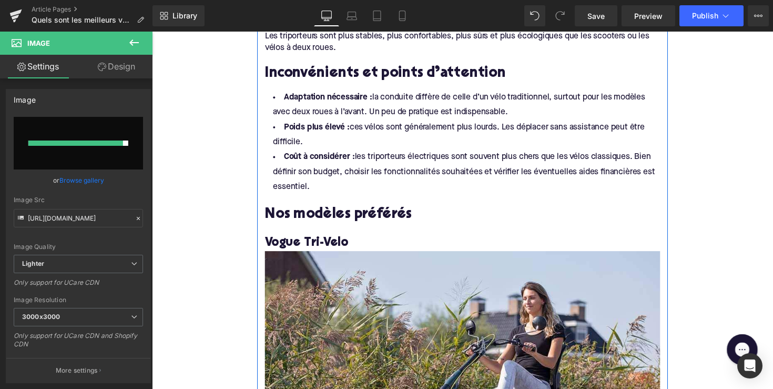
type input "https://ucarecdn.com/220ded99-82a0-4cb6-82c9-d20b2884088e/-/format/auto/-/previ…"
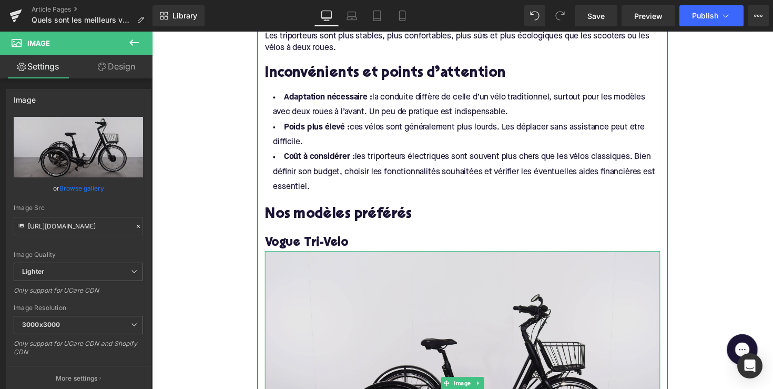
click at [477, 307] on img at bounding box center [470, 391] width 405 height 270
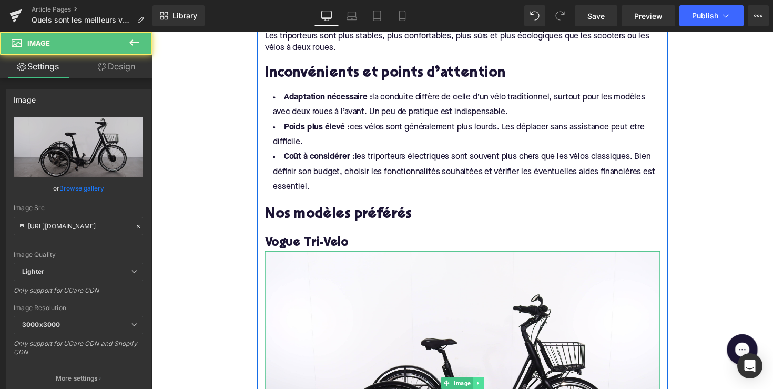
click at [485, 388] on icon at bounding box center [486, 392] width 2 height 4
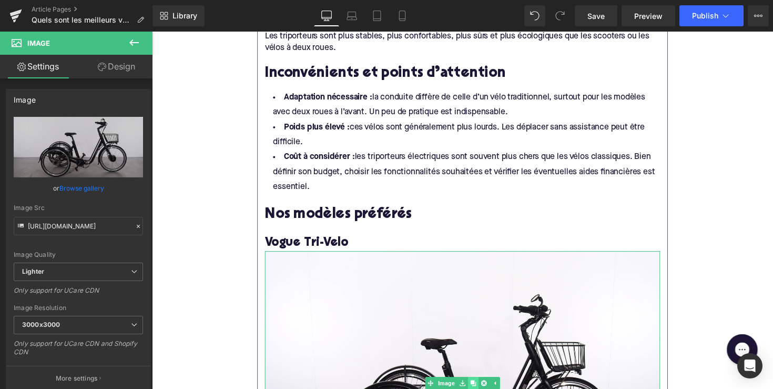
click at [479, 388] on icon at bounding box center [481, 391] width 6 height 6
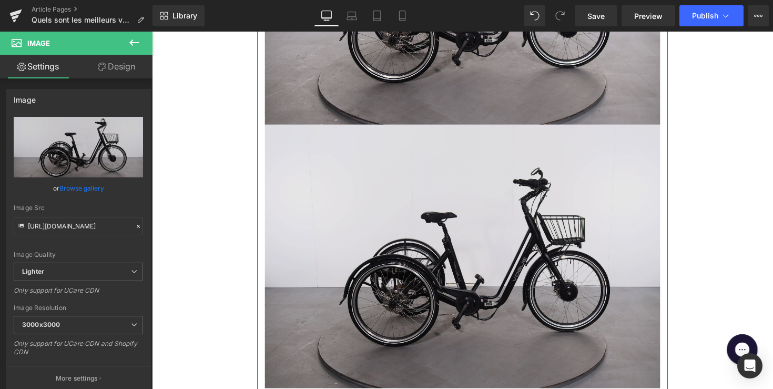
scroll to position [1558, 0]
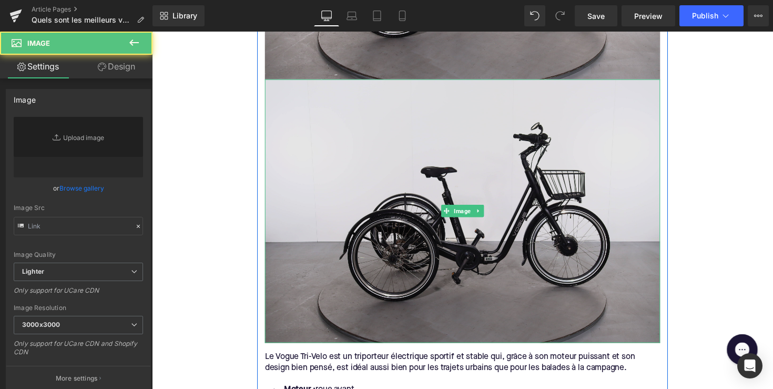
type input "https://ucarecdn.com/220ded99-82a0-4cb6-82c9-d20b2884088e/-/format/auto/-/previ…"
click at [482, 248] on img at bounding box center [470, 215] width 405 height 270
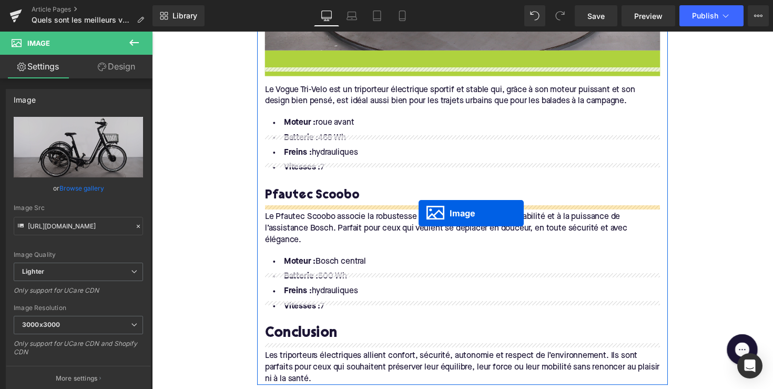
scroll to position [1584, 0]
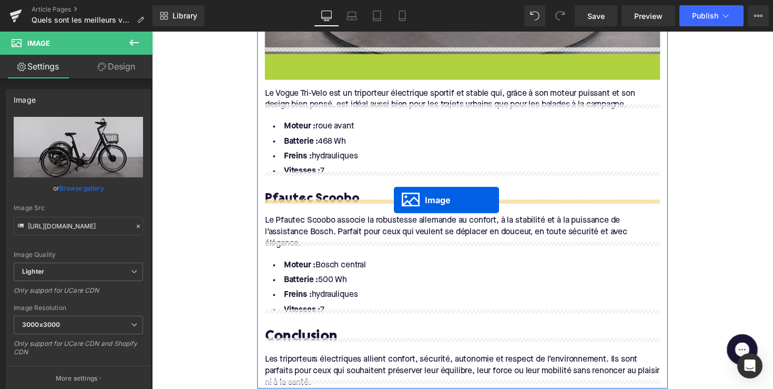
drag, startPoint x: 452, startPoint y: 210, endPoint x: 400, endPoint y: 204, distance: 52.9
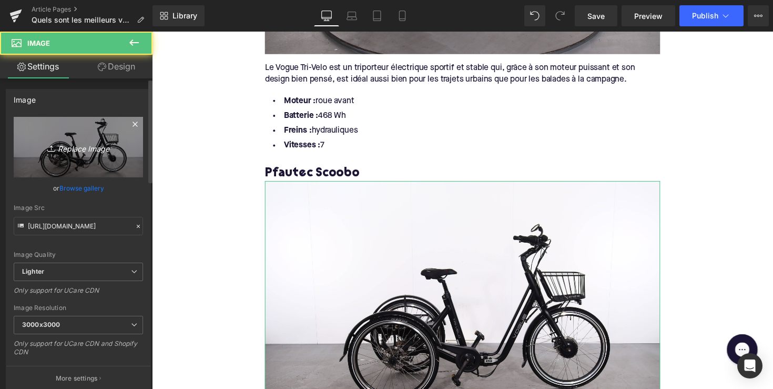
click at [99, 164] on link "Replace Image" at bounding box center [78, 147] width 129 height 61
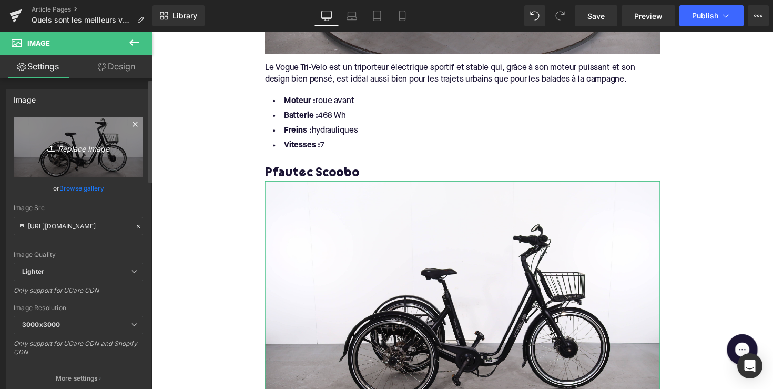
type input "C:\fakepath\Screenshot 2025-08-21 at 09.12.14.png"
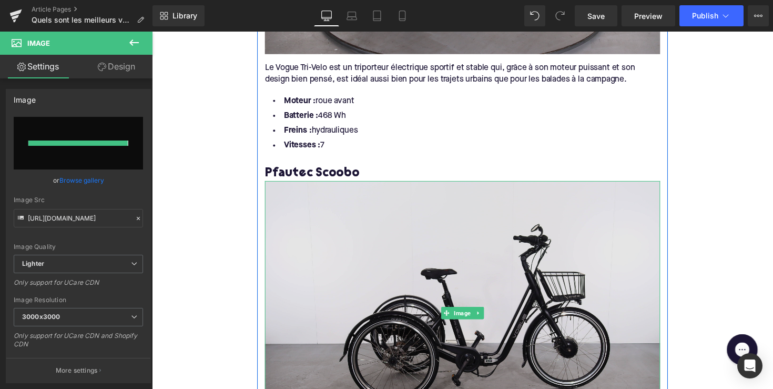
type input "https://ucarecdn.com/ab180d5d-f82b-4be3-a8af-4ce7fd83ea92/-/format/auto/-/previ…"
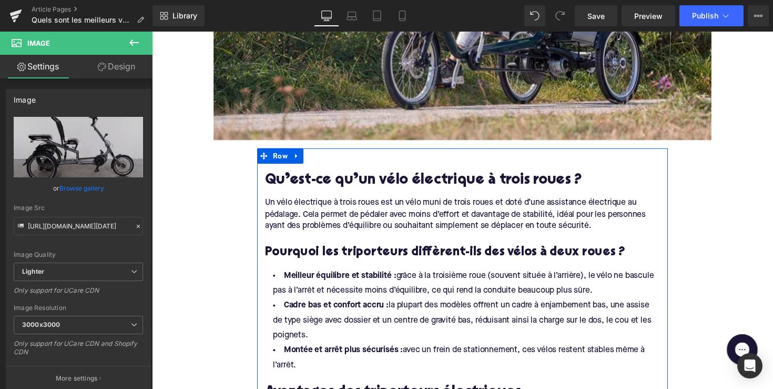
scroll to position [463, 0]
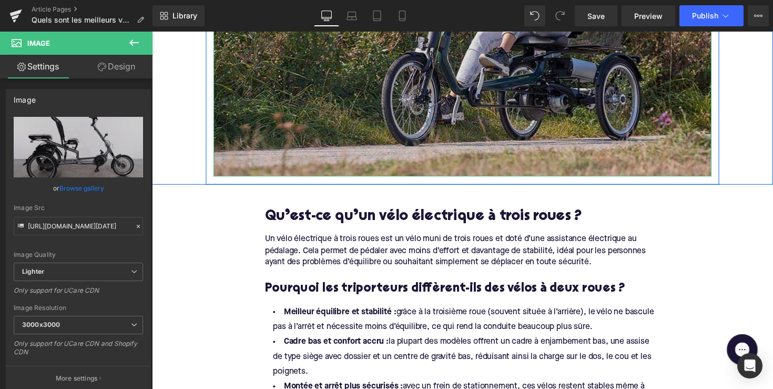
click at [427, 98] on img at bounding box center [470, 10] width 510 height 340
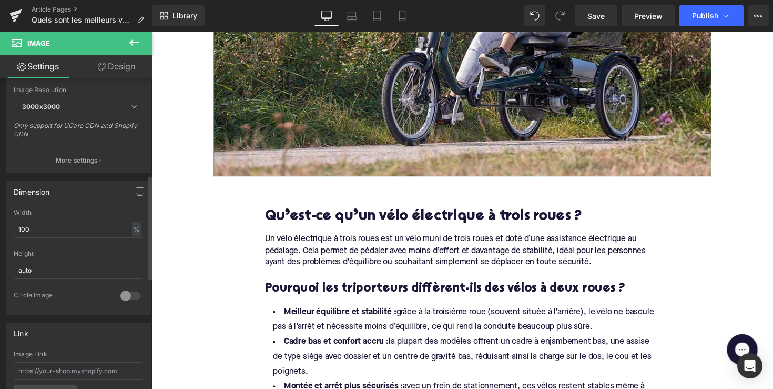
scroll to position [400, 0]
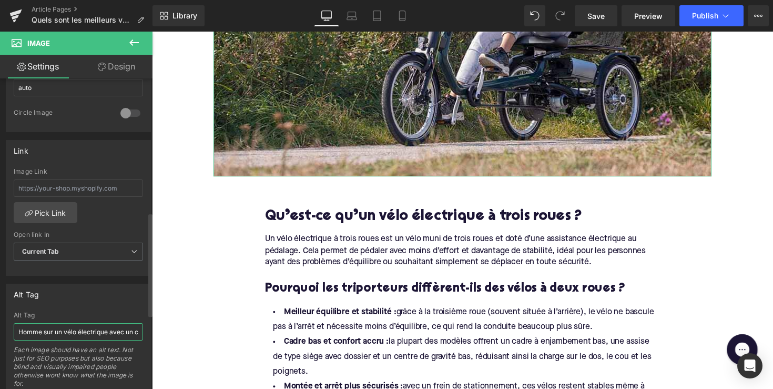
click at [72, 336] on input "Homme sur un vélo électrique avec un casque" at bounding box center [78, 331] width 129 height 17
paste input "Femme sur un tricycle électrique."
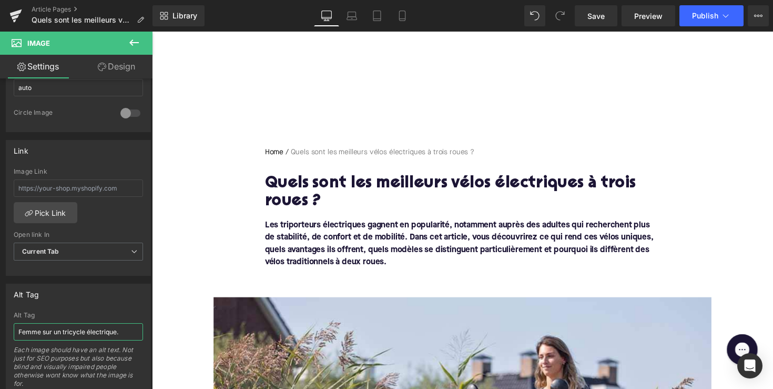
scroll to position [0, 0]
drag, startPoint x: 63, startPoint y: 331, endPoint x: 85, endPoint y: 331, distance: 22.1
click at [85, 331] on input "Femme sur un tricycle électrique." at bounding box center [78, 331] width 129 height 17
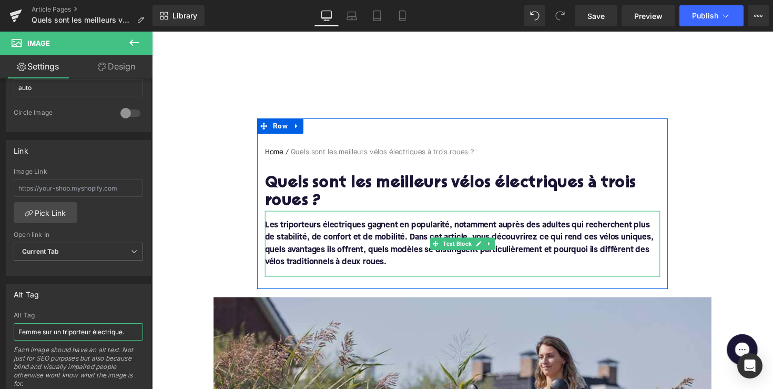
type input "Femme sur un triporteur électrique."
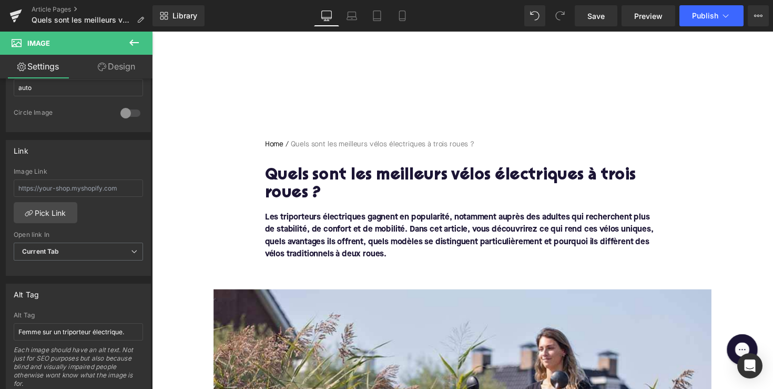
scroll to position [1, 0]
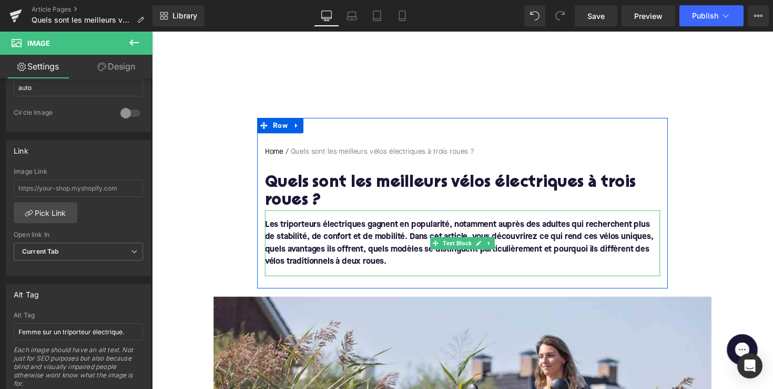
click at [553, 253] on font "Les triporteurs électriques gagnent en popularité, notamment auprès des adultes…" at bounding box center [467, 248] width 398 height 46
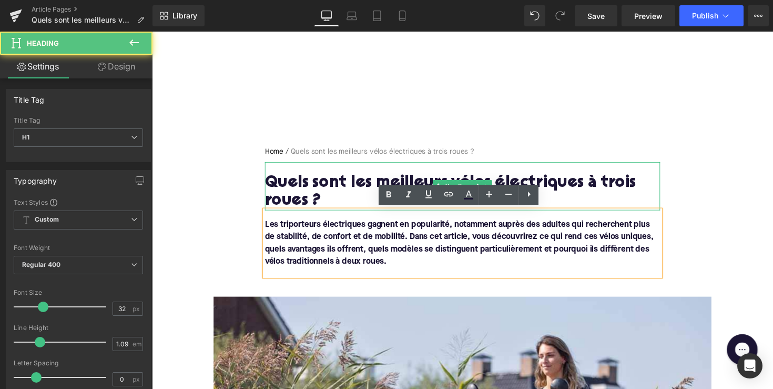
drag, startPoint x: 509, startPoint y: 177, endPoint x: 498, endPoint y: 178, distance: 11.1
click at [509, 178] on h1 "Quels sont les meilleurs vélos électriques à trois roues ?" at bounding box center [470, 196] width 405 height 37
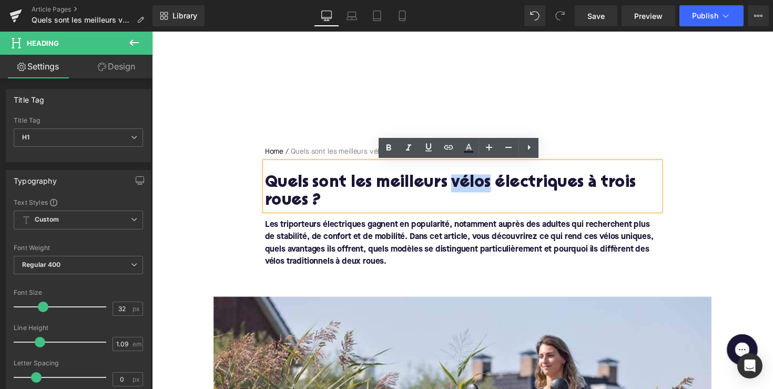
drag, startPoint x: 489, startPoint y: 184, endPoint x: 451, endPoint y: 185, distance: 37.4
click at [451, 185] on h1 "Quels sont les meilleurs vélos électriques à trois roues ?" at bounding box center [470, 196] width 405 height 37
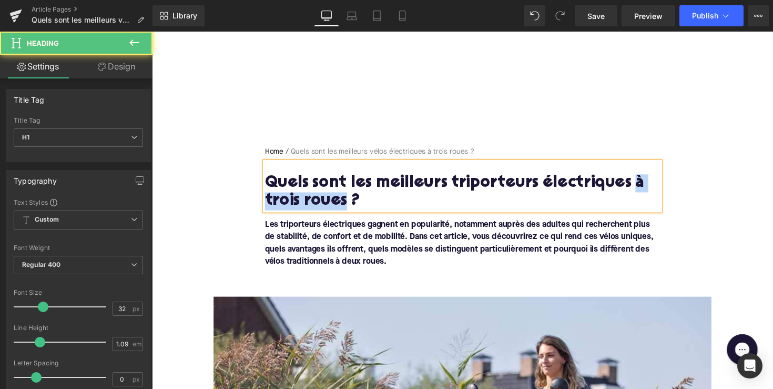
drag, startPoint x: 636, startPoint y: 191, endPoint x: 350, endPoint y: 203, distance: 285.9
click at [350, 203] on h1 "Quels sont les meilleurs triporteurs électriques à trois roues ?" at bounding box center [470, 196] width 405 height 37
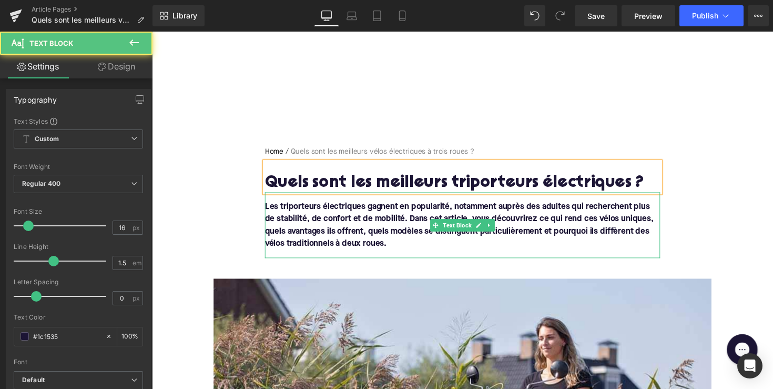
click at [372, 230] on font "Les triporteurs électriques gagnent en popularité, notamment auprès des adultes…" at bounding box center [467, 230] width 398 height 46
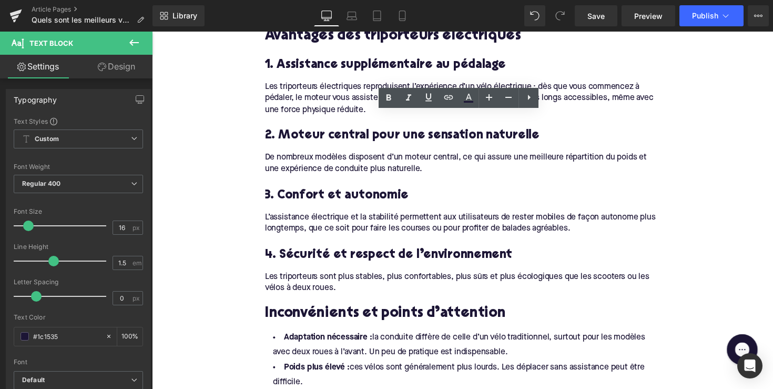
scroll to position [1084, 0]
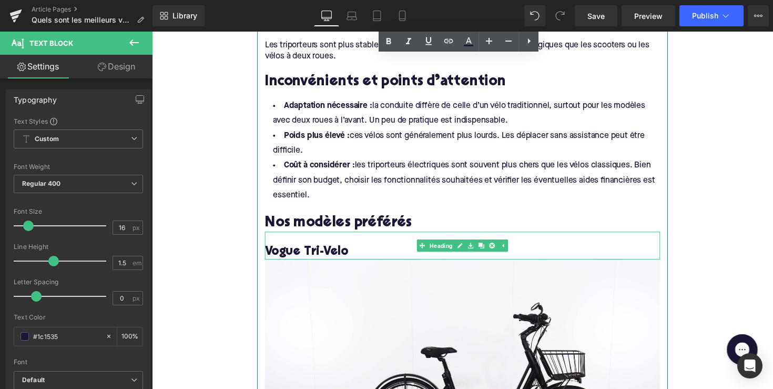
click at [327, 249] on h3 "Vogue Tri-Velo" at bounding box center [470, 257] width 405 height 16
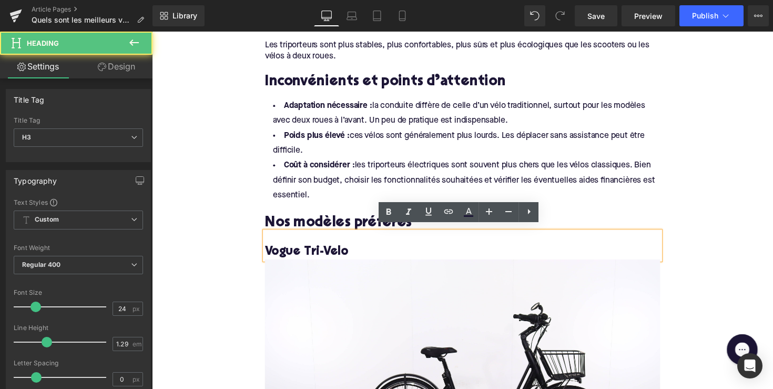
click at [326, 250] on h3 "Vogue Tri-Velo" at bounding box center [470, 257] width 405 height 16
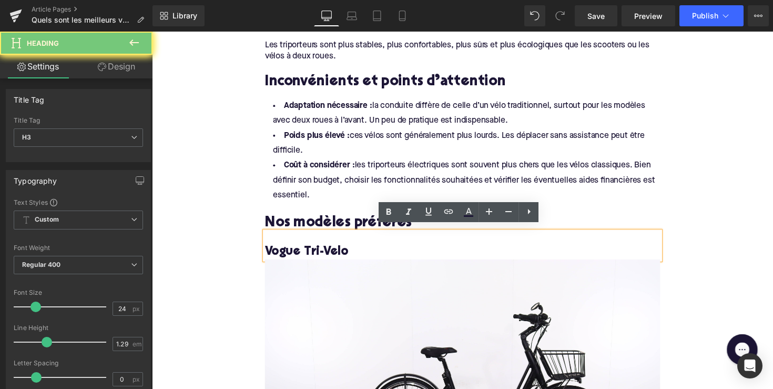
click at [326, 250] on h3 "Vogue Tri-Velo" at bounding box center [470, 257] width 405 height 16
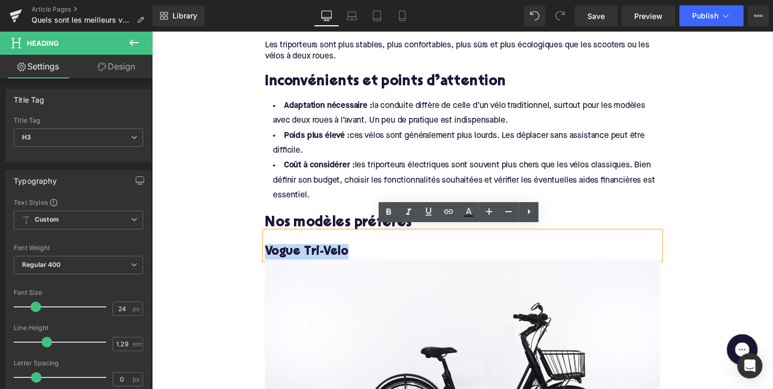
copy h3 "Vogue Tri-Velo"
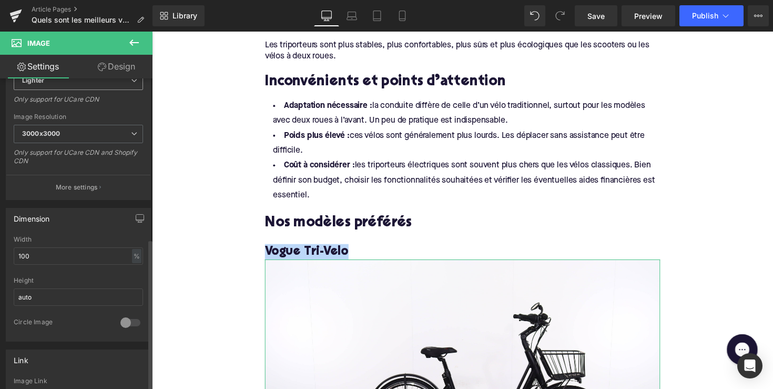
scroll to position [453, 0]
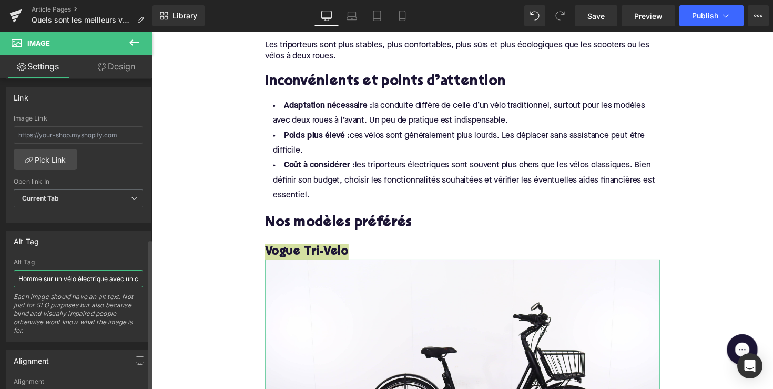
click at [106, 277] on input "Homme sur un vélo électrique avec un casque" at bounding box center [78, 278] width 129 height 17
paste input "Vogue Tri-Velo"
type input "Vogue Tri-Velo"
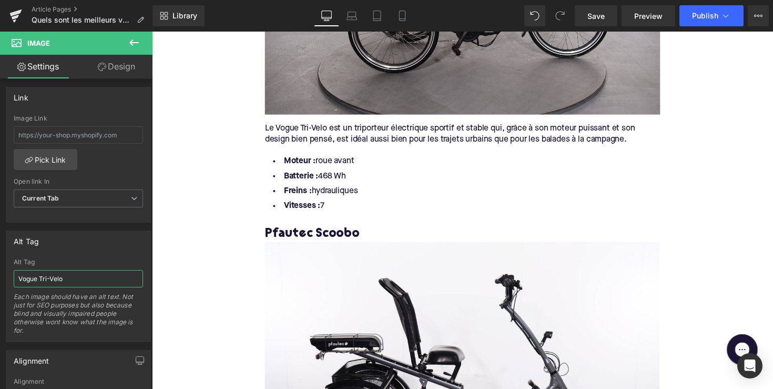
scroll to position [1537, 0]
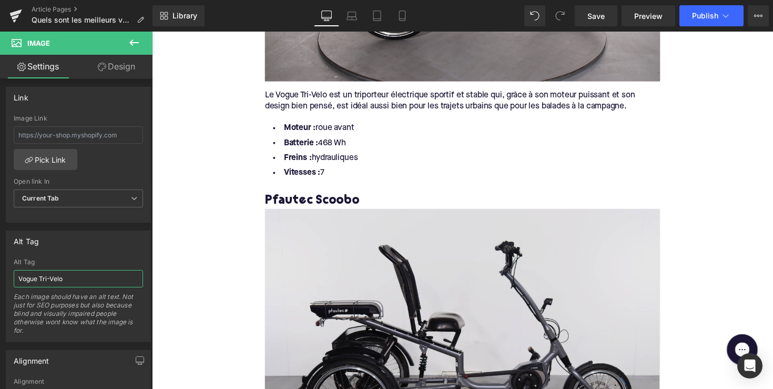
click at [288, 284] on img at bounding box center [470, 347] width 405 height 269
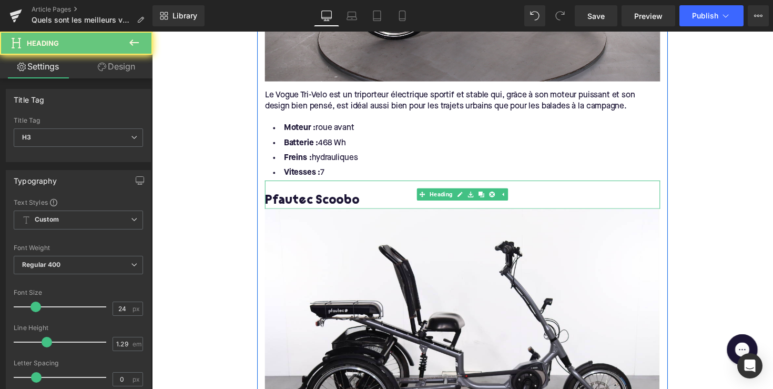
click at [296, 188] on div "Pfautec Scoobo" at bounding box center [470, 198] width 405 height 29
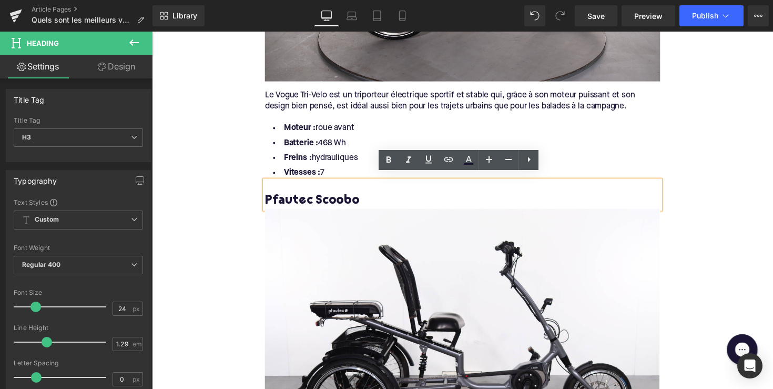
click at [291, 197] on h3 "Pfautec Scoobo" at bounding box center [470, 205] width 405 height 16
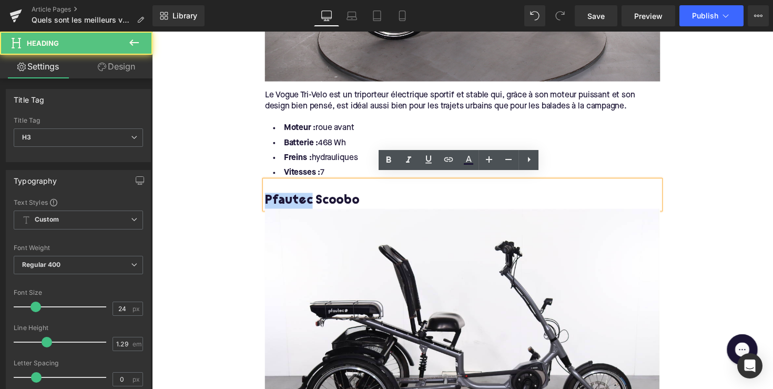
click at [291, 197] on h3 "Pfautec Scoobo" at bounding box center [470, 205] width 405 height 16
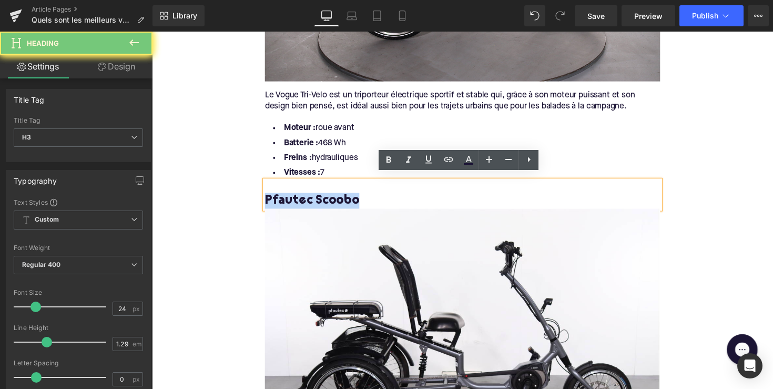
click at [291, 197] on h3 "Pfautec Scoobo" at bounding box center [470, 205] width 405 height 16
copy h3 "Pfautec Scoobo"
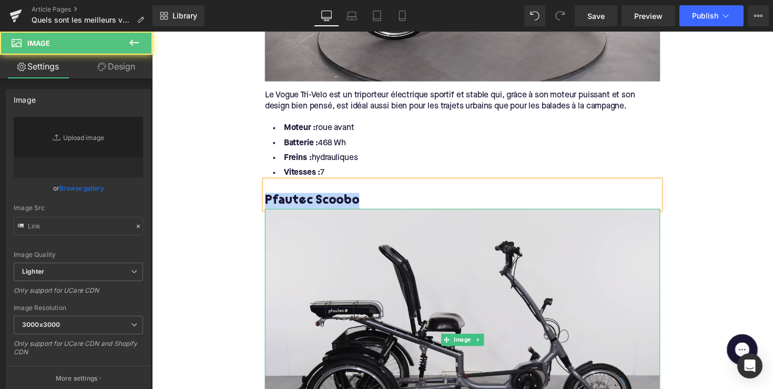
type input "https://ucarecdn.com/ab180d5d-f82b-4be3-a8af-4ce7fd83ea92/-/format/auto/-/previ…"
click at [312, 250] on img at bounding box center [470, 347] width 405 height 269
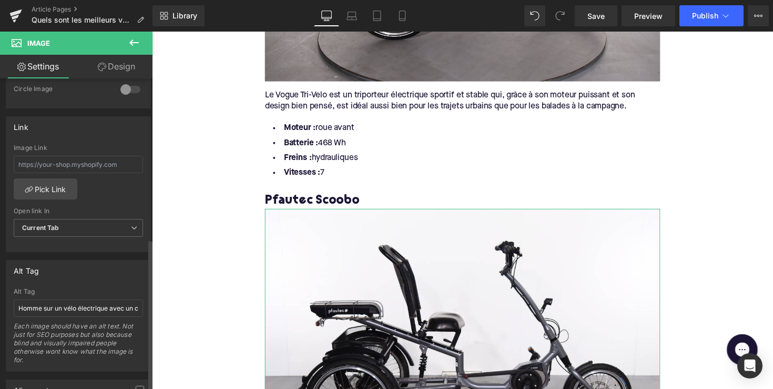
scroll to position [412, 0]
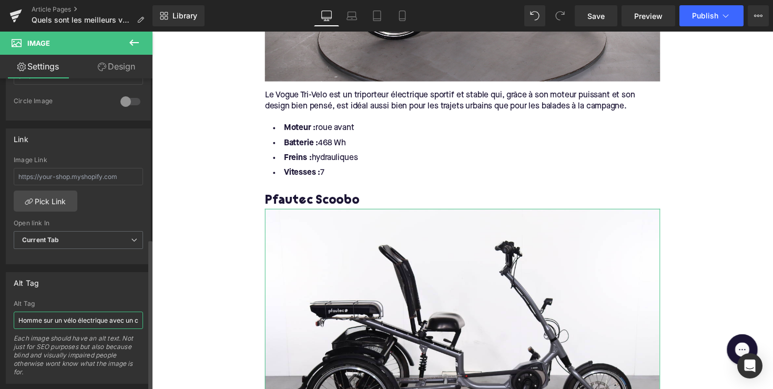
click at [75, 320] on input "Homme sur un vélo électrique avec un casque" at bounding box center [78, 319] width 129 height 17
paste input "Pfautec Scoobo"
type input "Pfautec Scoobo"
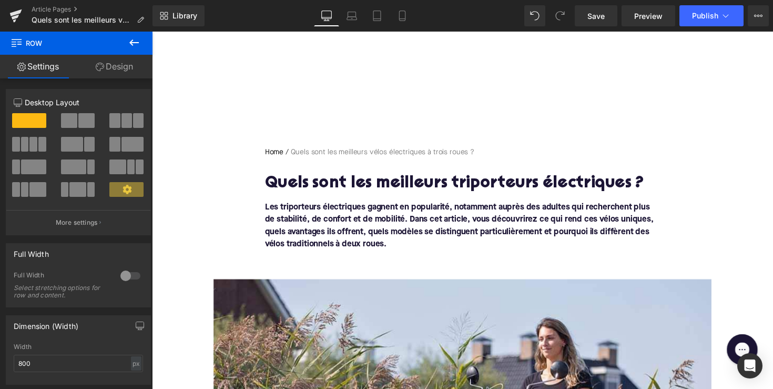
scroll to position [0, 0]
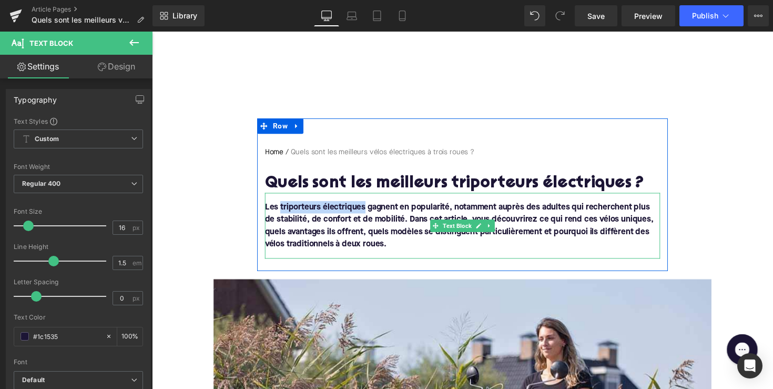
drag, startPoint x: 281, startPoint y: 209, endPoint x: 367, endPoint y: 215, distance: 85.9
click at [367, 215] on font "Les triporteurs électriques gagnent en popularité, notamment auprès des adultes…" at bounding box center [467, 230] width 398 height 46
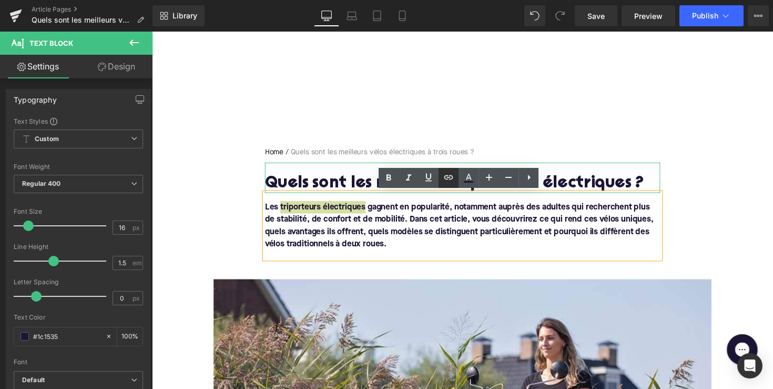
click at [447, 180] on icon at bounding box center [448, 177] width 13 height 13
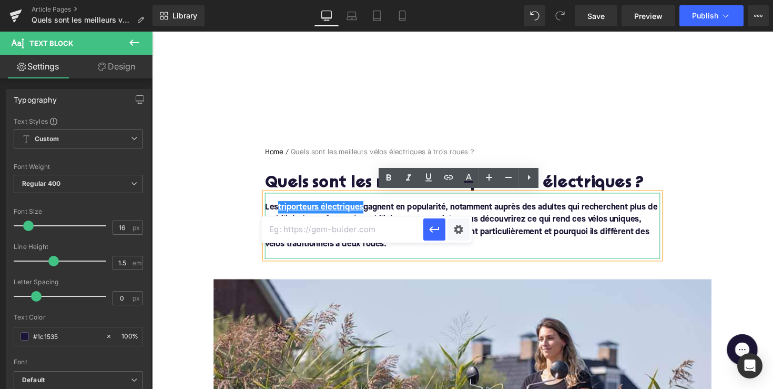
click at [364, 228] on input "text" at bounding box center [342, 229] width 162 height 26
paste input "https://upway.be/collections/velo-cargo-electrique"
click at [435, 234] on icon "button" at bounding box center [434, 229] width 13 height 13
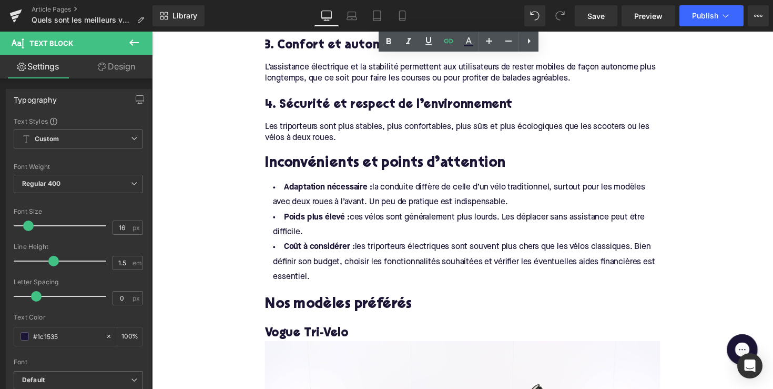
scroll to position [1021, 0]
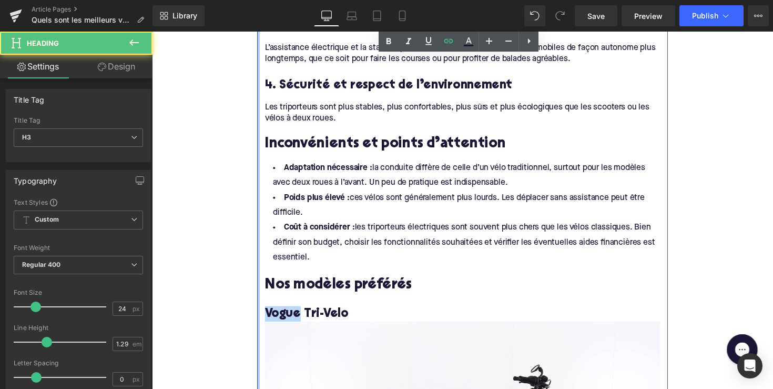
drag, startPoint x: 303, startPoint y: 315, endPoint x: 259, endPoint y: 315, distance: 43.1
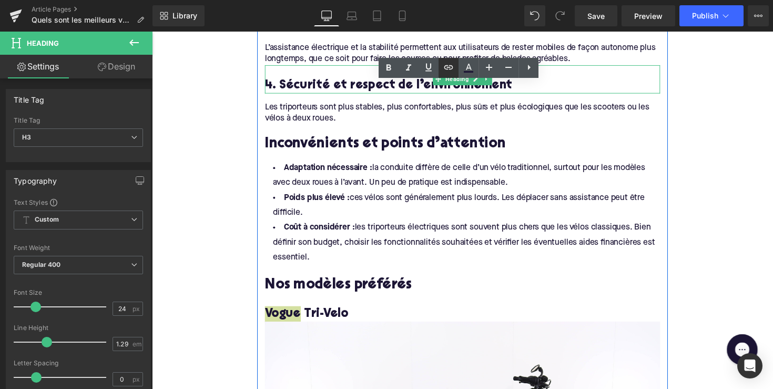
click at [447, 65] on icon at bounding box center [448, 67] width 13 height 13
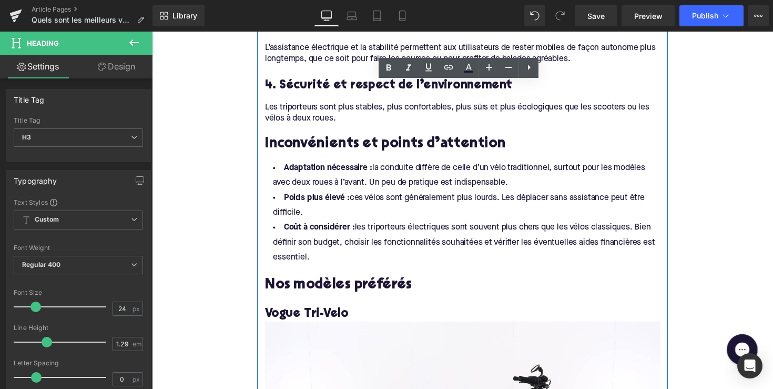
click at [394, 197] on li "Poids plus élevé : ces vélos sont généralement plus lourds. Les déplacer sans a…" at bounding box center [470, 209] width 405 height 31
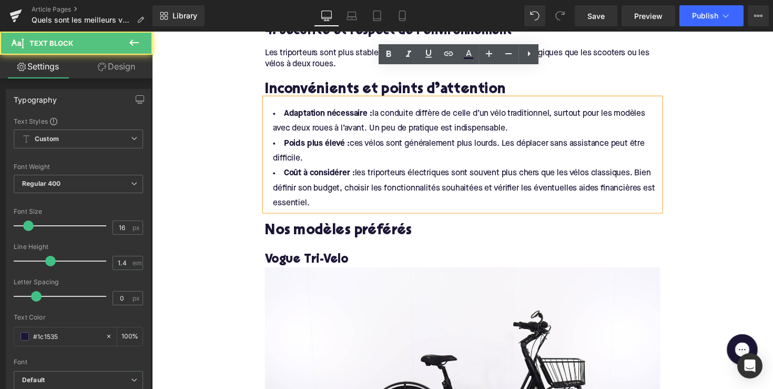
scroll to position [1102, 0]
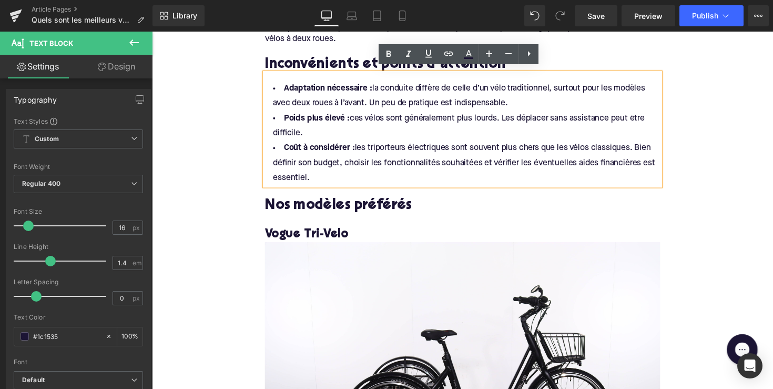
click at [291, 231] on h3 "Vogue Tri-Velo" at bounding box center [470, 239] width 405 height 16
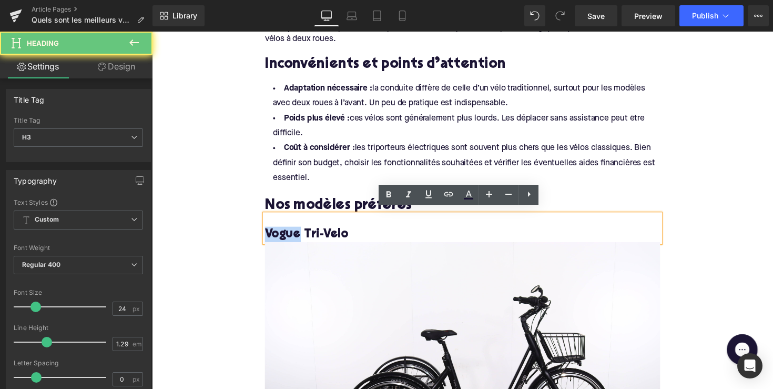
drag, startPoint x: 301, startPoint y: 234, endPoint x: 261, endPoint y: 234, distance: 39.5
click at [261, 234] on div "Qu’est-ce qu’un vélo électrique à trois roues ? Heading Un vélo électrique à tr…" at bounding box center [470, 323] width 421 height 1558
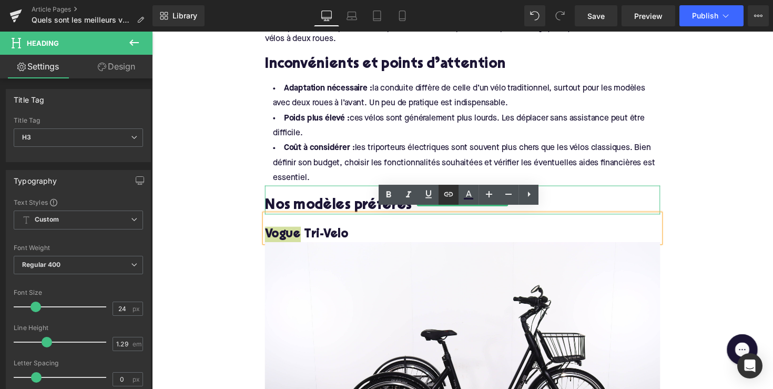
click at [445, 190] on icon at bounding box center [448, 194] width 13 height 13
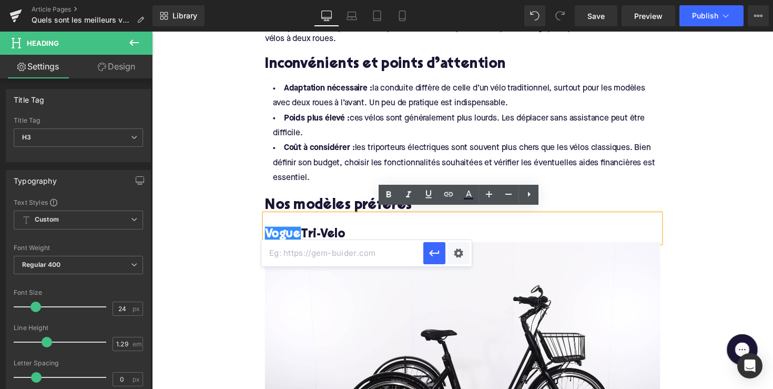
click at [361, 253] on input "text" at bounding box center [342, 253] width 162 height 26
paste input "https://upway.be/search?q=vogue"
click at [436, 251] on icon "button" at bounding box center [434, 253] width 13 height 13
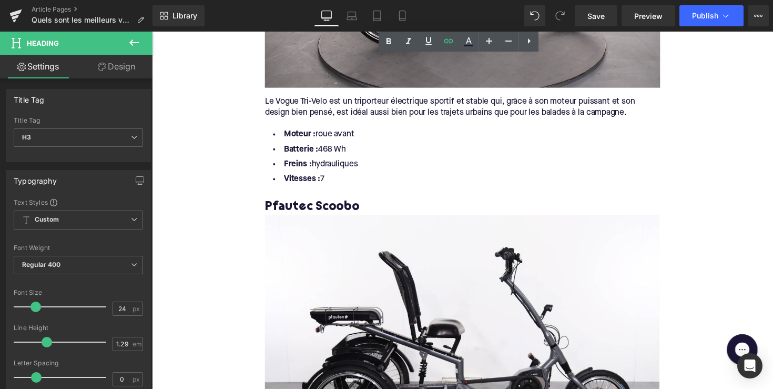
scroll to position [1547, 0]
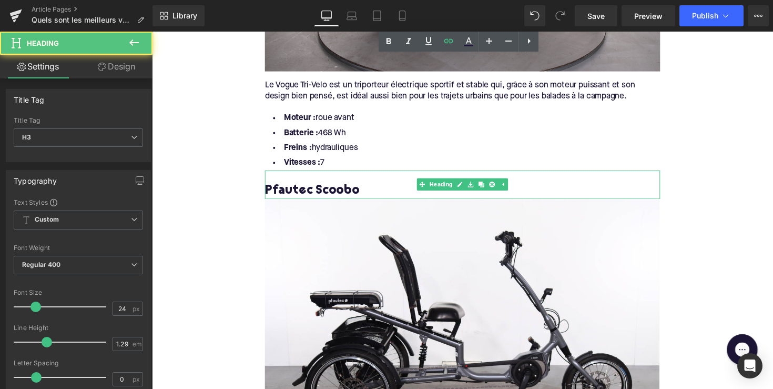
click at [296, 187] on h3 "Pfautec Scoobo" at bounding box center [470, 195] width 405 height 16
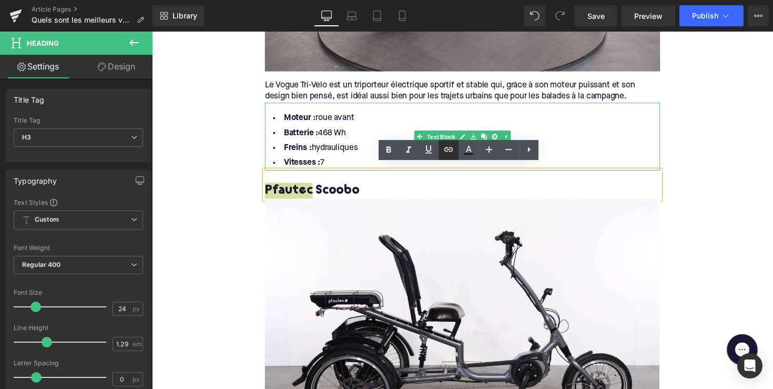
click at [449, 153] on icon at bounding box center [448, 149] width 13 height 13
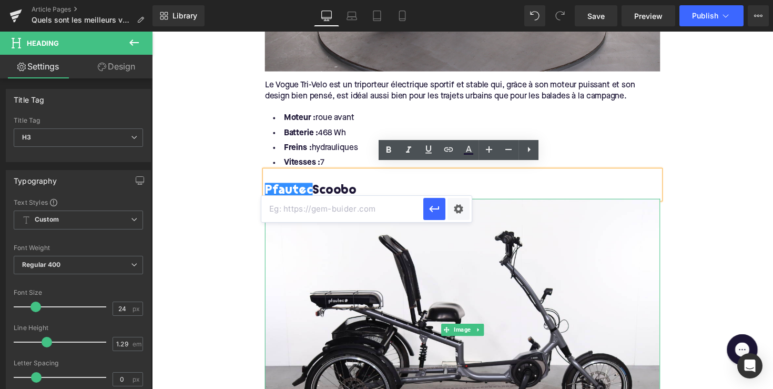
click at [368, 203] on input "text" at bounding box center [342, 209] width 162 height 26
paste input "https://upway.be/search?q=Pfautec"
type input "https://upway.be/search?q=Pfautec"
click at [443, 212] on button "button" at bounding box center [435, 209] width 22 height 22
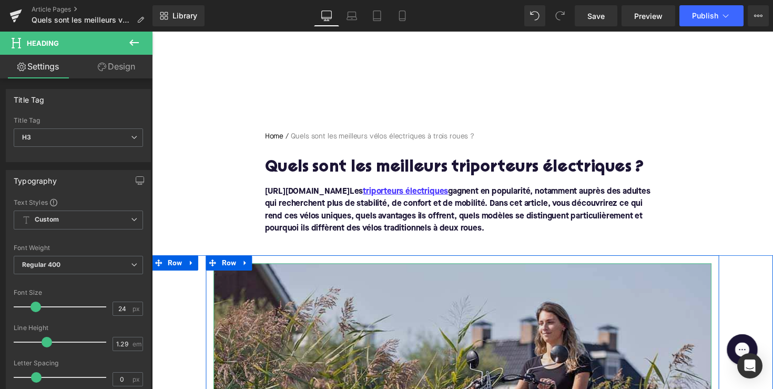
scroll to position [17, 0]
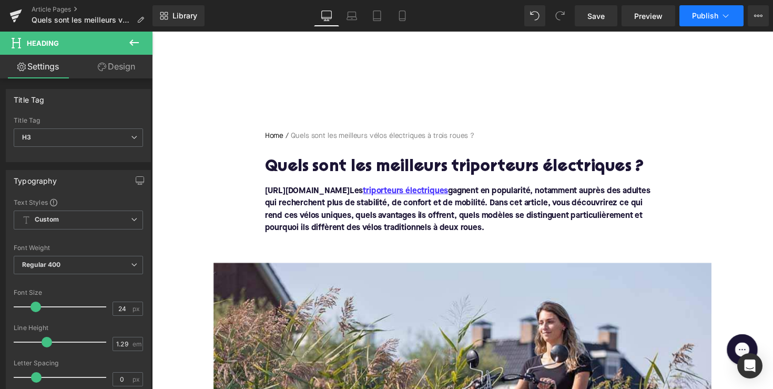
click at [696, 21] on button "Publish" at bounding box center [712, 15] width 64 height 21
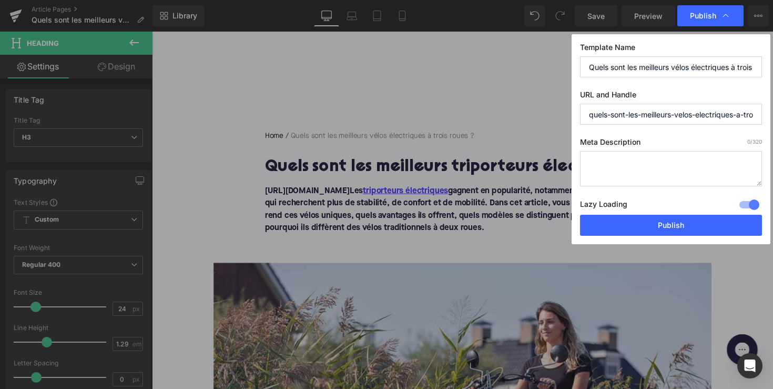
click at [648, 144] on label "Meta Description 0 /320" at bounding box center [671, 144] width 182 height 14
click at [645, 156] on textarea at bounding box center [671, 168] width 182 height 35
paste textarea "Découvrez les meilleurs vélos électriques à trois roues : stables, confortables…"
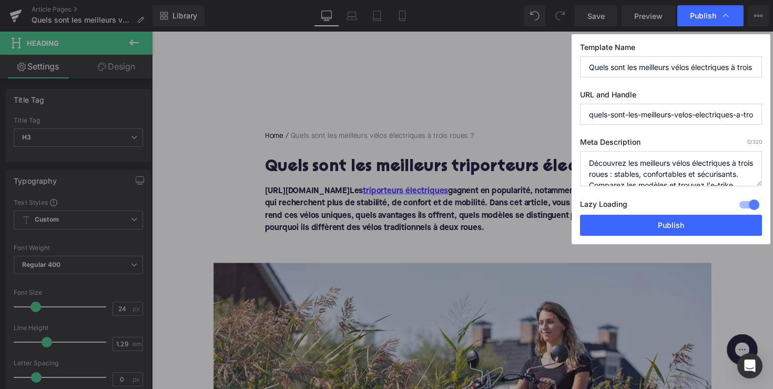
scroll to position [22, 0]
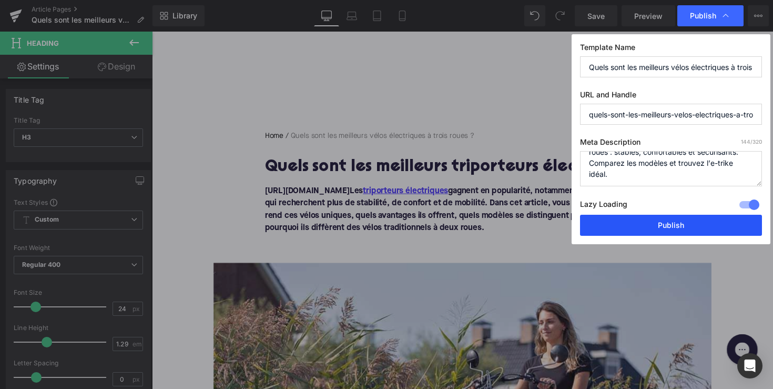
type textarea "Découvrez les meilleurs vélos électriques à trois roues : stables, confortables…"
click at [643, 231] on button "Publish" at bounding box center [671, 225] width 182 height 21
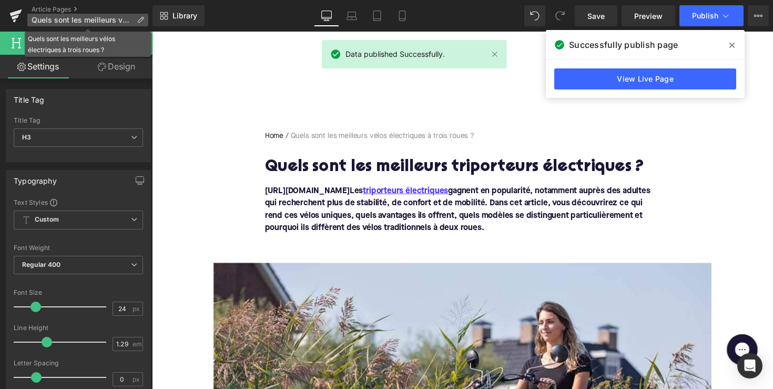
click at [49, 14] on p "Quels sont les meilleurs vélos électriques à trois roues ?" at bounding box center [87, 20] width 121 height 13
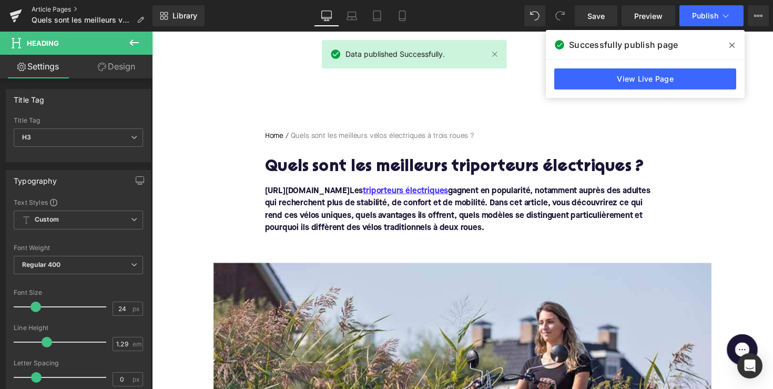
click at [60, 7] on link "Article Pages" at bounding box center [92, 9] width 121 height 8
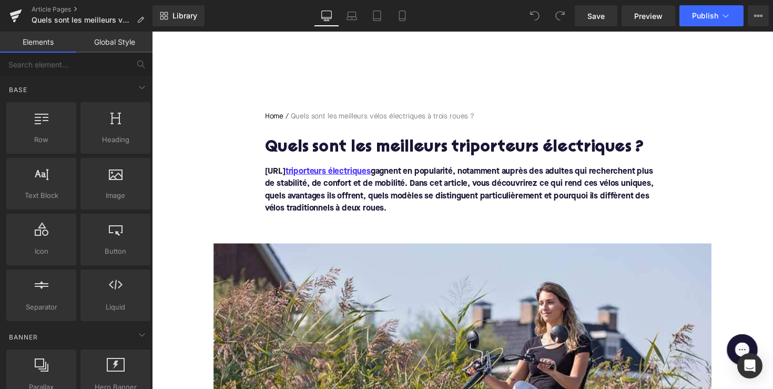
scroll to position [63, 0]
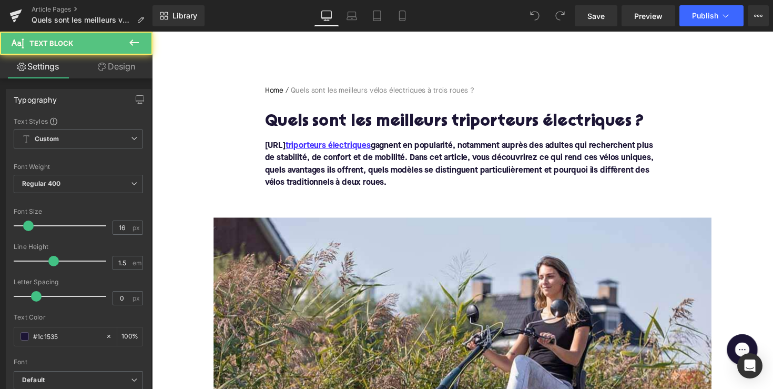
drag, startPoint x: 364, startPoint y: 147, endPoint x: 241, endPoint y: 145, distance: 122.6
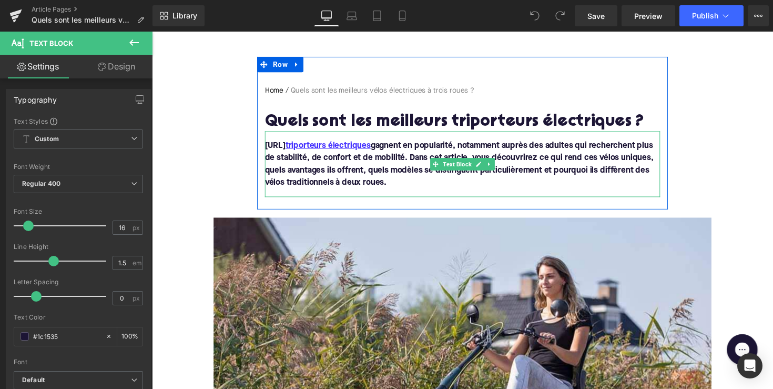
click at [316, 151] on font "https://gem-3910432.netLes triporteurs électriques gagnent en popularité, notam…" at bounding box center [467, 167] width 398 height 46
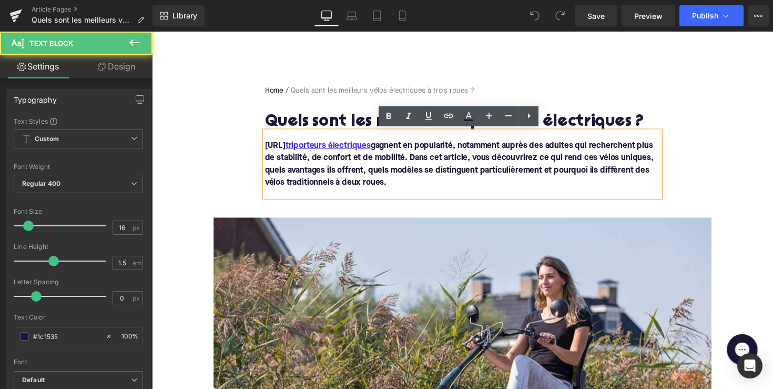
drag, startPoint x: 361, startPoint y: 145, endPoint x: 247, endPoint y: 136, distance: 114.5
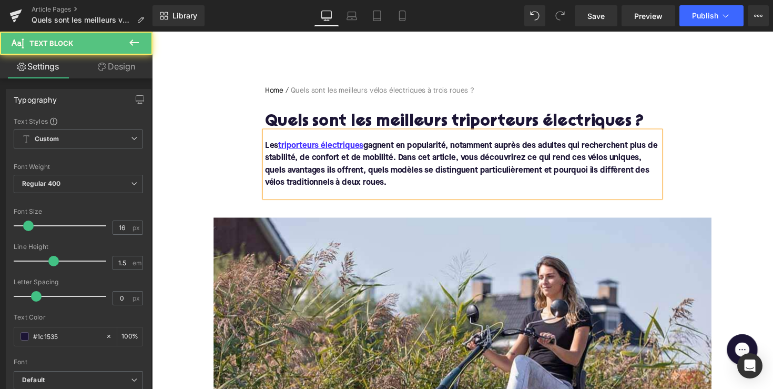
click at [404, 149] on font "Les triporteurs électriques gagnent en popularité, notamment auprès des adultes…" at bounding box center [469, 167] width 402 height 46
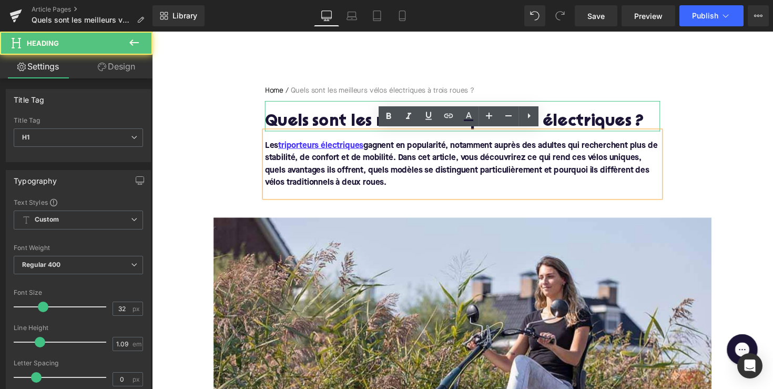
click at [356, 129] on h1 "Quels sont les meilleurs triporteurs électriques ?" at bounding box center [470, 124] width 405 height 18
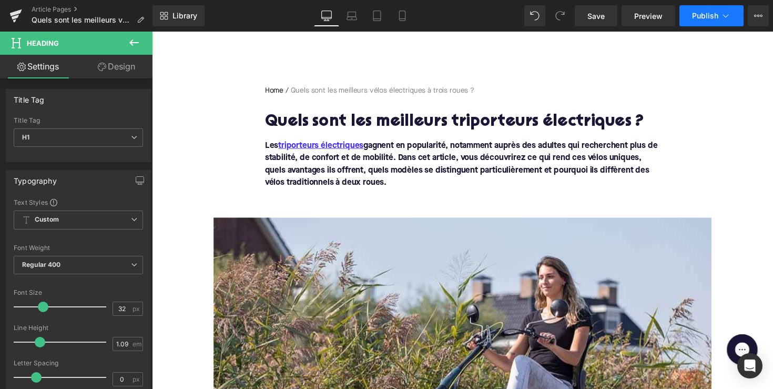
click at [704, 22] on button "Publish" at bounding box center [712, 15] width 64 height 21
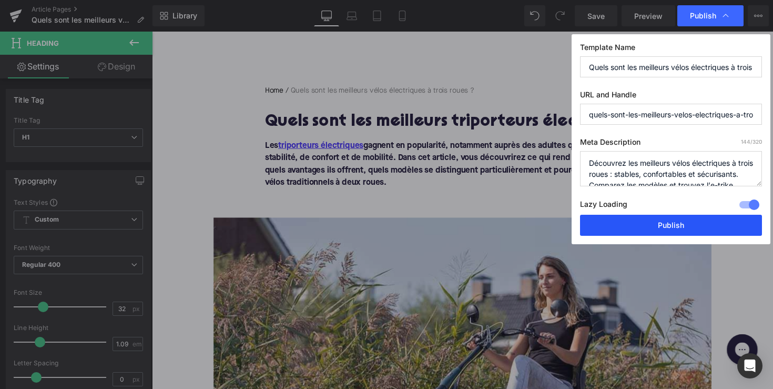
click at [672, 224] on button "Publish" at bounding box center [671, 225] width 182 height 21
